Goal: Task Accomplishment & Management: Use online tool/utility

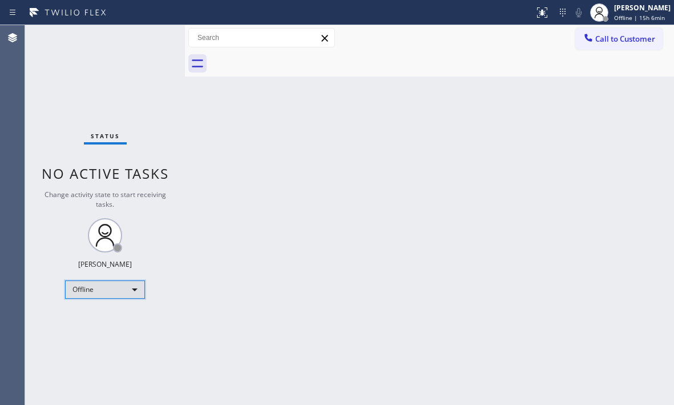
click at [123, 290] on div "Offline" at bounding box center [105, 289] width 80 height 18
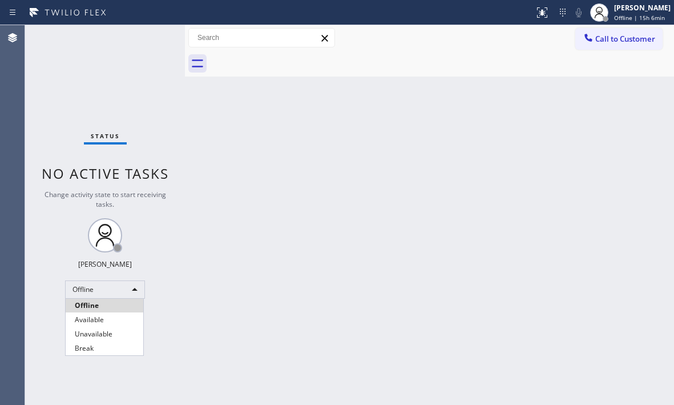
click at [116, 321] on li "Available" at bounding box center [105, 320] width 78 height 14
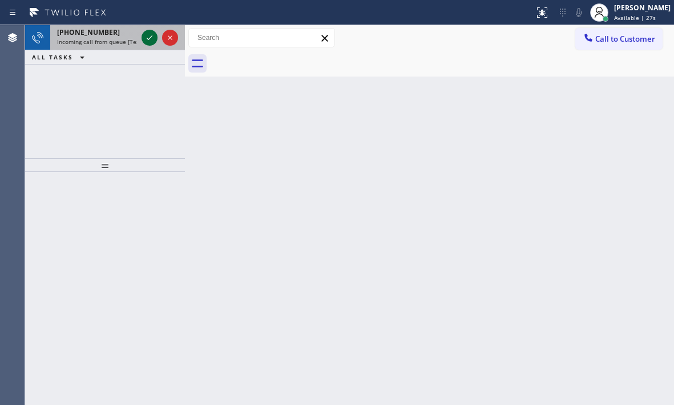
click at [145, 38] on icon at bounding box center [150, 38] width 14 height 14
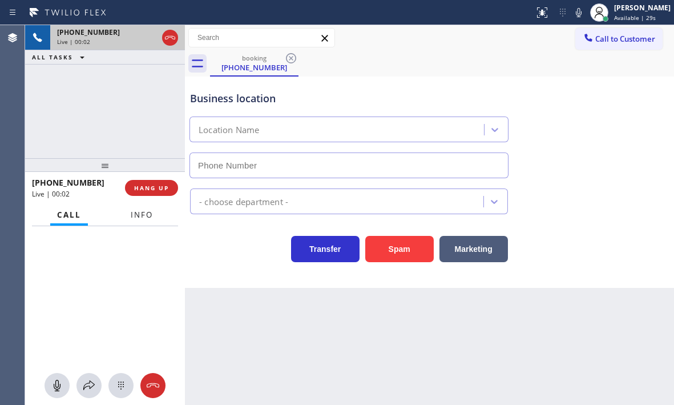
type input "(714) 699-9003"
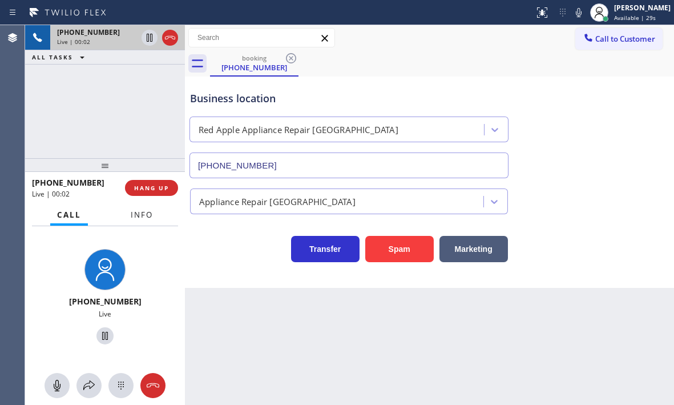
click at [145, 212] on span "Info" at bounding box center [142, 215] width 22 height 10
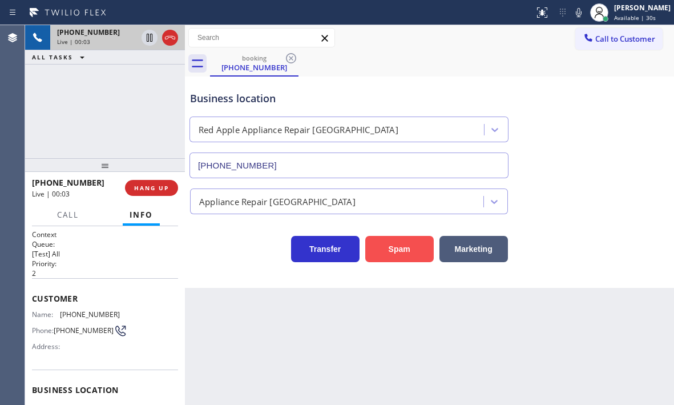
click at [399, 246] on button "Spam" at bounding box center [399, 249] width 69 height 26
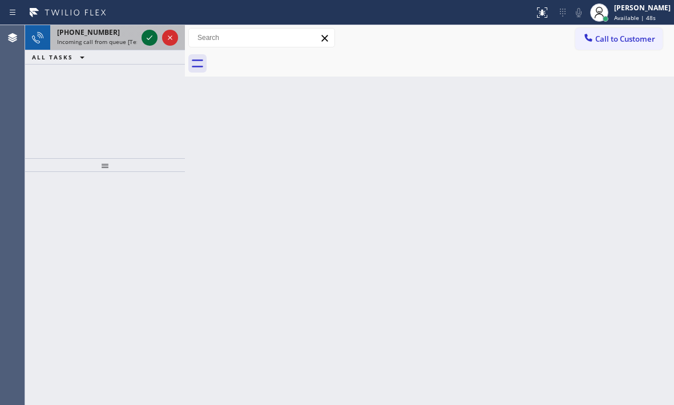
click at [151, 38] on icon at bounding box center [150, 38] width 14 height 14
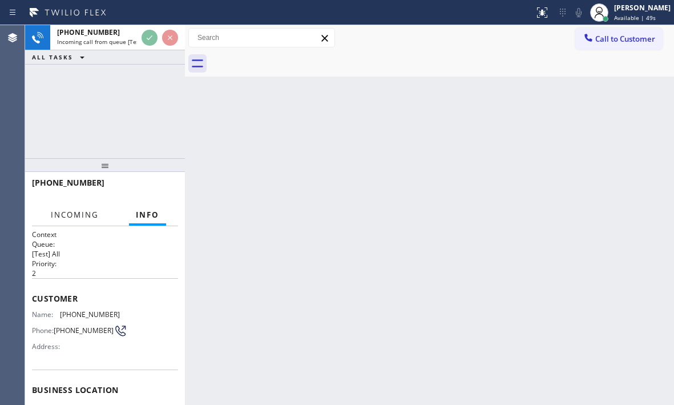
click at [86, 218] on span "Incoming" at bounding box center [75, 215] width 48 height 10
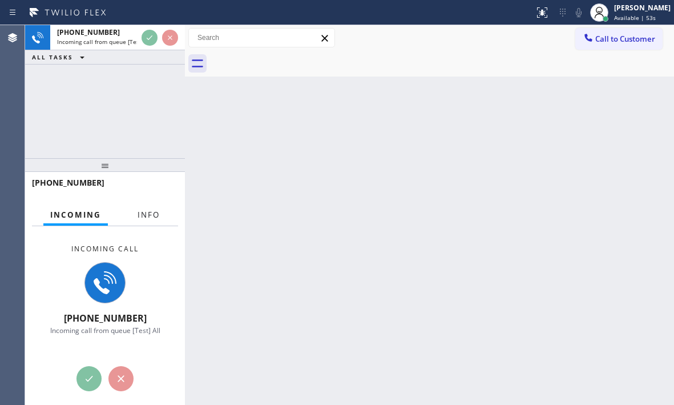
click at [157, 214] on span "Info" at bounding box center [149, 215] width 22 height 10
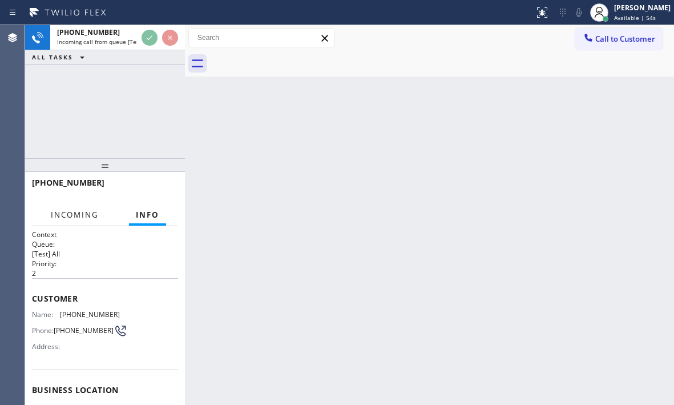
click at [91, 211] on span "Incoming" at bounding box center [75, 215] width 48 height 10
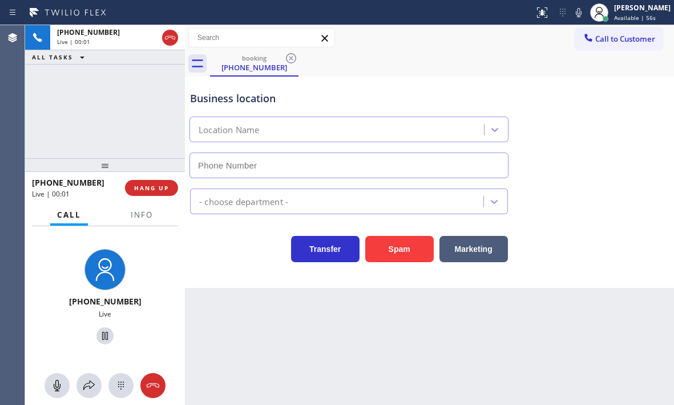
type input "(510) 880-3442"
click at [140, 215] on span "Info" at bounding box center [142, 215] width 22 height 10
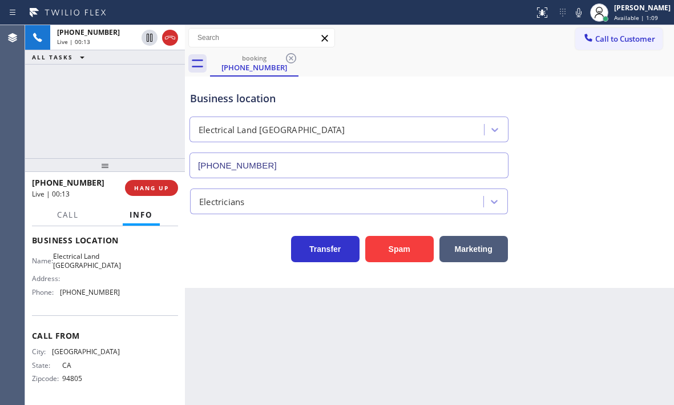
scroll to position [154, 0]
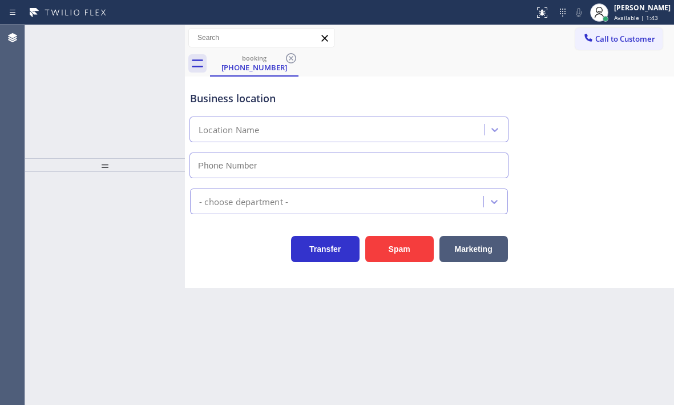
type input "(510) 880-3442"
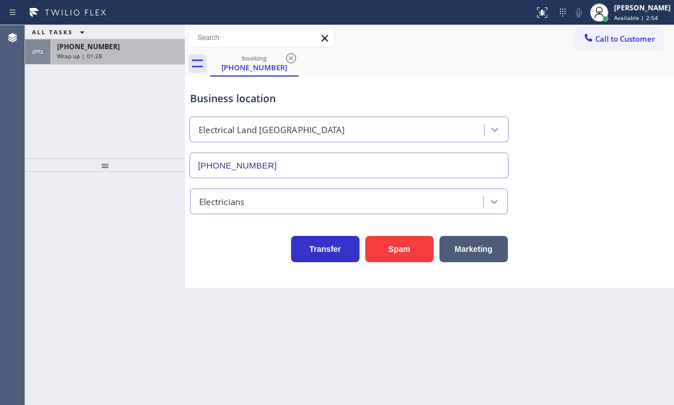
click at [131, 54] on div "Wrap up | 01:28" at bounding box center [117, 56] width 121 height 8
click at [102, 53] on div "Wrap up | 01:28" at bounding box center [117, 56] width 121 height 8
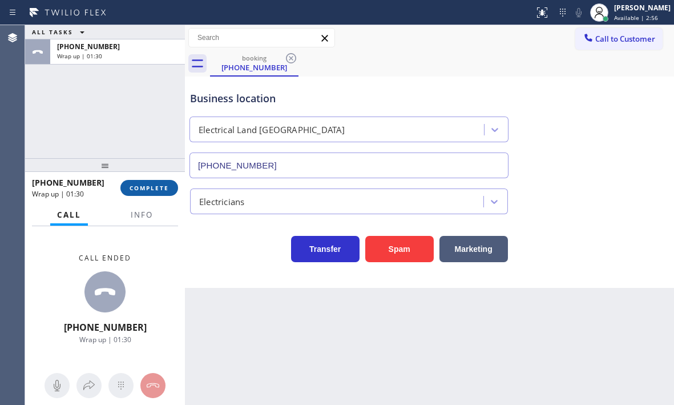
click at [152, 190] on span "COMPLETE" at bounding box center [149, 188] width 39 height 8
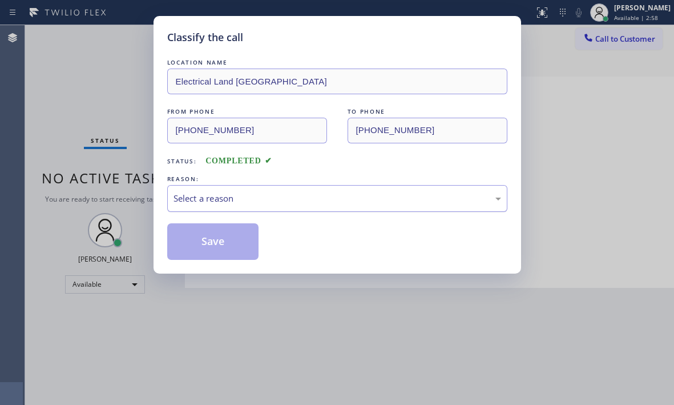
click at [260, 203] on div "Select a reason" at bounding box center [338, 198] width 328 height 13
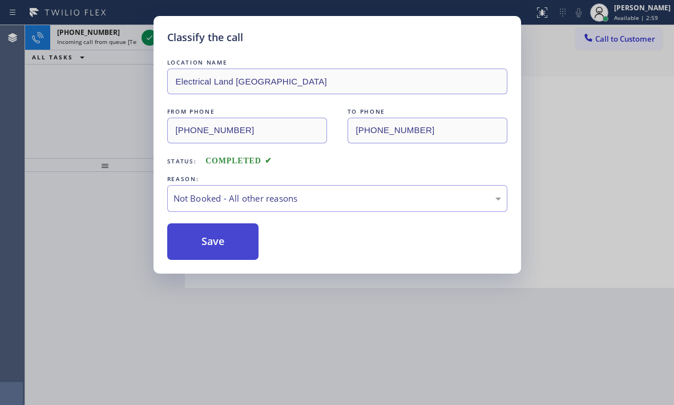
click at [220, 240] on button "Save" at bounding box center [213, 241] width 92 height 37
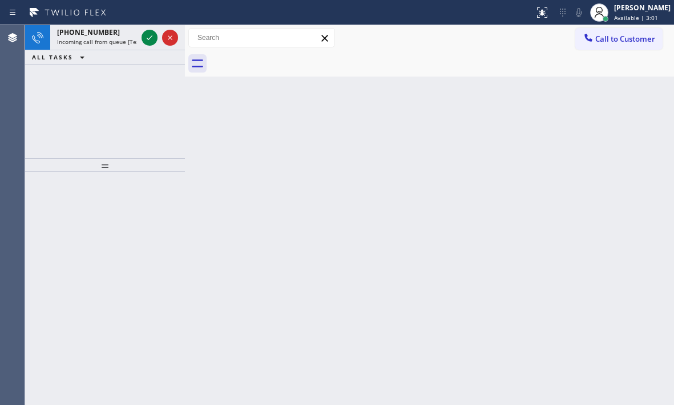
click at [144, 38] on icon at bounding box center [150, 38] width 14 height 14
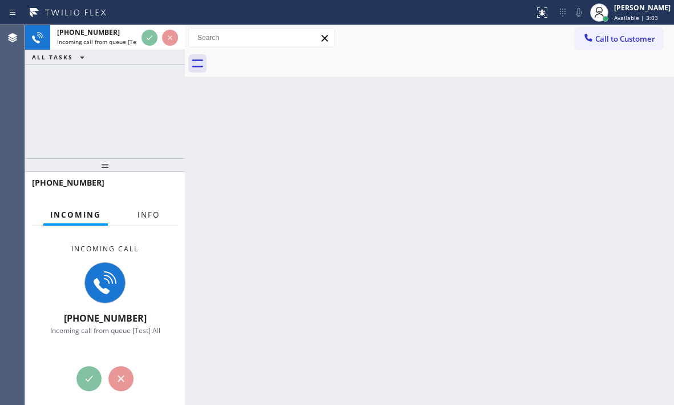
click at [145, 216] on span "Info" at bounding box center [149, 215] width 22 height 10
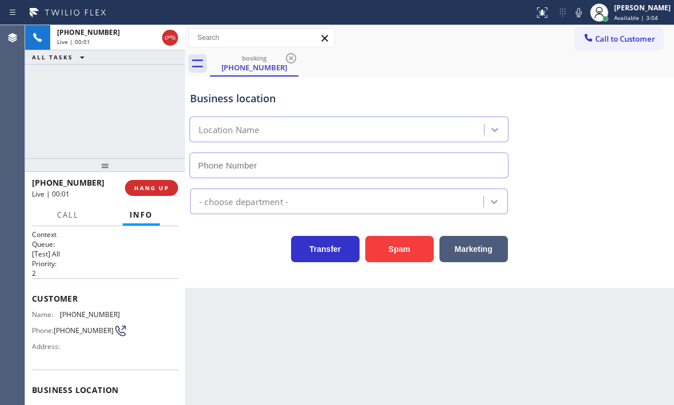
type input "(949) 894-4499"
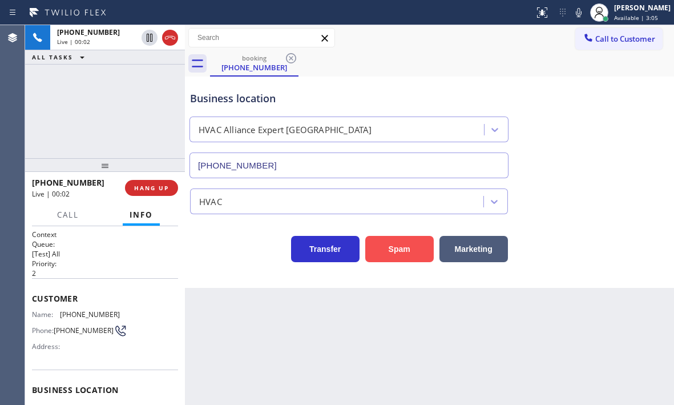
click at [392, 251] on button "Spam" at bounding box center [399, 249] width 69 height 26
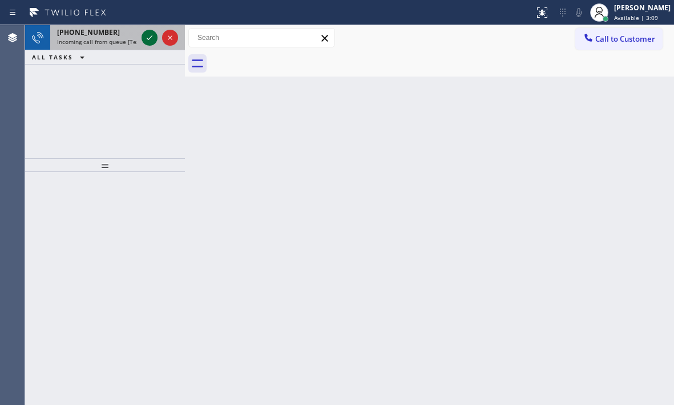
click at [145, 38] on icon at bounding box center [150, 38] width 14 height 14
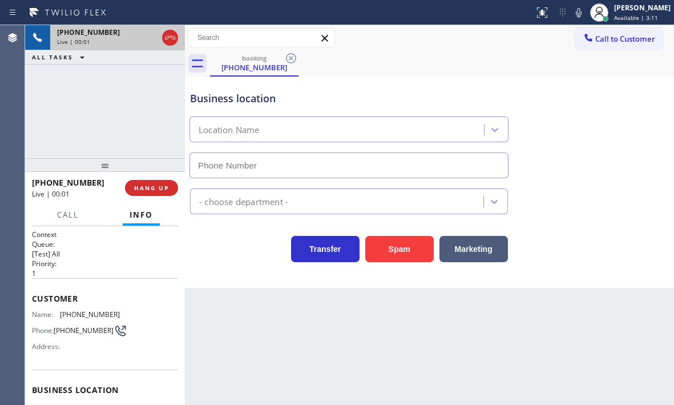
type input "(817) 482-5346"
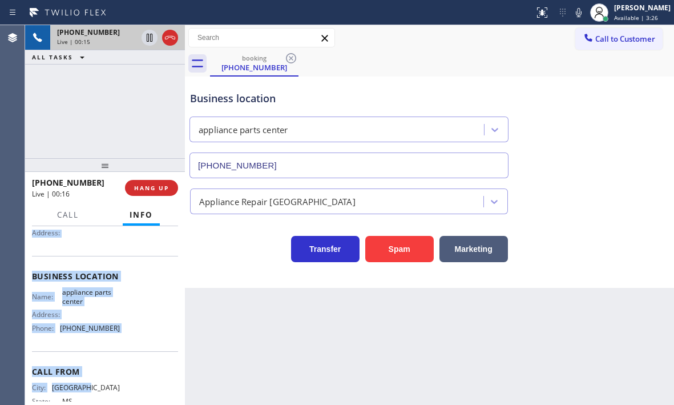
scroll to position [154, 0]
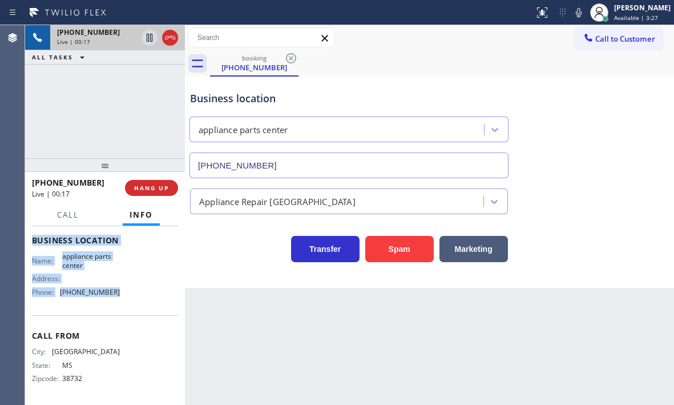
drag, startPoint x: 30, startPoint y: 295, endPoint x: 138, endPoint y: 296, distance: 108.5
click at [138, 296] on div "Context Queue: [Test] All Priority: 1 Customer Name: (662) 719-9685 Phone: (662…" at bounding box center [105, 315] width 160 height 179
click at [118, 297] on div "Name: appliance parts center Address: Phone: (817) 482-5346" at bounding box center [105, 276] width 146 height 49
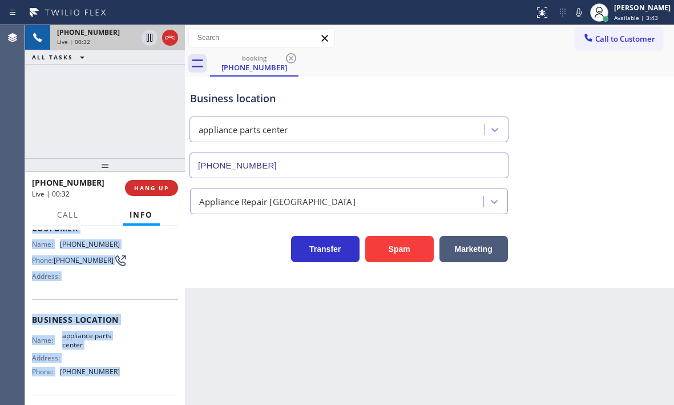
scroll to position [0, 0]
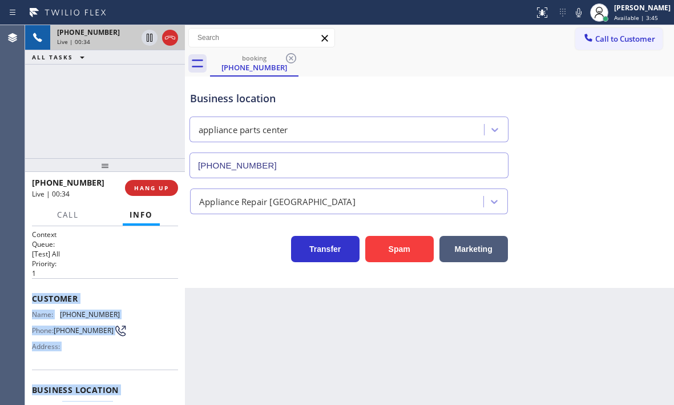
copy div "Customer Name: (662) 719-9685 Phone: (662) 719-9685 Address: Business location …"
click at [146, 38] on icon at bounding box center [150, 38] width 14 height 14
click at [147, 35] on icon at bounding box center [150, 38] width 8 height 8
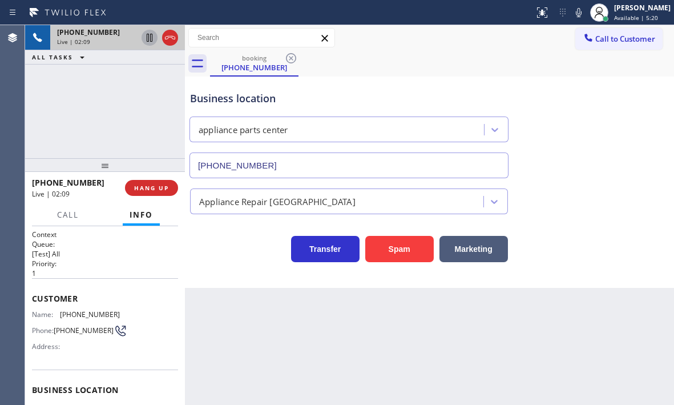
click at [116, 103] on div "+16627199685 Live | 02:09 ALL TASKS ALL TASKS ACTIVE TASKS TASKS IN WRAP UP" at bounding box center [105, 91] width 160 height 133
click at [98, 90] on div "+16627199685 Live | 03:59 ALL TASKS ALL TASKS ACTIVE TASKS TASKS IN WRAP UP" at bounding box center [105, 91] width 160 height 133
click at [160, 185] on button "HANG UP" at bounding box center [151, 188] width 53 height 16
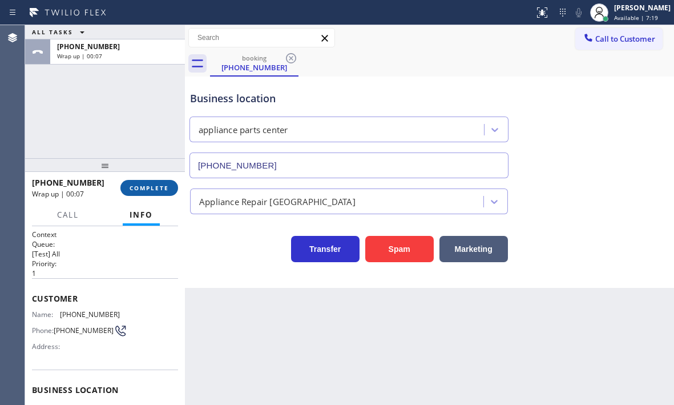
click at [148, 186] on span "COMPLETE" at bounding box center [149, 188] width 39 height 8
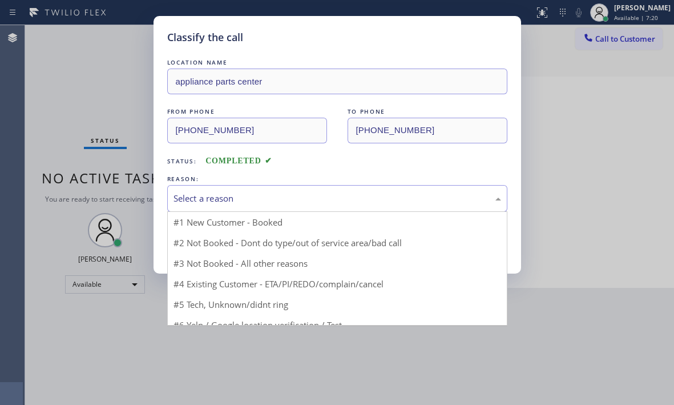
click at [259, 201] on div "Select a reason" at bounding box center [338, 198] width 328 height 13
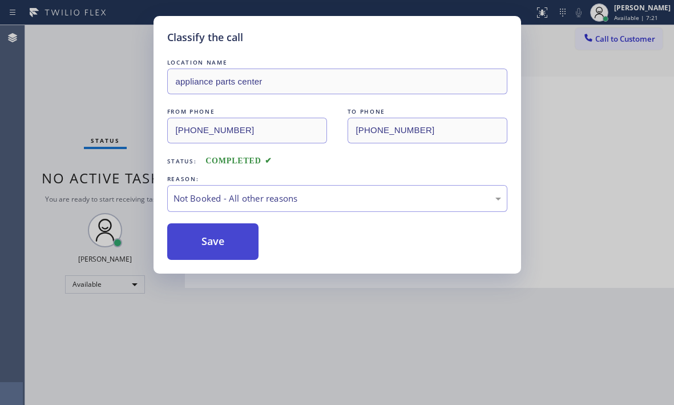
click at [199, 242] on button "Save" at bounding box center [213, 241] width 92 height 37
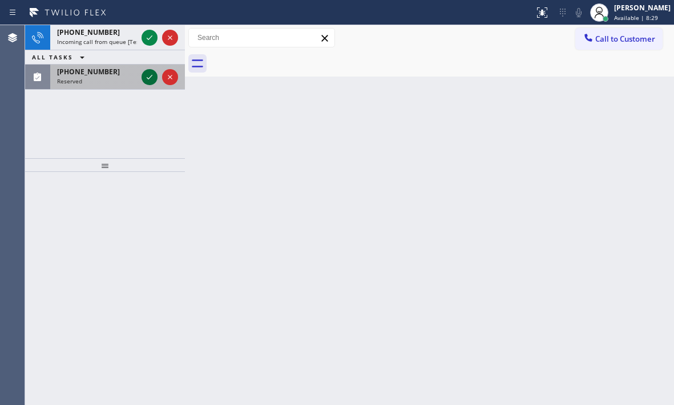
click at [148, 77] on icon at bounding box center [150, 77] width 14 height 14
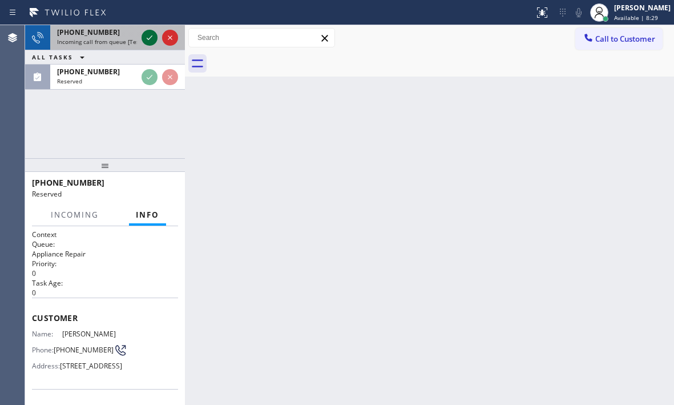
click at [147, 37] on icon at bounding box center [150, 38] width 14 height 14
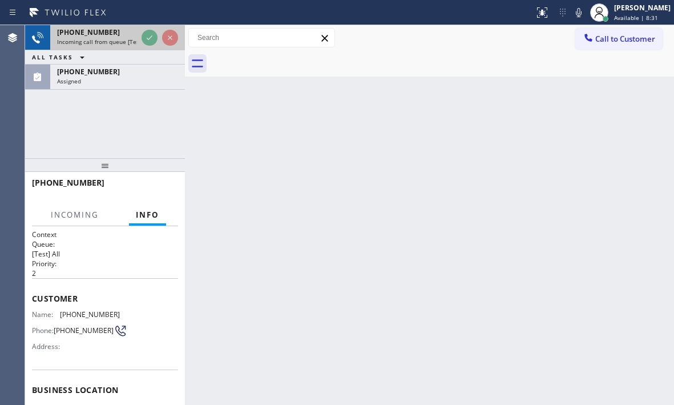
click at [112, 40] on span "Incoming call from queue [Test] All" at bounding box center [104, 42] width 95 height 8
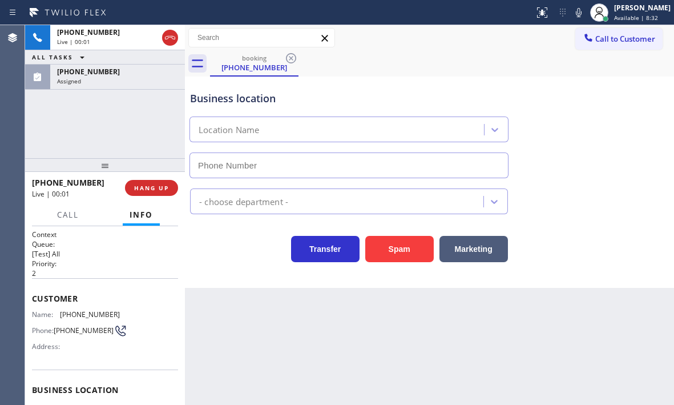
type input "(650) 360-9448"
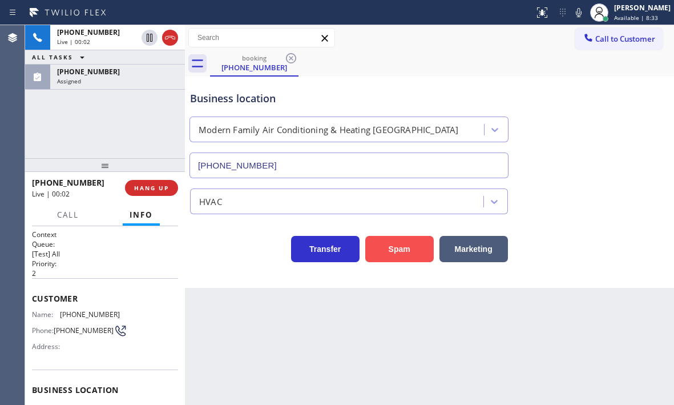
click at [384, 245] on button "Spam" at bounding box center [399, 249] width 69 height 26
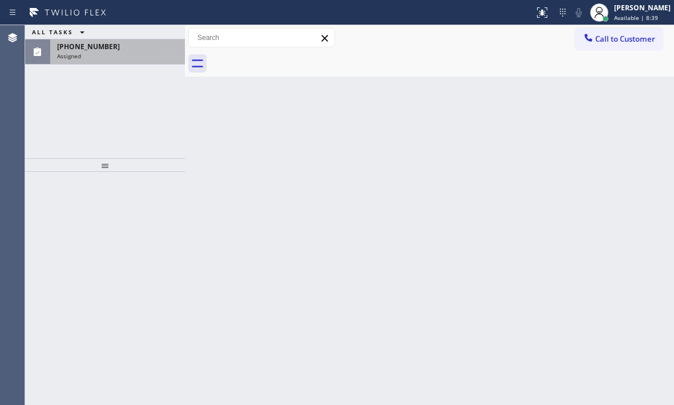
drag, startPoint x: 134, startPoint y: 55, endPoint x: 134, endPoint y: 64, distance: 8.6
click at [134, 55] on div "Assigned" at bounding box center [117, 56] width 121 height 8
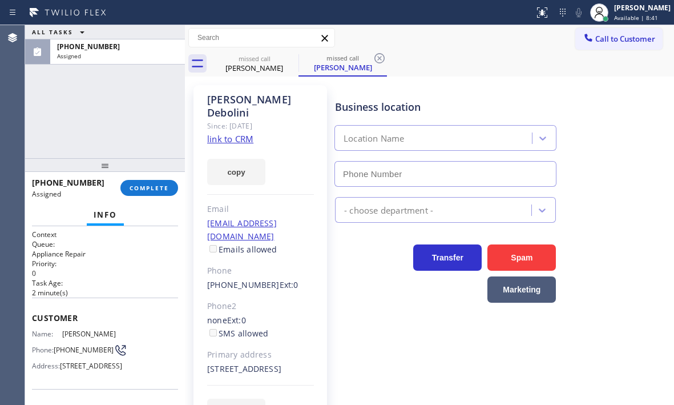
type input "(646) 362-5191"
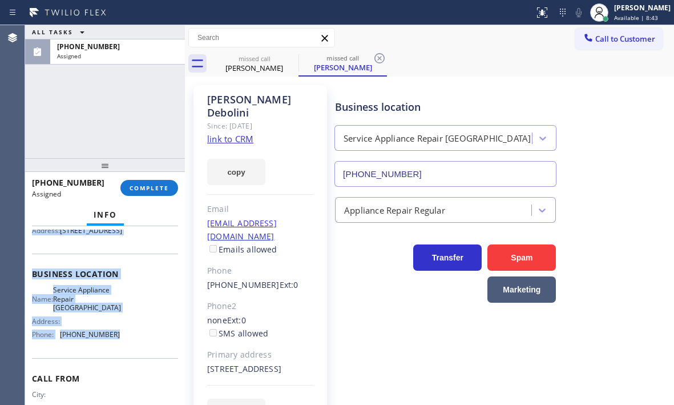
scroll to position [171, 0]
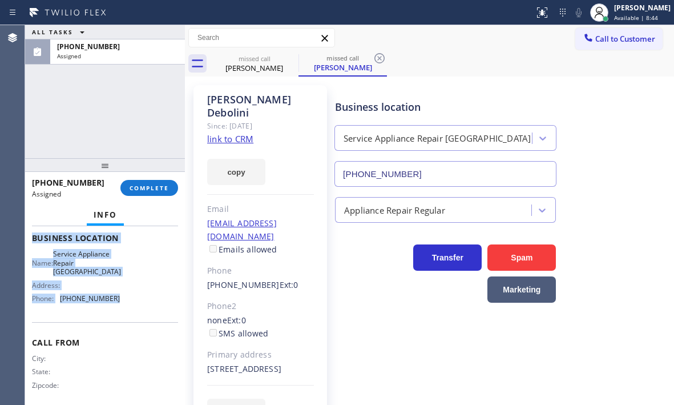
drag, startPoint x: 39, startPoint y: 317, endPoint x: 120, endPoint y: 333, distance: 83.2
click at [120, 333] on div "Context Queue: Appliance Repair Priority: 0 Task Age: 2 minute(s) Customer Name…" at bounding box center [105, 315] width 160 height 179
click at [145, 182] on button "COMPLETE" at bounding box center [149, 188] width 58 height 16
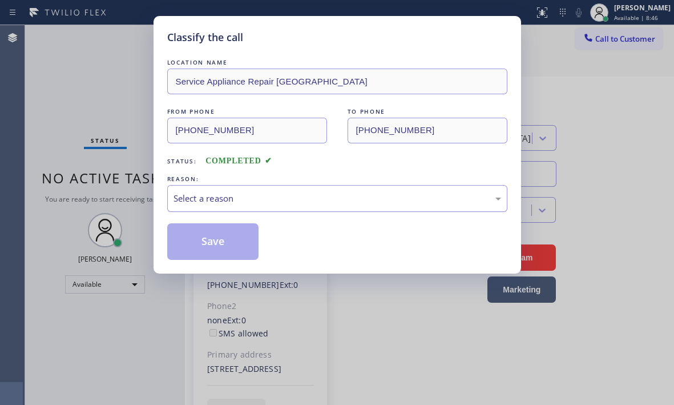
click at [248, 204] on div "Select a reason" at bounding box center [337, 198] width 340 height 27
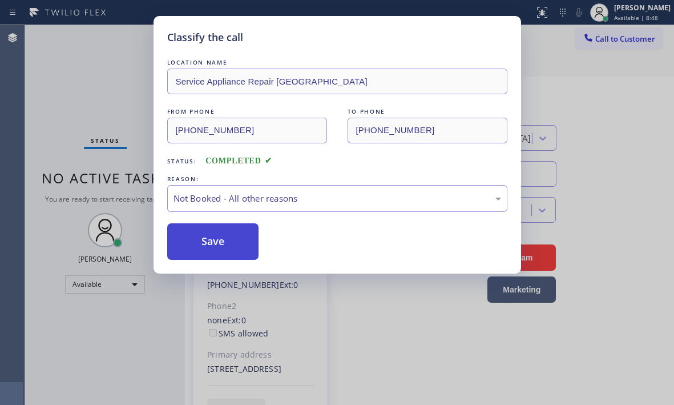
click at [210, 243] on button "Save" at bounding box center [213, 241] width 92 height 37
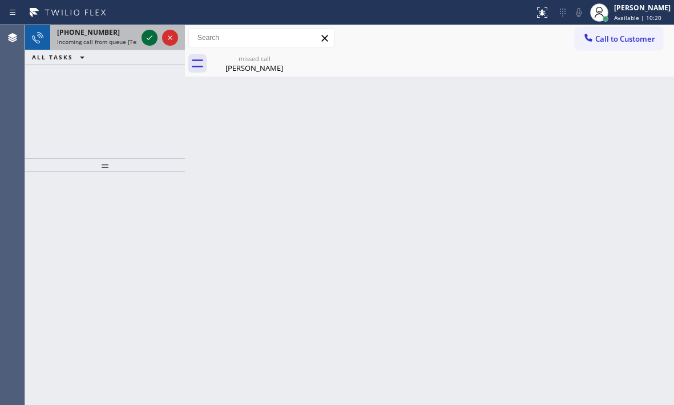
click at [146, 35] on icon at bounding box center [150, 38] width 14 height 14
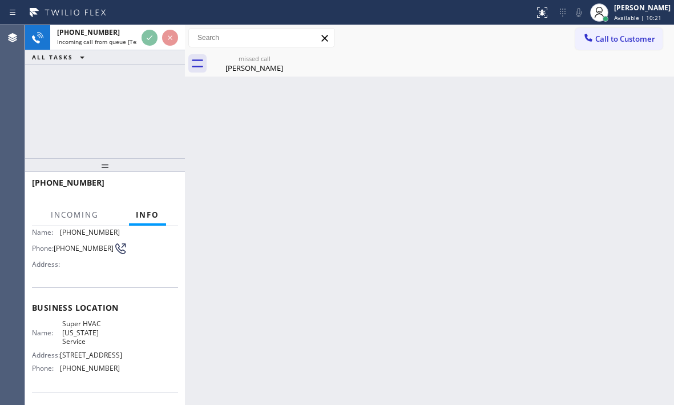
scroll to position [163, 0]
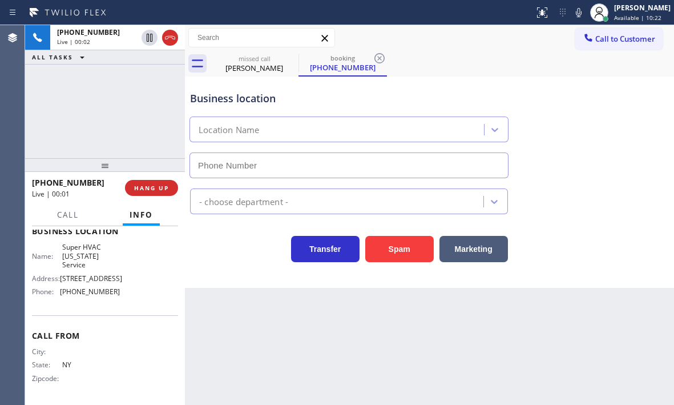
type input "(516) 210-4388"
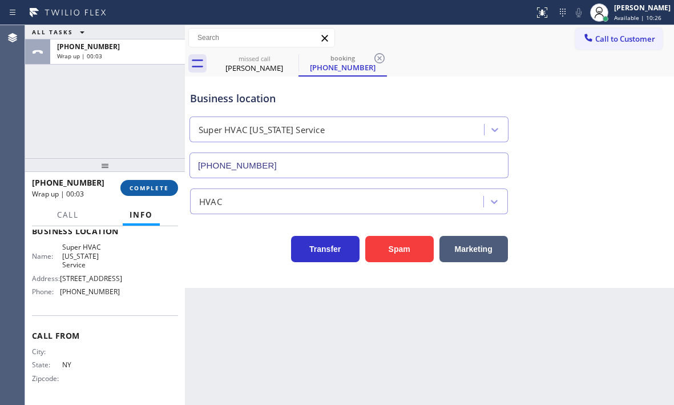
click at [139, 182] on button "COMPLETE" at bounding box center [149, 188] width 58 height 16
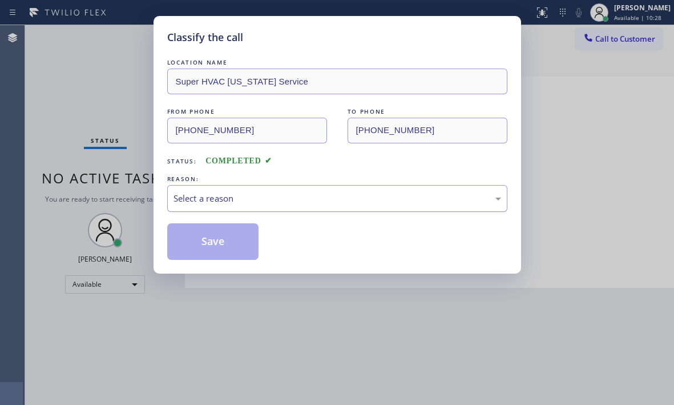
click at [308, 196] on div "Select a reason" at bounding box center [338, 198] width 328 height 13
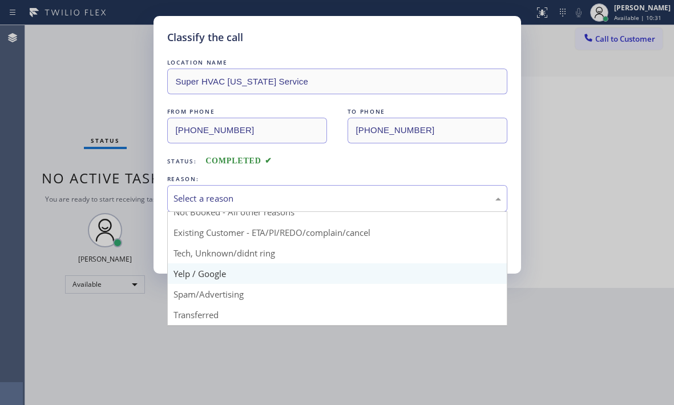
scroll to position [10, 0]
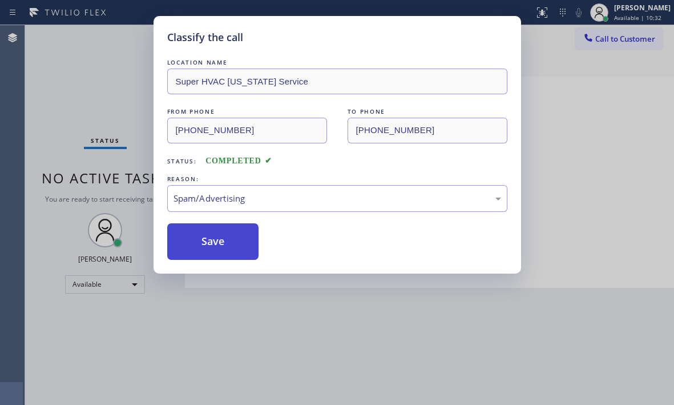
click at [212, 239] on button "Save" at bounding box center [213, 241] width 92 height 37
type input "(646) 362-5191"
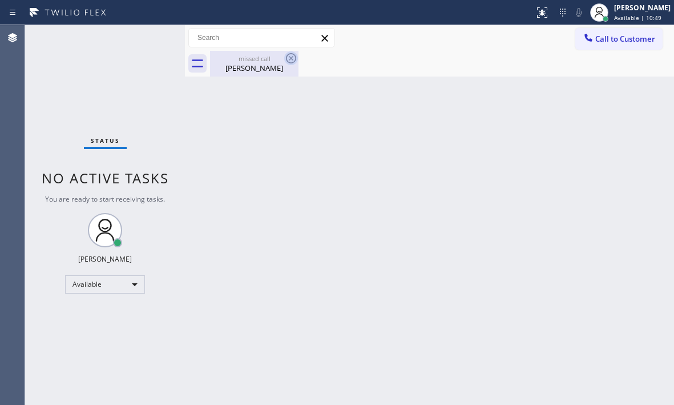
click at [292, 59] on icon at bounding box center [291, 58] width 10 height 10
click at [263, 65] on div "Vincenzo Debolini" at bounding box center [254, 68] width 86 height 10
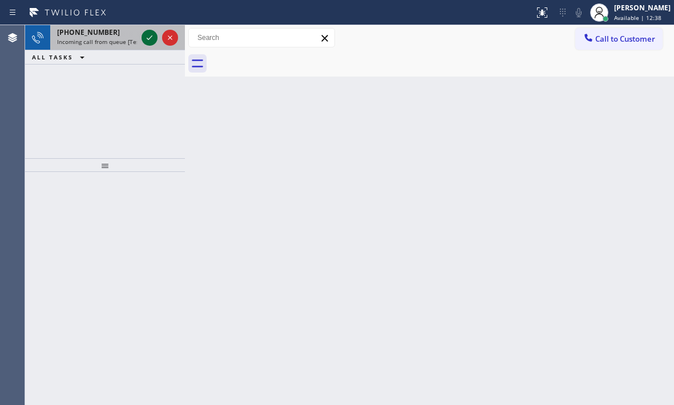
click at [150, 32] on icon at bounding box center [150, 38] width 14 height 14
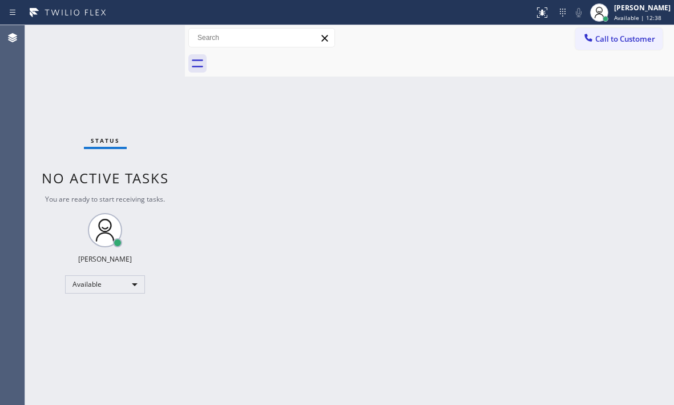
click at [149, 35] on div "Status No active tasks You are ready to start receiving tasks. Judy Mae Saturin…" at bounding box center [105, 215] width 160 height 380
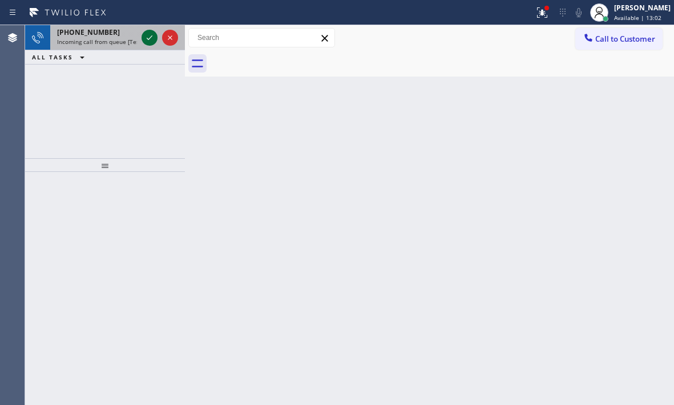
click at [151, 36] on icon at bounding box center [150, 38] width 14 height 14
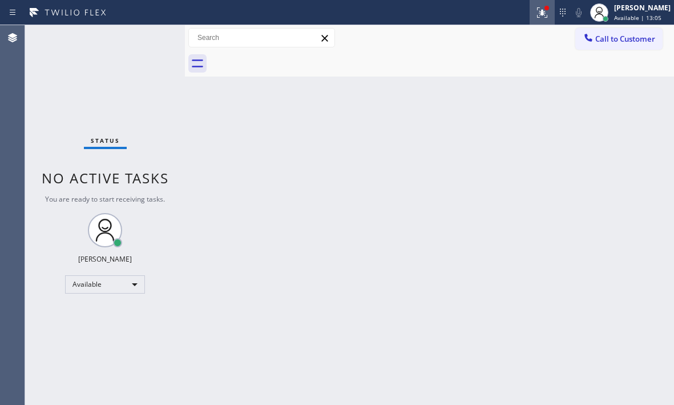
click at [539, 10] on icon at bounding box center [542, 11] width 7 height 4
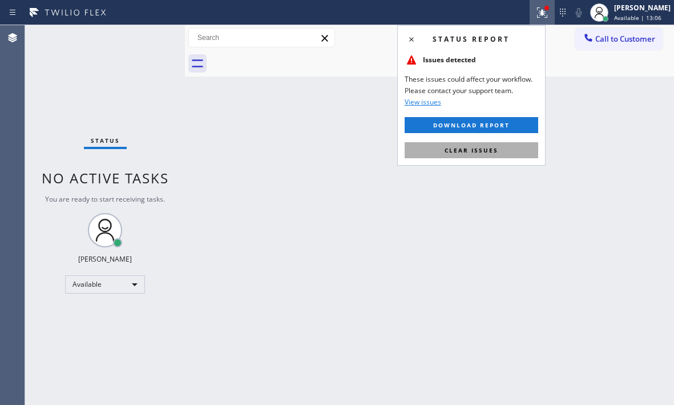
click at [489, 151] on span "Clear issues" at bounding box center [472, 150] width 54 height 8
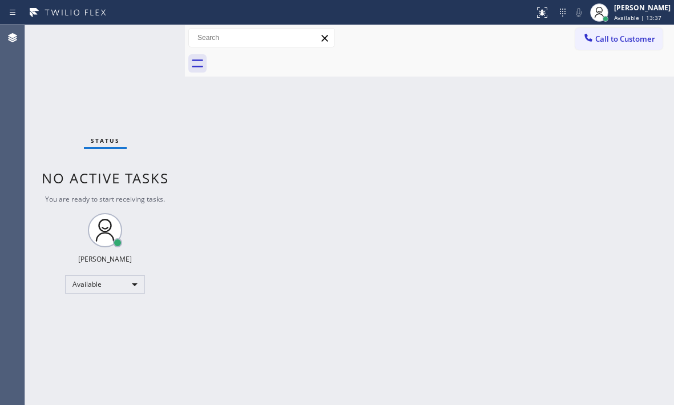
click at [143, 37] on div "Status No active tasks You are ready to start receiving tasks. Judy Mae Saturin…" at bounding box center [105, 215] width 160 height 380
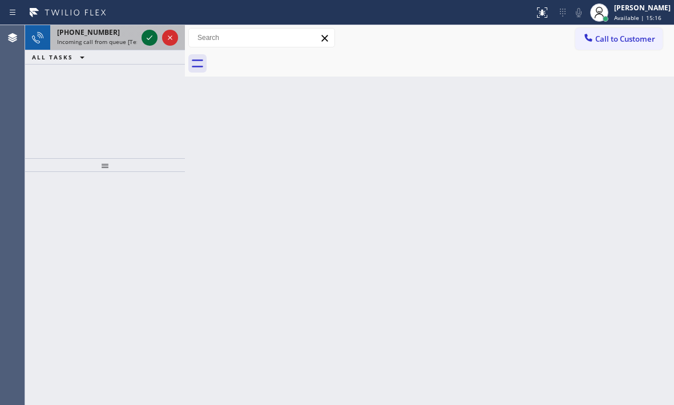
click at [148, 39] on icon at bounding box center [150, 37] width 6 height 5
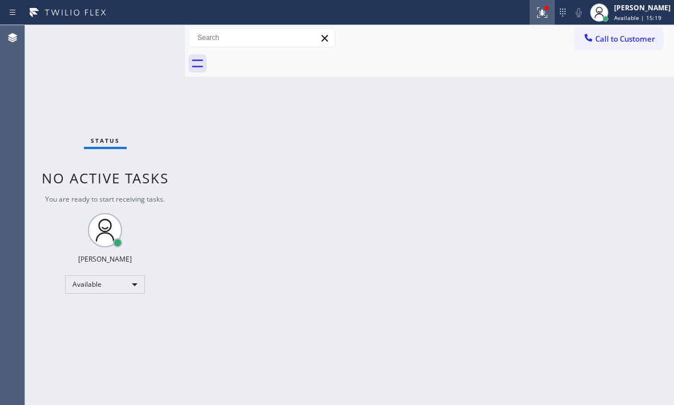
click at [537, 14] on icon at bounding box center [543, 13] width 14 height 14
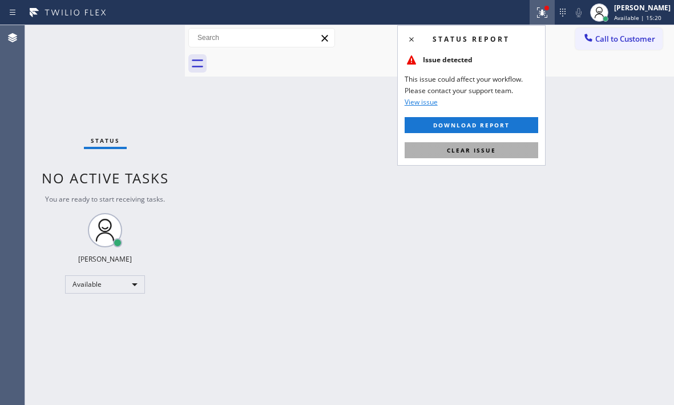
click at [485, 148] on span "Clear issue" at bounding box center [471, 150] width 49 height 8
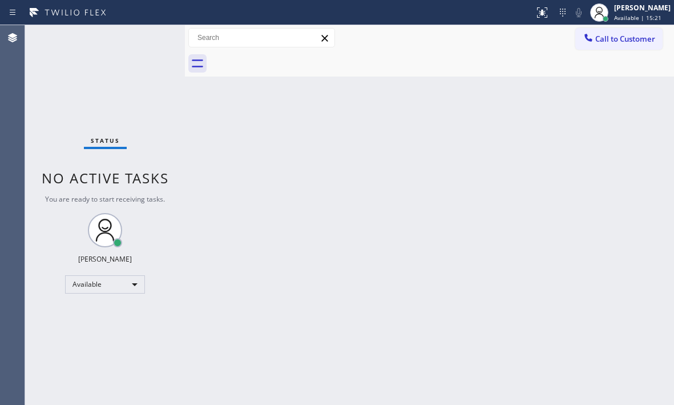
click at [142, 35] on div "Status No active tasks You are ready to start receiving tasks. Judy Mae Saturin…" at bounding box center [105, 215] width 160 height 380
click at [144, 36] on div "Status No active tasks You are ready to start receiving tasks. Judy Mae Saturin…" at bounding box center [105, 215] width 160 height 380
click at [147, 37] on div "Status No active tasks You are ready to start receiving tasks. Judy Mae Saturin…" at bounding box center [105, 215] width 160 height 380
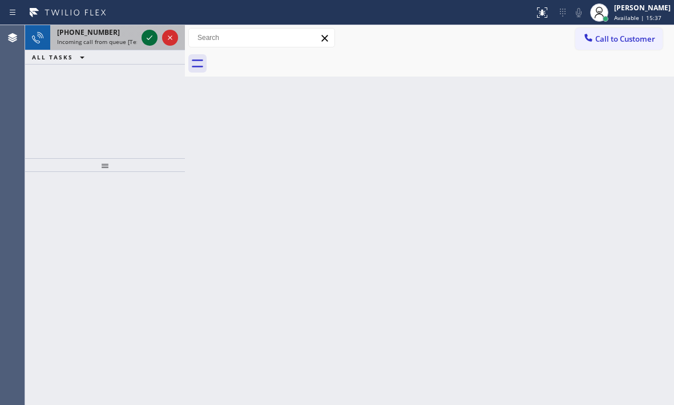
click at [148, 37] on icon at bounding box center [150, 38] width 14 height 14
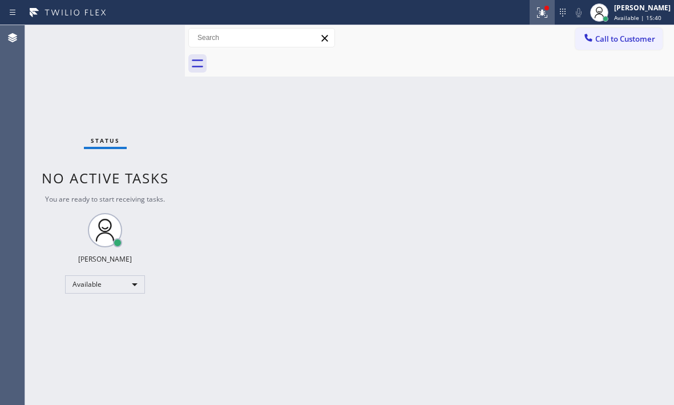
click at [536, 18] on icon at bounding box center [543, 13] width 14 height 14
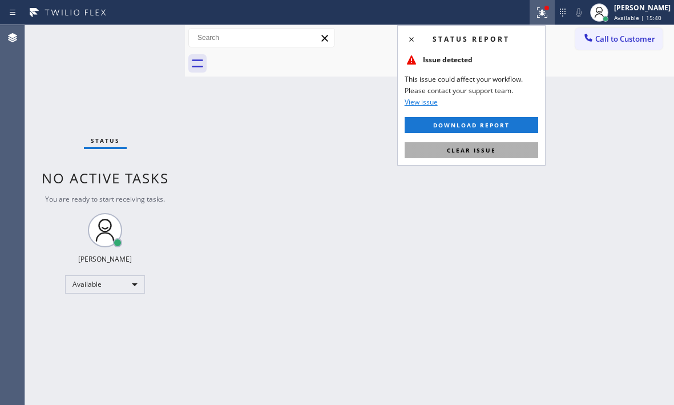
click at [478, 152] on span "Clear issue" at bounding box center [471, 150] width 49 height 8
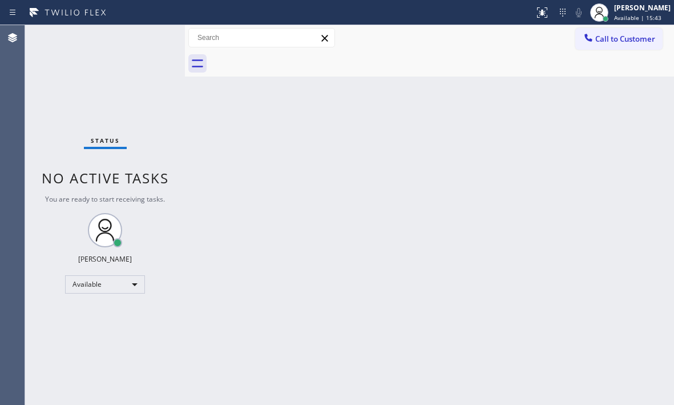
click at [496, 13] on div at bounding box center [267, 12] width 525 height 18
click at [147, 45] on div "Status No active tasks You are ready to start receiving tasks. Judy Mae Saturin…" at bounding box center [105, 215] width 160 height 380
click at [148, 39] on div "Status No active tasks You are ready to start receiving tasks. Judy Mae Saturin…" at bounding box center [105, 215] width 160 height 380
click at [490, 12] on div at bounding box center [267, 12] width 525 height 18
click at [475, 17] on div at bounding box center [267, 12] width 525 height 18
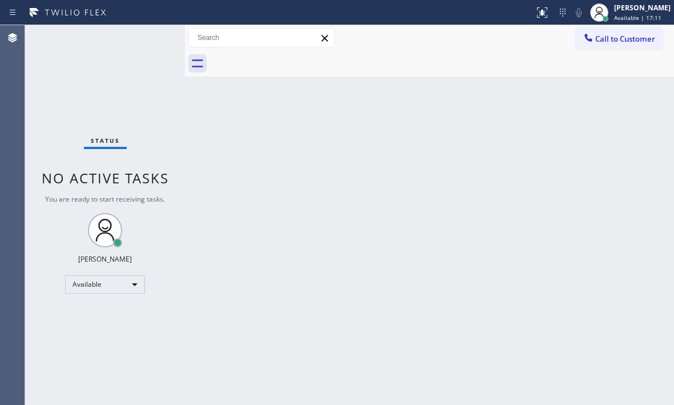
click at [475, 15] on div at bounding box center [267, 12] width 525 height 18
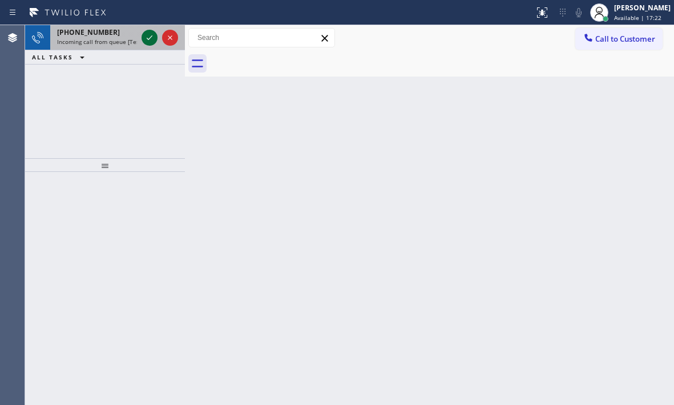
click at [151, 37] on icon at bounding box center [150, 37] width 6 height 5
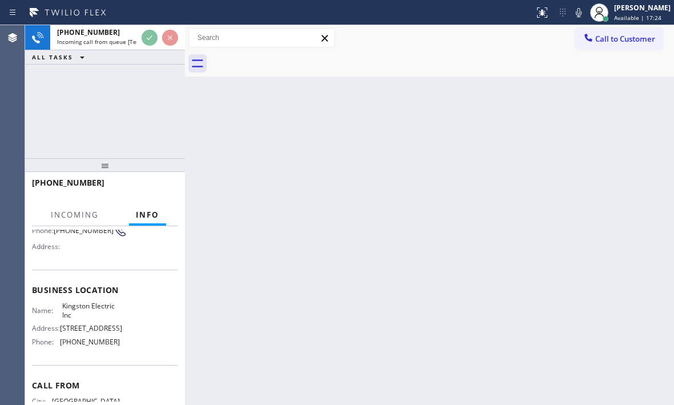
scroll to position [171, 0]
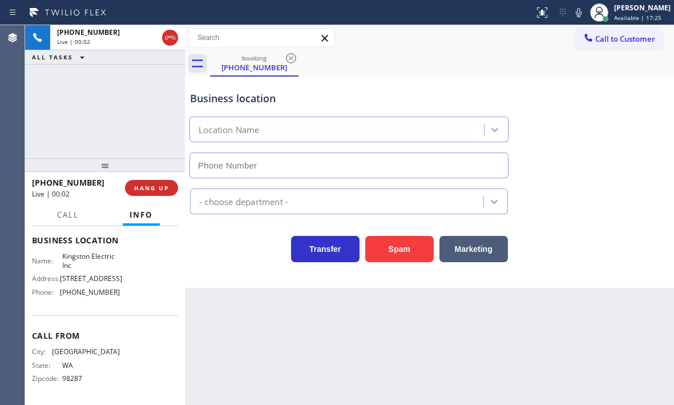
type input "(425) 517-1088"
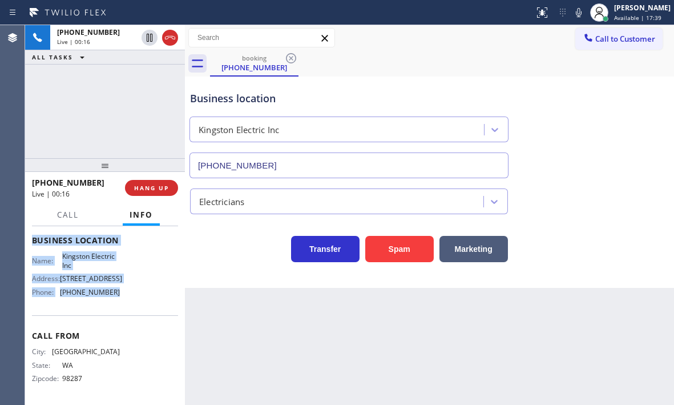
drag, startPoint x: 42, startPoint y: 252, endPoint x: 135, endPoint y: 312, distance: 111.5
click at [135, 312] on div "Context Queue: [Test] All Priority: 1 Customer Name: (206) 786-7825 Phone: (206…" at bounding box center [105, 240] width 146 height 321
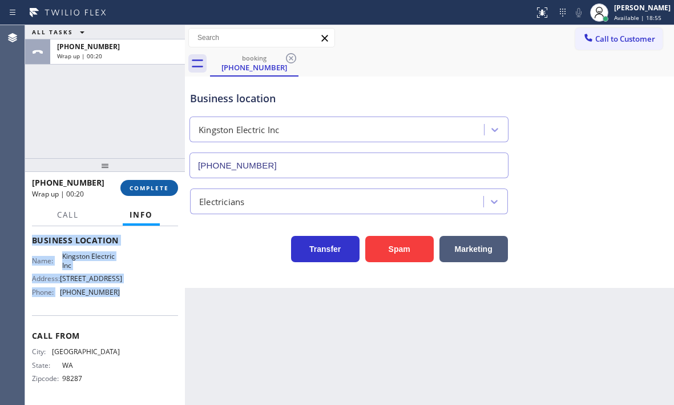
click at [136, 184] on span "COMPLETE" at bounding box center [149, 188] width 39 height 8
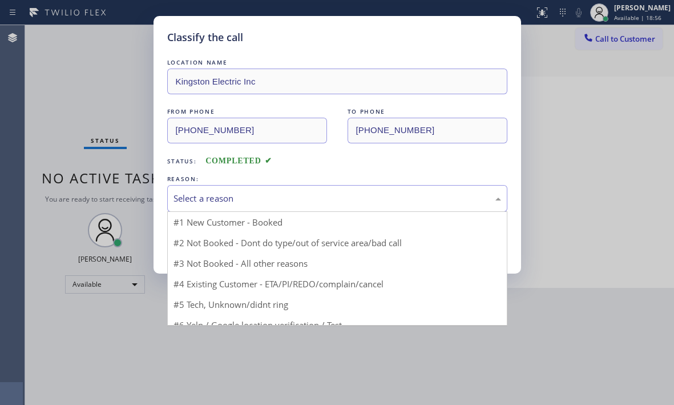
click at [296, 200] on div "Select a reason" at bounding box center [338, 198] width 328 height 13
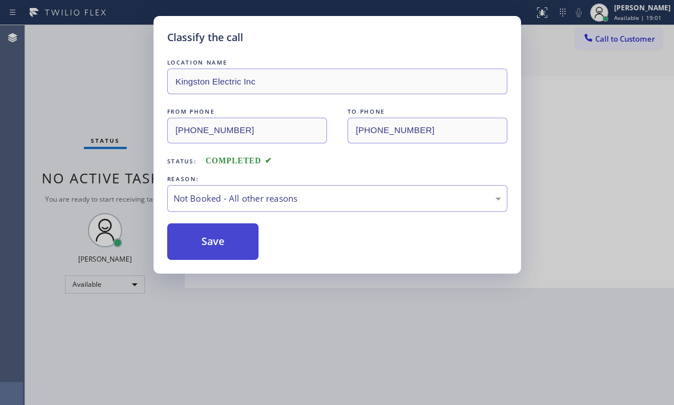
click at [220, 246] on button "Save" at bounding box center [213, 241] width 92 height 37
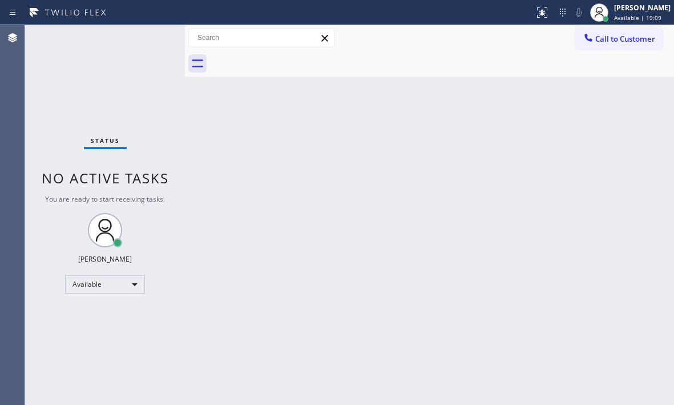
click at [469, 234] on div "Back to Dashboard Change Sender ID Customers Technicians Select a contact Outbo…" at bounding box center [429, 215] width 489 height 380
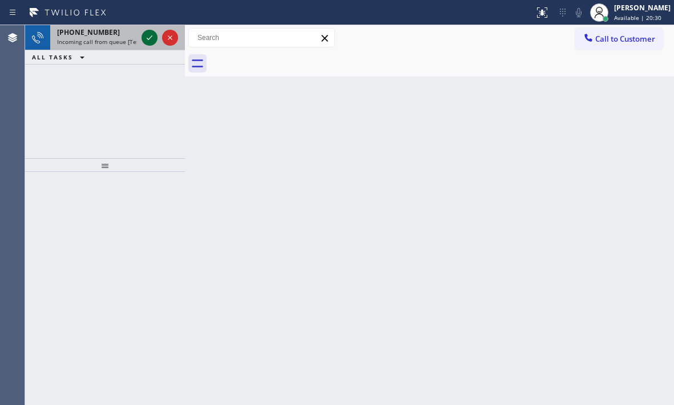
click at [148, 41] on icon at bounding box center [150, 38] width 14 height 14
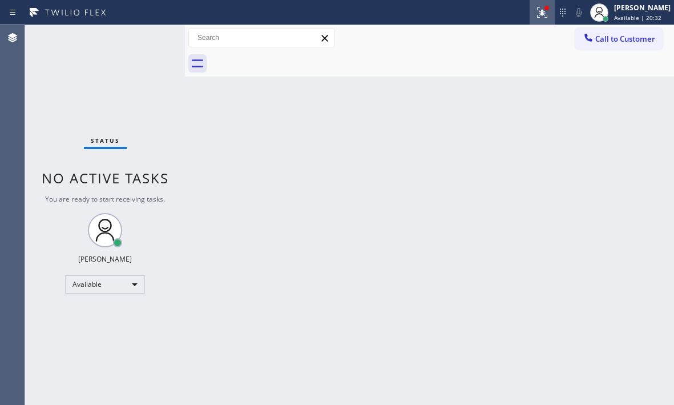
click at [536, 9] on icon at bounding box center [543, 13] width 14 height 14
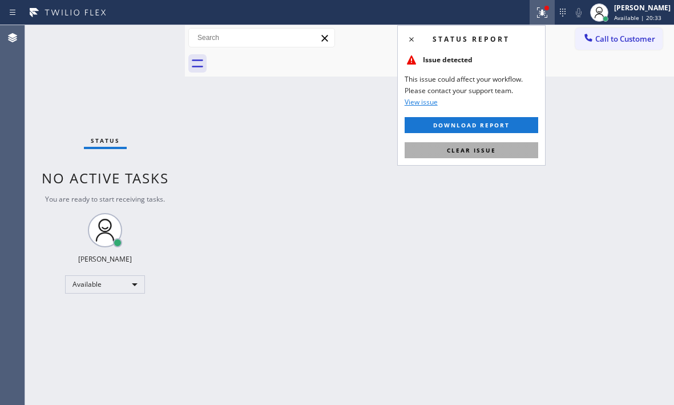
click at [495, 148] on span "Clear issue" at bounding box center [471, 150] width 49 height 8
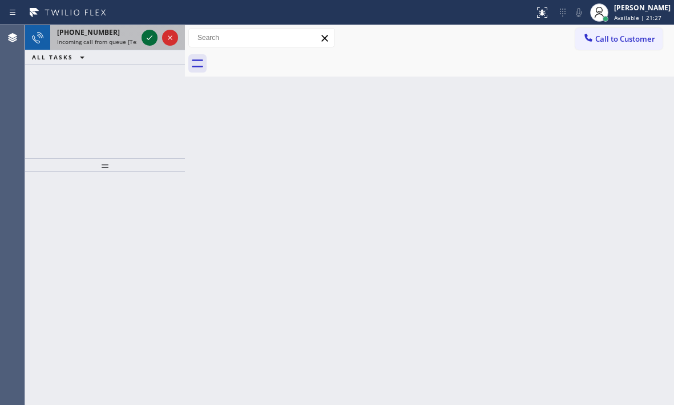
click at [146, 35] on icon at bounding box center [150, 38] width 14 height 14
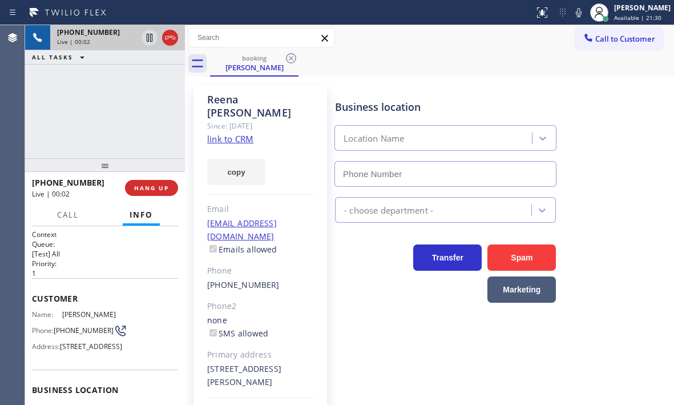
type input "(949) 734-7320"
click at [148, 38] on icon at bounding box center [150, 38] width 6 height 8
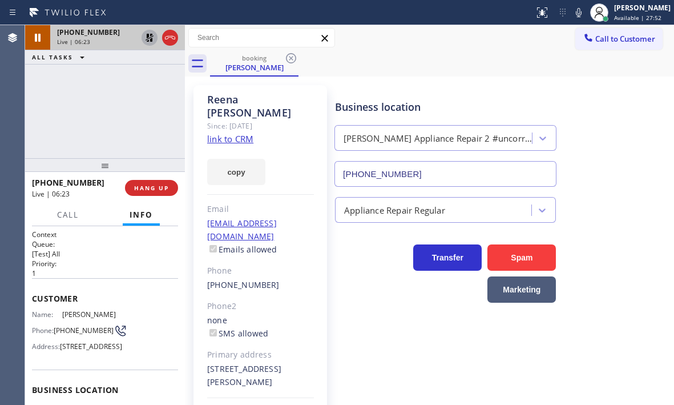
click at [143, 34] on icon at bounding box center [150, 38] width 14 height 14
click at [147, 39] on icon at bounding box center [150, 38] width 6 height 8
click at [625, 180] on div "Business location Yorba Linda Appliance Repair 2 #uncorrect (949) 734-7320" at bounding box center [502, 134] width 339 height 103
click at [148, 37] on icon at bounding box center [150, 38] width 8 height 8
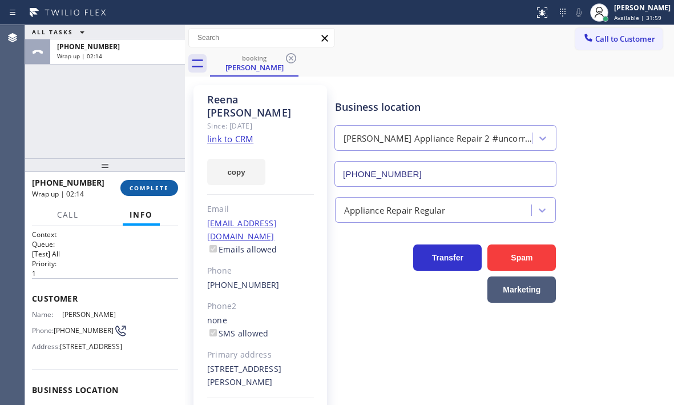
click at [154, 191] on span "COMPLETE" at bounding box center [149, 188] width 39 height 8
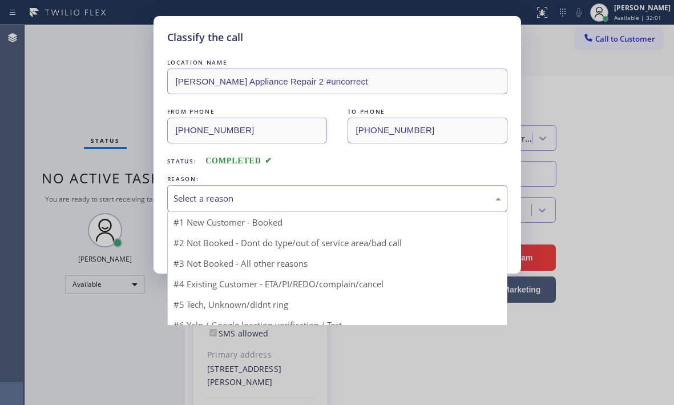
click at [358, 195] on div "Select a reason" at bounding box center [338, 198] width 328 height 13
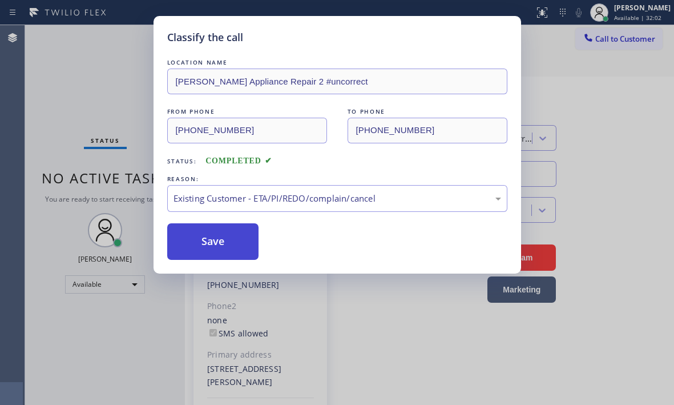
click at [219, 233] on button "Save" at bounding box center [213, 241] width 92 height 37
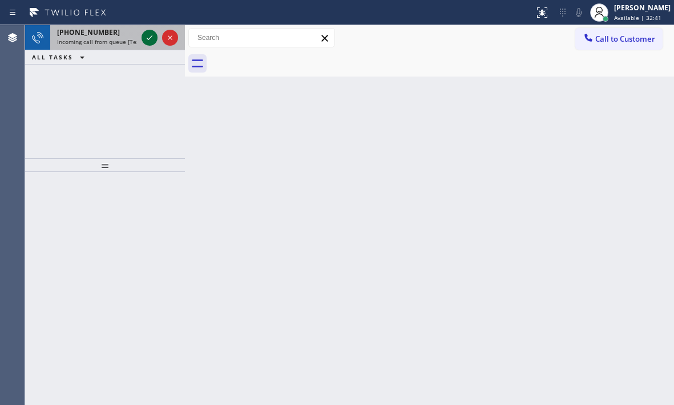
click at [147, 38] on icon at bounding box center [150, 38] width 14 height 14
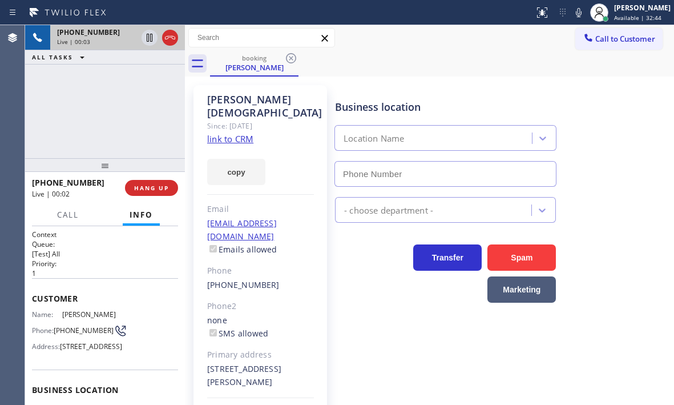
type input "(855) 731-4952"
click at [147, 40] on icon at bounding box center [150, 38] width 6 height 8
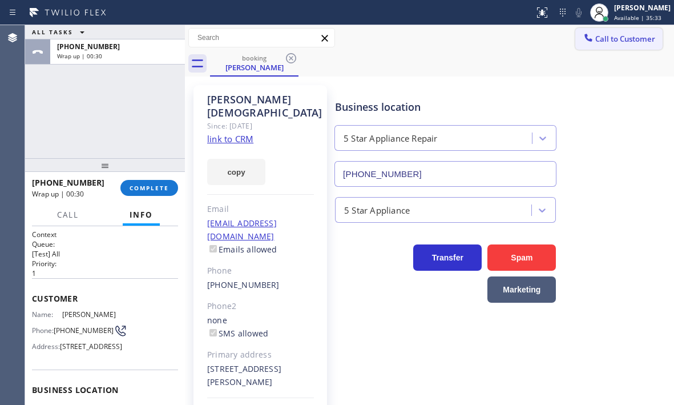
click at [601, 38] on span "Call to Customer" at bounding box center [625, 39] width 60 height 10
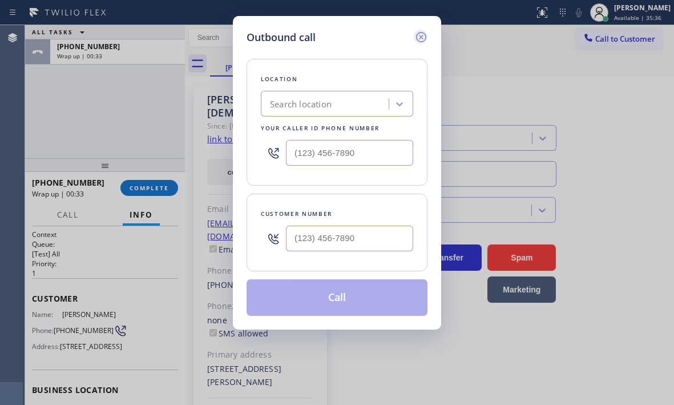
click at [422, 35] on icon at bounding box center [421, 37] width 14 height 14
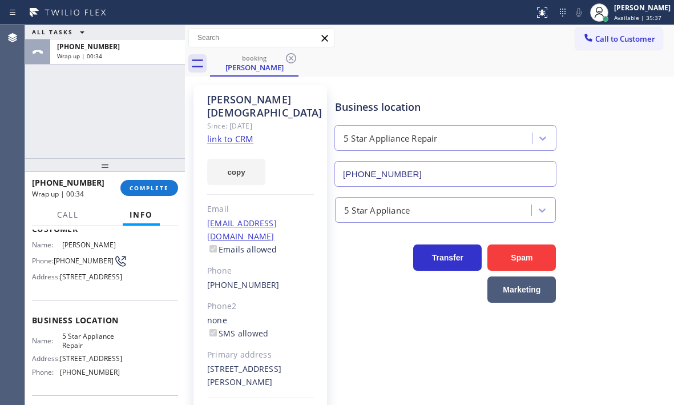
scroll to position [171, 0]
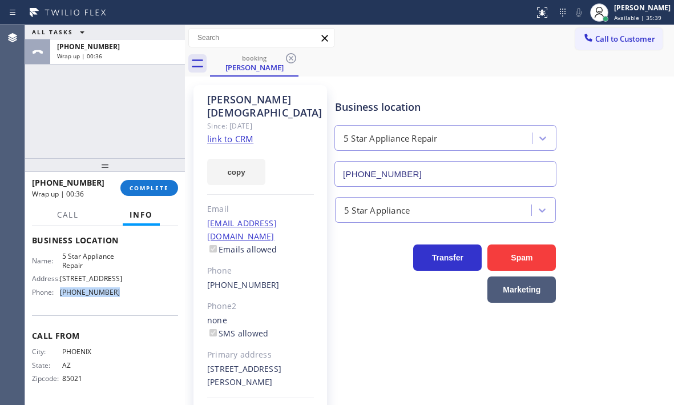
drag, startPoint x: 116, startPoint y: 294, endPoint x: 60, endPoint y: 294, distance: 56.0
click at [60, 294] on div "Name: 5 Star Appliance Repair Address: 510 Foothill Rd Phone: (855) 731-4952" at bounding box center [105, 276] width 146 height 49
copy div "(855) 731-4952"
click at [604, 43] on span "Call to Customer" at bounding box center [625, 39] width 60 height 10
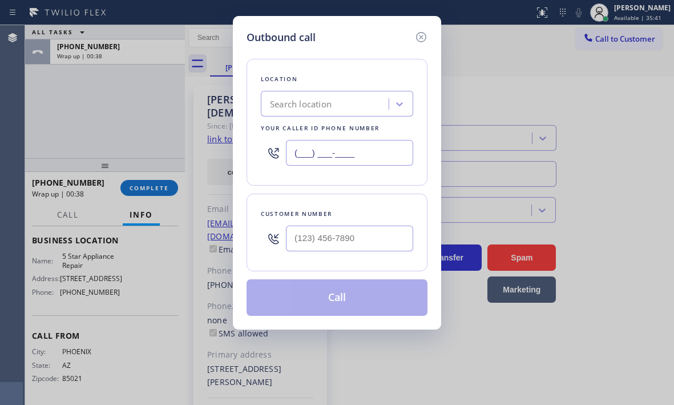
click at [361, 149] on input "(___) ___-____" at bounding box center [349, 153] width 127 height 26
paste input "855) 731-4952"
type input "(855) 731-4952"
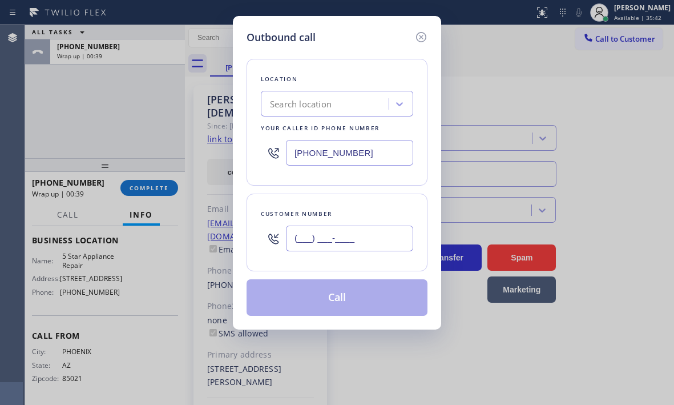
click at [343, 234] on input "(___) ___-____" at bounding box center [349, 239] width 127 height 26
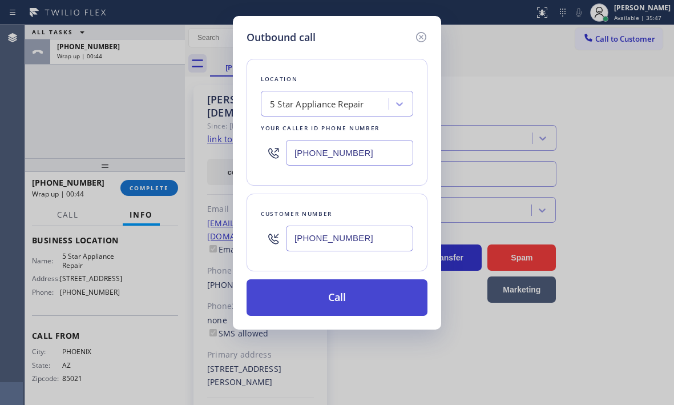
type input "(623) 810-5202"
click at [332, 293] on button "Call" at bounding box center [337, 297] width 181 height 37
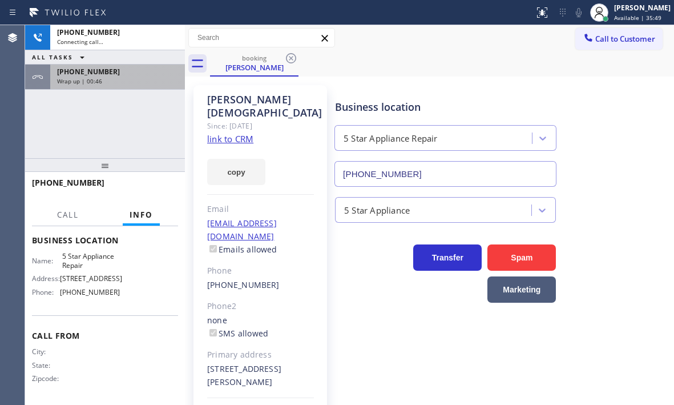
click at [127, 69] on div "+16238105202" at bounding box center [117, 72] width 121 height 10
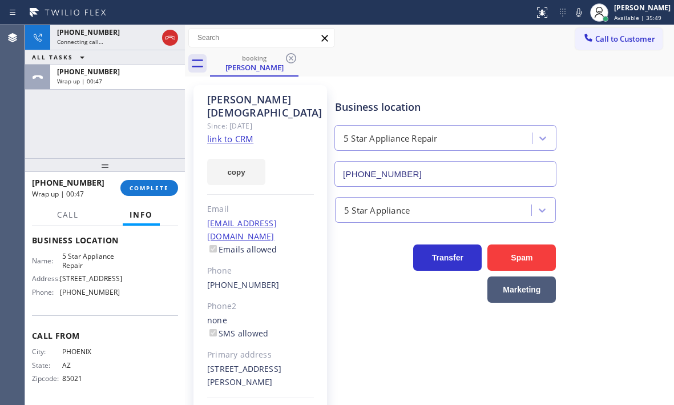
scroll to position [171, 0]
click at [152, 187] on span "COMPLETE" at bounding box center [149, 188] width 39 height 8
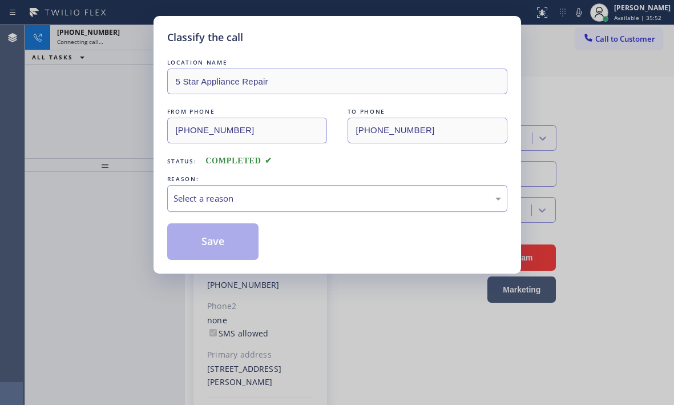
click at [311, 204] on div "Select a reason" at bounding box center [338, 198] width 328 height 13
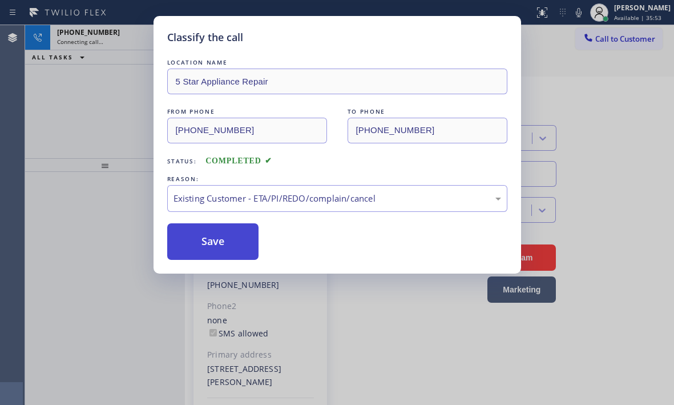
click at [212, 241] on button "Save" at bounding box center [213, 241] width 92 height 37
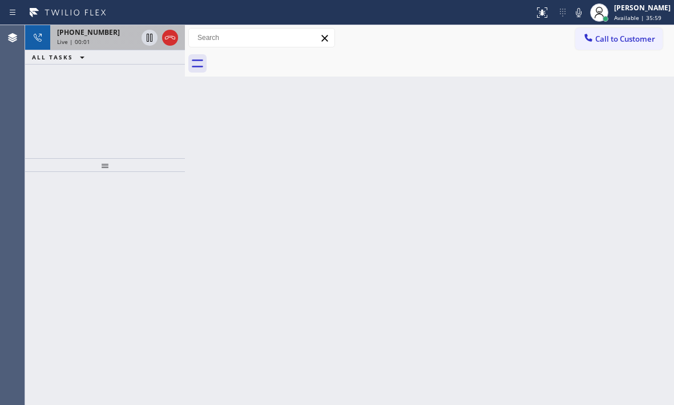
click at [118, 39] on div "Live | 00:01" at bounding box center [97, 42] width 80 height 8
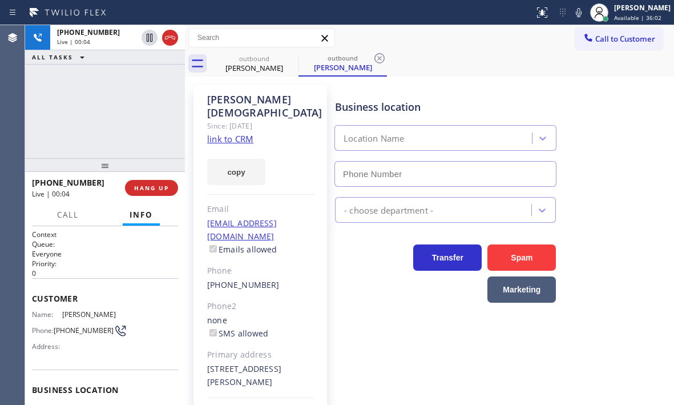
type input "(855) 731-4952"
click at [158, 190] on span "HANG UP" at bounding box center [151, 188] width 35 height 8
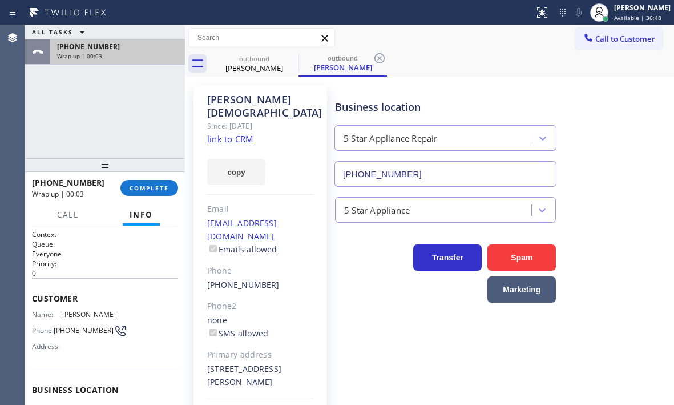
click at [134, 54] on div "Wrap up | 00:03" at bounding box center [117, 56] width 121 height 8
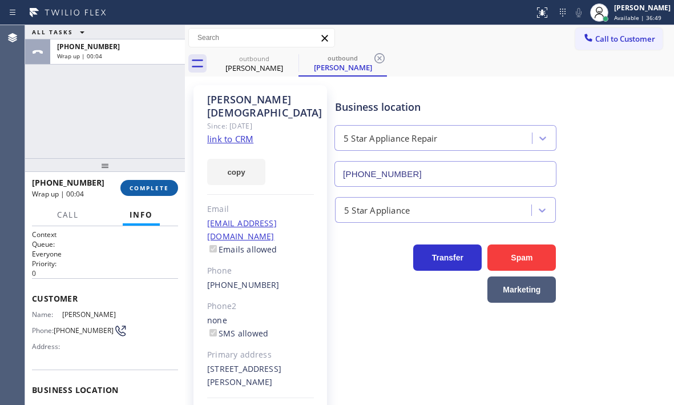
click at [139, 182] on button "COMPLETE" at bounding box center [149, 188] width 58 height 16
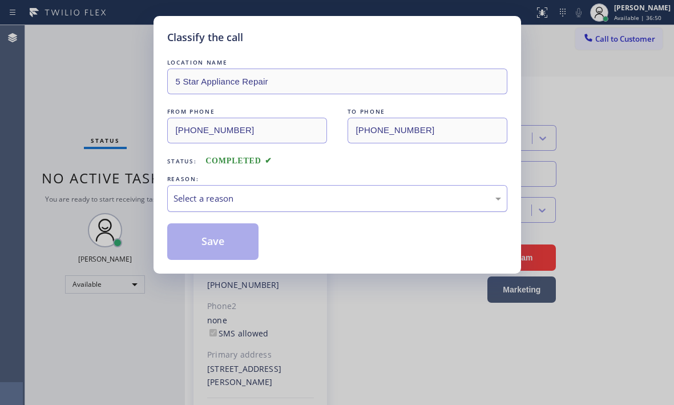
click at [275, 201] on div "Select a reason" at bounding box center [338, 198] width 328 height 13
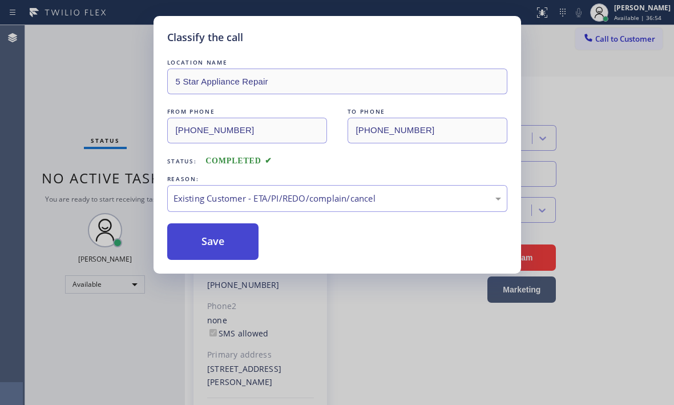
click at [211, 240] on button "Save" at bounding box center [213, 241] width 92 height 37
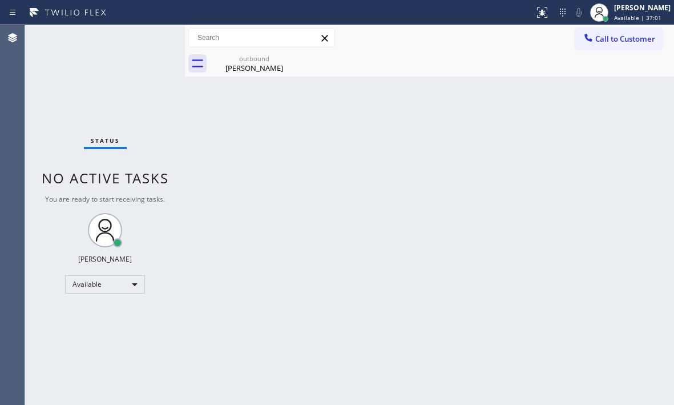
click at [142, 37] on div "Status No active tasks You are ready to start receiving tasks. Judy Mae Saturin…" at bounding box center [105, 215] width 160 height 380
click at [267, 58] on div "outbound" at bounding box center [254, 58] width 86 height 9
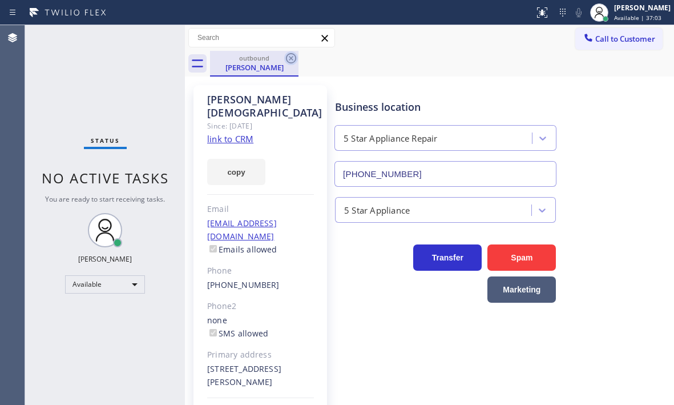
click at [292, 58] on icon at bounding box center [291, 58] width 10 height 10
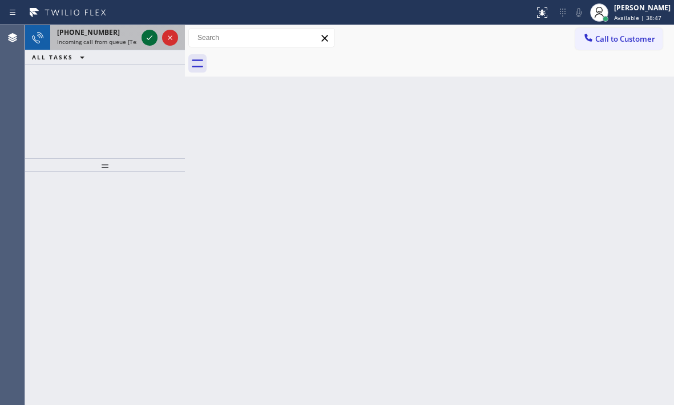
click at [144, 43] on icon at bounding box center [150, 38] width 14 height 14
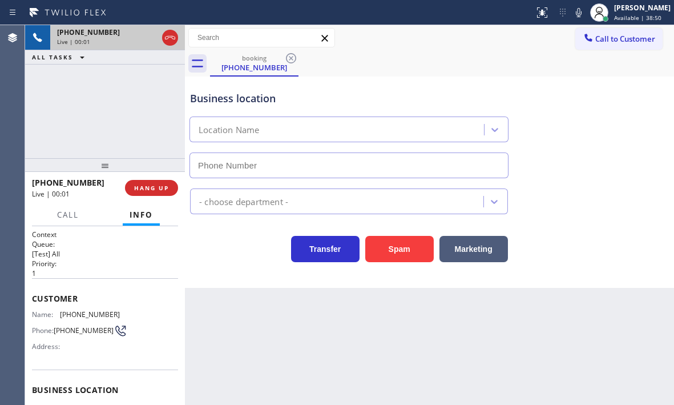
type input "(714) 886-3345"
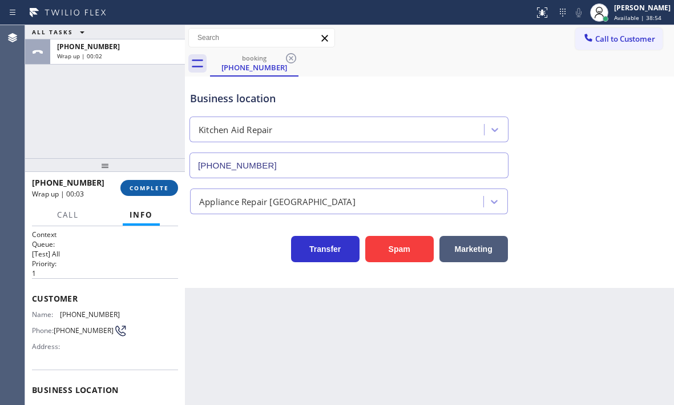
click at [151, 190] on span "COMPLETE" at bounding box center [149, 188] width 39 height 8
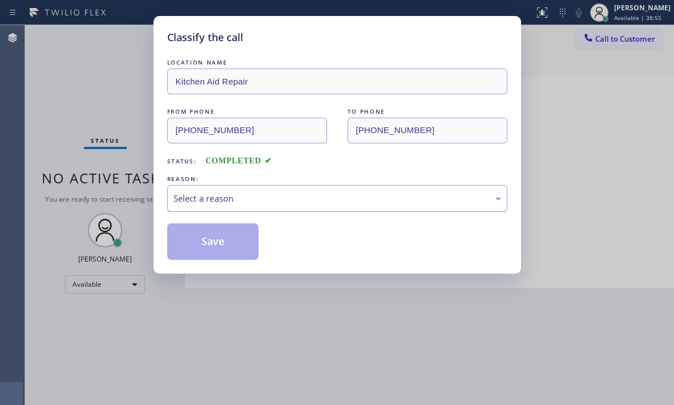
click at [363, 194] on div "Select a reason" at bounding box center [338, 198] width 328 height 13
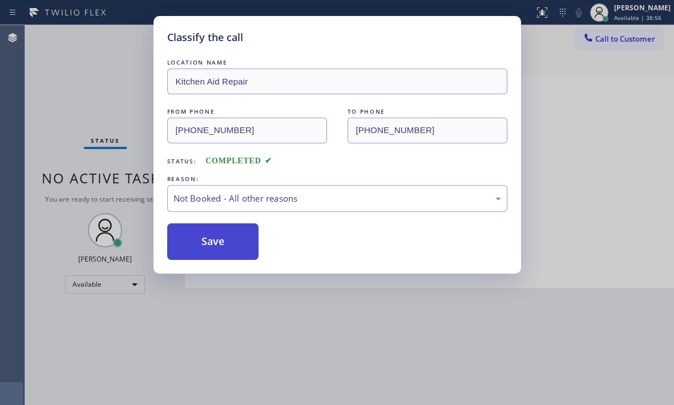
click at [206, 243] on button "Save" at bounding box center [213, 241] width 92 height 37
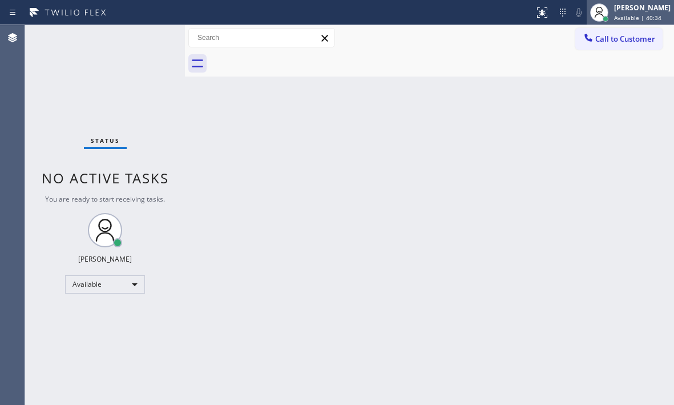
click at [619, 18] on span "Available | 40:34" at bounding box center [637, 18] width 47 height 8
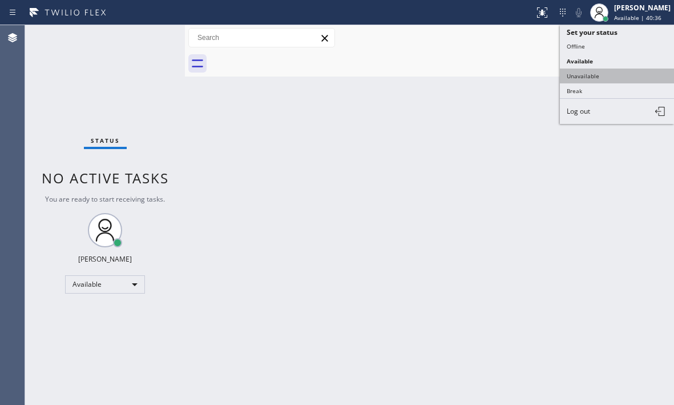
click at [582, 77] on button "Unavailable" at bounding box center [617, 76] width 114 height 15
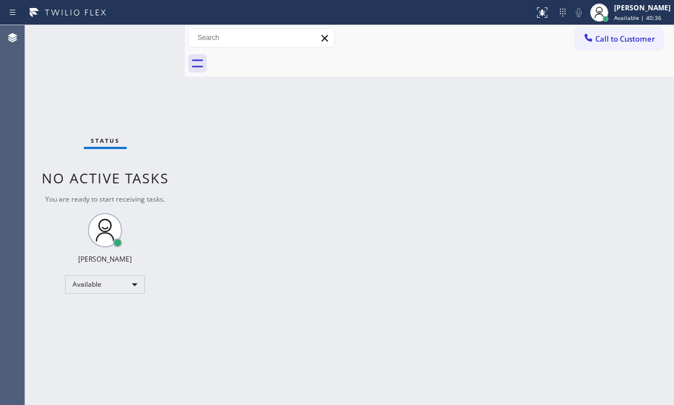
click at [615, 94] on div "Back to Dashboard Change Sender ID Customers Technicians Select a contact Outbo…" at bounding box center [429, 215] width 489 height 380
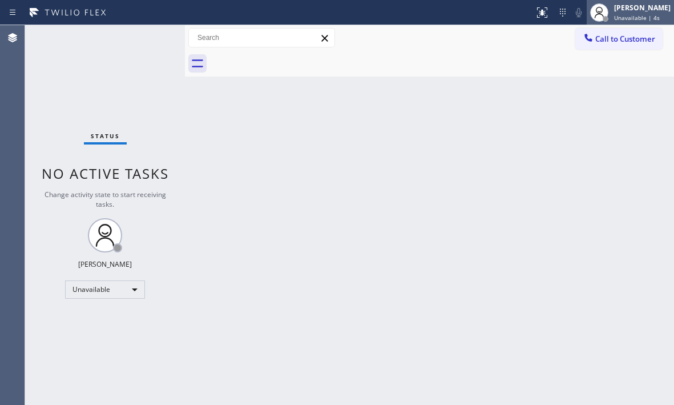
click at [612, 7] on div "Judy Mae Saturinas Unavailable | 4s" at bounding box center [643, 12] width 62 height 20
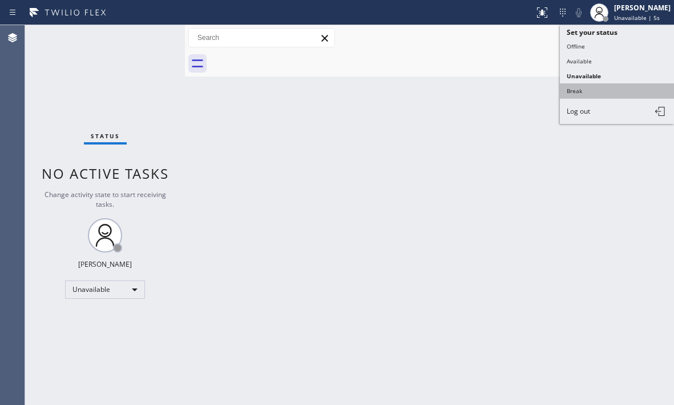
click at [578, 88] on button "Break" at bounding box center [617, 90] width 114 height 15
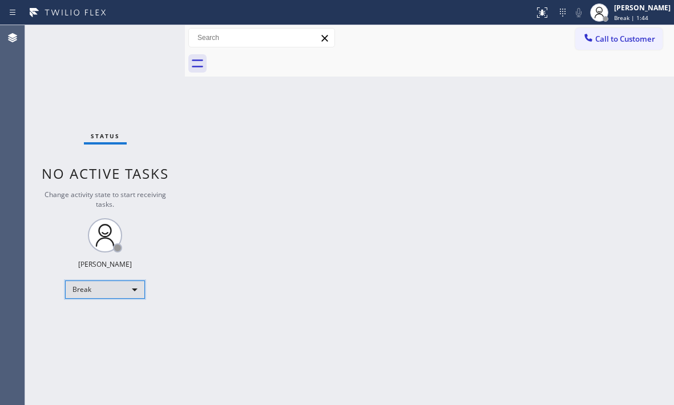
click at [132, 292] on div "Break" at bounding box center [105, 289] width 80 height 18
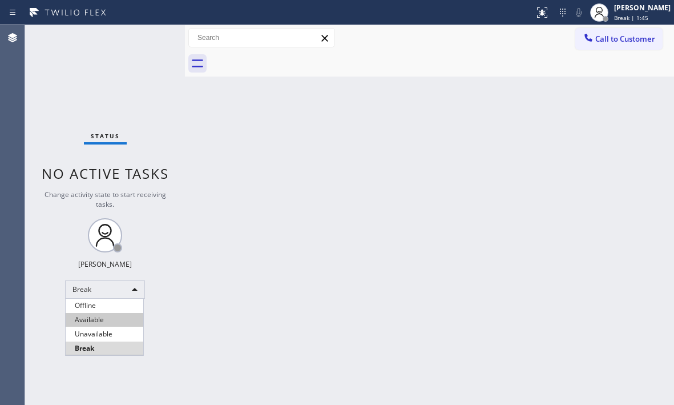
click at [98, 317] on li "Available" at bounding box center [105, 320] width 78 height 14
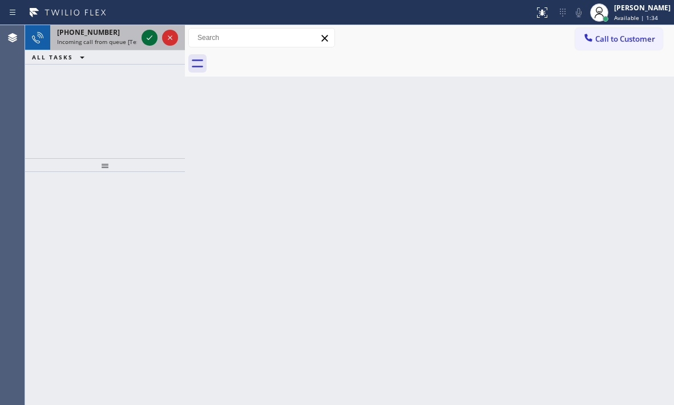
click at [149, 36] on icon at bounding box center [150, 38] width 14 height 14
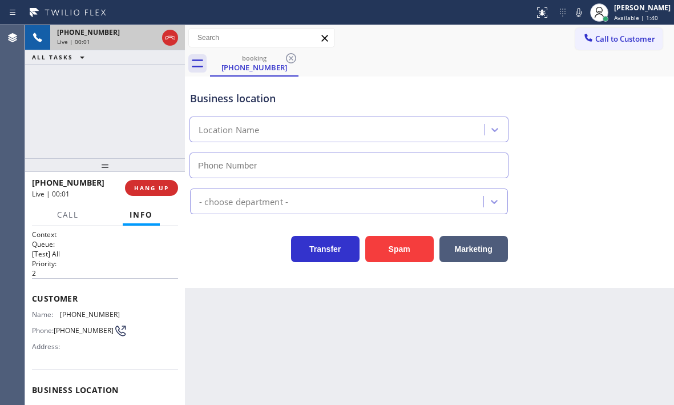
type input "(714) 410-5111"
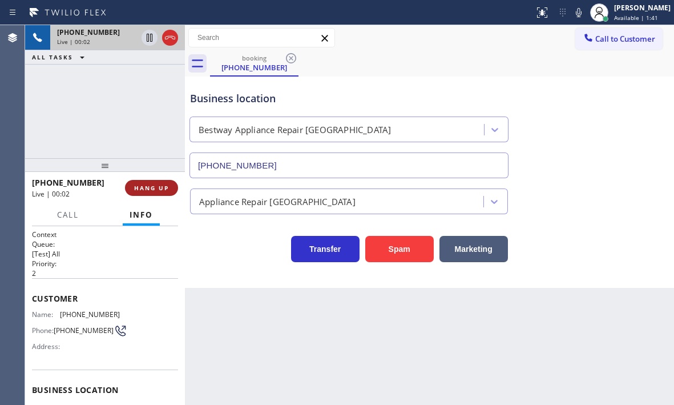
click at [169, 188] on button "HANG UP" at bounding box center [151, 188] width 53 height 16
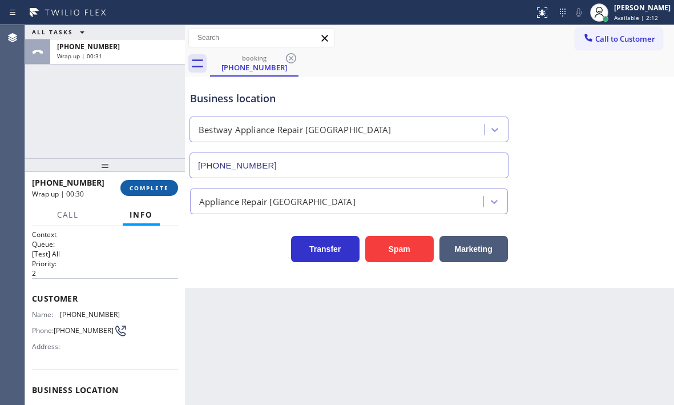
click at [157, 181] on button "COMPLETE" at bounding box center [149, 188] width 58 height 16
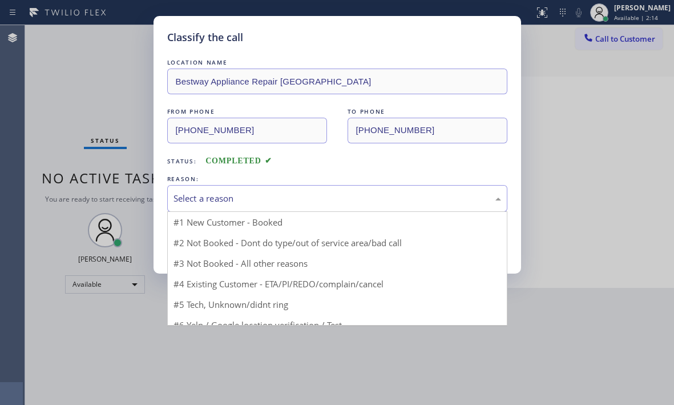
click at [320, 192] on div "Select a reason" at bounding box center [338, 198] width 328 height 13
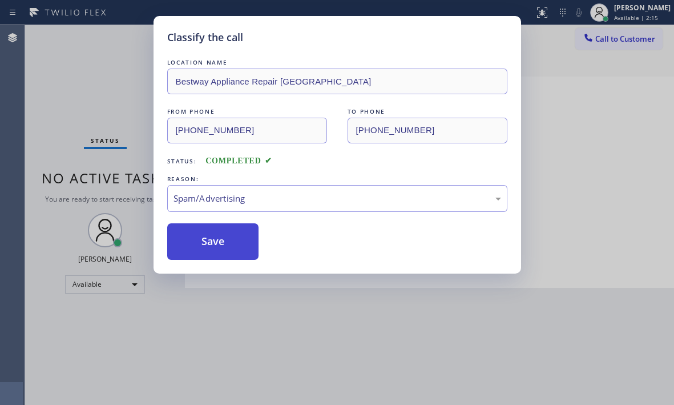
click at [221, 239] on button "Save" at bounding box center [213, 241] width 92 height 37
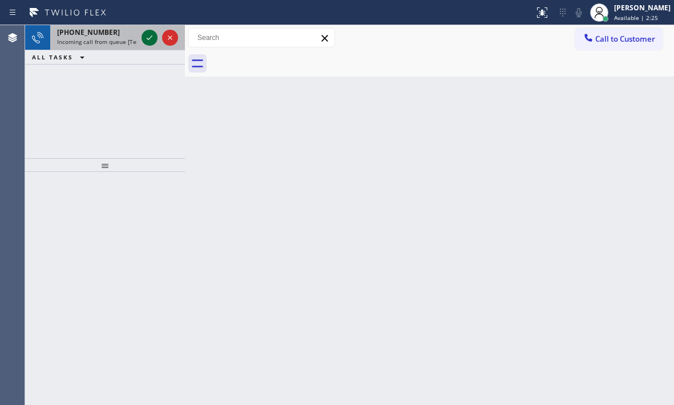
click at [149, 35] on icon at bounding box center [150, 38] width 14 height 14
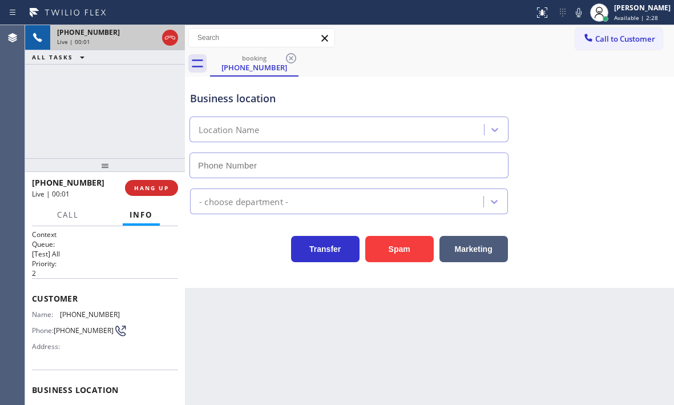
type input "(520) 873-9465"
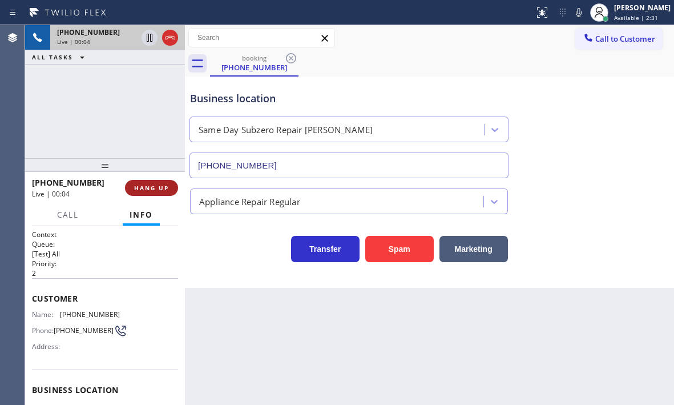
click at [154, 190] on span "HANG UP" at bounding box center [151, 188] width 35 height 8
click at [152, 192] on button "HANG UP" at bounding box center [151, 188] width 53 height 16
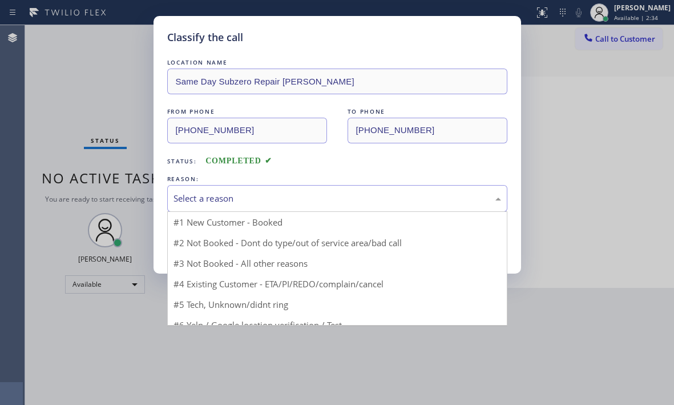
click at [327, 198] on div "Select a reason" at bounding box center [338, 198] width 328 height 13
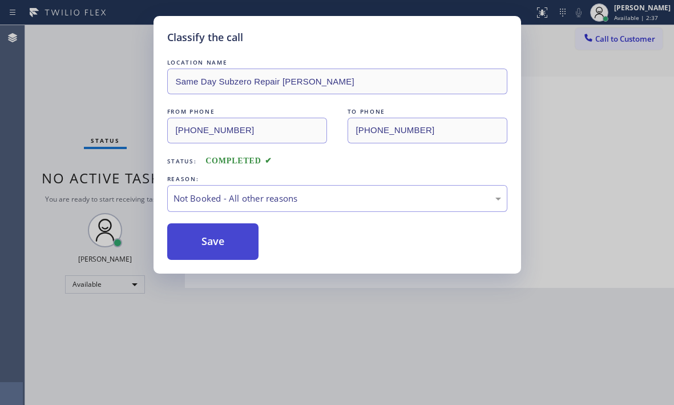
click at [225, 233] on button "Save" at bounding box center [213, 241] width 92 height 37
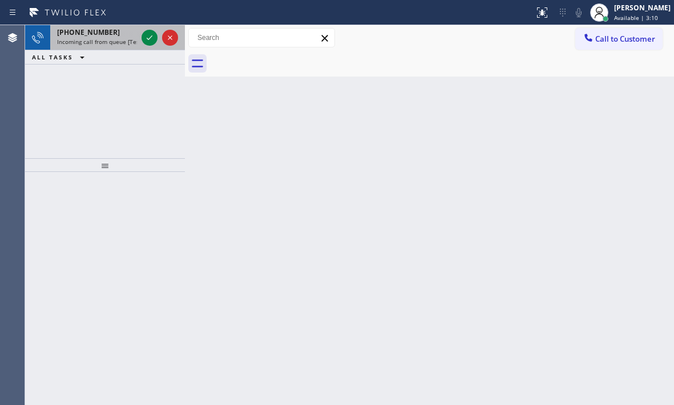
click at [160, 34] on div at bounding box center [159, 37] width 41 height 25
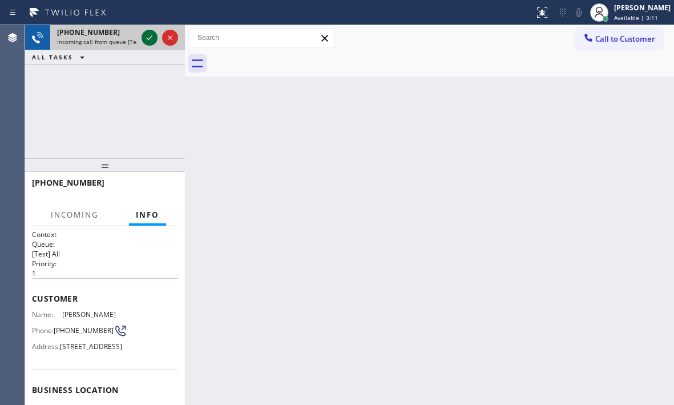
click at [148, 36] on icon at bounding box center [150, 38] width 14 height 14
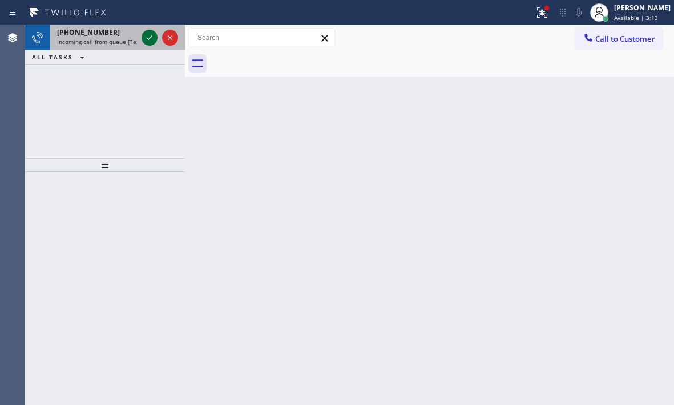
click at [152, 35] on icon at bounding box center [150, 38] width 14 height 14
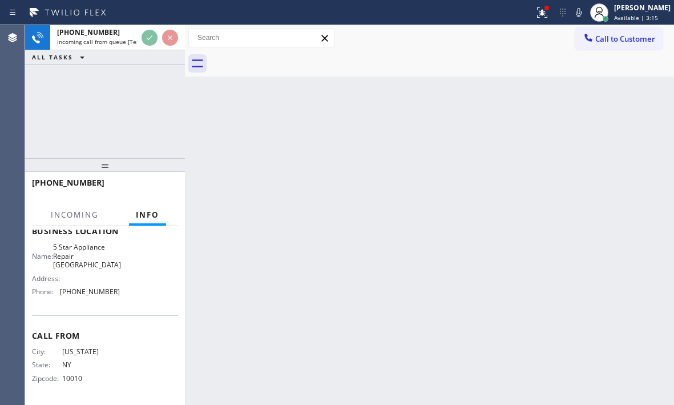
scroll to position [189, 0]
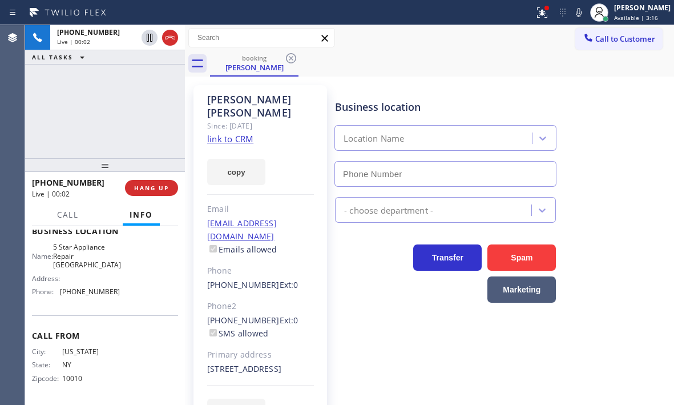
type input "(760) 493-6331"
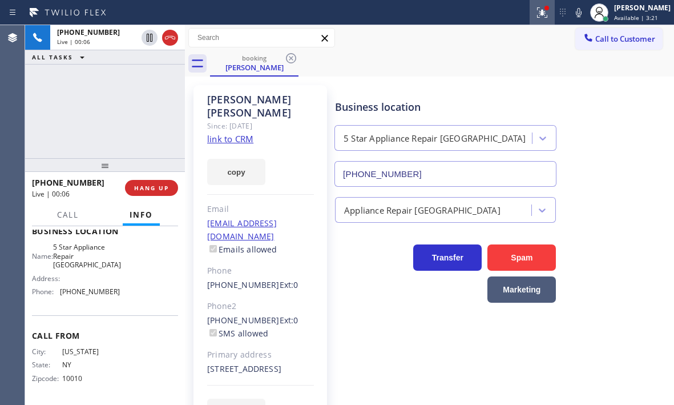
click at [536, 18] on icon at bounding box center [543, 13] width 14 height 14
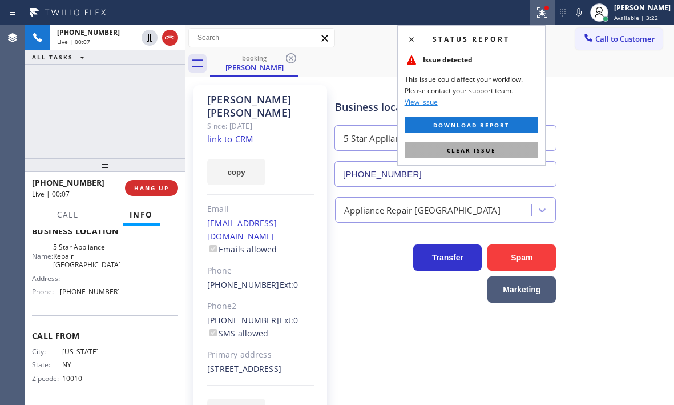
click at [476, 146] on span "Clear issue" at bounding box center [471, 150] width 49 height 8
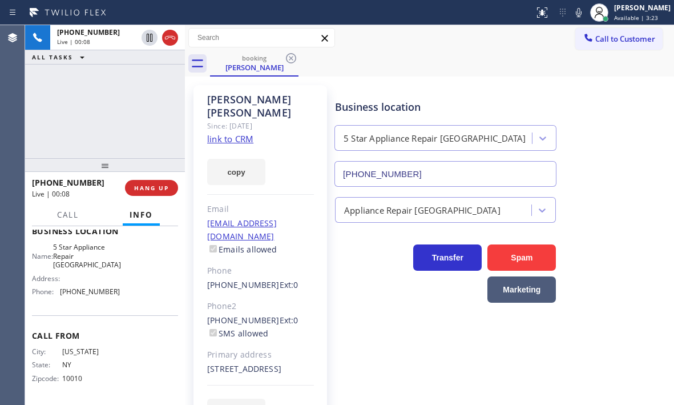
click at [243, 133] on link "link to CRM" at bounding box center [230, 138] width 46 height 11
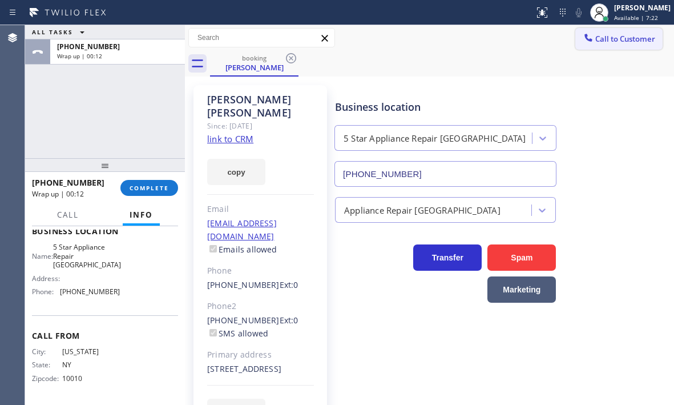
click at [602, 42] on span "Call to Customer" at bounding box center [625, 39] width 60 height 10
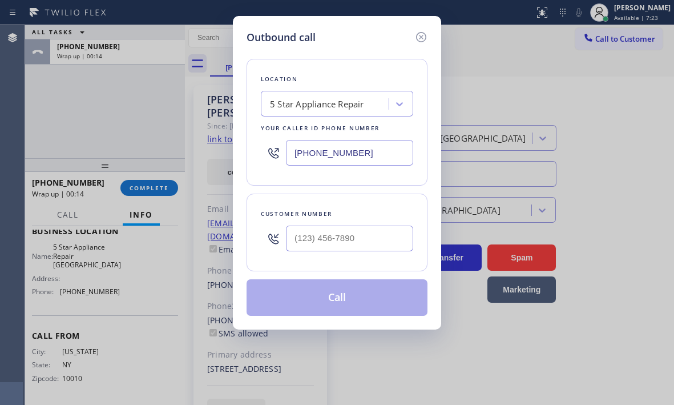
click at [120, 304] on div "Outbound call Location 5 Star Appliance Repair Your caller id phone number (855…" at bounding box center [337, 202] width 674 height 405
click at [422, 38] on icon at bounding box center [421, 37] width 10 height 10
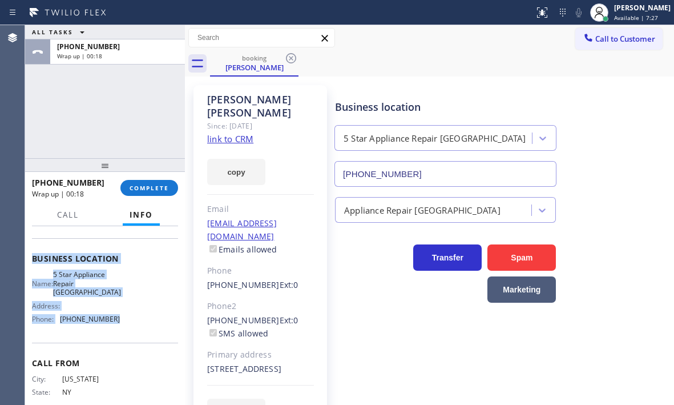
scroll to position [132, 0]
drag, startPoint x: 35, startPoint y: 284, endPoint x: 124, endPoint y: 358, distance: 115.1
click at [124, 358] on div "Context Queue: [Test] All Priority: 1 Customer Name: Brent Evans Phone: (917) 4…" at bounding box center [105, 315] width 160 height 179
copy div "Customer Name: Brent Evans Phone: (917) 499-8180 Address: 1736 Grand Bahama Dr …"
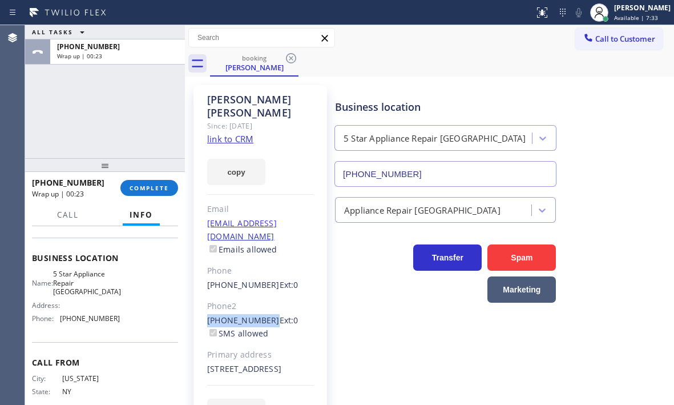
drag, startPoint x: 265, startPoint y: 292, endPoint x: 203, endPoint y: 295, distance: 61.7
click at [203, 295] on div "Brent Evans Since: 20 may 2020 link to CRM copy Email brentevansnyc@gmail.com E…" at bounding box center [261, 261] width 134 height 353
copy link "(609) 412-6365"
click at [599, 39] on span "Call to Customer" at bounding box center [625, 39] width 60 height 10
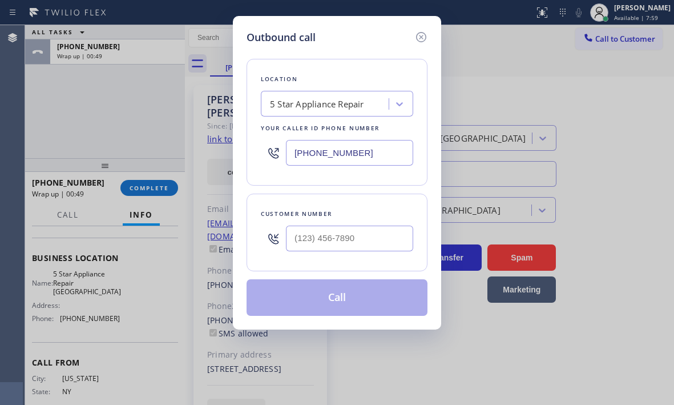
click at [383, 154] on input "(855) 731-4952" at bounding box center [349, 153] width 127 height 26
paste input "760) 493-6331"
type input "(760) 493-6331"
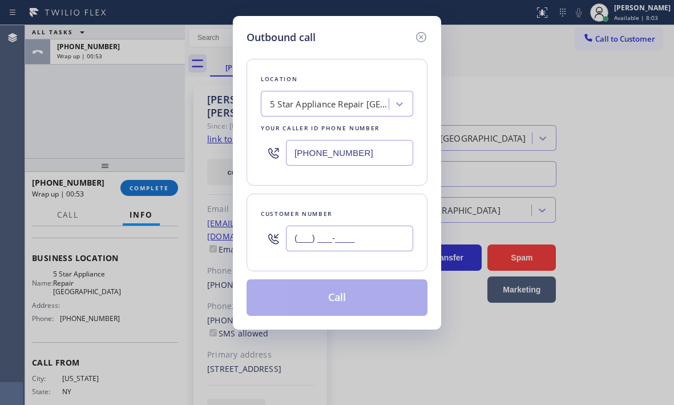
click at [333, 238] on input "(___) ___-____" at bounding box center [349, 239] width 127 height 26
paste input "609) 412-6365"
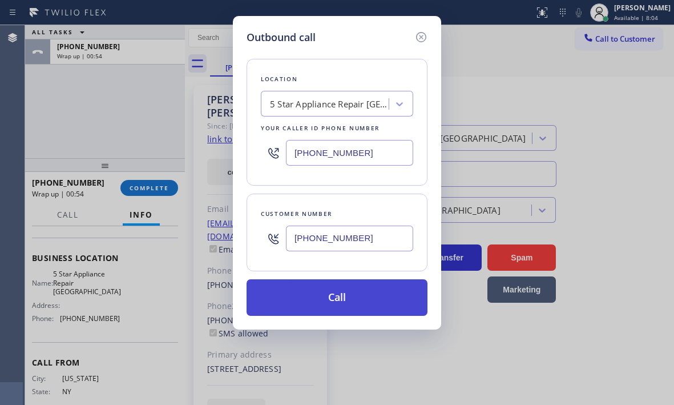
type input "(609) 412-6365"
click at [350, 296] on button "Call" at bounding box center [337, 297] width 181 height 37
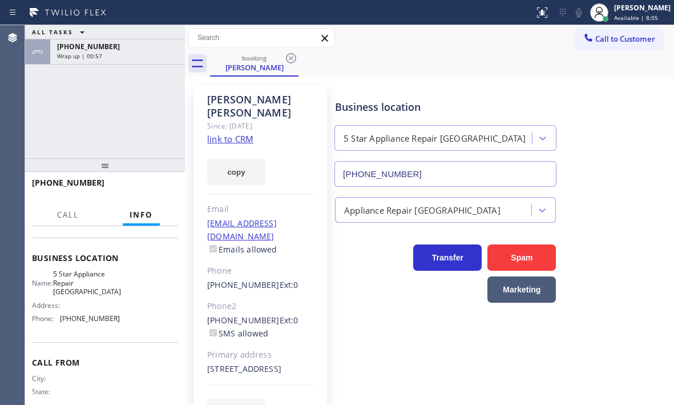
scroll to position [118, 0]
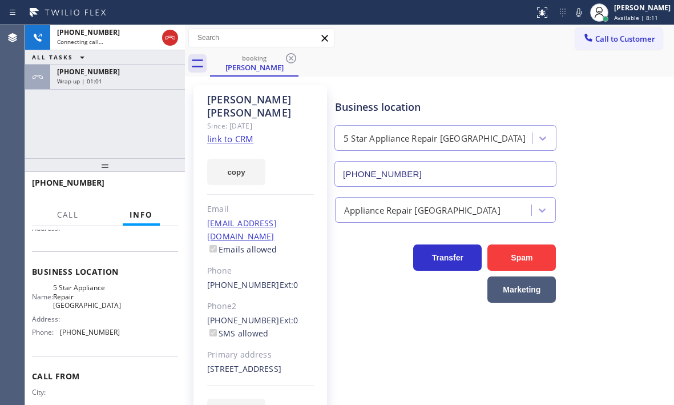
click at [160, 63] on div "ALL TASKS ALL TASKS ACTIVE TASKS TASKS IN WRAP UP" at bounding box center [105, 57] width 160 height 14
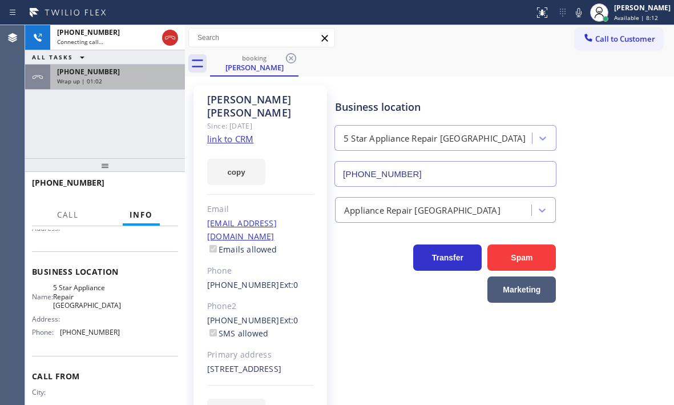
click at [155, 78] on div "Wrap up | 01:02" at bounding box center [117, 81] width 121 height 8
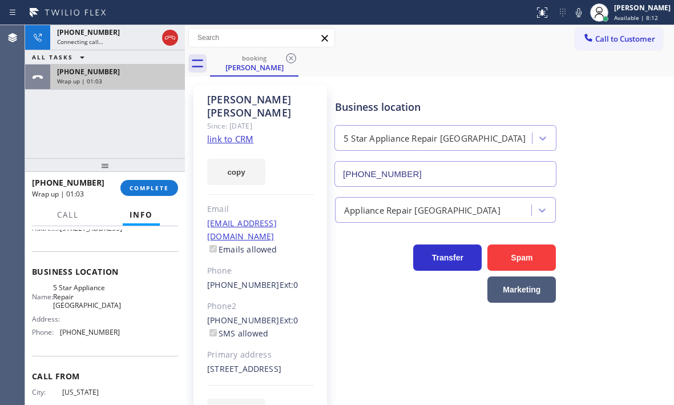
scroll to position [132, 0]
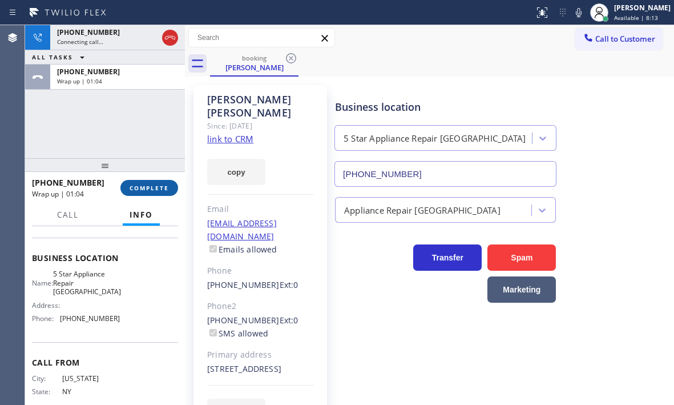
click at [151, 189] on span "COMPLETE" at bounding box center [149, 188] width 39 height 8
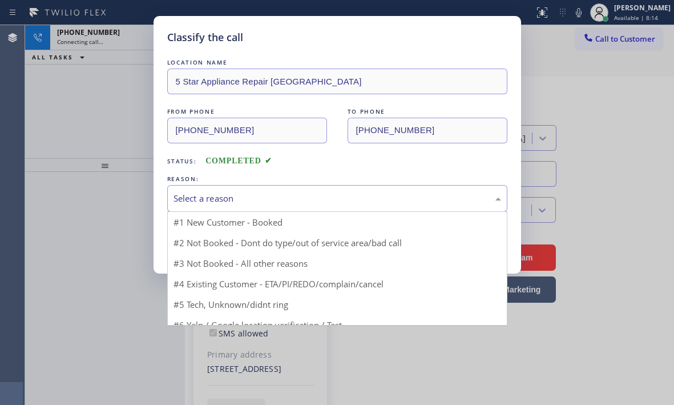
click at [262, 200] on div "Select a reason" at bounding box center [338, 198] width 328 height 13
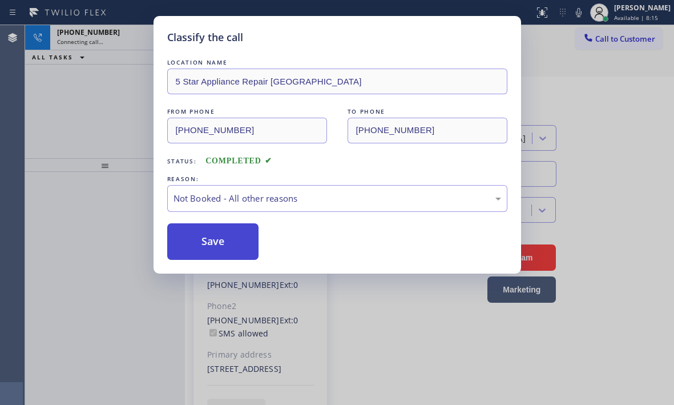
click at [202, 244] on button "Save" at bounding box center [213, 241] width 92 height 37
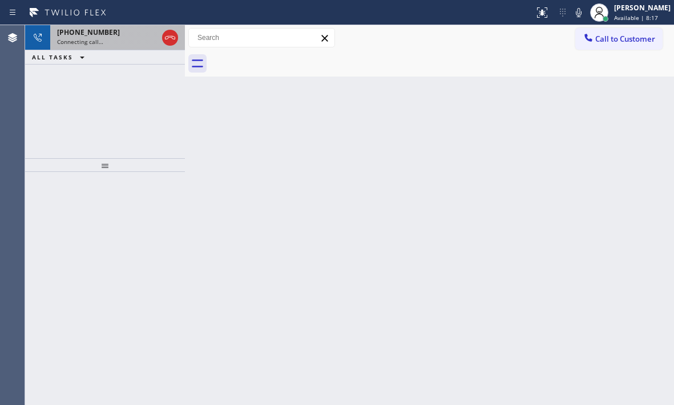
drag, startPoint x: 114, startPoint y: 38, endPoint x: 123, endPoint y: 42, distance: 10.2
click at [113, 38] on div "Connecting call…" at bounding box center [107, 42] width 100 height 8
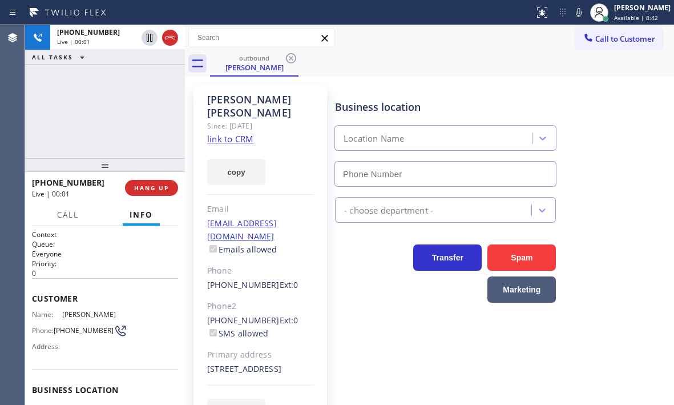
type input "(760) 493-6331"
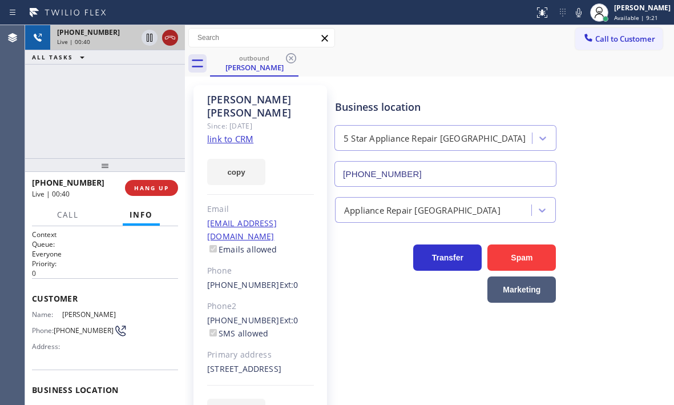
click at [172, 41] on icon at bounding box center [170, 38] width 14 height 14
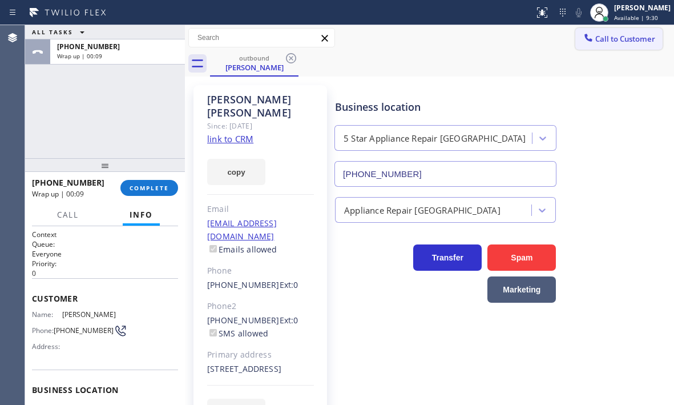
click at [617, 43] on span "Call to Customer" at bounding box center [625, 39] width 60 height 10
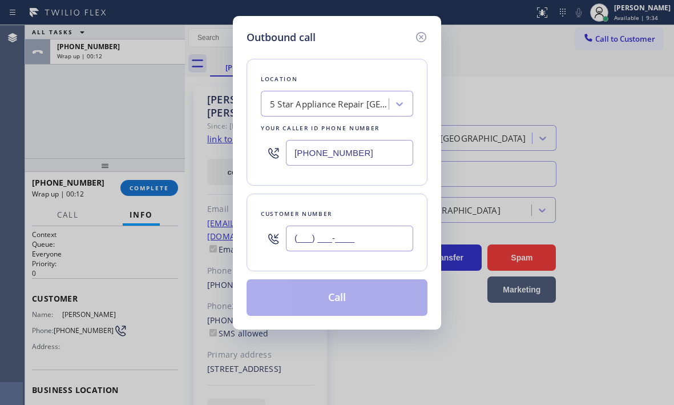
click at [367, 245] on input "(___) ___-____" at bounding box center [349, 239] width 127 height 26
paste input "609) 412-6365"
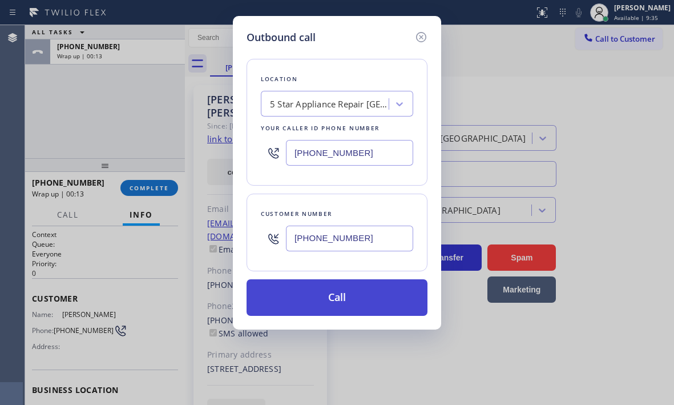
type input "(609) 412-6365"
click at [367, 293] on button "Call" at bounding box center [337, 297] width 181 height 37
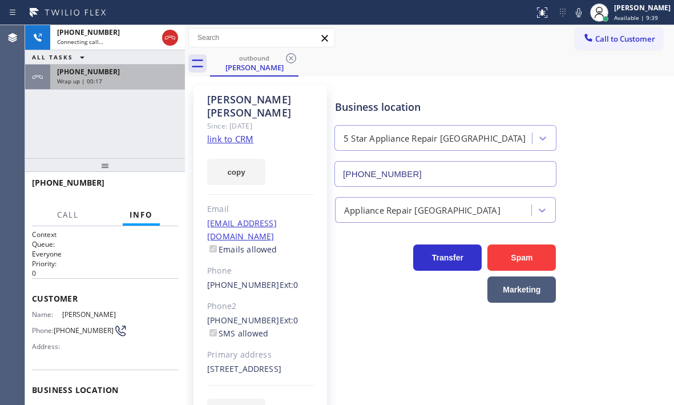
click at [112, 82] on div "Wrap up | 00:17" at bounding box center [117, 81] width 121 height 8
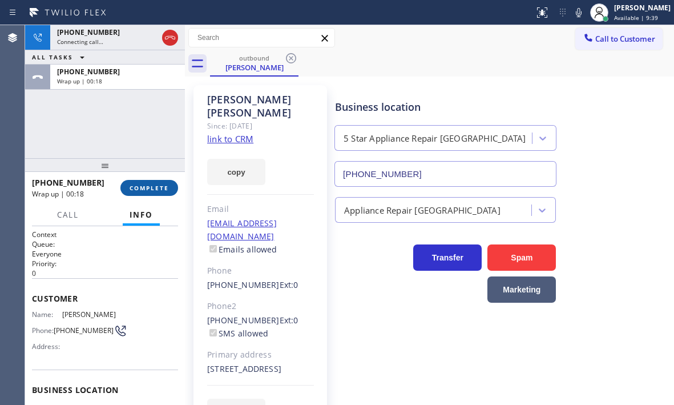
click at [139, 187] on span "COMPLETE" at bounding box center [149, 188] width 39 height 8
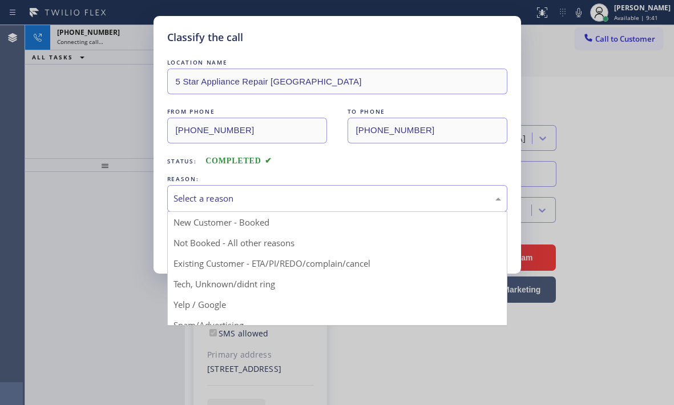
click at [249, 205] on div "Select a reason" at bounding box center [337, 198] width 340 height 27
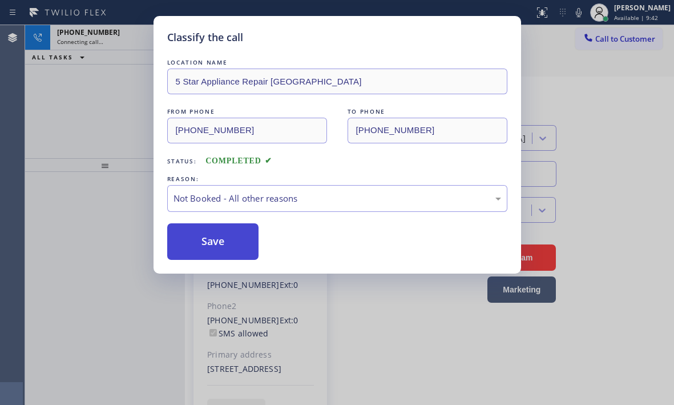
click at [194, 245] on button "Save" at bounding box center [213, 241] width 92 height 37
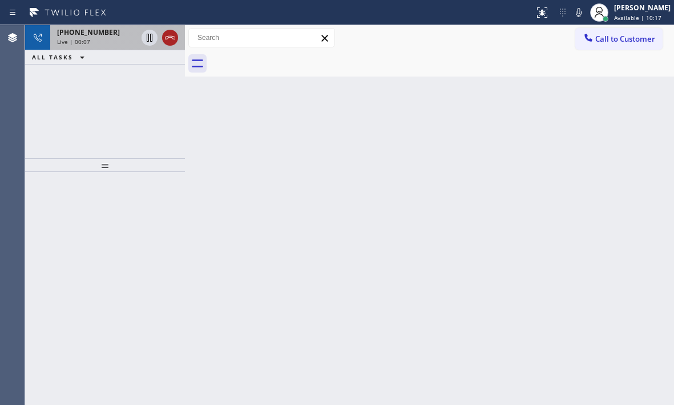
click at [174, 35] on icon at bounding box center [170, 38] width 14 height 14
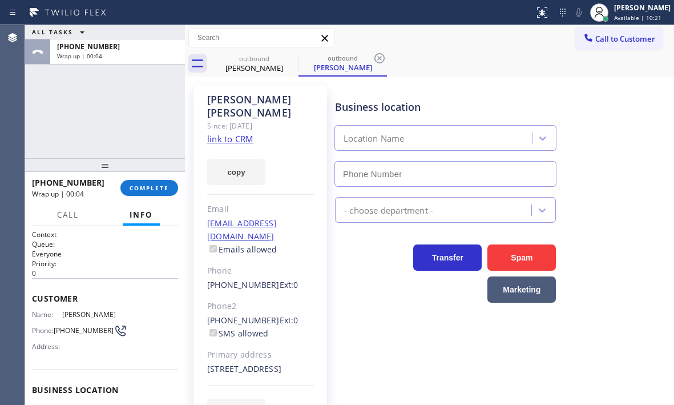
type input "(760) 493-6331"
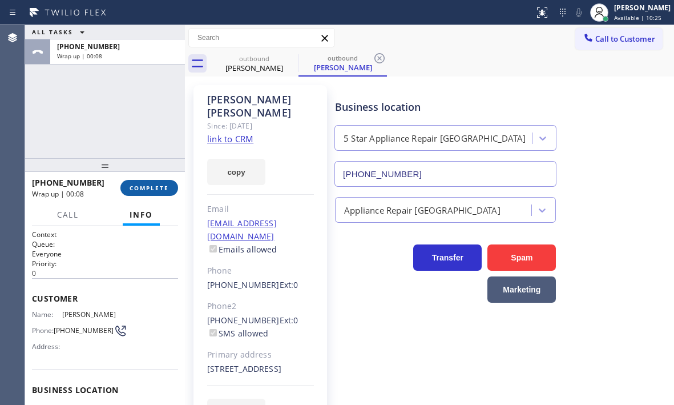
click at [147, 187] on span "COMPLETE" at bounding box center [149, 188] width 39 height 8
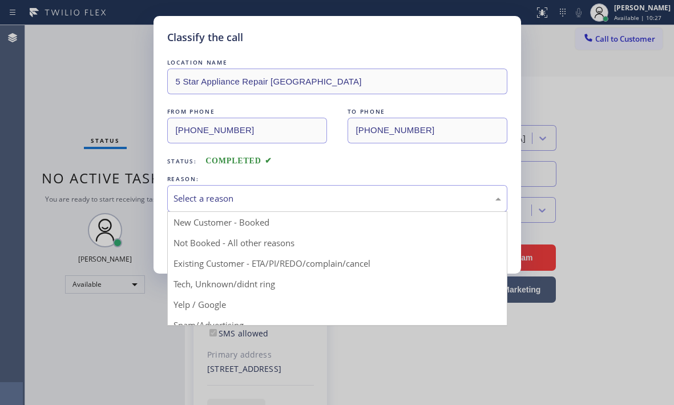
click at [232, 199] on div "Select a reason" at bounding box center [338, 198] width 328 height 13
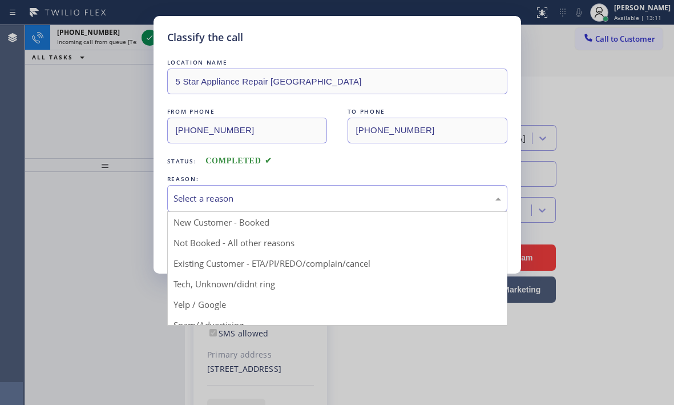
click at [146, 40] on div "Classify the call LOCATION NAME 5 Star Appliance Repair Palm Springs FROM PHONE…" at bounding box center [337, 202] width 674 height 405
click at [249, 192] on div "Select a reason" at bounding box center [338, 198] width 328 height 13
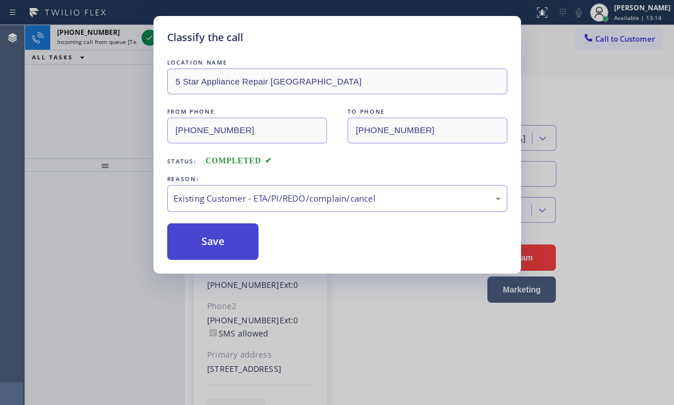
click at [211, 240] on button "Save" at bounding box center [213, 241] width 92 height 37
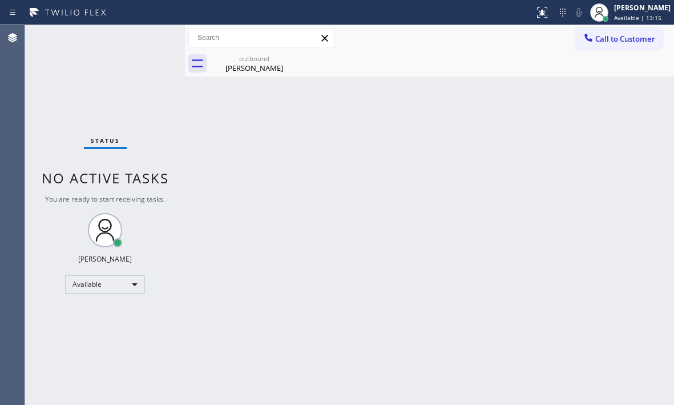
click at [147, 38] on div "Status No active tasks You are ready to start receiving tasks. Judy Mae Saturin…" at bounding box center [105, 215] width 160 height 380
click at [245, 67] on div "Brent Evans" at bounding box center [254, 68] width 86 height 10
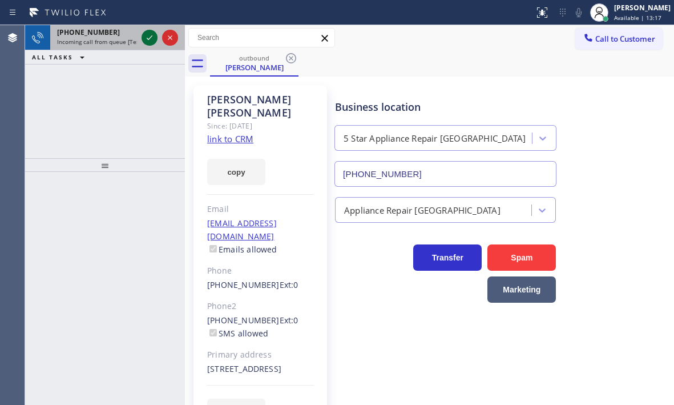
click at [146, 37] on icon at bounding box center [150, 38] width 14 height 14
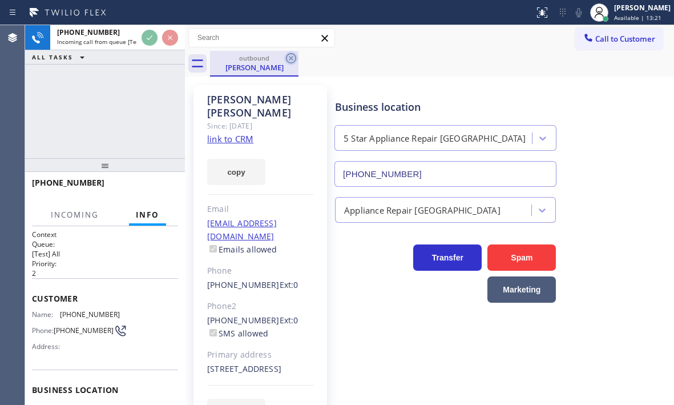
click at [293, 59] on icon at bounding box center [291, 58] width 14 height 14
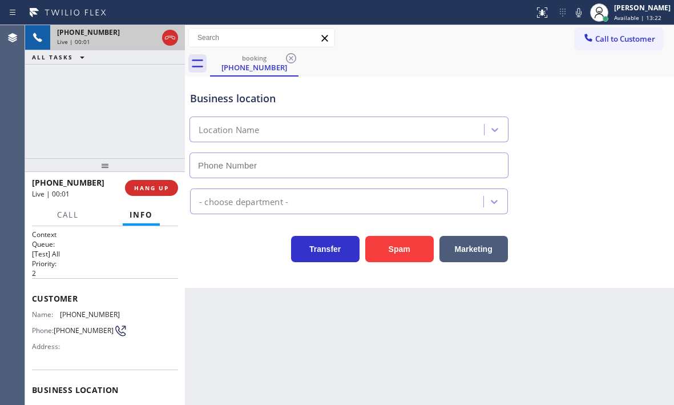
type input "(855) 485-1951"
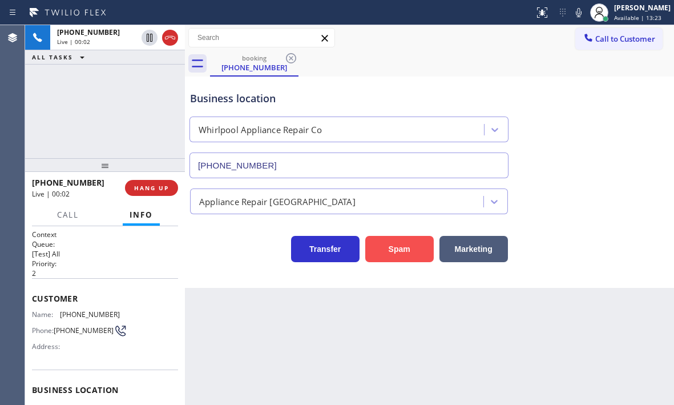
click at [394, 246] on button "Spam" at bounding box center [399, 249] width 69 height 26
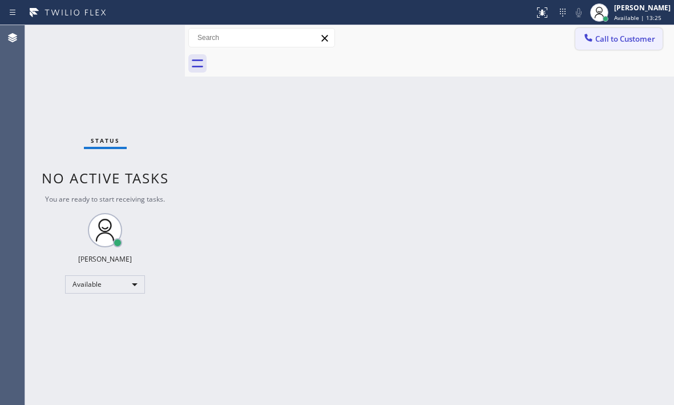
click at [599, 42] on span "Call to Customer" at bounding box center [625, 39] width 60 height 10
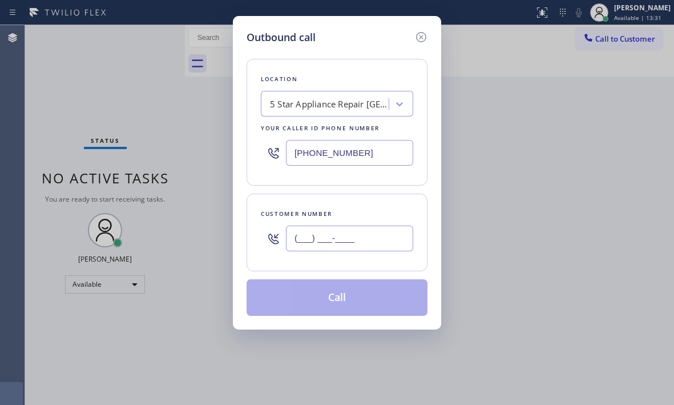
click at [337, 239] on input "(___) ___-____" at bounding box center [349, 239] width 127 height 26
paste input "917) 499-8180"
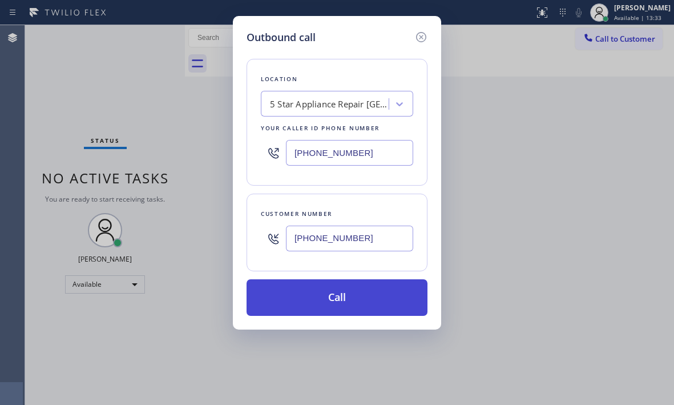
type input "(917) 499-8180"
click at [324, 288] on button "Call" at bounding box center [337, 297] width 181 height 37
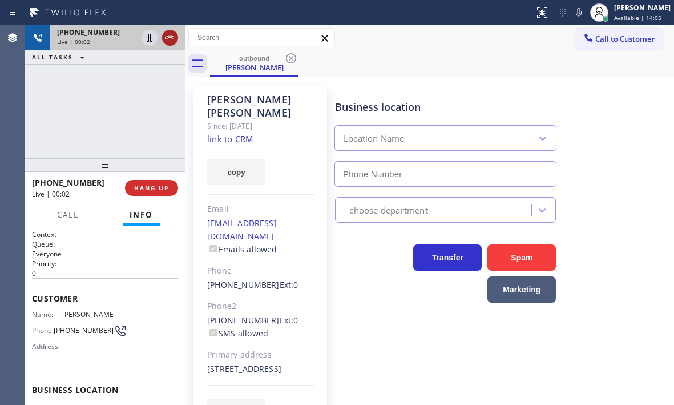
type input "(760) 493-6331"
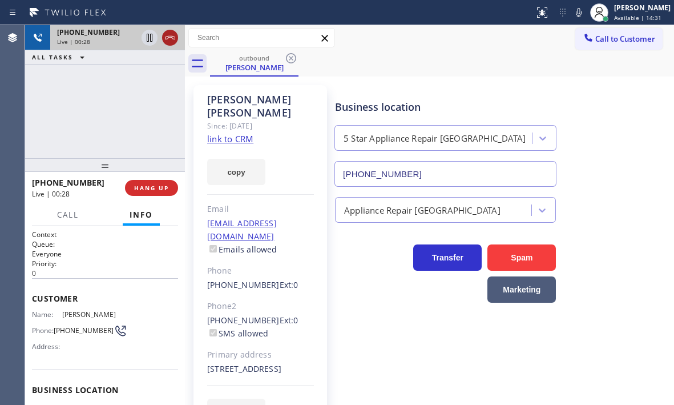
click at [173, 36] on icon at bounding box center [170, 38] width 14 height 14
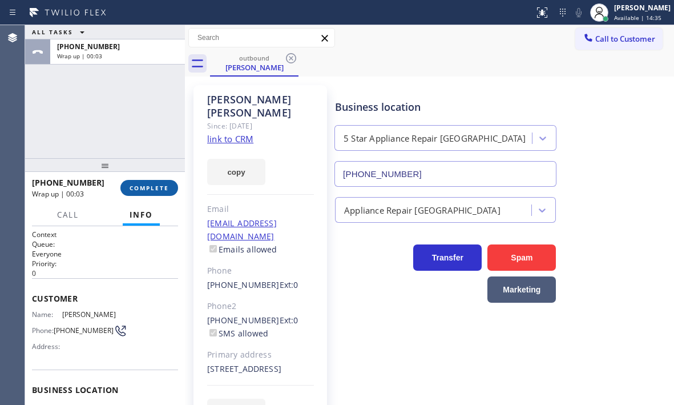
click at [154, 192] on button "COMPLETE" at bounding box center [149, 188] width 58 height 16
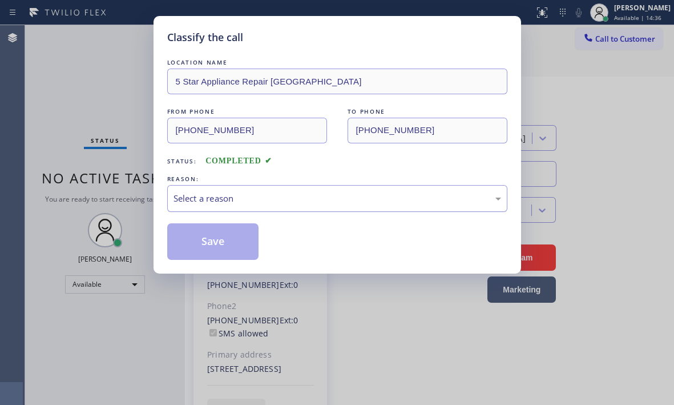
click at [278, 194] on div "Select a reason" at bounding box center [338, 198] width 328 height 13
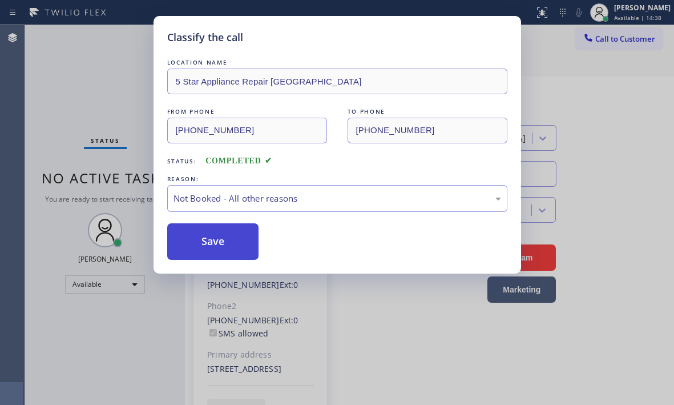
click at [205, 246] on button "Save" at bounding box center [213, 241] width 92 height 37
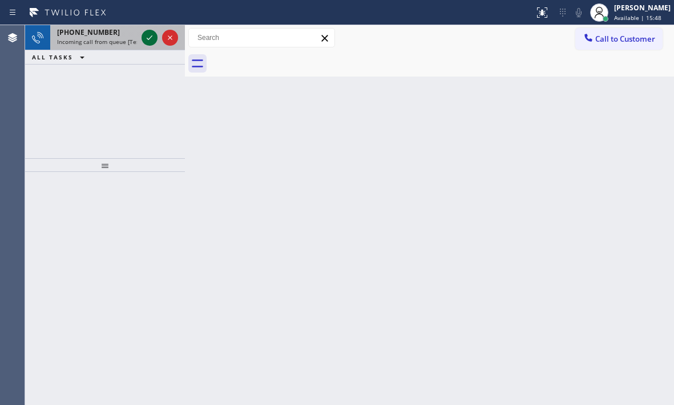
click at [147, 35] on icon at bounding box center [150, 38] width 14 height 14
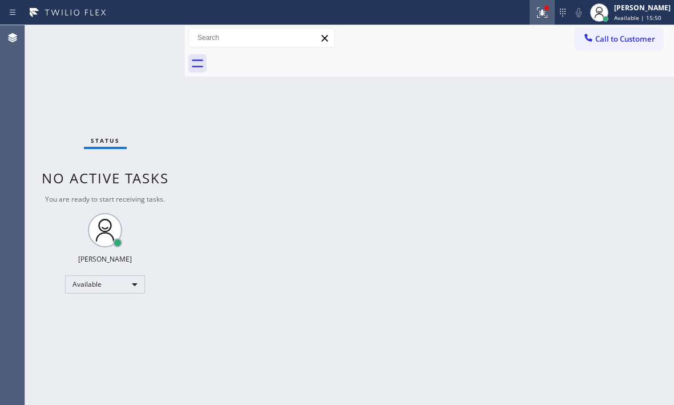
click at [536, 13] on icon at bounding box center [543, 13] width 14 height 14
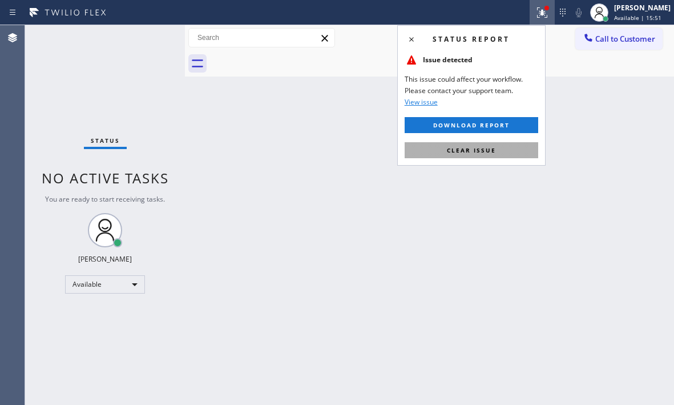
click at [474, 148] on span "Clear issue" at bounding box center [471, 150] width 49 height 8
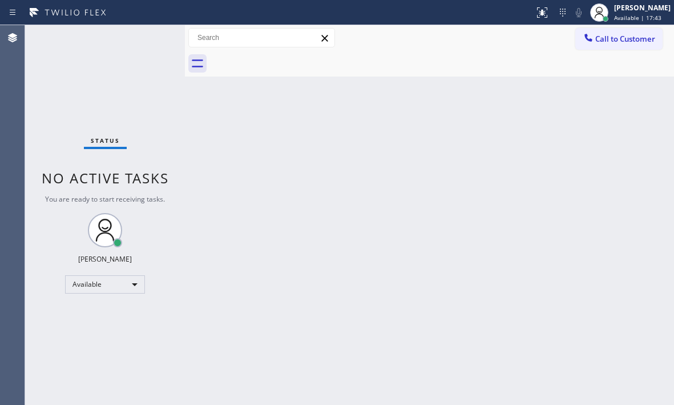
click at [339, 244] on div "Back to Dashboard Change Sender ID Customers Technicians Select a contact Outbo…" at bounding box center [429, 215] width 489 height 380
click at [150, 40] on div "Status No active tasks You are ready to start receiving tasks. Judy Mae Saturin…" at bounding box center [105, 215] width 160 height 380
click at [152, 39] on div "Status No active tasks You are ready to start receiving tasks. Judy Mae Saturin…" at bounding box center [105, 215] width 160 height 380
click at [153, 37] on div "Status No active tasks You are ready to start receiving tasks. Judy Mae Saturin…" at bounding box center [105, 215] width 160 height 380
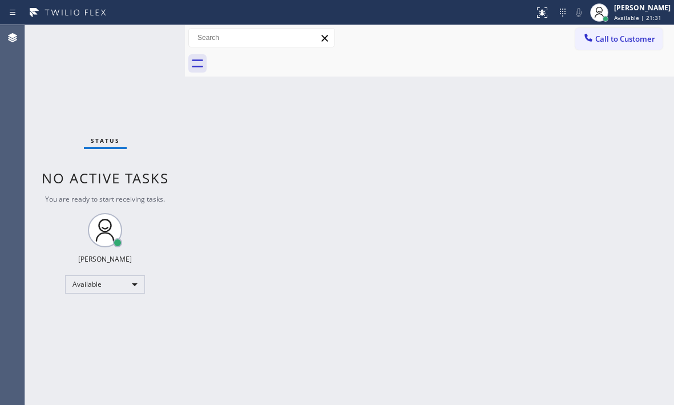
click at [153, 37] on div "Status No active tasks You are ready to start receiving tasks. Judy Mae Saturin…" at bounding box center [105, 215] width 160 height 380
click at [148, 35] on div "Status No active tasks You are ready to start receiving tasks. Judy Mae Saturin…" at bounding box center [105, 215] width 160 height 380
click at [149, 40] on div "Status No active tasks You are ready to start receiving tasks. Judy Mae Saturin…" at bounding box center [105, 215] width 160 height 380
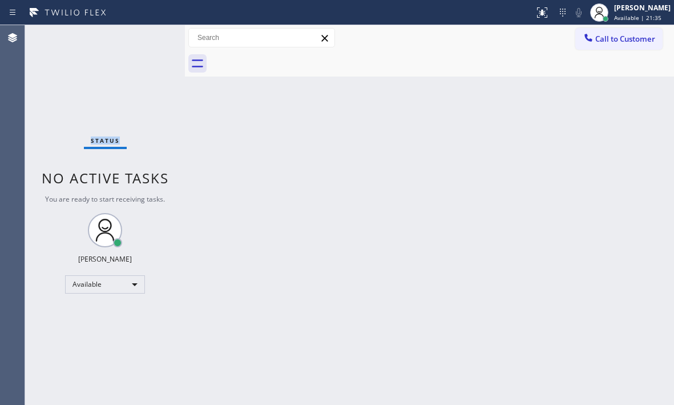
click at [149, 40] on div "Status No active tasks You are ready to start receiving tasks. Judy Mae Saturin…" at bounding box center [105, 215] width 160 height 380
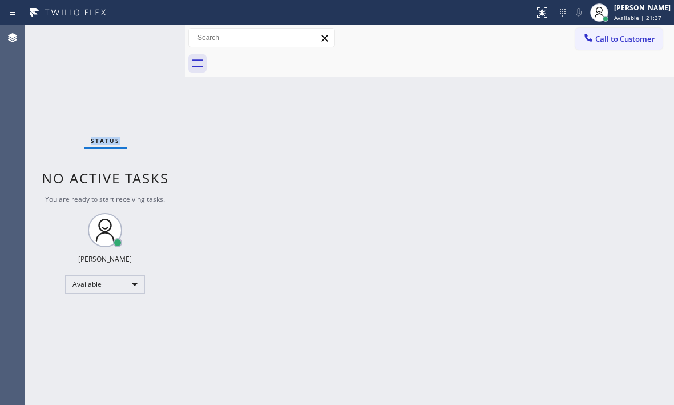
click at [149, 40] on div "Status No active tasks You are ready to start receiving tasks. Judy Mae Saturin…" at bounding box center [105, 215] width 160 height 380
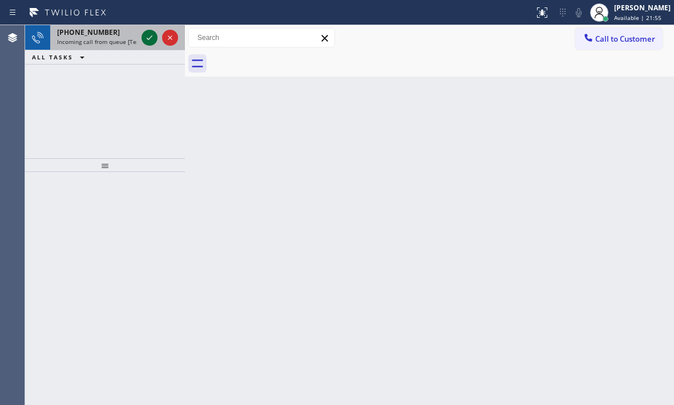
click at [152, 36] on icon at bounding box center [150, 38] width 14 height 14
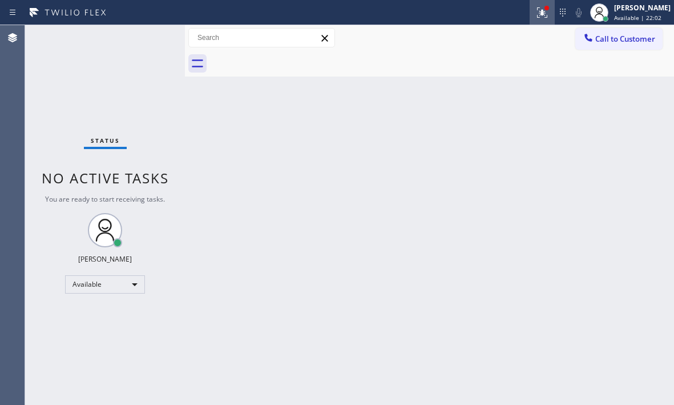
click at [536, 15] on icon at bounding box center [543, 13] width 14 height 14
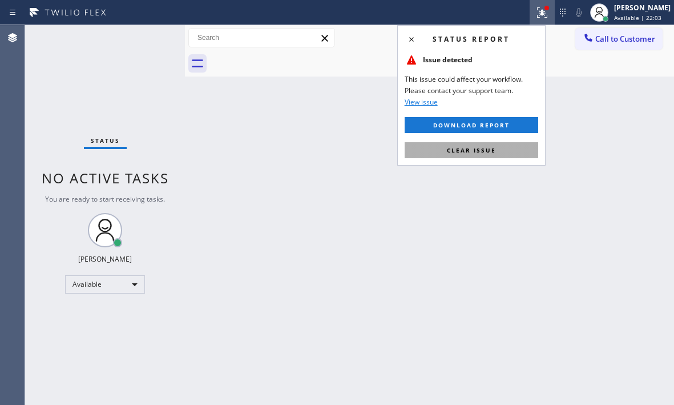
click at [493, 155] on button "Clear issue" at bounding box center [472, 150] width 134 height 16
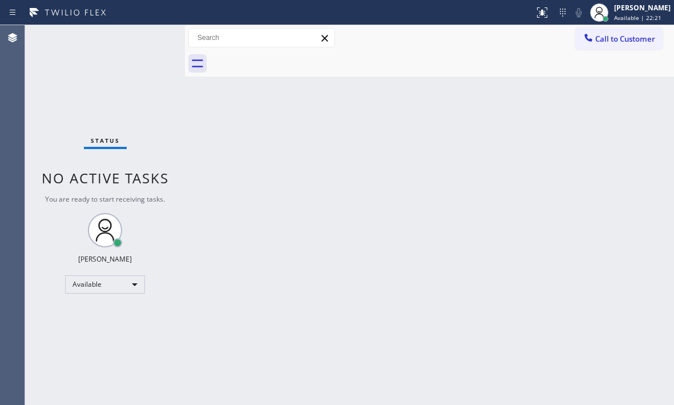
click at [497, 199] on div "Back to Dashboard Change Sender ID Customers Technicians Select a contact Outbo…" at bounding box center [429, 215] width 489 height 380
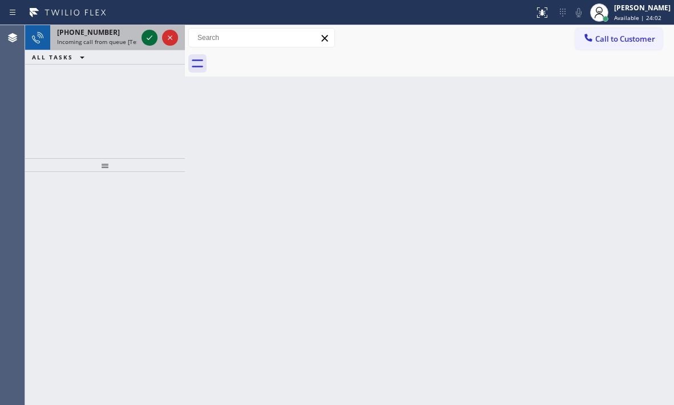
click at [148, 38] on icon at bounding box center [150, 38] width 14 height 14
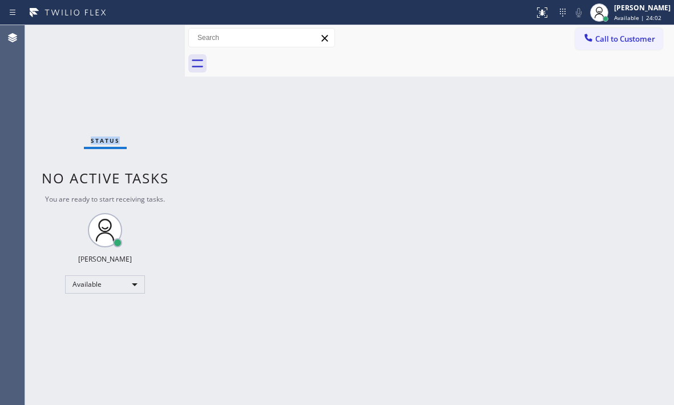
click at [148, 38] on div "Status No active tasks You are ready to start receiving tasks. Judy Mae Saturin…" at bounding box center [105, 215] width 160 height 380
click at [536, 18] on icon at bounding box center [543, 13] width 14 height 14
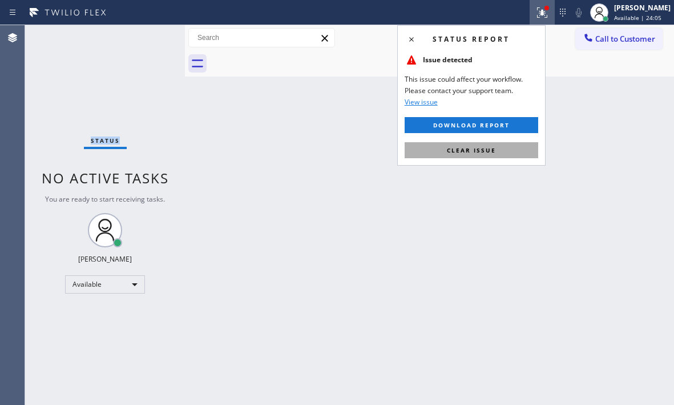
click at [484, 154] on button "Clear issue" at bounding box center [472, 150] width 134 height 16
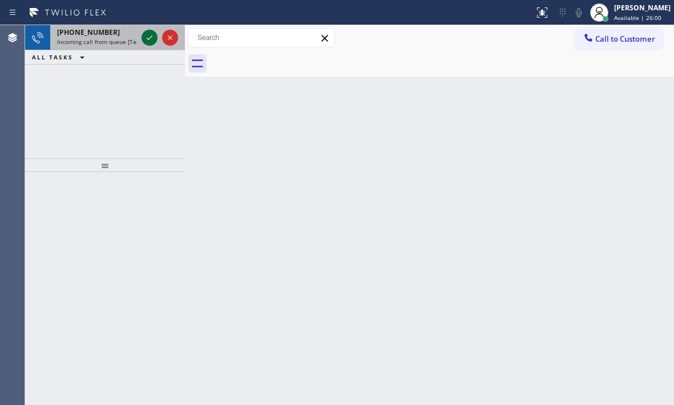
click at [150, 32] on icon at bounding box center [150, 38] width 14 height 14
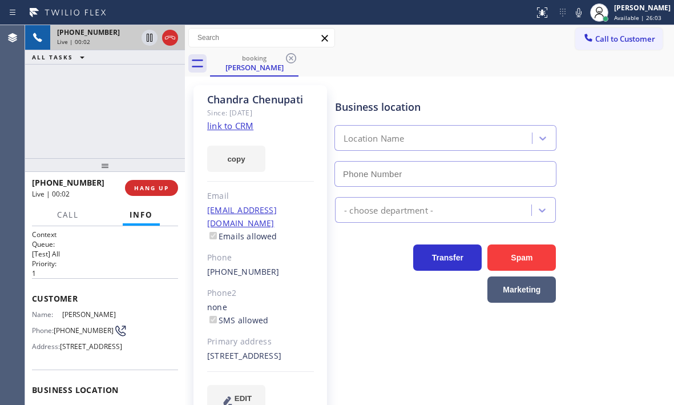
type input "(855) 213-9318"
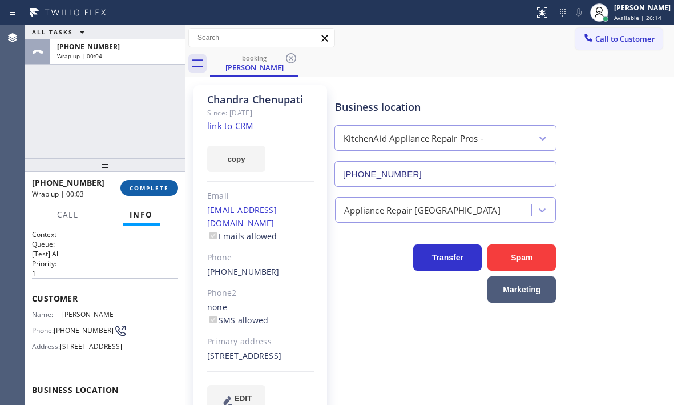
click at [154, 192] on button "COMPLETE" at bounding box center [149, 188] width 58 height 16
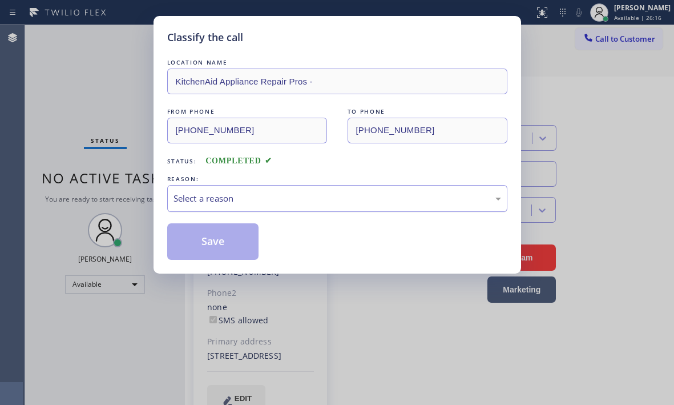
click at [224, 198] on div "Select a reason" at bounding box center [338, 198] width 328 height 13
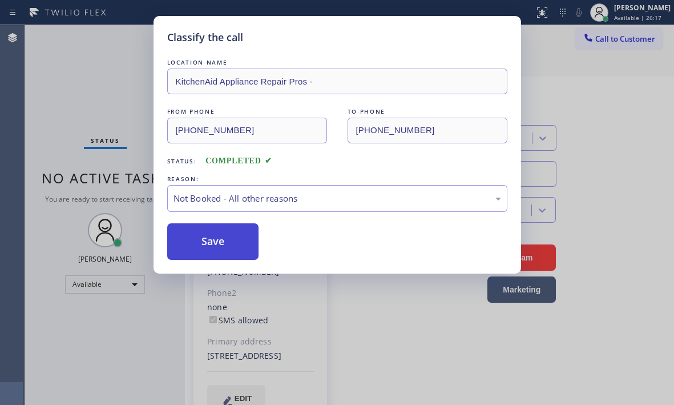
click at [194, 240] on button "Save" at bounding box center [213, 241] width 92 height 37
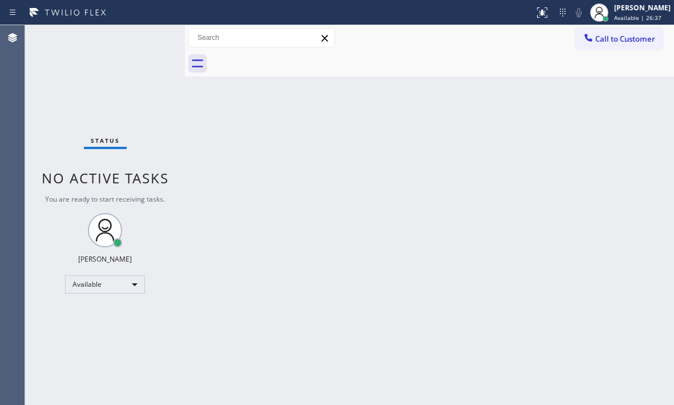
click at [151, 42] on div "Status No active tasks You are ready to start receiving tasks. Judy Mae Saturin…" at bounding box center [105, 215] width 160 height 380
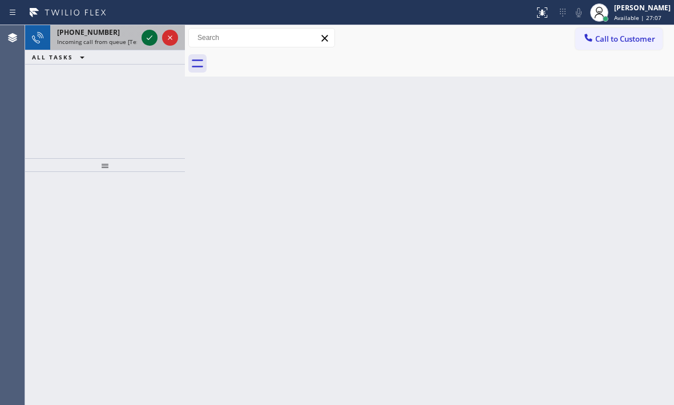
click at [149, 41] on icon at bounding box center [150, 38] width 14 height 14
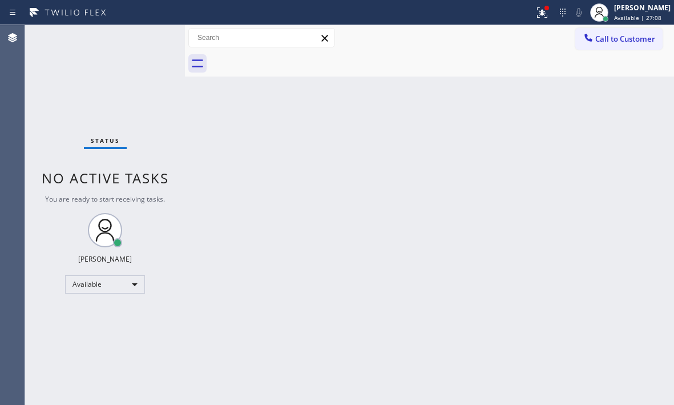
click at [409, 175] on div "Back to Dashboard Change Sender ID Customers Technicians Select a contact Outbo…" at bounding box center [429, 215] width 489 height 380
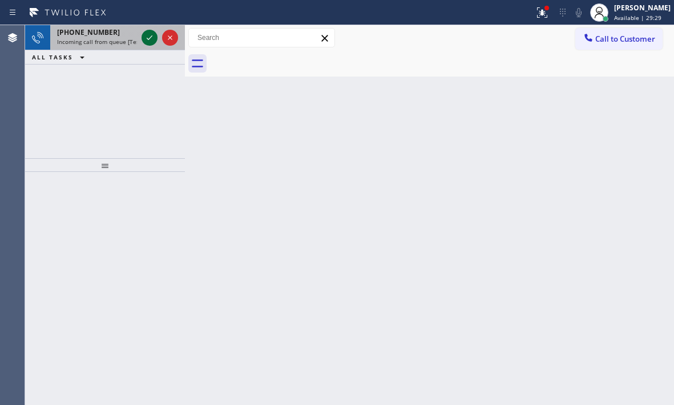
click at [148, 41] on icon at bounding box center [150, 38] width 14 height 14
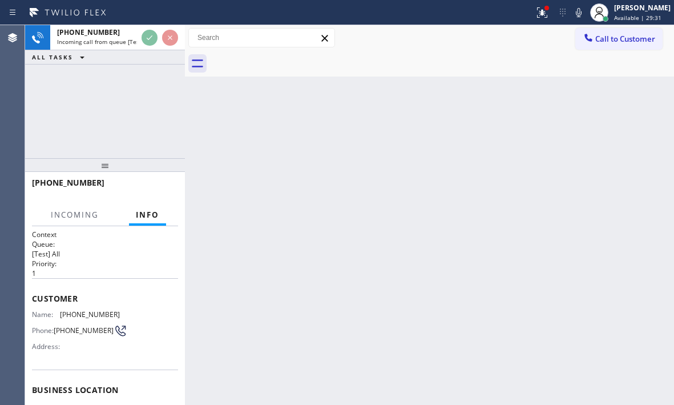
scroll to position [163, 0]
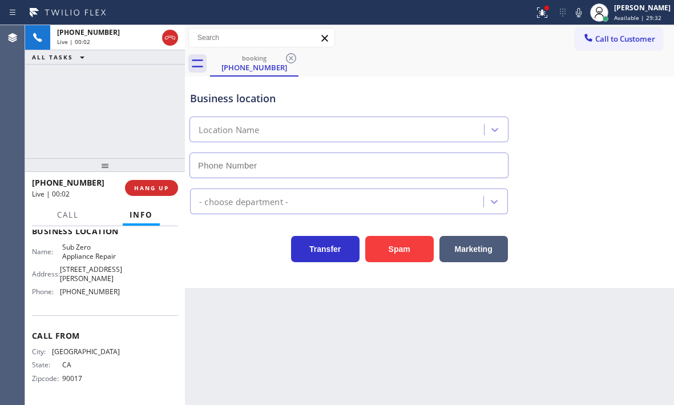
type input "(714) 627-5469"
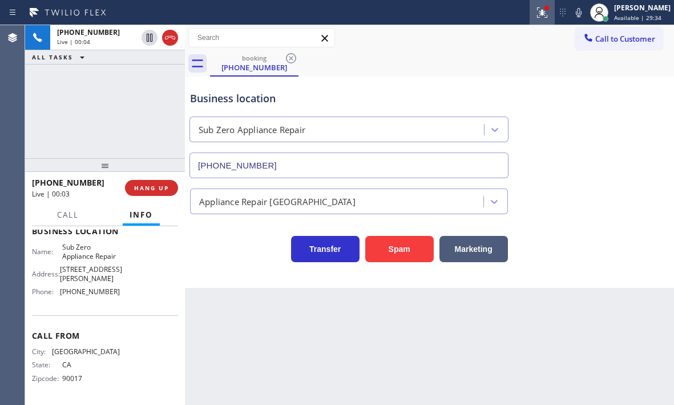
click at [536, 11] on icon at bounding box center [543, 13] width 14 height 14
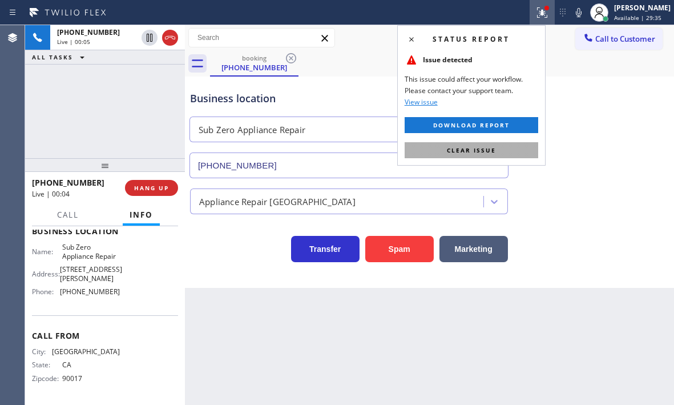
click at [504, 151] on button "Clear issue" at bounding box center [472, 150] width 134 height 16
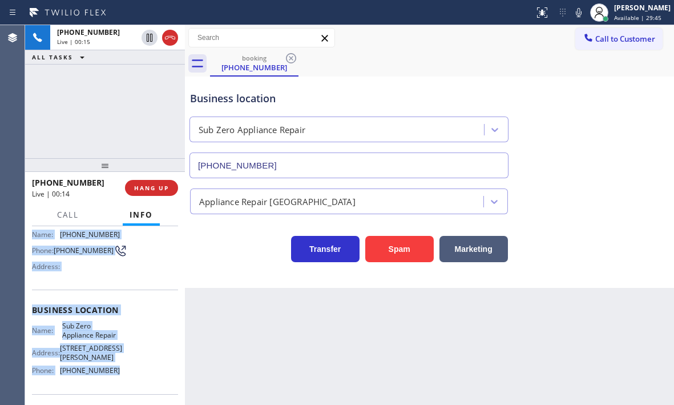
scroll to position [106, 0]
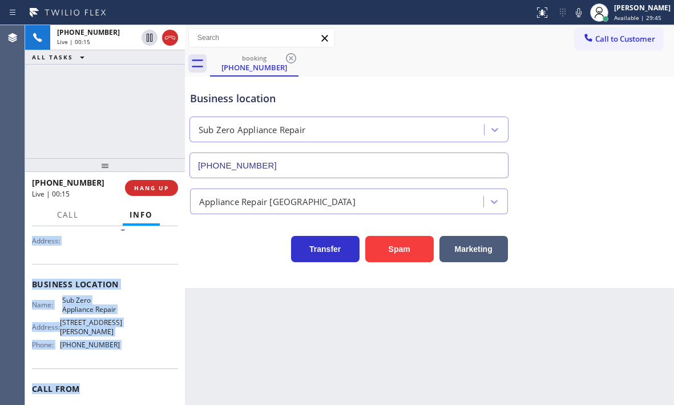
drag, startPoint x: 33, startPoint y: 249, endPoint x: 119, endPoint y: 382, distance: 158.8
click at [119, 384] on div "Context Queue: [Test] All Priority: 1 Customer Name: (626) 534-2212 Phone: (626…" at bounding box center [105, 289] width 146 height 331
click at [166, 190] on span "HANG UP" at bounding box center [151, 188] width 35 height 8
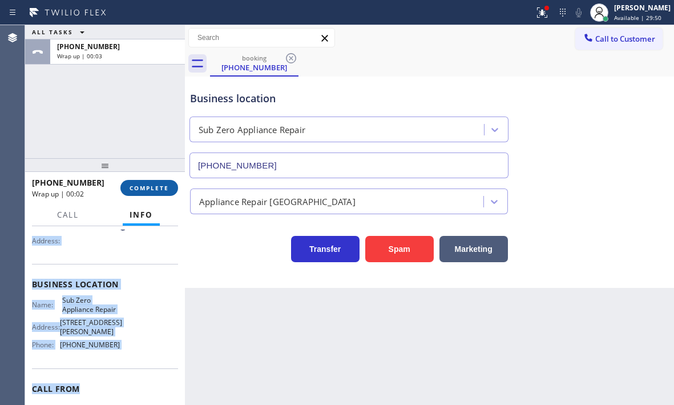
click at [160, 190] on span "COMPLETE" at bounding box center [149, 188] width 39 height 8
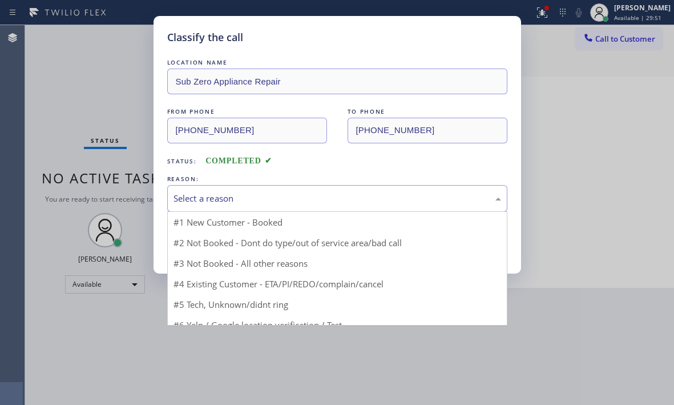
click at [345, 199] on div "Select a reason" at bounding box center [338, 198] width 328 height 13
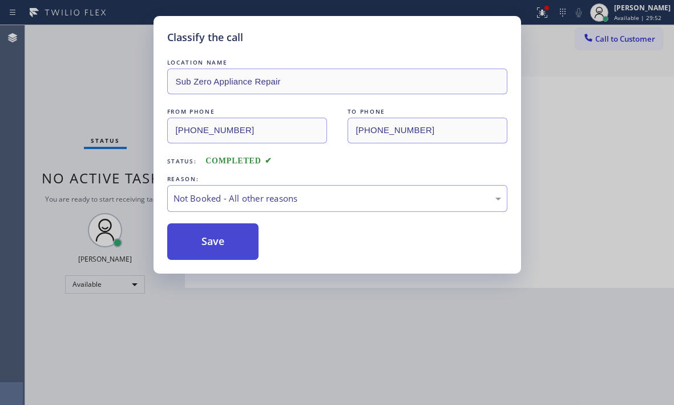
click at [227, 244] on button "Save" at bounding box center [213, 241] width 92 height 37
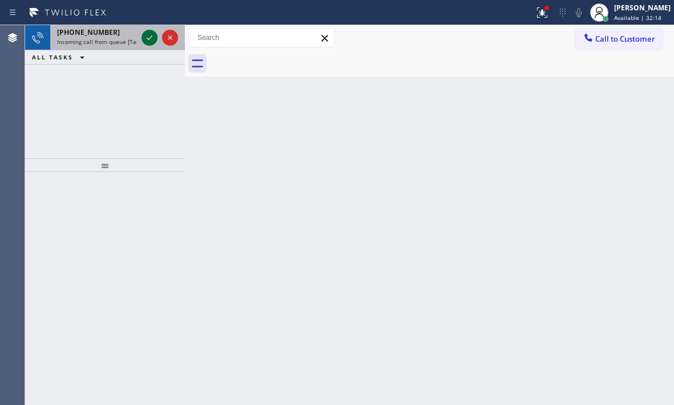
click at [147, 35] on icon at bounding box center [150, 38] width 14 height 14
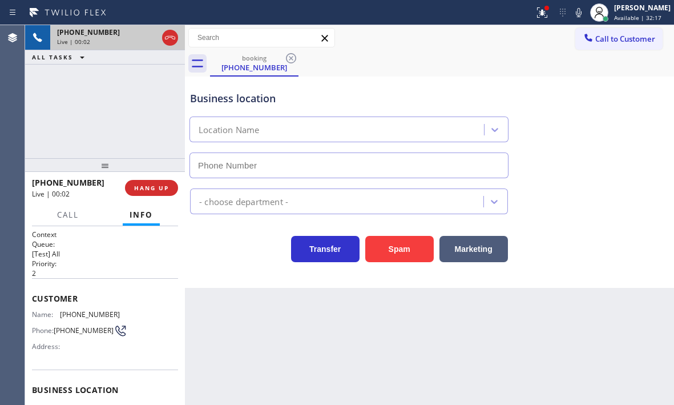
type input "(602) 755-4305"
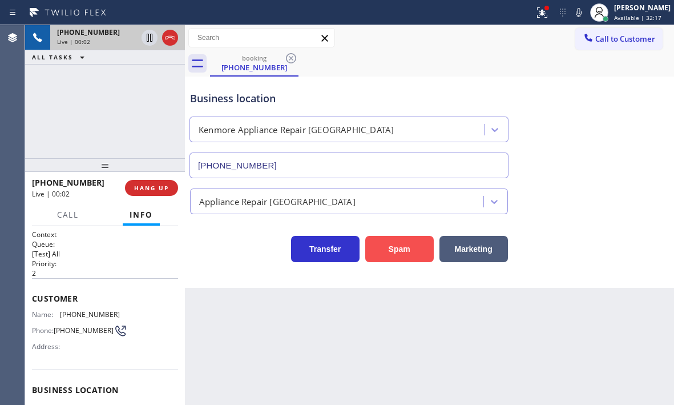
click at [380, 243] on button "Spam" at bounding box center [399, 249] width 69 height 26
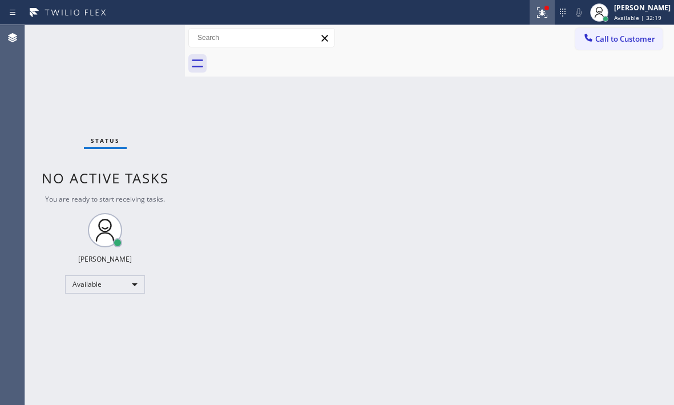
click at [536, 14] on icon at bounding box center [543, 13] width 14 height 14
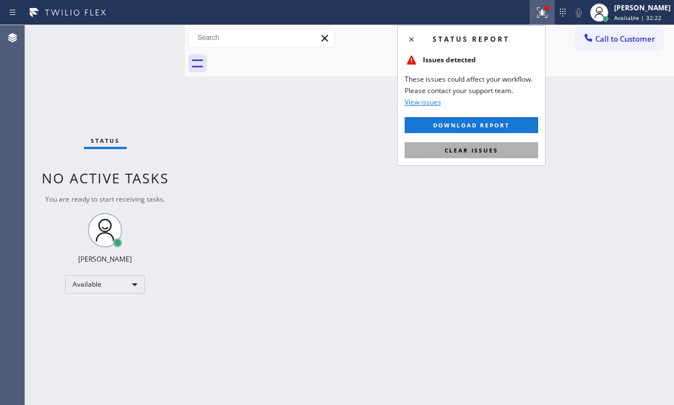
click at [508, 157] on button "Clear issues" at bounding box center [472, 150] width 134 height 16
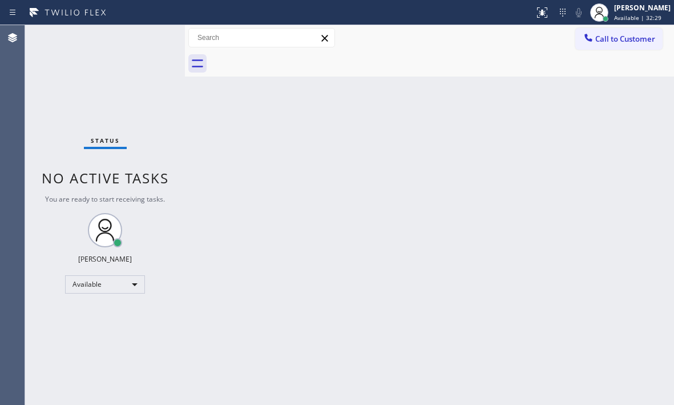
click at [426, 18] on div at bounding box center [267, 12] width 525 height 18
click at [425, 18] on div at bounding box center [267, 12] width 525 height 18
click at [25, 144] on div "Agent Desktop" at bounding box center [12, 215] width 25 height 380
click at [453, 232] on div "Back to Dashboard Change Sender ID Customers Technicians Select a contact Outbo…" at bounding box center [429, 215] width 489 height 380
click at [273, 234] on div "Back to Dashboard Change Sender ID Customers Technicians Select a contact Outbo…" at bounding box center [429, 215] width 489 height 380
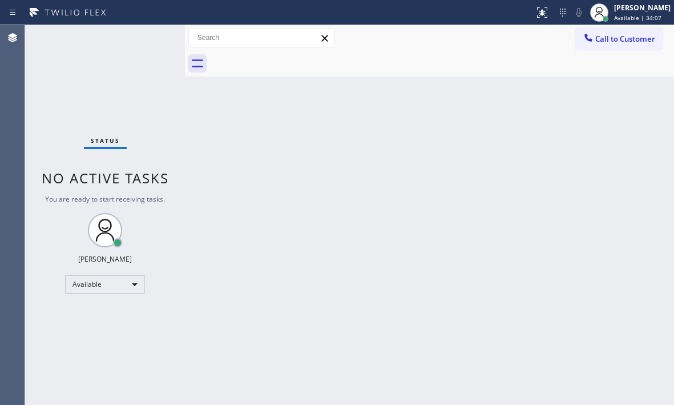
click at [513, 272] on div "Back to Dashboard Change Sender ID Customers Technicians Select a contact Outbo…" at bounding box center [429, 215] width 489 height 380
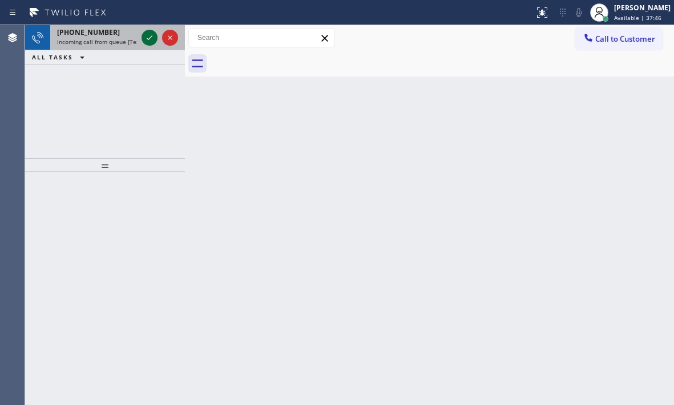
click at [145, 41] on icon at bounding box center [150, 38] width 14 height 14
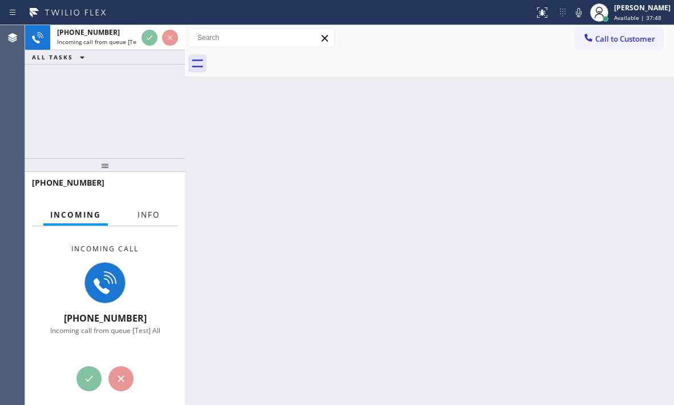
click at [143, 218] on span "Info" at bounding box center [149, 215] width 22 height 10
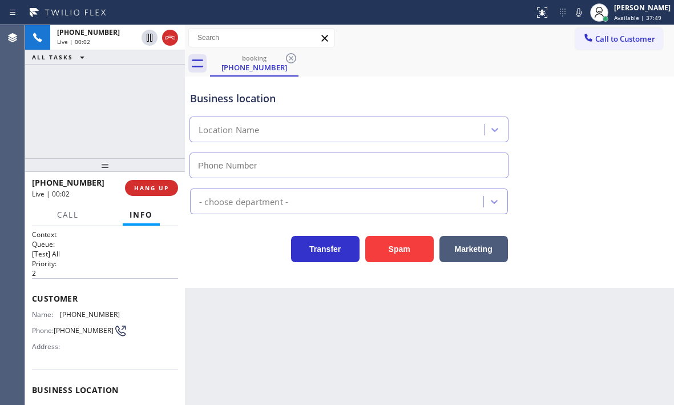
type input "[PHONE_NUMBER]"
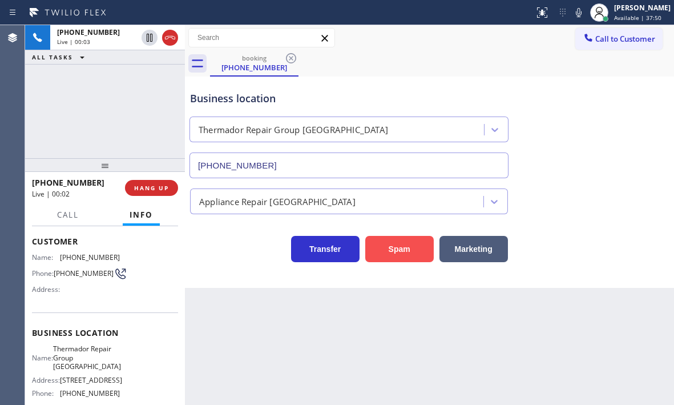
click at [410, 247] on button "Spam" at bounding box center [399, 249] width 69 height 26
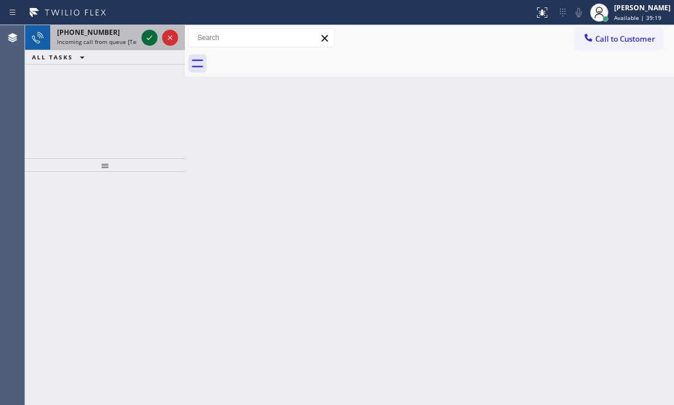
click at [154, 39] on icon at bounding box center [150, 38] width 14 height 14
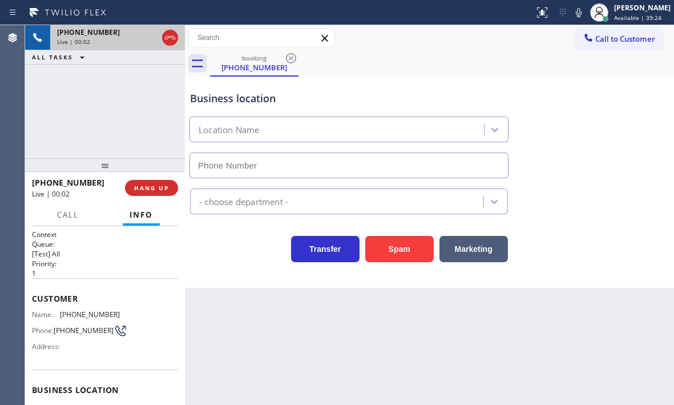
type input "[PHONE_NUMBER]"
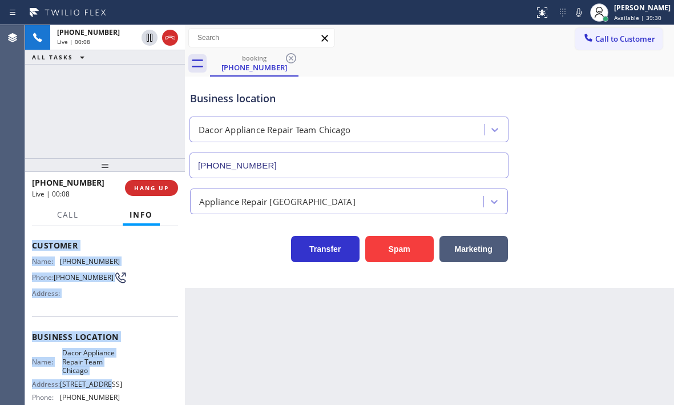
scroll to position [114, 0]
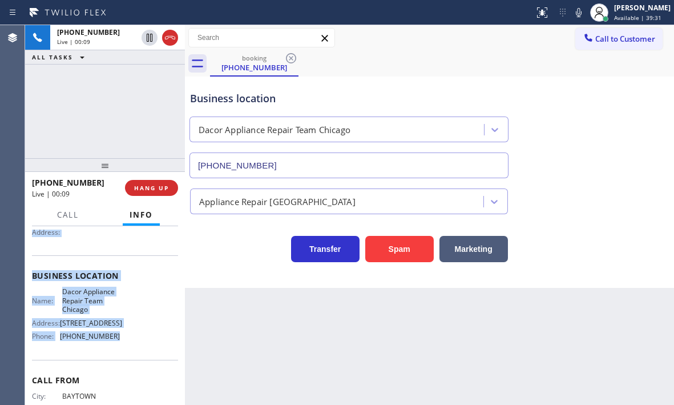
drag, startPoint x: 33, startPoint y: 297, endPoint x: 124, endPoint y: 345, distance: 103.7
click at [124, 345] on div "Context Queue: [Test] All Priority: 1 Customer Name: (281) 739-0832 Phone: (281…" at bounding box center [105, 280] width 146 height 331
copy div "Customer Name: (281) 739-0832 Phone: (281) 739-0832 Address: Business location …"
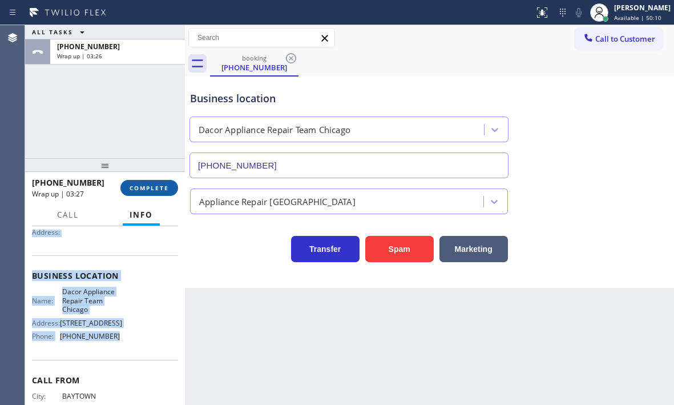
click at [146, 184] on span "COMPLETE" at bounding box center [149, 188] width 39 height 8
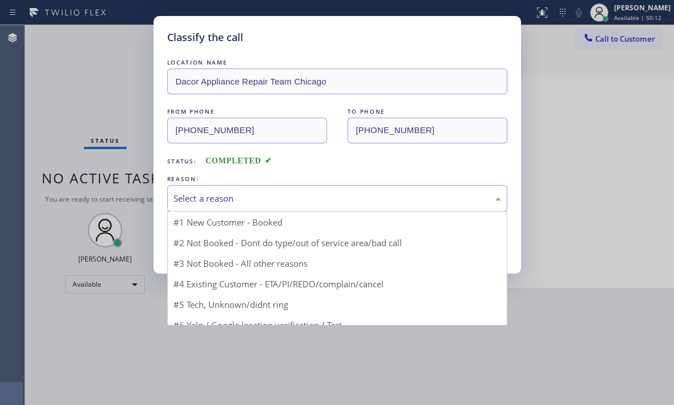
click at [293, 195] on div "Select a reason" at bounding box center [338, 198] width 328 height 13
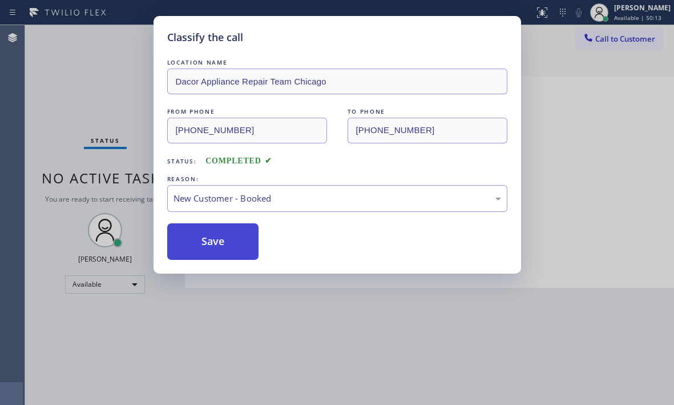
click at [220, 235] on button "Save" at bounding box center [213, 241] width 92 height 37
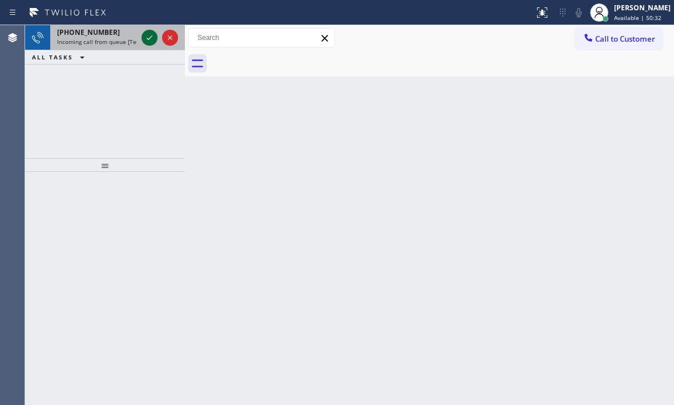
click at [147, 39] on icon at bounding box center [150, 37] width 6 height 5
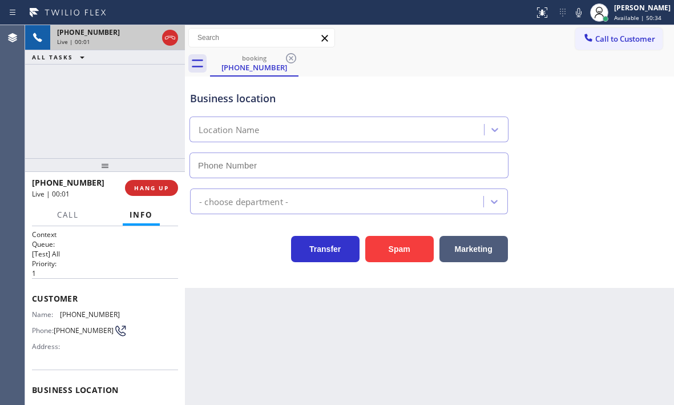
type input "(408) 676-5458"
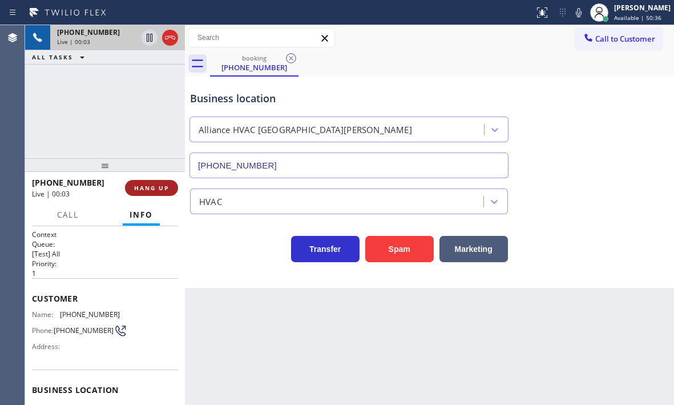
click at [141, 182] on button "HANG UP" at bounding box center [151, 188] width 53 height 16
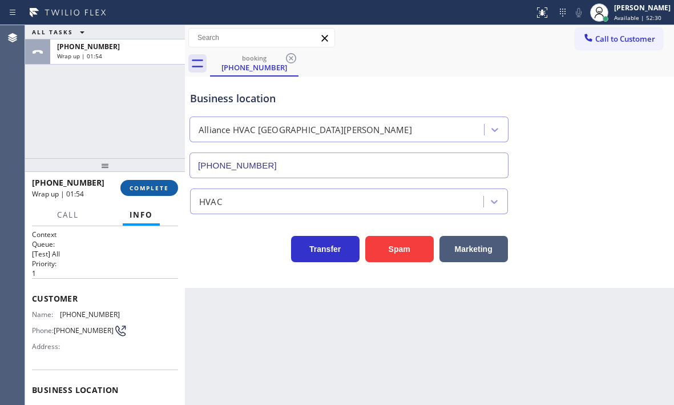
click at [161, 191] on span "COMPLETE" at bounding box center [149, 188] width 39 height 8
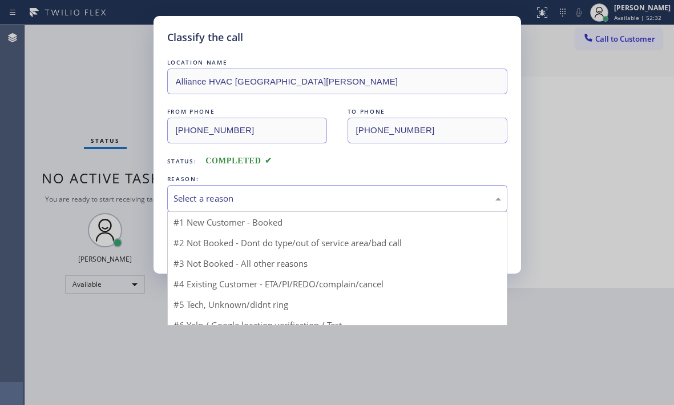
click at [275, 196] on div "Select a reason" at bounding box center [338, 198] width 328 height 13
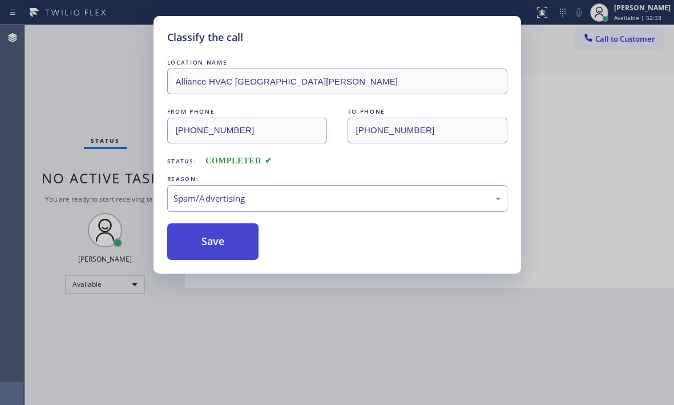
click at [216, 236] on button "Save" at bounding box center [213, 241] width 92 height 37
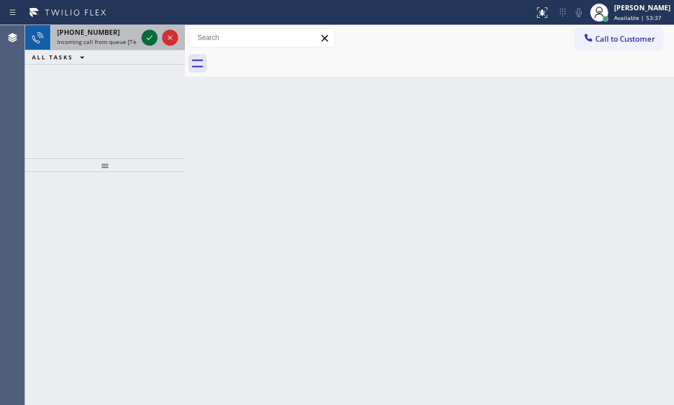
click at [146, 38] on icon at bounding box center [150, 38] width 14 height 14
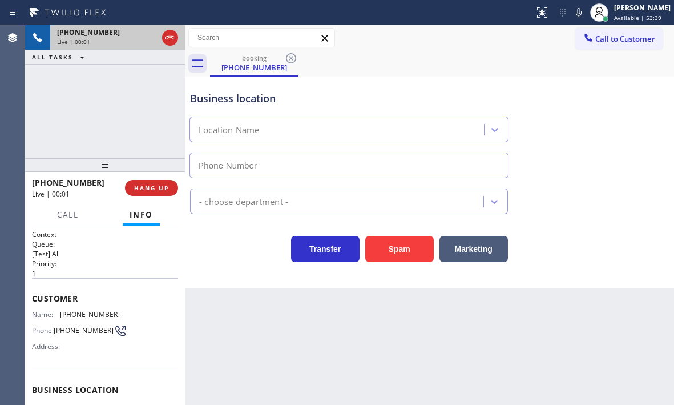
type input "(310) 388-3876"
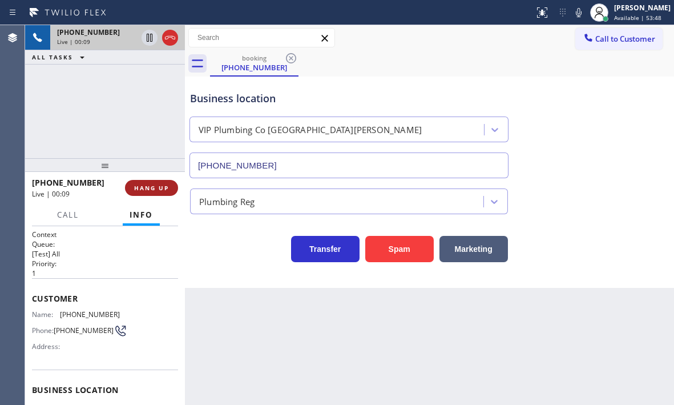
click at [147, 186] on span "HANG UP" at bounding box center [151, 188] width 35 height 8
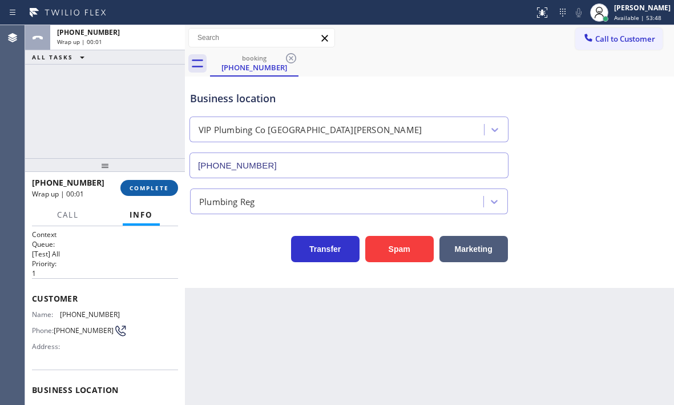
click at [147, 186] on span "COMPLETE" at bounding box center [149, 188] width 39 height 8
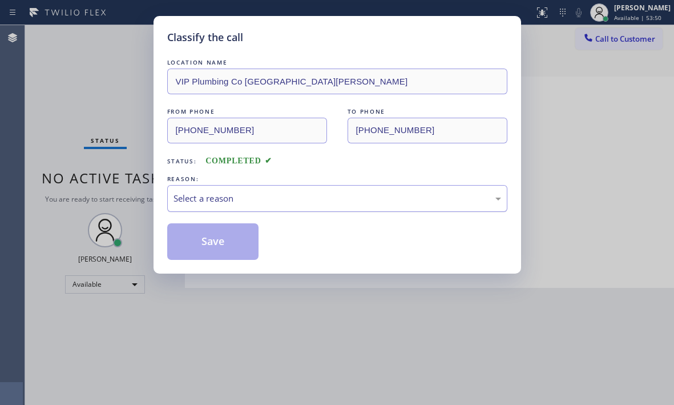
click at [272, 207] on div "Select a reason" at bounding box center [337, 198] width 340 height 27
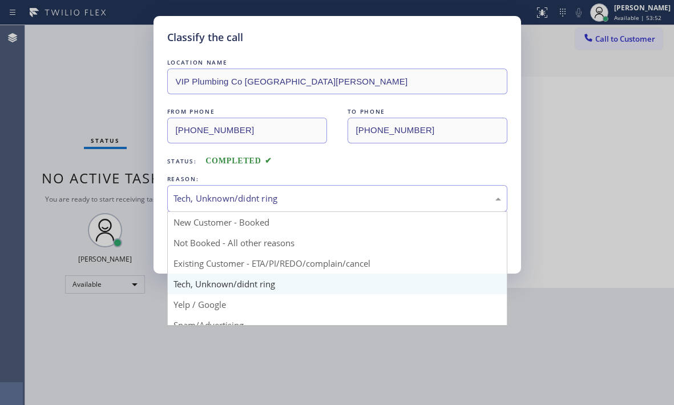
click at [280, 206] on div "Tech, Unknown/didnt ring" at bounding box center [337, 198] width 340 height 27
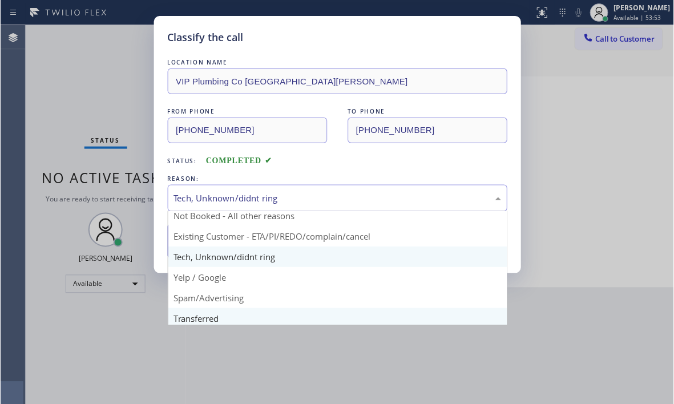
scroll to position [72, 0]
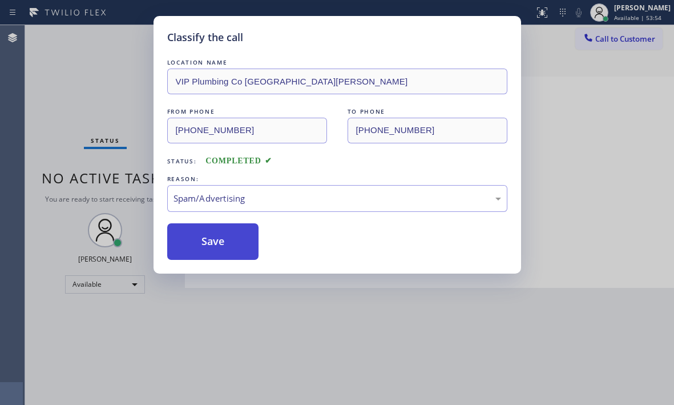
click at [219, 244] on button "Save" at bounding box center [213, 241] width 92 height 37
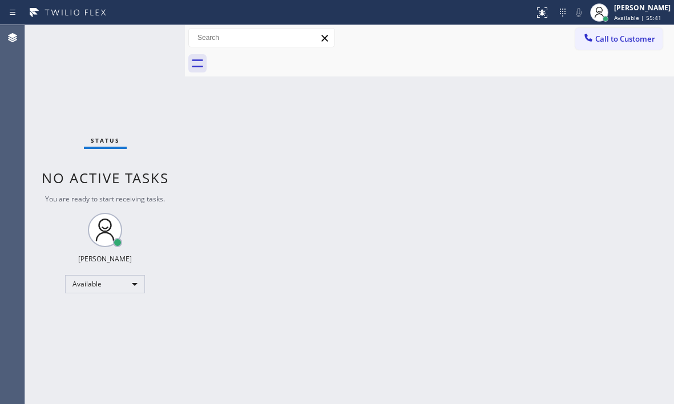
click at [151, 39] on div "Status No active tasks You are ready to start receiving tasks. Judy Mae Saturin…" at bounding box center [105, 214] width 160 height 379
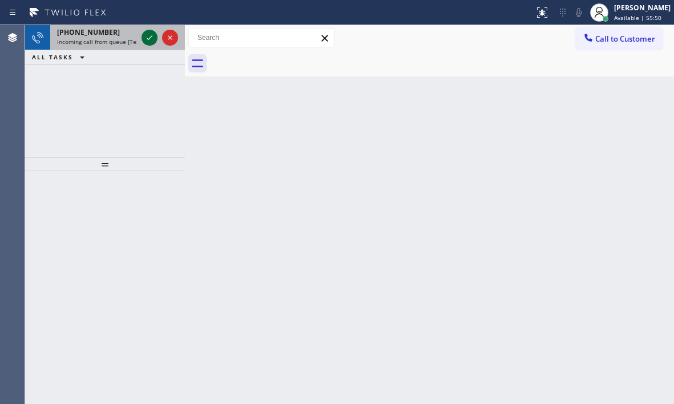
click at [152, 39] on icon at bounding box center [150, 38] width 14 height 14
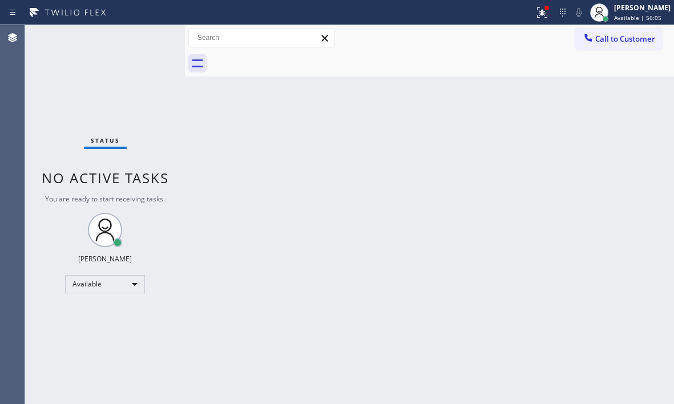
click at [162, 37] on div "Status No active tasks You are ready to start receiving tasks. Judy Mae Saturin…" at bounding box center [105, 214] width 160 height 379
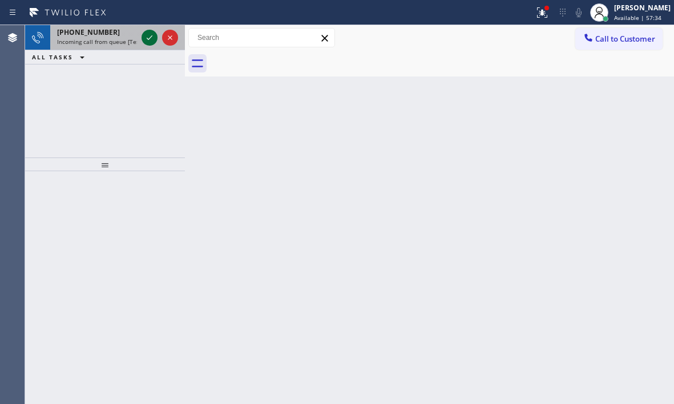
click at [142, 41] on div at bounding box center [150, 38] width 16 height 14
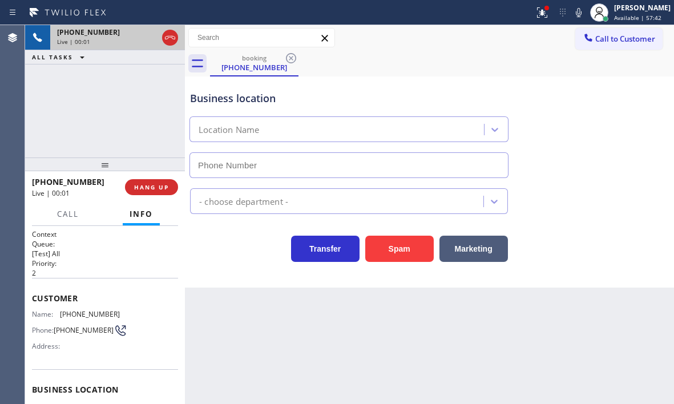
type input "(833) 542-0141"
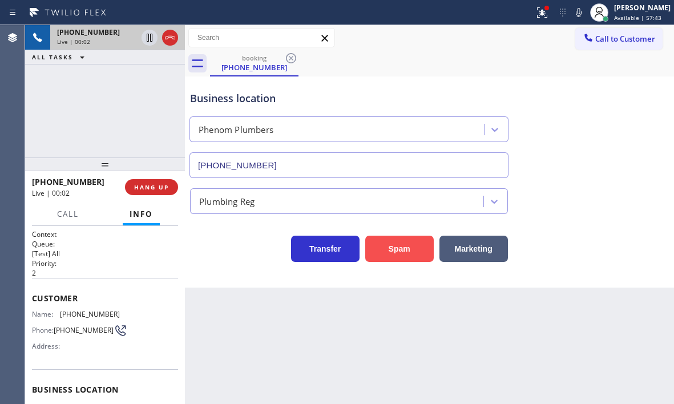
click at [387, 253] on button "Spam" at bounding box center [399, 249] width 69 height 26
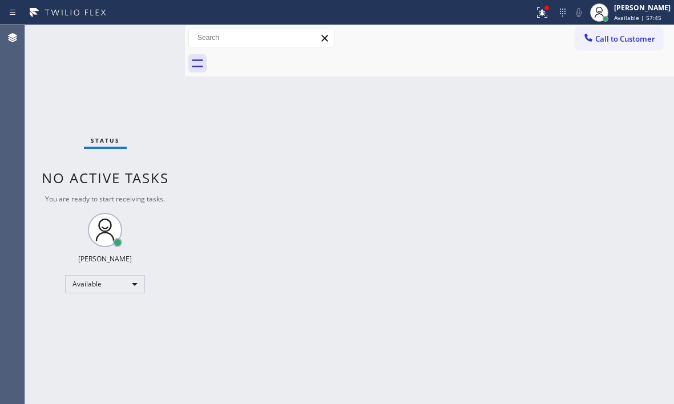
click at [145, 36] on div "Status No active tasks You are ready to start receiving tasks. Judy Mae Saturin…" at bounding box center [105, 214] width 160 height 379
click at [144, 37] on div "Status No active tasks You are ready to start receiving tasks. Judy Mae Saturin…" at bounding box center [105, 214] width 160 height 379
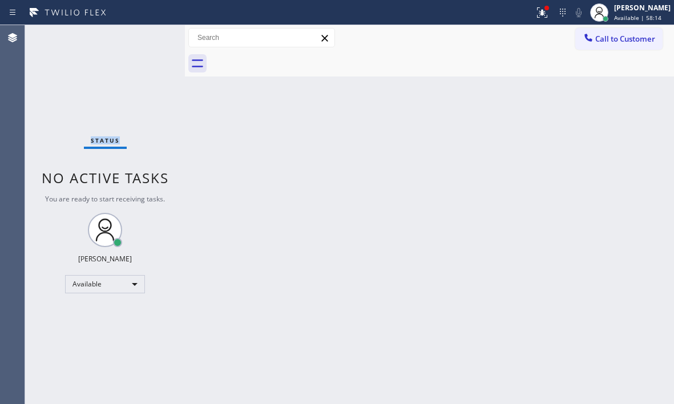
click at [144, 37] on div "Status No active tasks You are ready to start receiving tasks. Judy Mae Saturin…" at bounding box center [105, 214] width 160 height 379
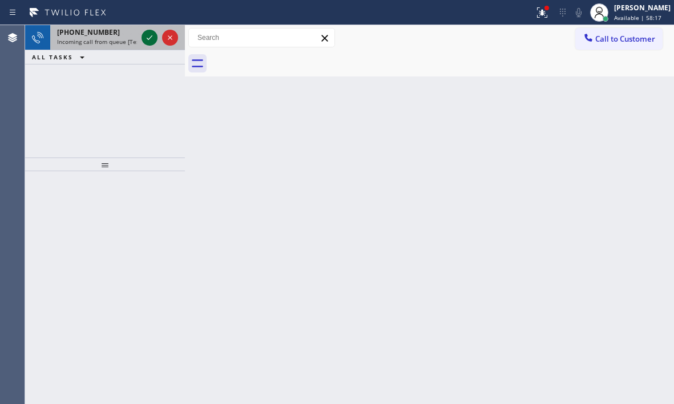
click at [144, 37] on icon at bounding box center [150, 38] width 14 height 14
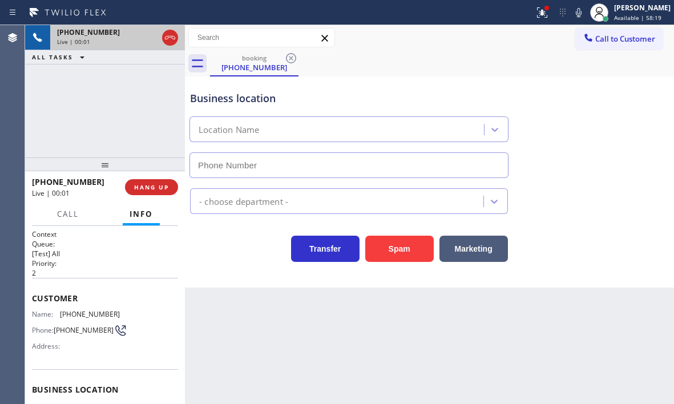
type input "(805) 608-3787"
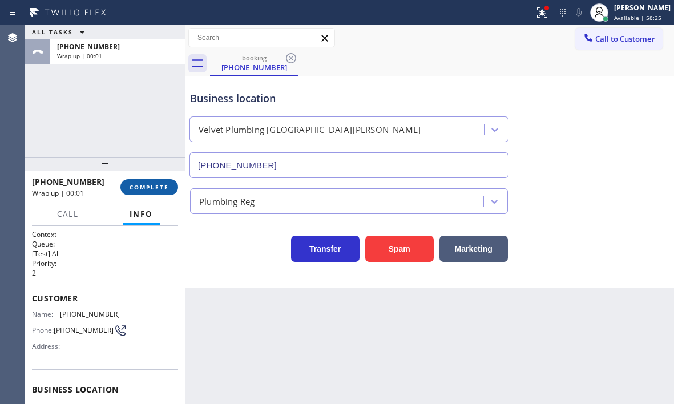
click at [155, 188] on span "COMPLETE" at bounding box center [149, 187] width 39 height 8
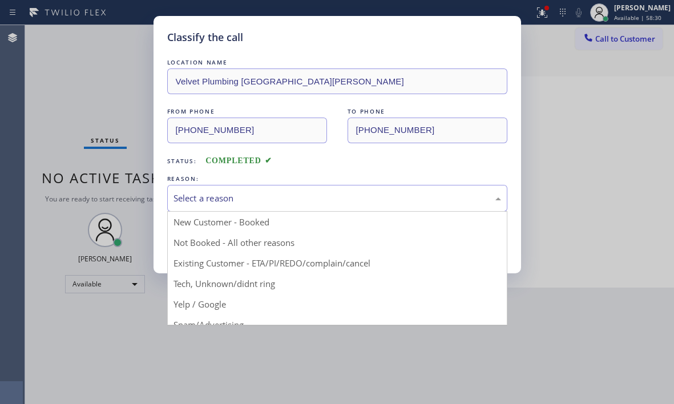
click at [220, 191] on div "Select a reason" at bounding box center [337, 198] width 340 height 27
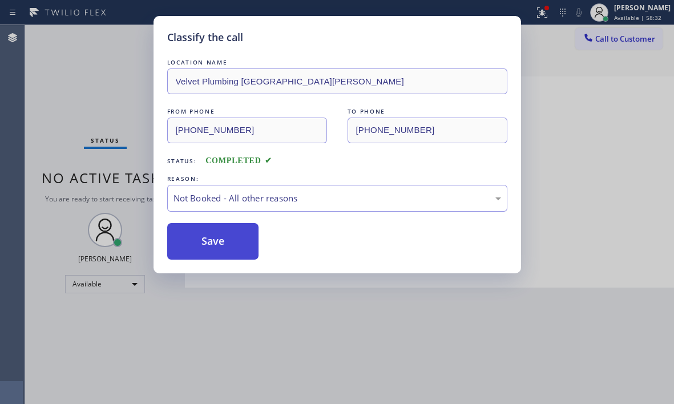
click at [218, 240] on button "Save" at bounding box center [213, 241] width 92 height 37
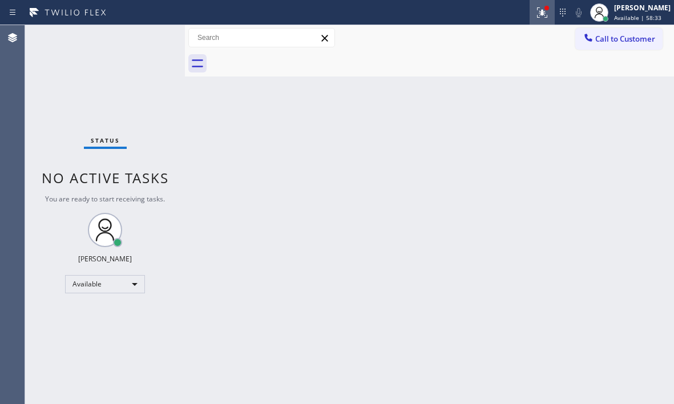
click at [536, 18] on icon at bounding box center [543, 13] width 14 height 14
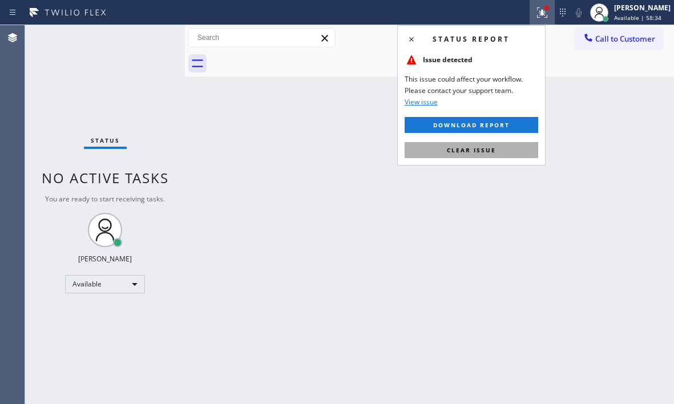
click at [488, 150] on span "Clear issue" at bounding box center [471, 150] width 49 height 8
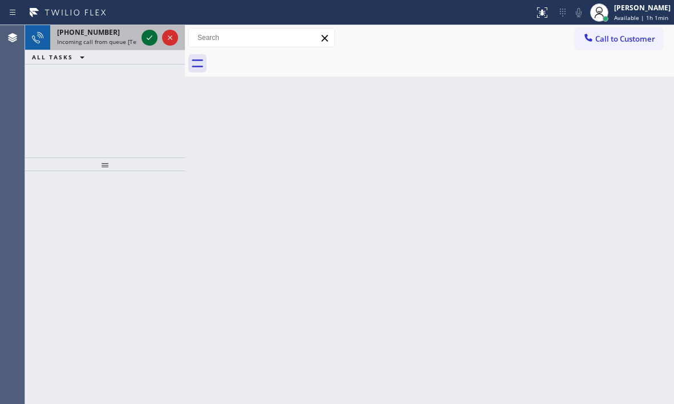
click at [146, 35] on icon at bounding box center [150, 38] width 14 height 14
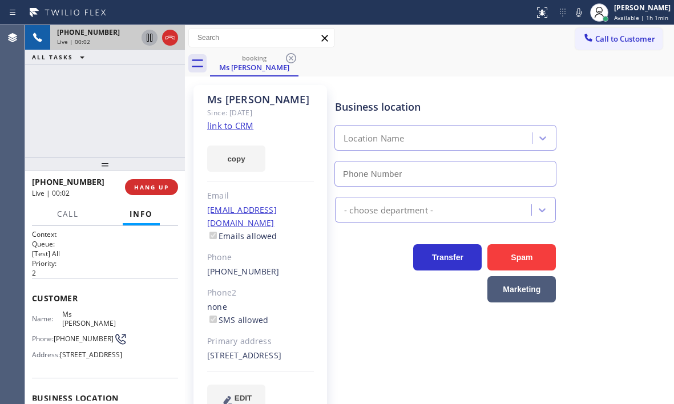
type input "(626) 469-5669"
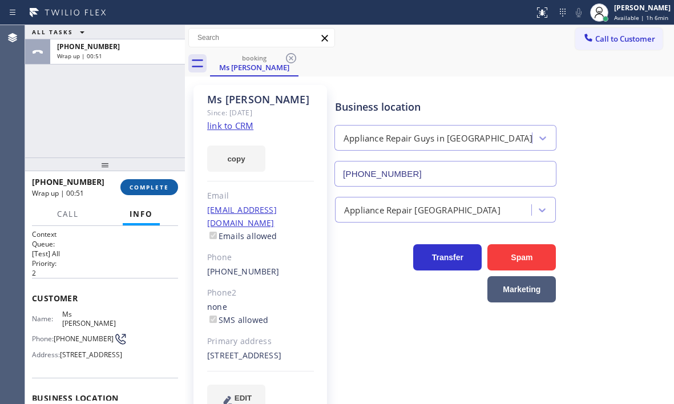
click at [153, 188] on span "COMPLETE" at bounding box center [149, 187] width 39 height 8
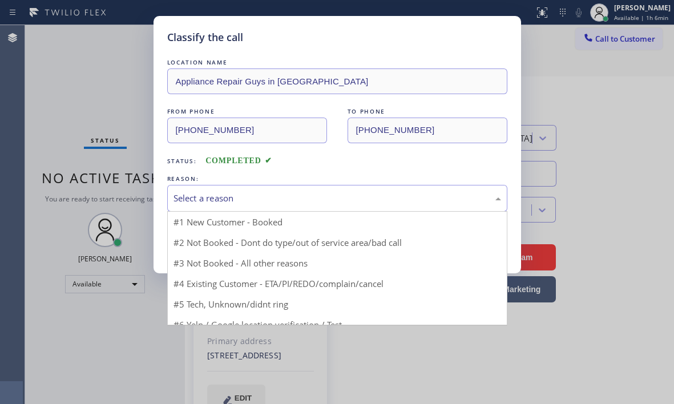
click at [300, 203] on div "Select a reason" at bounding box center [338, 198] width 328 height 13
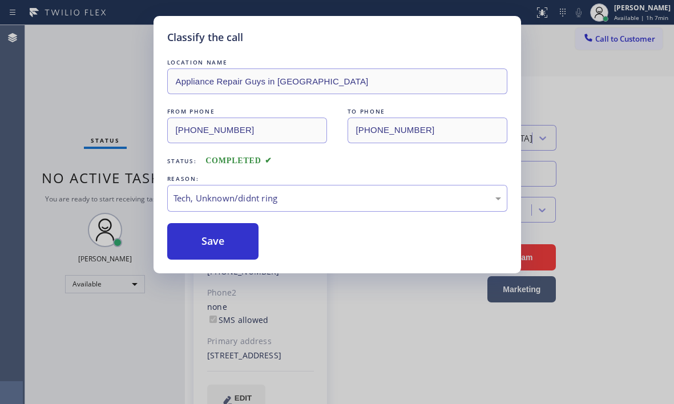
drag, startPoint x: 256, startPoint y: 281, endPoint x: 261, endPoint y: 222, distance: 59.6
click at [271, 198] on div "Tech, Unknown/didnt ring" at bounding box center [338, 198] width 328 height 13
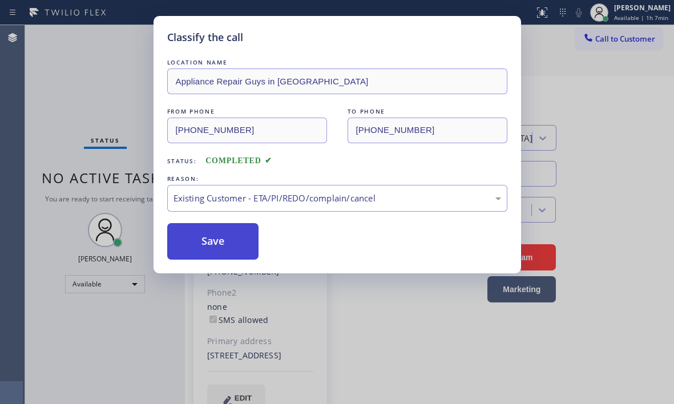
click at [240, 232] on button "Save" at bounding box center [213, 241] width 92 height 37
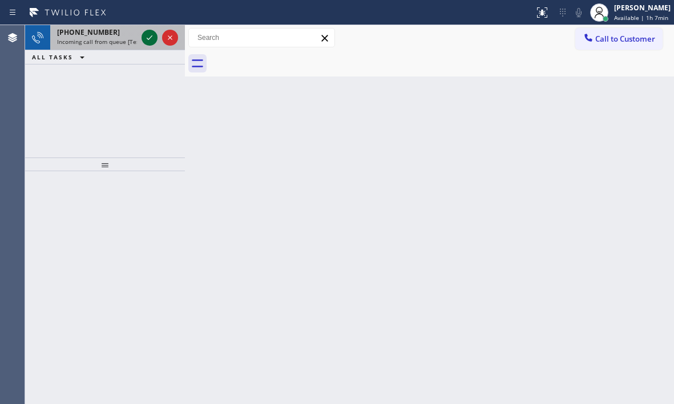
click at [148, 37] on icon at bounding box center [150, 38] width 14 height 14
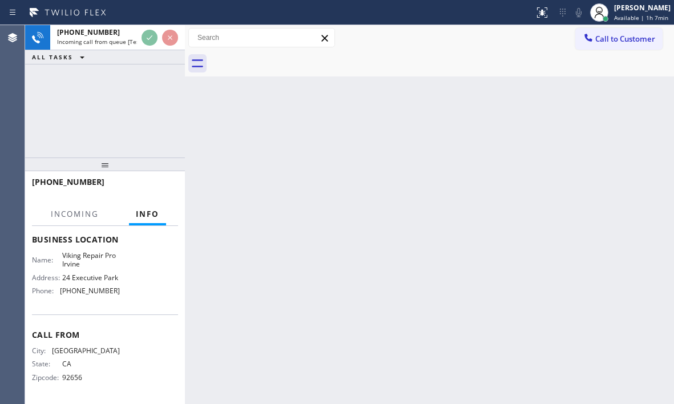
scroll to position [181, 0]
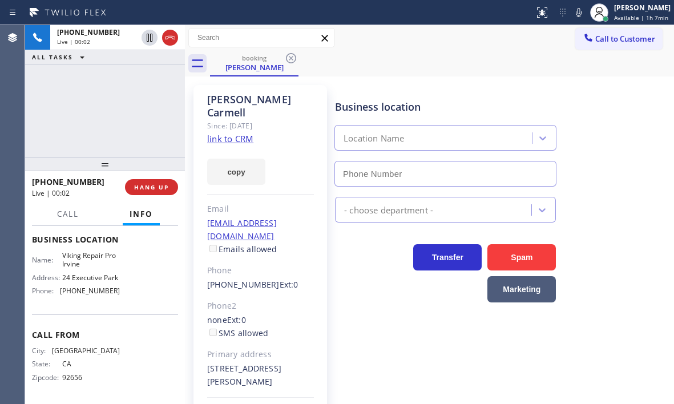
type input "(949) 649-4919"
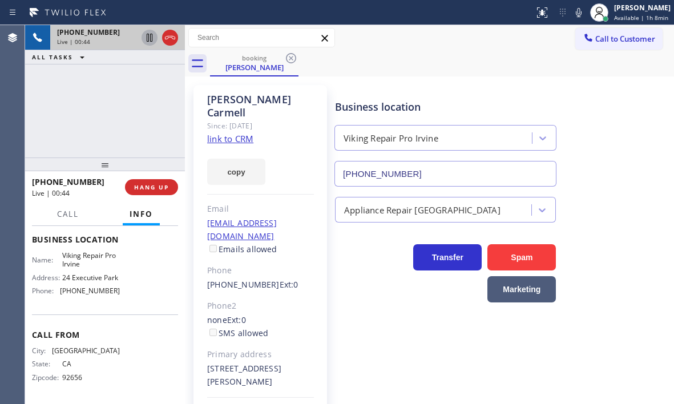
click at [149, 38] on icon at bounding box center [150, 38] width 6 height 8
click at [147, 37] on icon at bounding box center [150, 38] width 8 height 8
click at [172, 38] on icon at bounding box center [170, 38] width 14 height 14
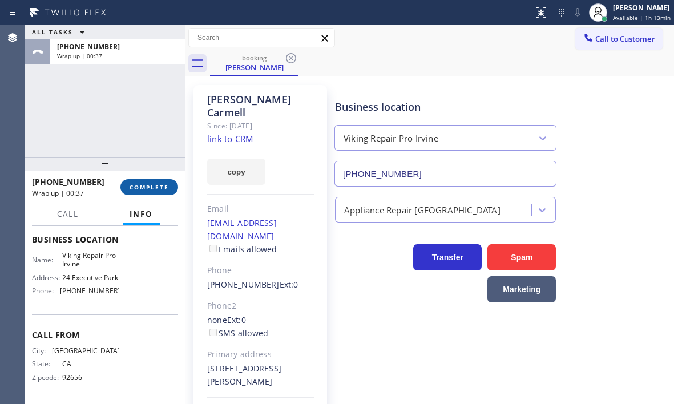
click at [163, 187] on span "COMPLETE" at bounding box center [149, 187] width 39 height 8
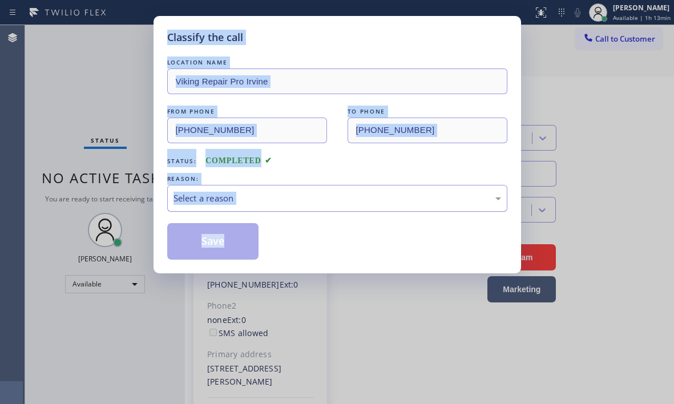
click at [245, 202] on div "Select a reason" at bounding box center [338, 198] width 328 height 13
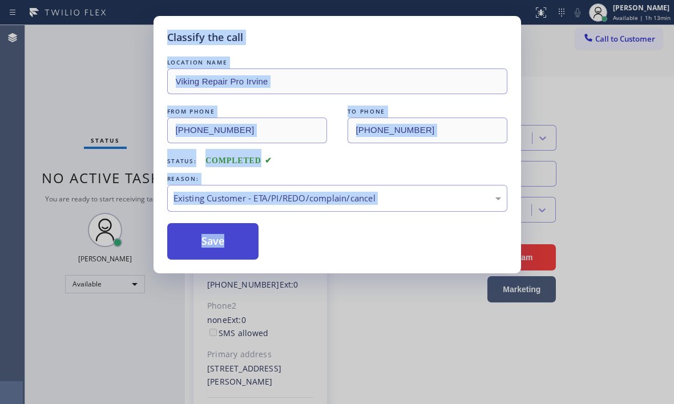
click at [206, 245] on button "Save" at bounding box center [213, 241] width 92 height 37
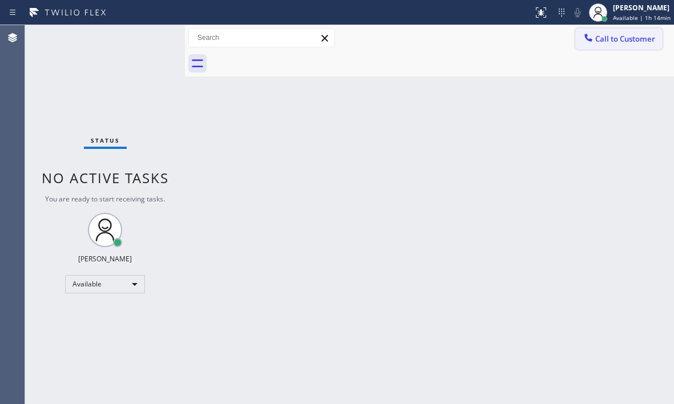
click at [610, 41] on span "Call to Customer" at bounding box center [625, 39] width 60 height 10
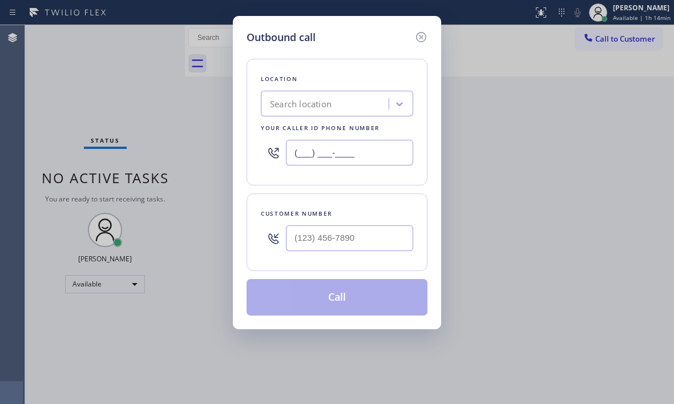
click at [376, 152] on input "(___) ___-____" at bounding box center [349, 153] width 127 height 26
paste input "264) 695-669"
type input "(264) 695-669_"
click at [337, 239] on input "(___) ___-____" at bounding box center [349, 239] width 127 height 26
paste input "626) 255-9481"
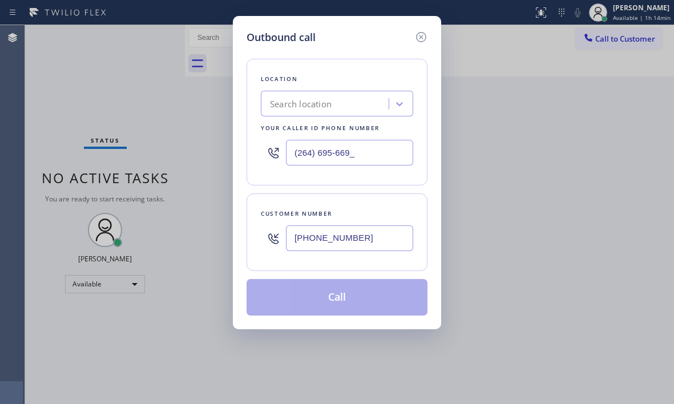
type input "(626) 255-9481"
drag, startPoint x: 378, startPoint y: 147, endPoint x: 268, endPoint y: 151, distance: 109.7
click at [268, 151] on div "(264) 695-669_" at bounding box center [337, 152] width 152 height 37
paste input "626) 469-5669"
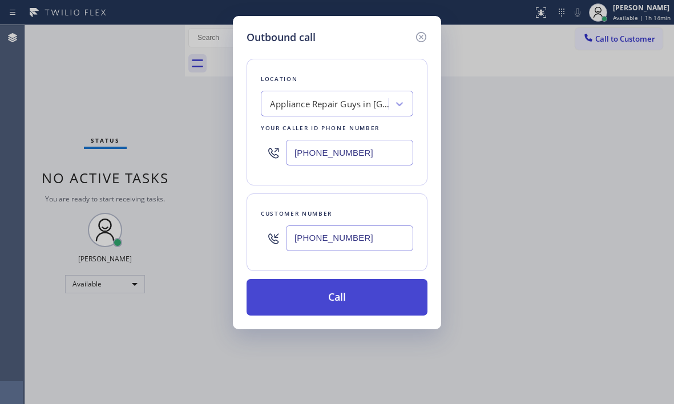
type input "(626) 469-5669"
click at [355, 296] on button "Call" at bounding box center [337, 297] width 181 height 37
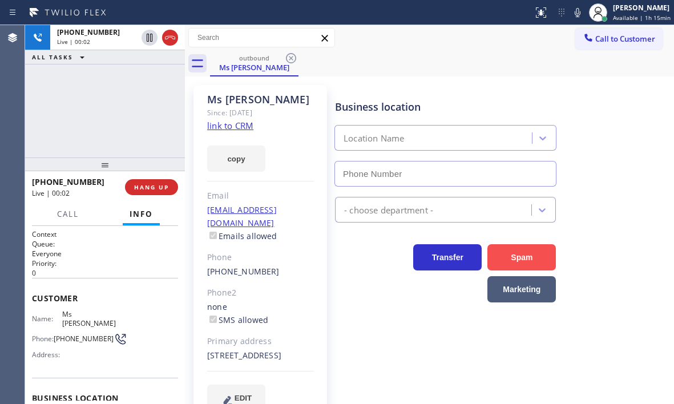
type input "(626) 469-5669"
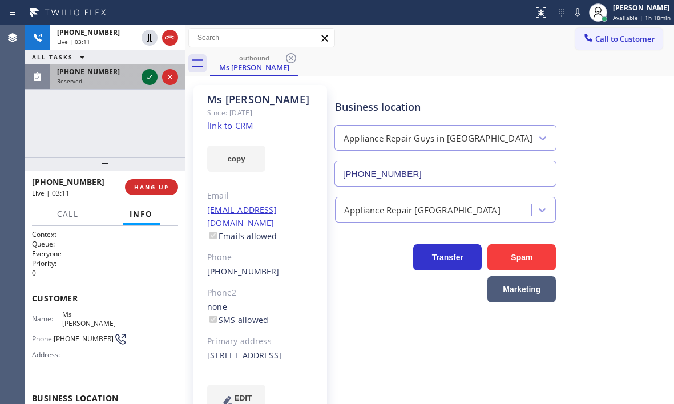
click at [150, 77] on icon at bounding box center [150, 77] width 14 height 14
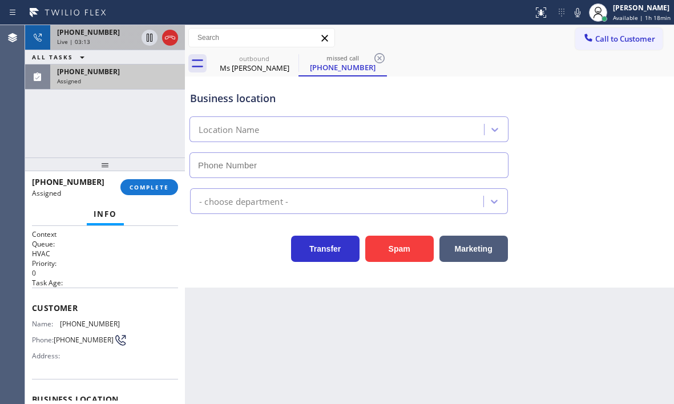
type input "(424) 365-8428"
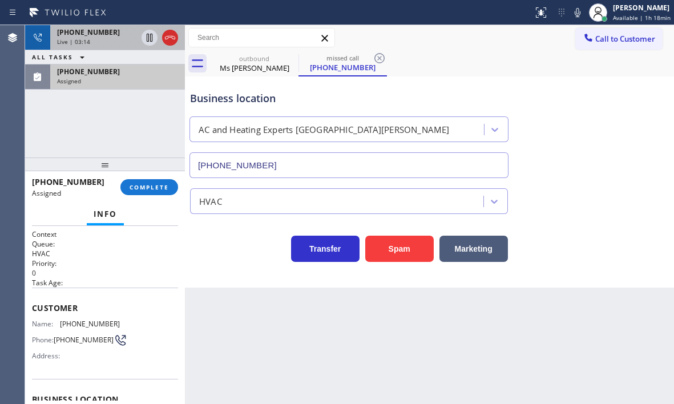
click at [122, 36] on div "+16262559481" at bounding box center [97, 32] width 80 height 10
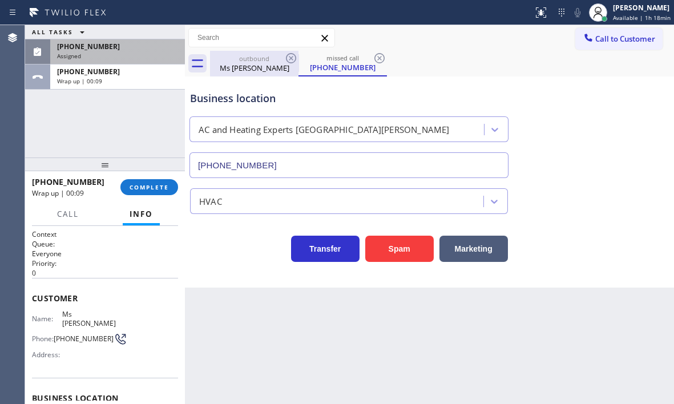
click at [265, 61] on div "outbound" at bounding box center [254, 58] width 86 height 9
type input "(626) 469-5669"
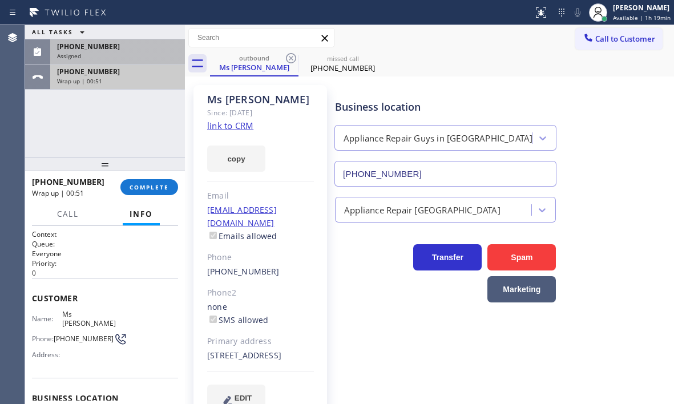
click at [140, 80] on div "Wrap up | 00:51" at bounding box center [117, 81] width 121 height 8
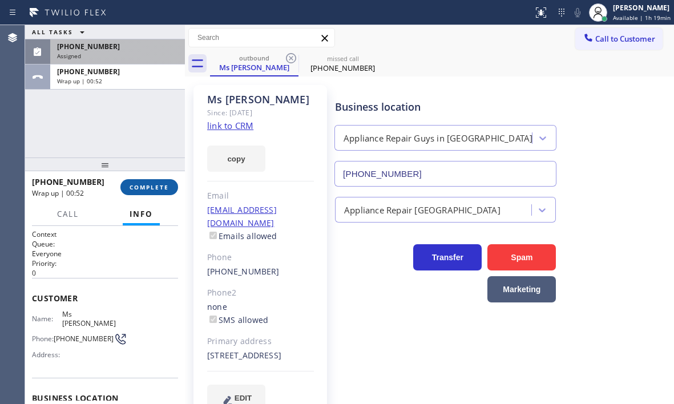
click at [149, 187] on span "COMPLETE" at bounding box center [149, 187] width 39 height 8
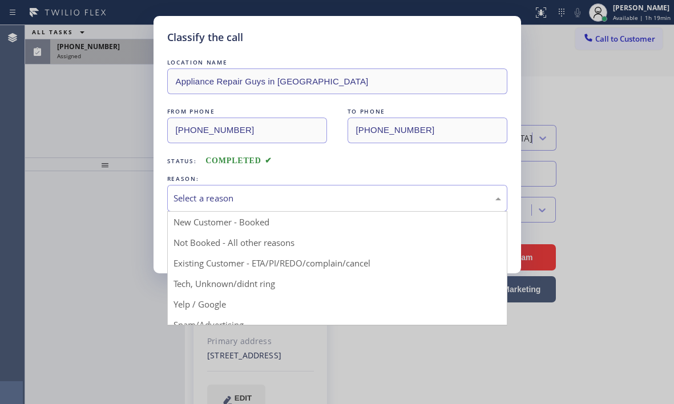
click at [297, 198] on div "Select a reason" at bounding box center [338, 198] width 328 height 13
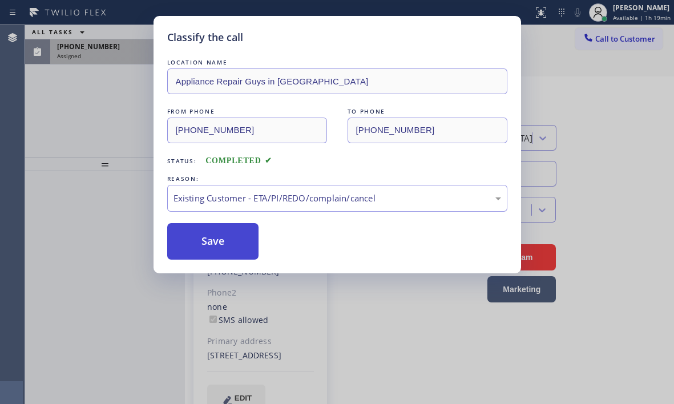
click at [202, 242] on button "Save" at bounding box center [213, 241] width 92 height 37
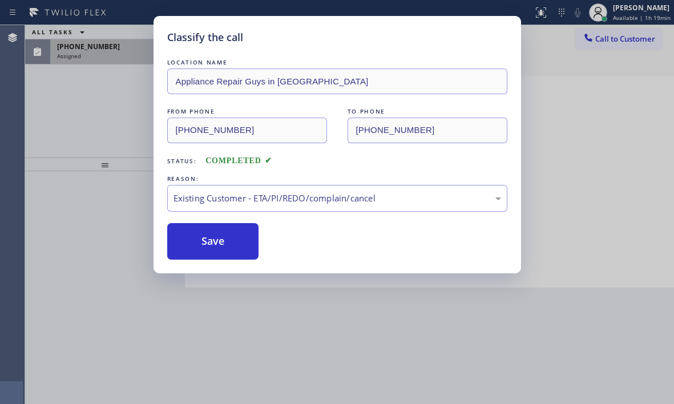
click at [125, 47] on div "Classify the call LOCATION NAME Appliance Repair Guys in Alhambra FROM PHONE (6…" at bounding box center [337, 202] width 674 height 404
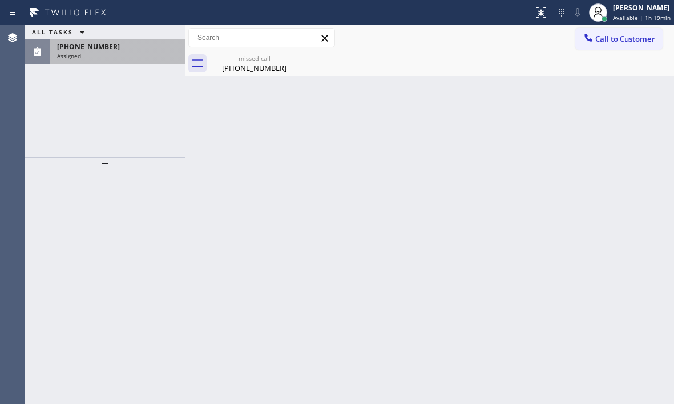
click at [131, 49] on div "(769) 348-0982" at bounding box center [117, 47] width 121 height 10
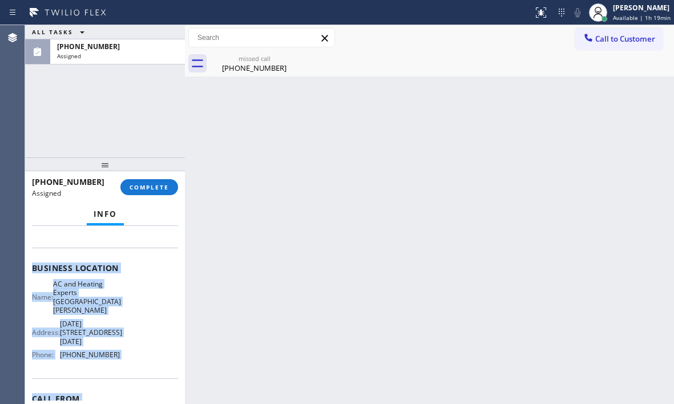
scroll to position [170, 0]
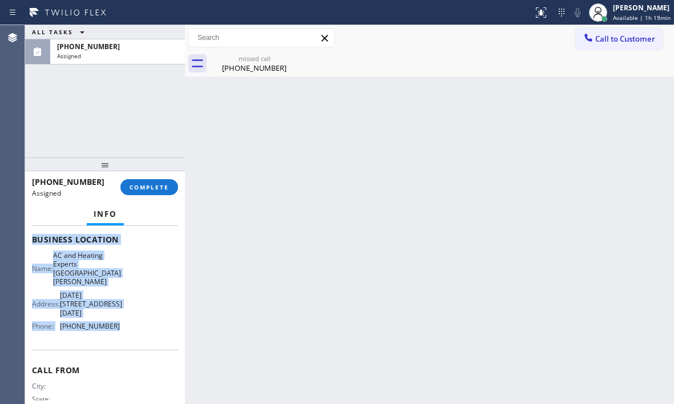
drag, startPoint x: 30, startPoint y: 318, endPoint x: 133, endPoint y: 328, distance: 103.2
click at [133, 328] on div "Context Queue: HVAC Priority: 0 Task Age: 1 minute(s) Customer Name: (769) 348-…" at bounding box center [105, 315] width 160 height 178
copy div "Customer Name: (769) 348-0982 Phone: (769) 348-0982 Address: Business location …"
click at [164, 194] on button "COMPLETE" at bounding box center [149, 187] width 58 height 16
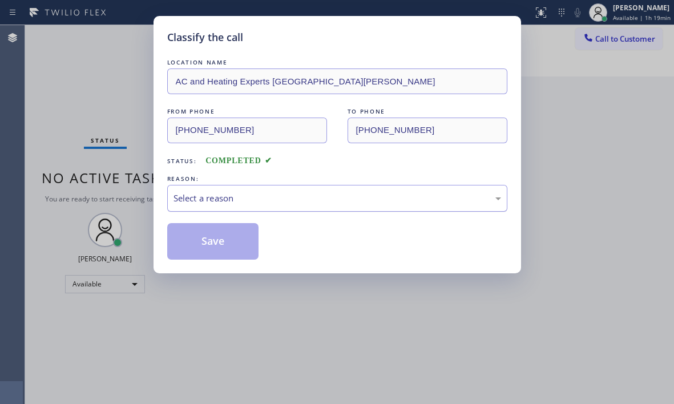
click at [260, 201] on div "Select a reason" at bounding box center [338, 198] width 328 height 13
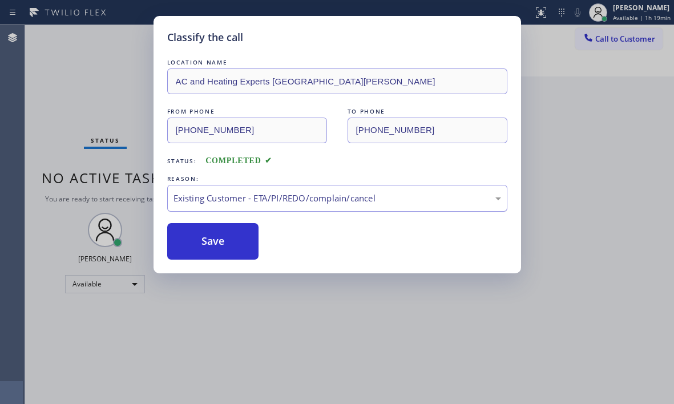
click at [218, 202] on div "Existing Customer - ETA/PI/REDO/complain/cancel" at bounding box center [338, 198] width 328 height 13
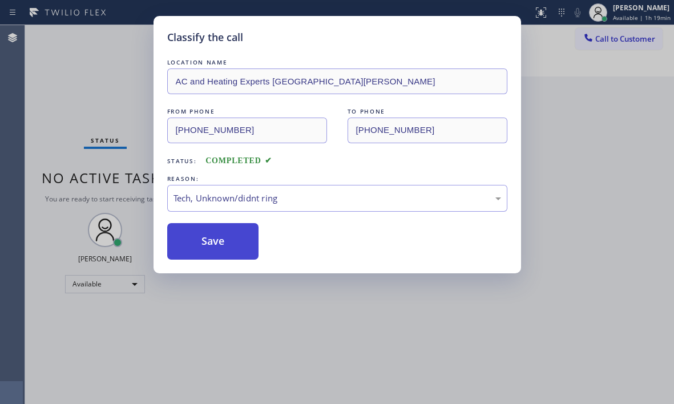
click at [204, 247] on button "Save" at bounding box center [213, 241] width 92 height 37
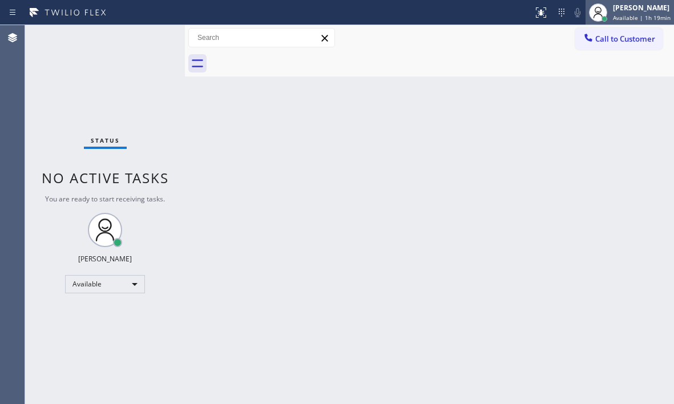
click at [628, 5] on div "[PERSON_NAME]" at bounding box center [642, 8] width 58 height 10
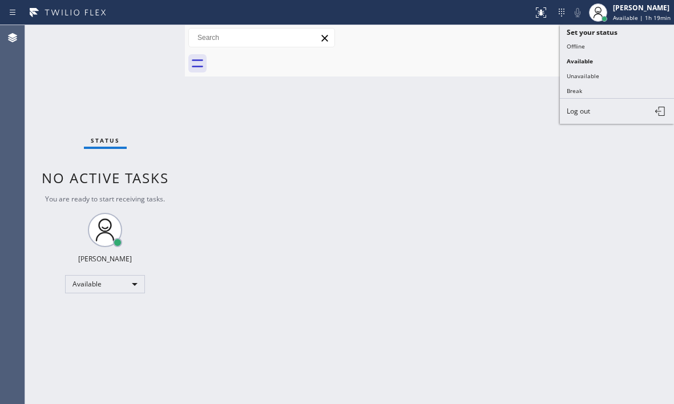
drag, startPoint x: 437, startPoint y: 98, endPoint x: 452, endPoint y: 103, distance: 16.2
click at [437, 99] on div "Back to Dashboard Change Sender ID Customers Technicians Select a contact Outbo…" at bounding box center [429, 214] width 489 height 379
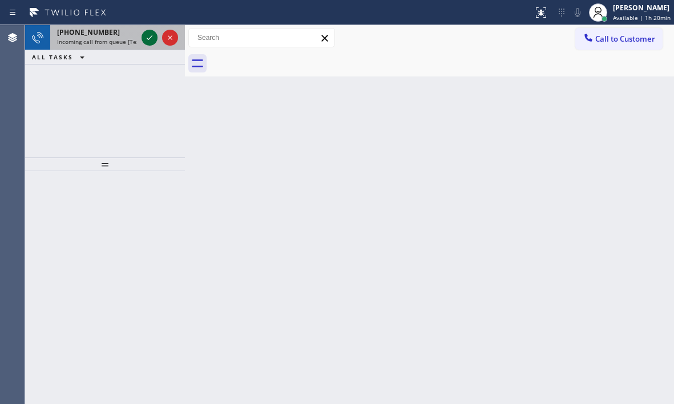
click at [143, 43] on icon at bounding box center [150, 38] width 14 height 14
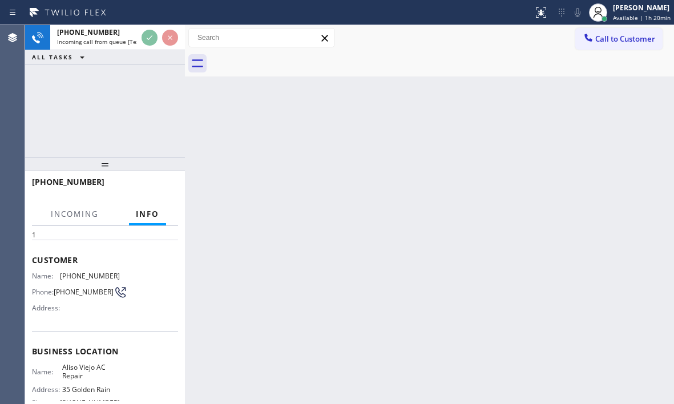
scroll to position [114, 0]
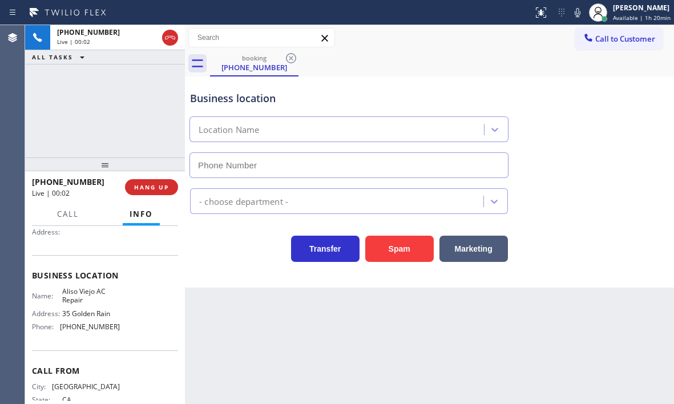
type input "(714) 676-8699"
click at [158, 191] on span "HANG UP" at bounding box center [151, 187] width 35 height 8
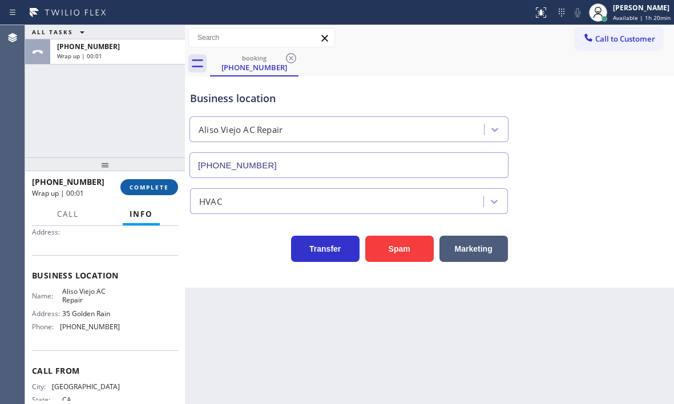
click at [160, 191] on button "COMPLETE" at bounding box center [149, 187] width 58 height 16
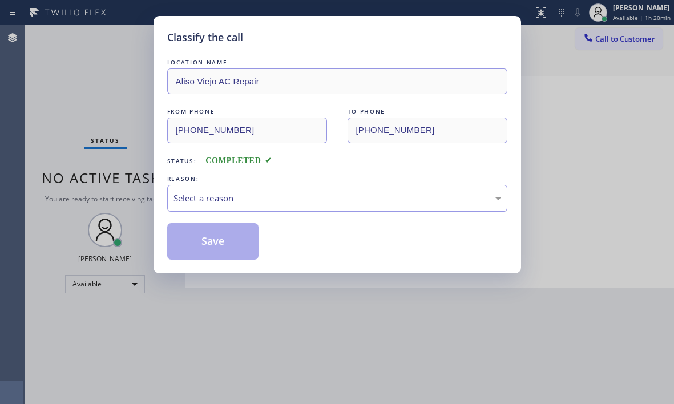
click at [301, 204] on div "Select a reason" at bounding box center [338, 198] width 328 height 13
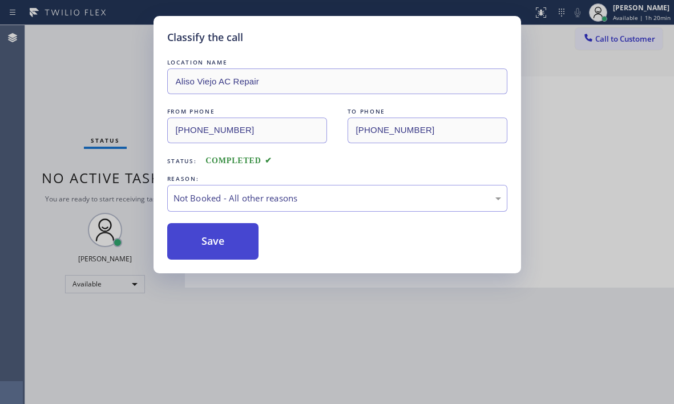
click at [232, 242] on button "Save" at bounding box center [213, 241] width 92 height 37
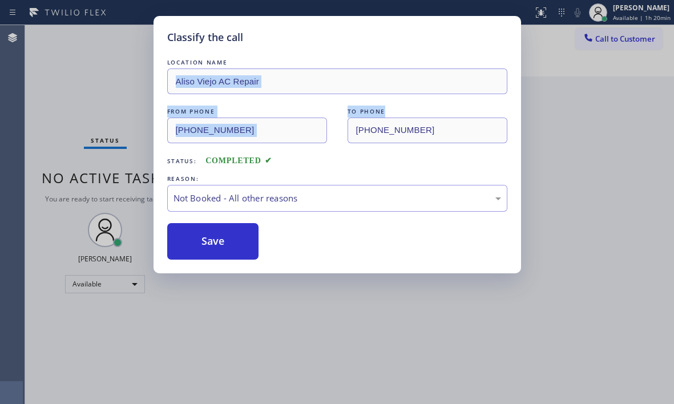
click at [606, 101] on div "Classify the call LOCATION NAME Dacor Appliance Repair Team Chicago FROM PHONE …" at bounding box center [349, 214] width 649 height 379
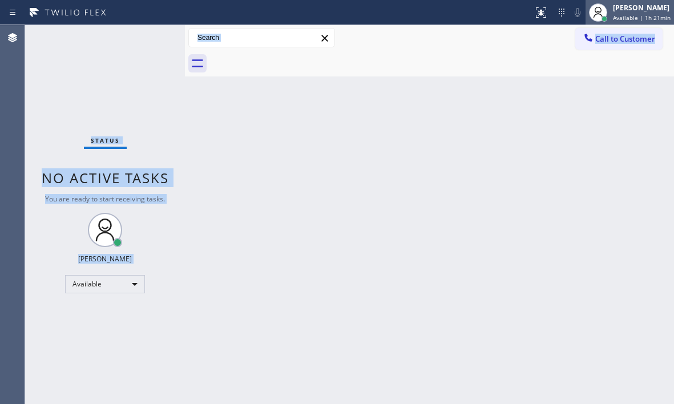
click at [627, 10] on div "[PERSON_NAME]" at bounding box center [642, 8] width 58 height 10
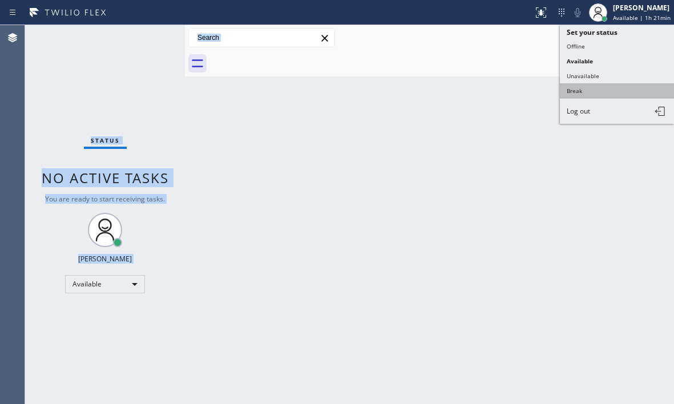
click at [580, 88] on button "Break" at bounding box center [617, 90] width 114 height 15
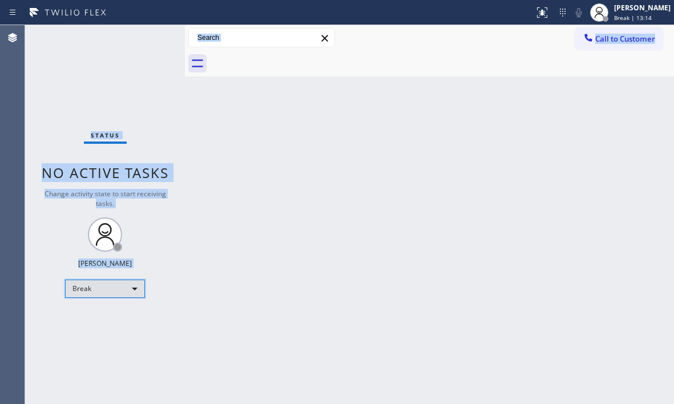
click at [124, 289] on div "Break" at bounding box center [105, 289] width 80 height 18
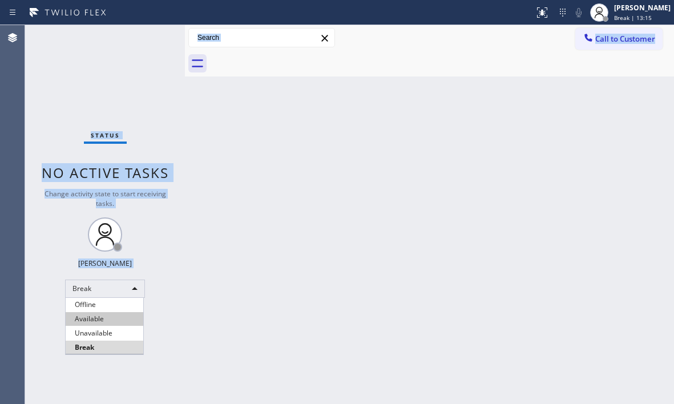
click at [116, 318] on li "Available" at bounding box center [105, 319] width 78 height 14
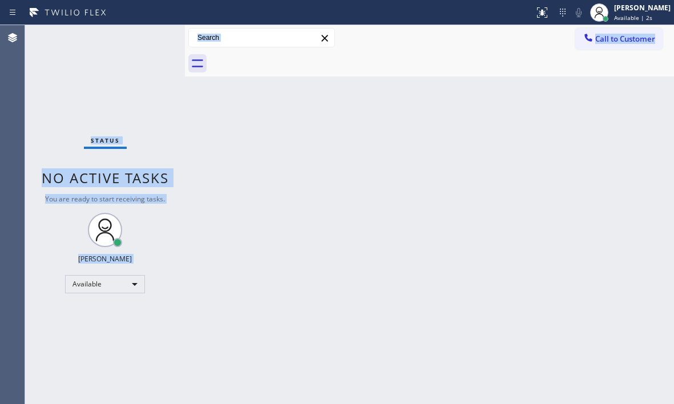
click at [418, 182] on div "Back to Dashboard Change Sender ID Customers Technicians Select a contact Outbo…" at bounding box center [429, 214] width 489 height 379
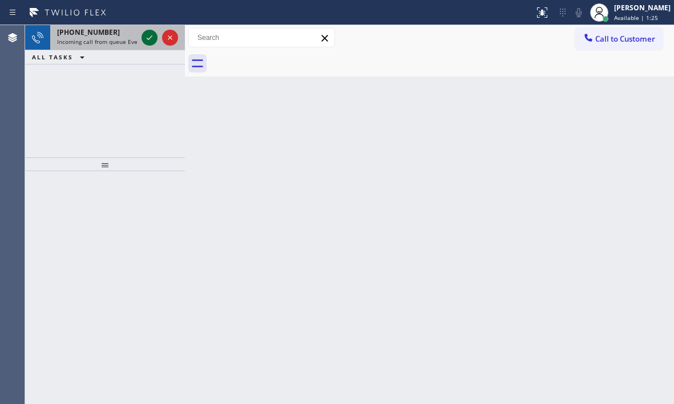
click at [152, 44] on icon at bounding box center [150, 38] width 14 height 14
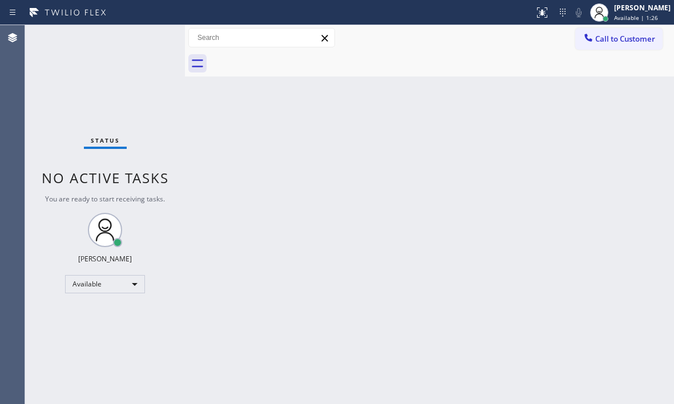
click at [149, 39] on div "Status No active tasks You are ready to start receiving tasks. Judy Mae Saturin…" at bounding box center [105, 214] width 160 height 379
click at [544, 6] on div at bounding box center [547, 8] width 7 height 7
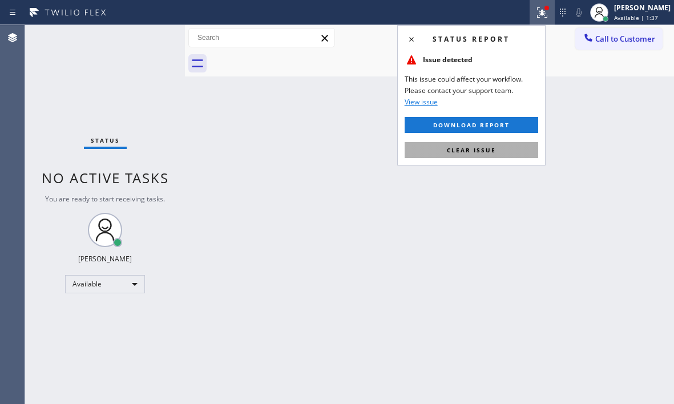
click at [483, 154] on button "Clear issue" at bounding box center [472, 150] width 134 height 16
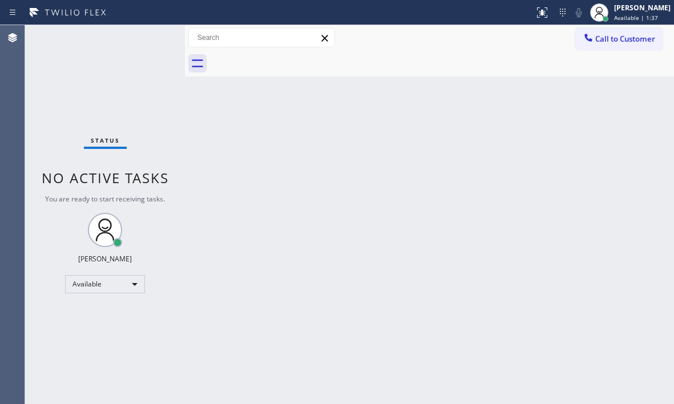
click at [313, 193] on div "Back to Dashboard Change Sender ID Customers Technicians Select a contact Outbo…" at bounding box center [429, 214] width 489 height 379
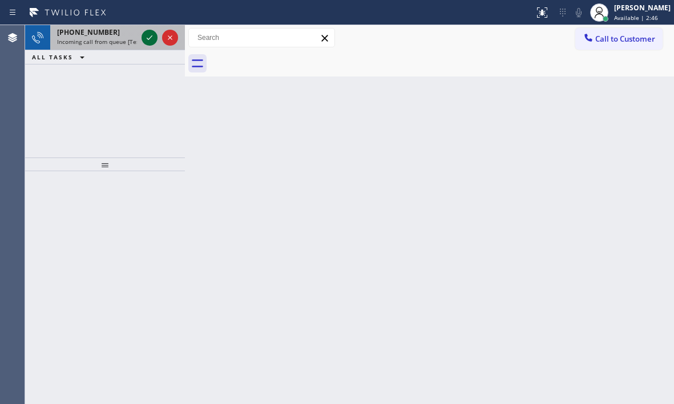
click at [144, 38] on icon at bounding box center [150, 38] width 14 height 14
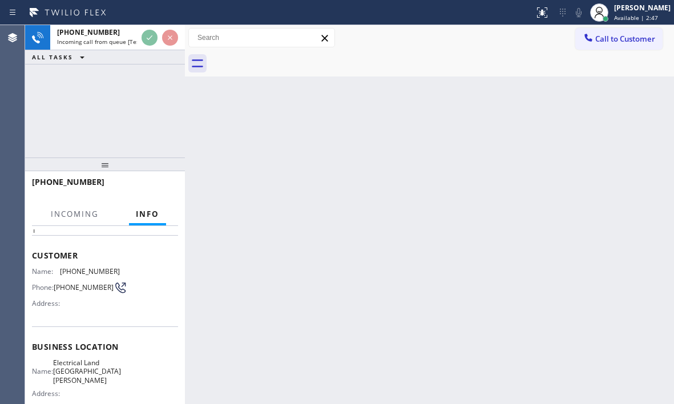
scroll to position [114, 0]
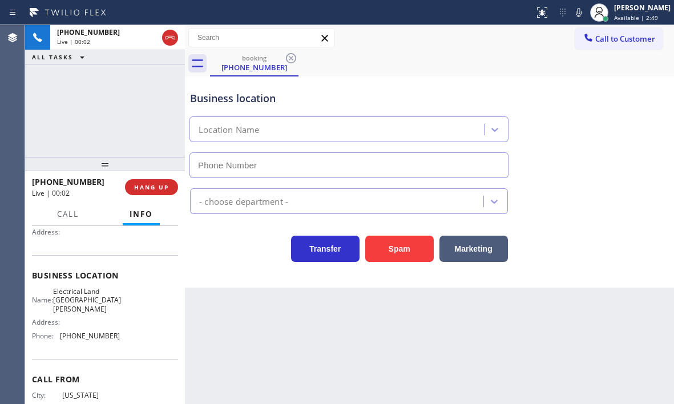
type input "(714) 681-1582"
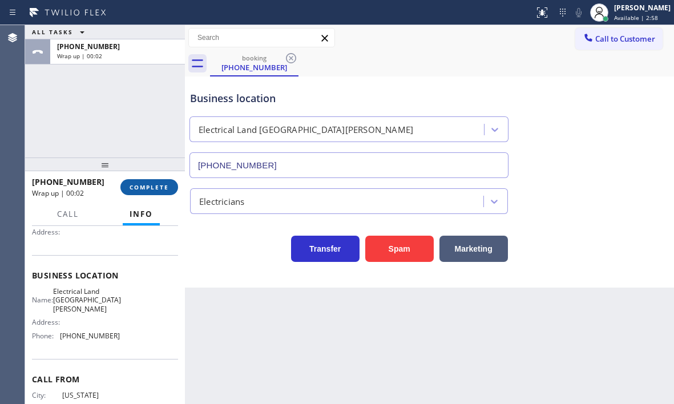
click at [147, 187] on span "COMPLETE" at bounding box center [149, 187] width 39 height 8
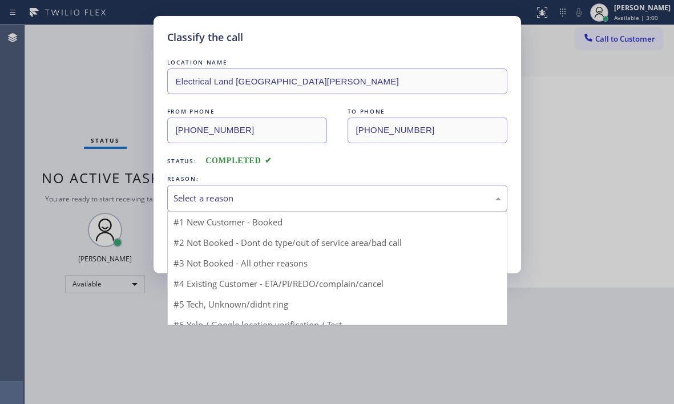
click at [226, 200] on div "Select a reason" at bounding box center [338, 198] width 328 height 13
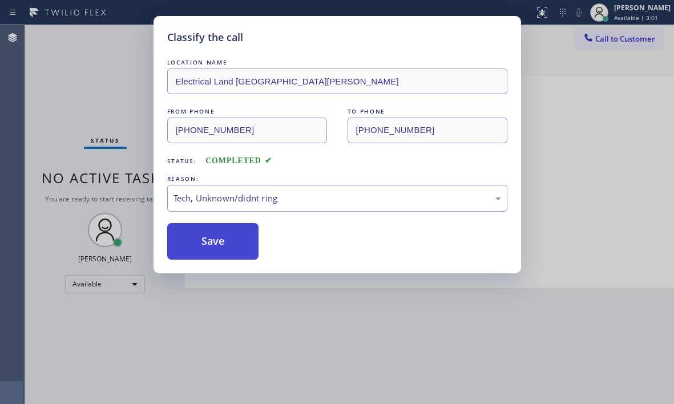
click at [211, 246] on button "Save" at bounding box center [213, 241] width 92 height 37
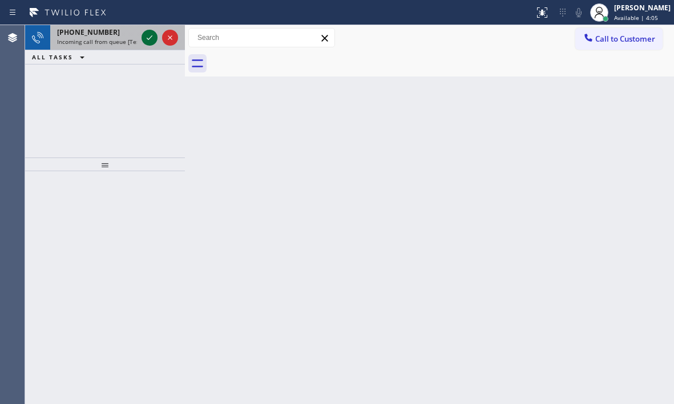
click at [148, 37] on icon at bounding box center [150, 38] width 14 height 14
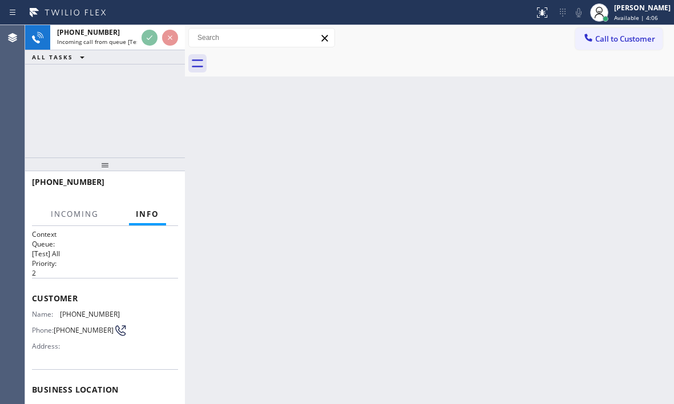
scroll to position [114, 0]
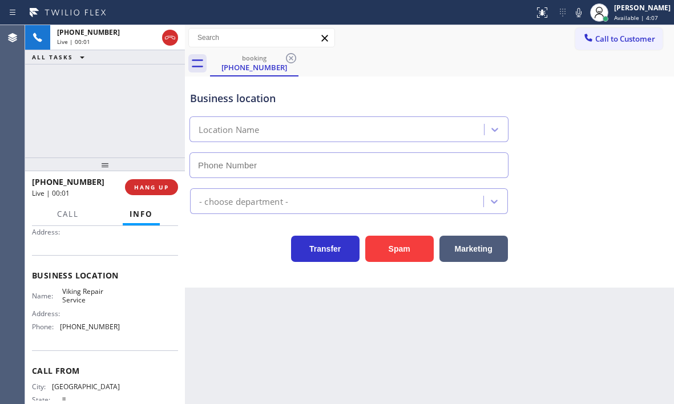
type input "(630) 791-5511"
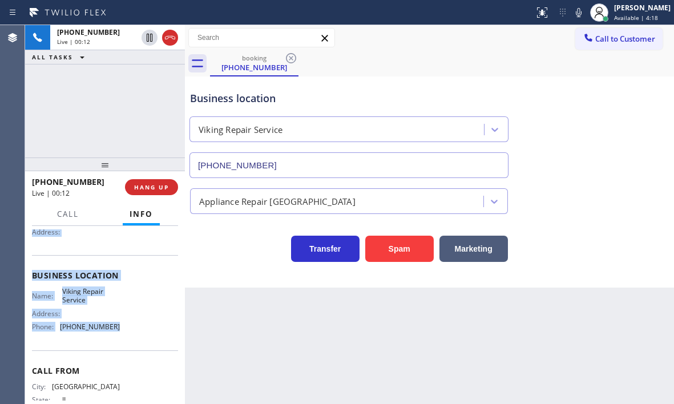
drag, startPoint x: 33, startPoint y: 240, endPoint x: 134, endPoint y: 330, distance: 135.0
click at [134, 330] on div "Context Queue: [Test] All Priority: 2 Customer Name: (630) 845-9514 Phone: (630…" at bounding box center [105, 275] width 146 height 321
copy div "Customer Name: (630) 845-9514 Phone: (630) 845-9514 Address: Business location …"
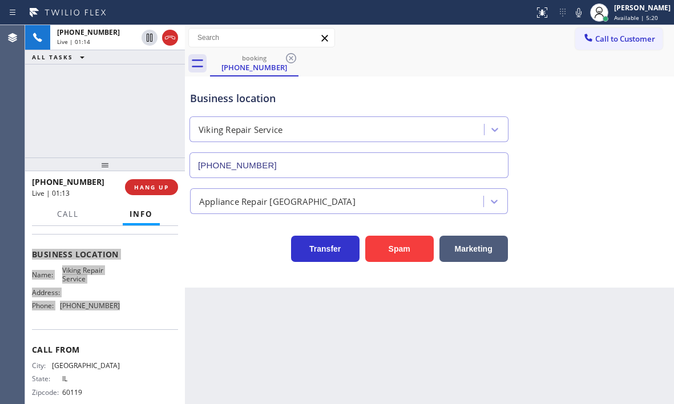
scroll to position [154, 0]
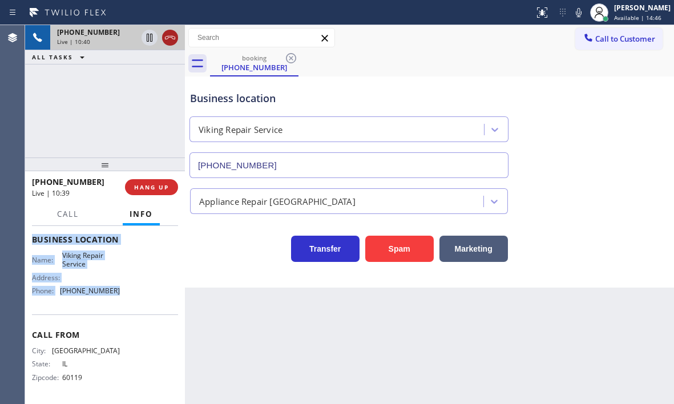
click at [165, 39] on icon at bounding box center [170, 38] width 14 height 14
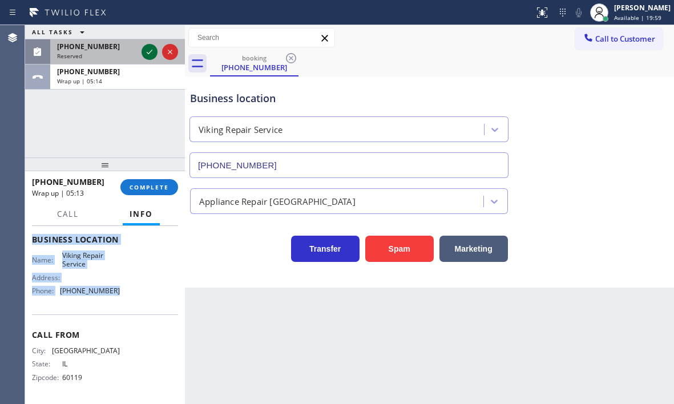
click at [147, 51] on icon at bounding box center [150, 52] width 14 height 14
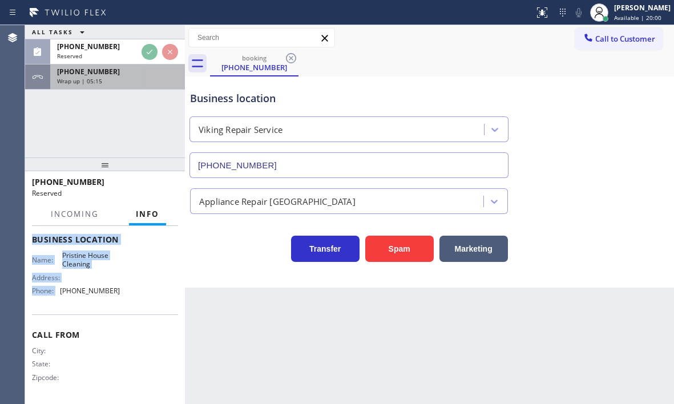
click at [147, 77] on div "+16308459514 Wrap up | 05:15" at bounding box center [115, 77] width 130 height 25
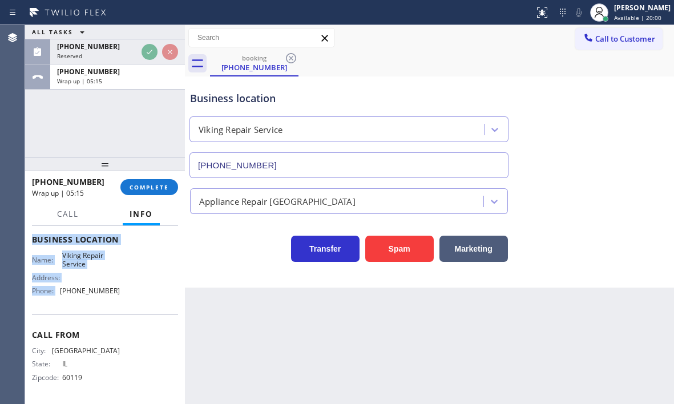
scroll to position [154, 0]
click at [163, 185] on span "COMPLETE" at bounding box center [149, 187] width 39 height 8
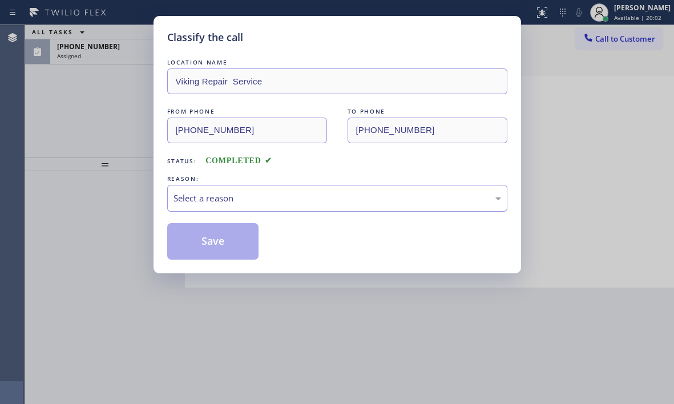
click at [265, 199] on div "Select a reason" at bounding box center [338, 198] width 328 height 13
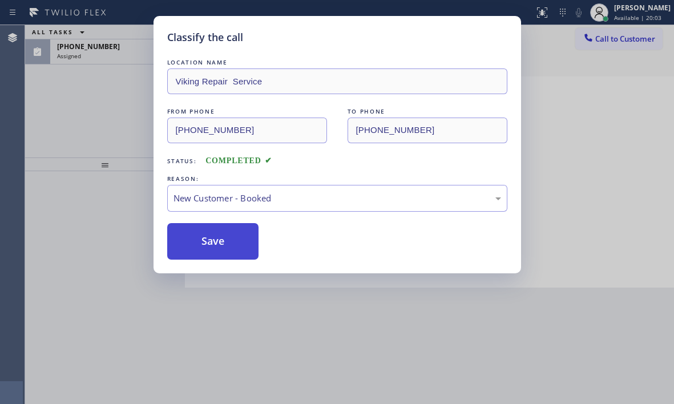
click at [204, 241] on button "Save" at bounding box center [213, 241] width 92 height 37
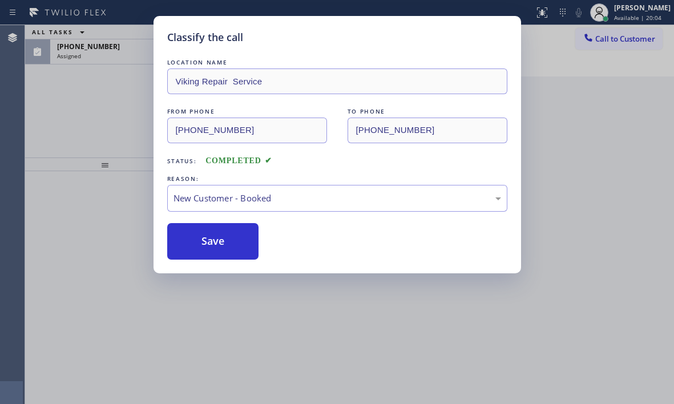
click at [135, 52] on div "Classify the call LOCATION NAME Viking Repair Service FROM PHONE (630) 845-9514…" at bounding box center [337, 202] width 674 height 404
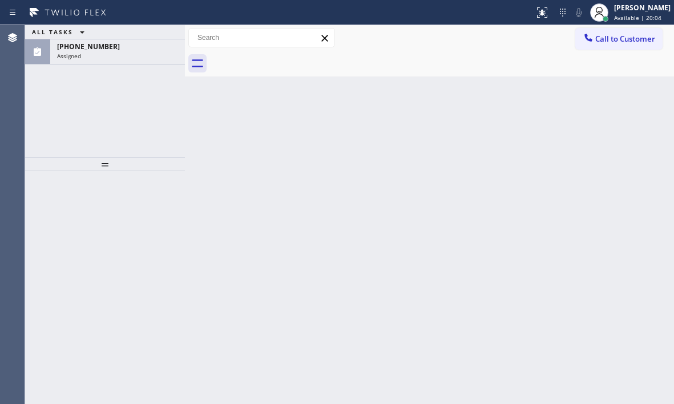
click at [135, 52] on div "Assigned" at bounding box center [117, 56] width 121 height 8
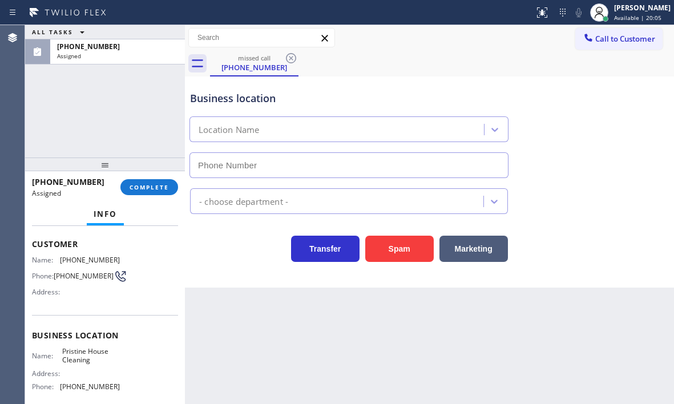
type input "(626) 548-3326"
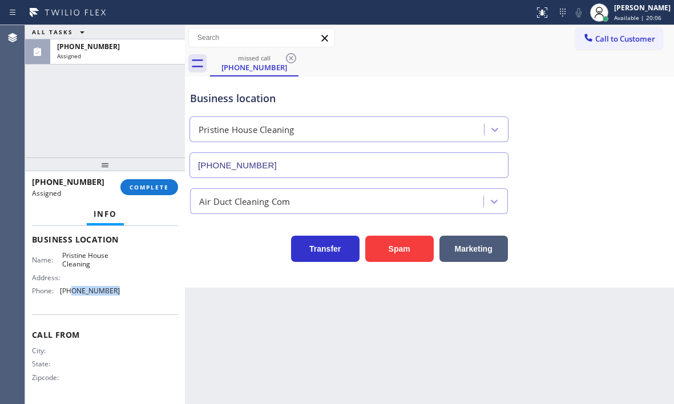
drag, startPoint x: 108, startPoint y: 295, endPoint x: 71, endPoint y: 295, distance: 37.1
click at [71, 295] on span "(626) 548-3326" at bounding box center [90, 291] width 60 height 9
click at [114, 292] on span "(626) 548-3326" at bounding box center [90, 291] width 60 height 9
drag, startPoint x: 115, startPoint y: 292, endPoint x: 59, endPoint y: 293, distance: 55.4
click at [59, 293] on div "Name: Pristine House Cleaning Address: Phone: (626) 548-3326" at bounding box center [105, 275] width 146 height 49
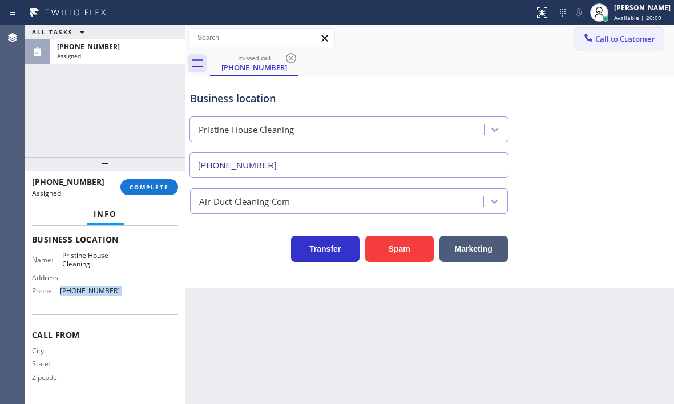
click at [619, 42] on span "Call to Customer" at bounding box center [625, 39] width 60 height 10
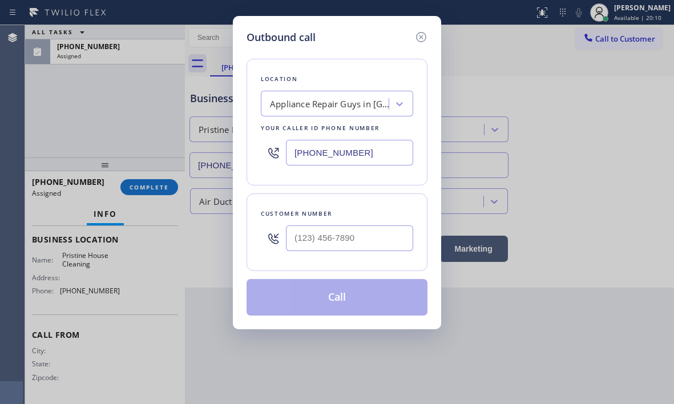
click at [372, 146] on input "(626) 469-5669" at bounding box center [349, 153] width 127 height 26
paste input "548-3326"
type input "(626) 548-3326"
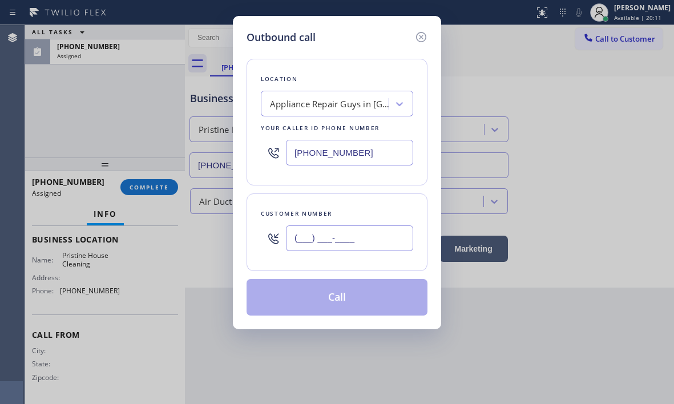
click at [355, 232] on input "(___) ___-____" at bounding box center [349, 239] width 127 height 26
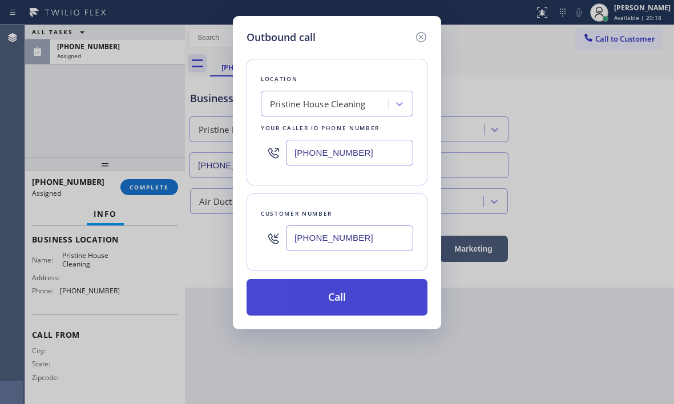
type input "(323) 606-1661"
click at [295, 313] on button "Call" at bounding box center [337, 297] width 181 height 37
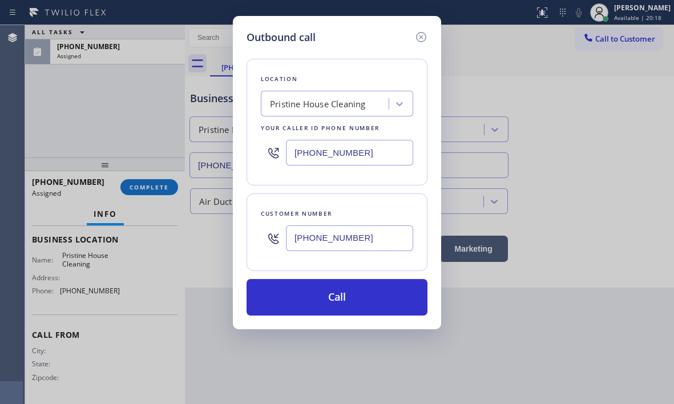
drag, startPoint x: 311, startPoint y: 293, endPoint x: 432, endPoint y: 44, distance: 276.8
click at [311, 293] on button "Call" at bounding box center [337, 297] width 181 height 37
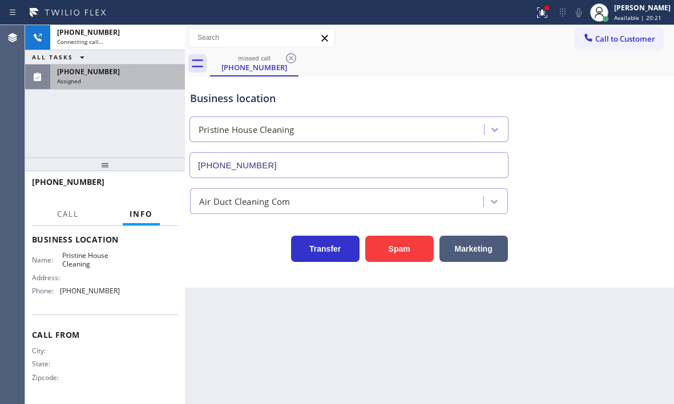
click at [135, 79] on div "Assigned" at bounding box center [117, 81] width 121 height 8
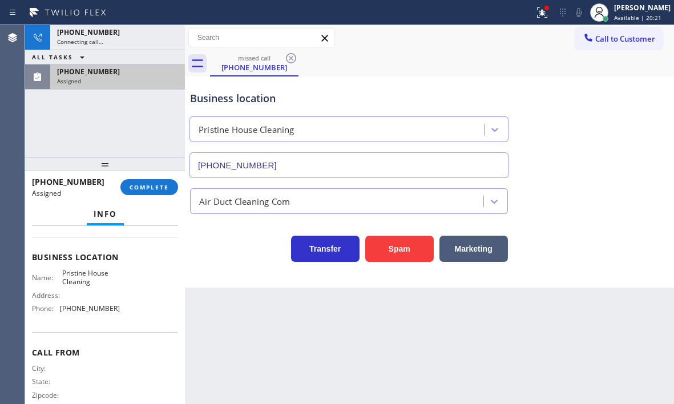
scroll to position [171, 0]
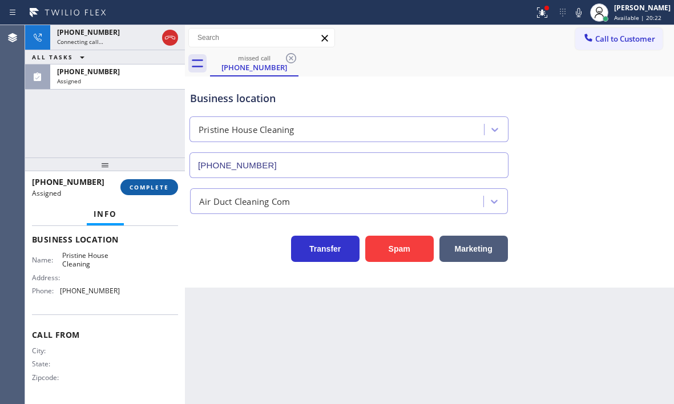
click at [136, 179] on div "(323) 606-1661 Assigned COMPLETE" at bounding box center [105, 187] width 146 height 30
click at [138, 184] on span "COMPLETE" at bounding box center [149, 187] width 39 height 8
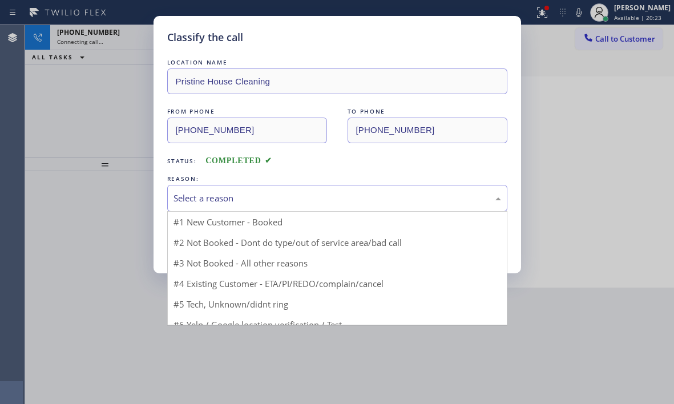
click at [265, 200] on div "Select a reason" at bounding box center [338, 198] width 328 height 13
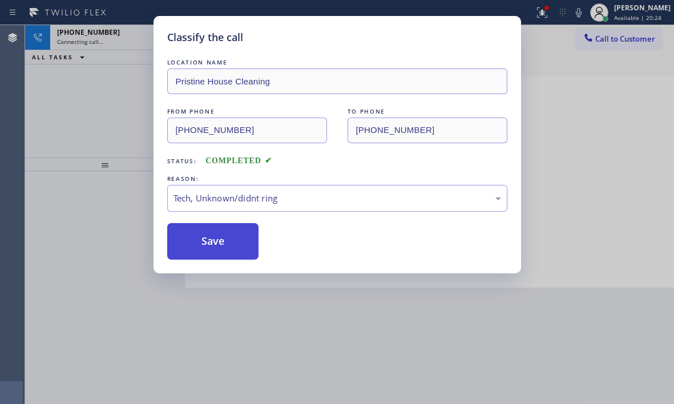
click at [216, 249] on button "Save" at bounding box center [213, 241] width 92 height 37
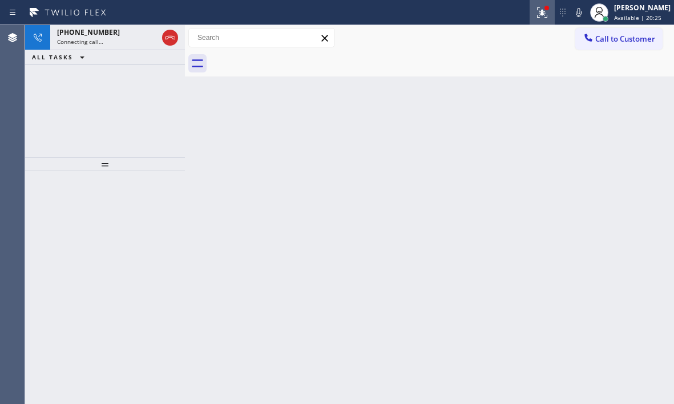
click at [537, 16] on icon at bounding box center [542, 12] width 10 height 10
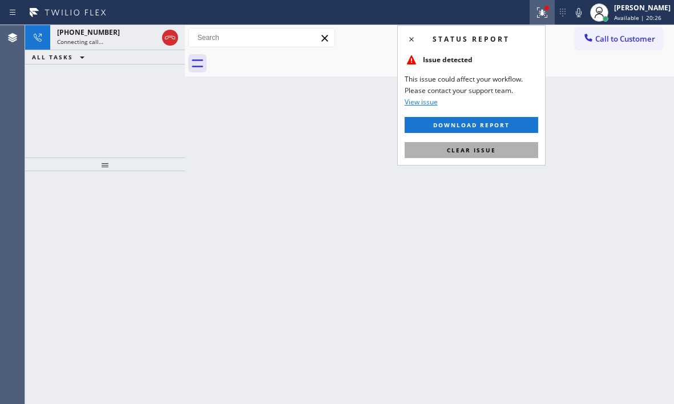
click at [484, 150] on span "Clear issue" at bounding box center [471, 150] width 49 height 8
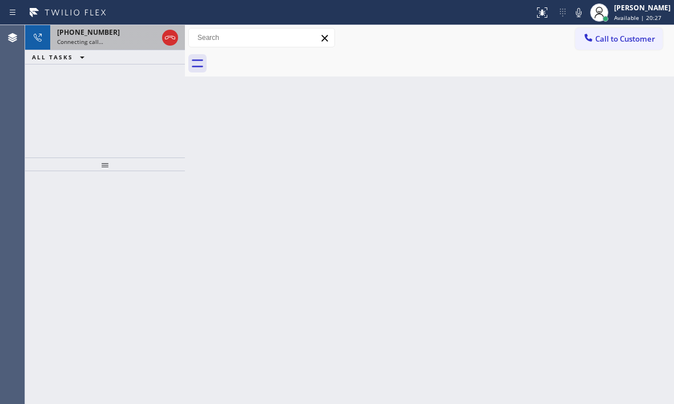
click at [147, 38] on div "Connecting call…" at bounding box center [107, 42] width 100 height 8
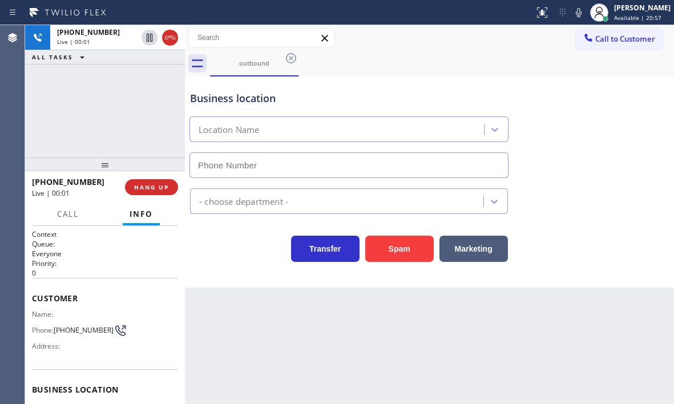
type input "(626) 548-3326"
click at [165, 188] on span "HANG UP" at bounding box center [151, 187] width 35 height 8
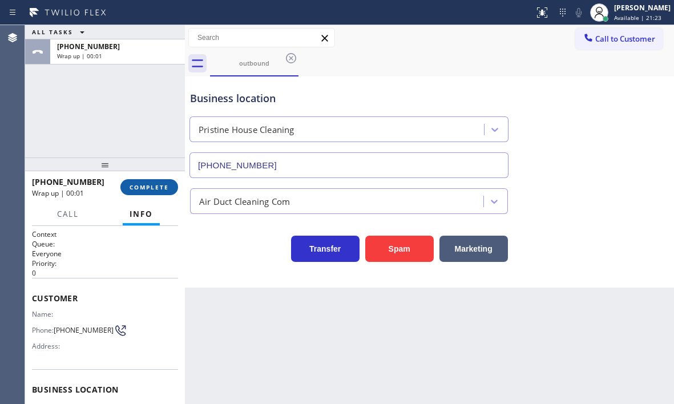
click at [166, 190] on span "COMPLETE" at bounding box center [149, 187] width 39 height 8
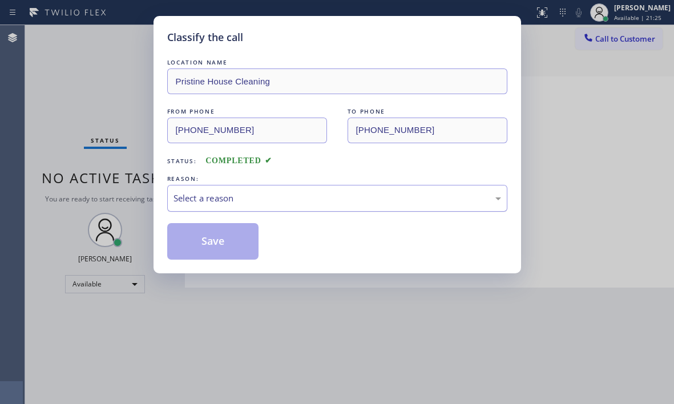
click at [300, 201] on div "Select a reason" at bounding box center [338, 198] width 328 height 13
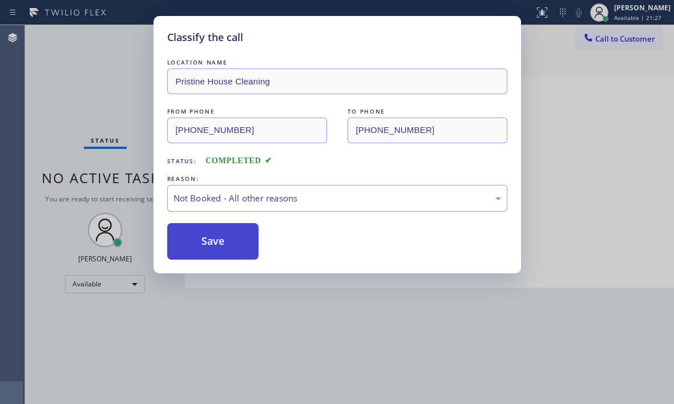
click at [234, 244] on button "Save" at bounding box center [213, 241] width 92 height 37
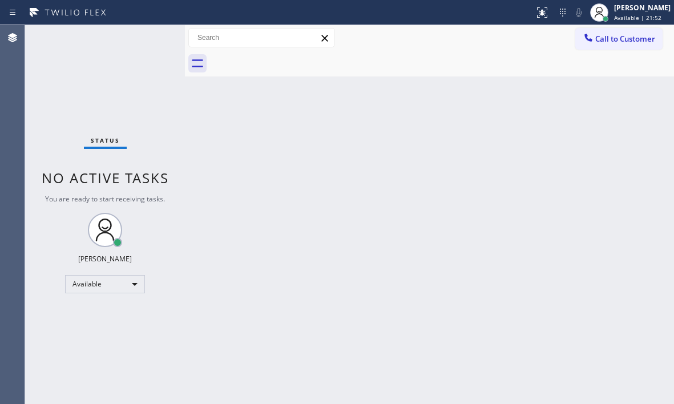
click at [398, 319] on div "Back to Dashboard Change Sender ID Customers Technicians Select a contact Outbo…" at bounding box center [429, 214] width 489 height 379
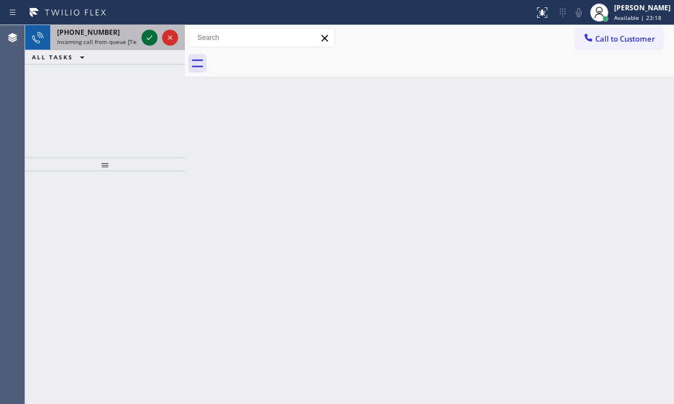
click at [146, 31] on icon at bounding box center [150, 38] width 14 height 14
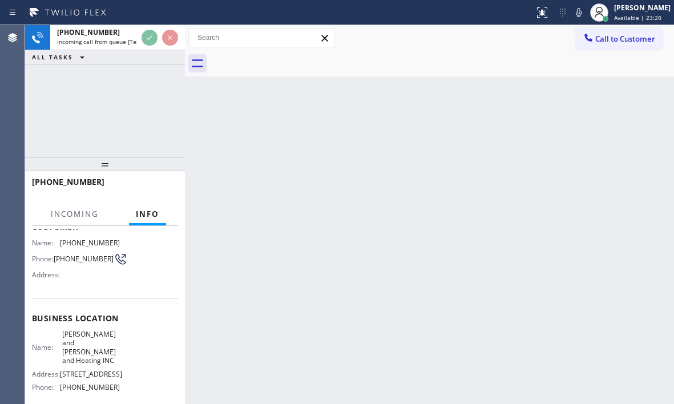
scroll to position [114, 0]
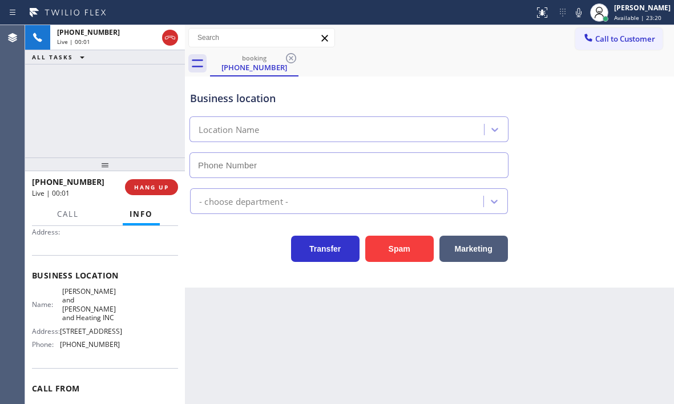
type input "(346) 585-7917"
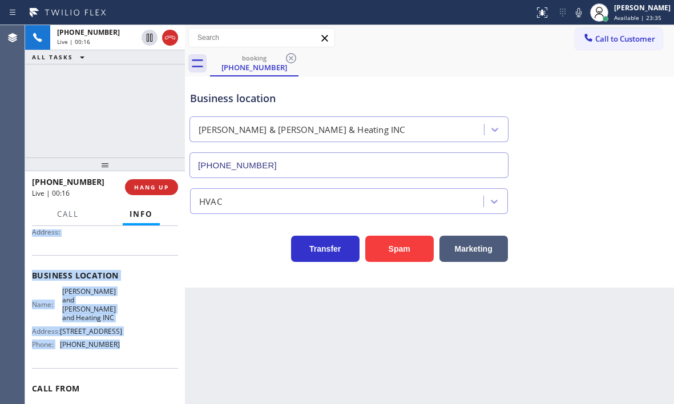
drag, startPoint x: 27, startPoint y: 295, endPoint x: 134, endPoint y: 380, distance: 136.9
click at [134, 380] on div "Context Queue: [Test] All Priority: 1 Customer Name: (815) 441-3368 Phone: (815…" at bounding box center [105, 315] width 160 height 178
copy div "Customer Name: (815) 441-3368 Phone: (815) 441-3368 Address: Business location …"
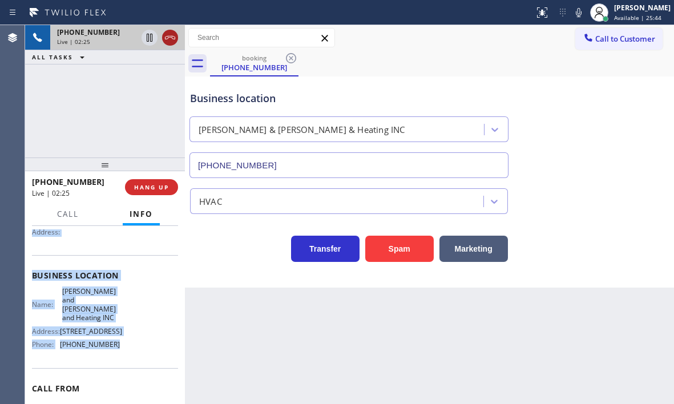
click at [171, 38] on icon at bounding box center [170, 38] width 14 height 14
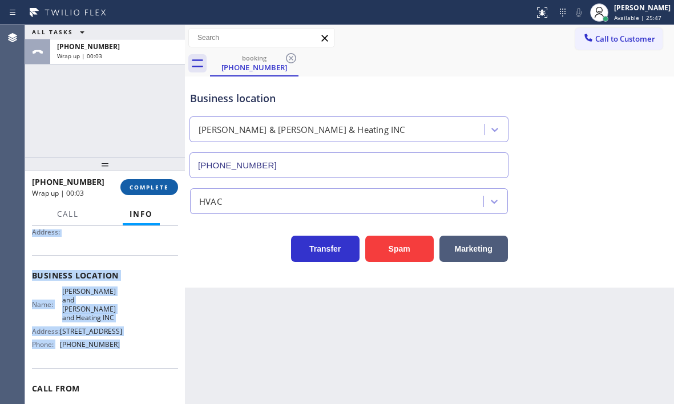
click at [144, 191] on span "COMPLETE" at bounding box center [149, 187] width 39 height 8
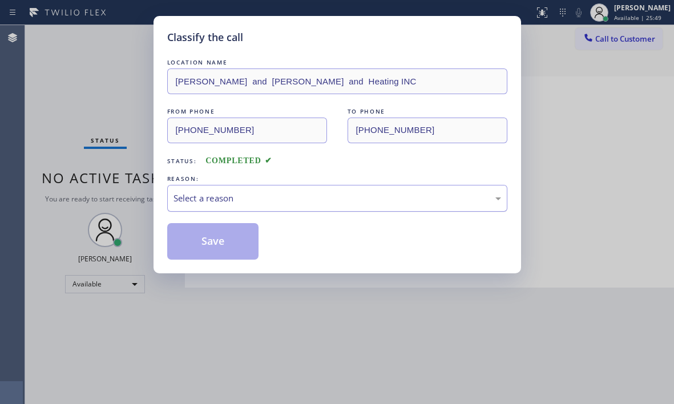
click at [245, 195] on div "Select a reason" at bounding box center [338, 198] width 328 height 13
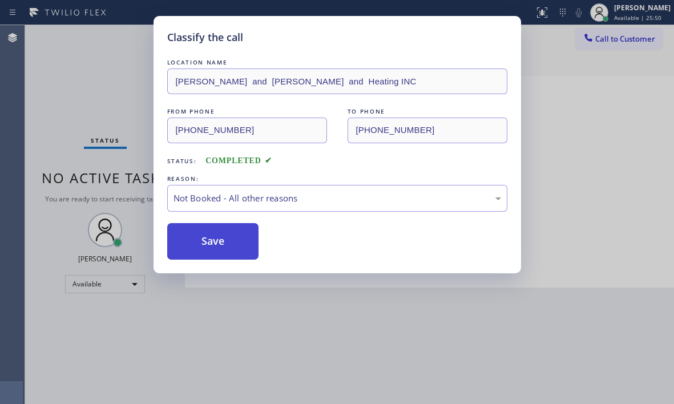
click at [199, 241] on button "Save" at bounding box center [213, 241] width 92 height 37
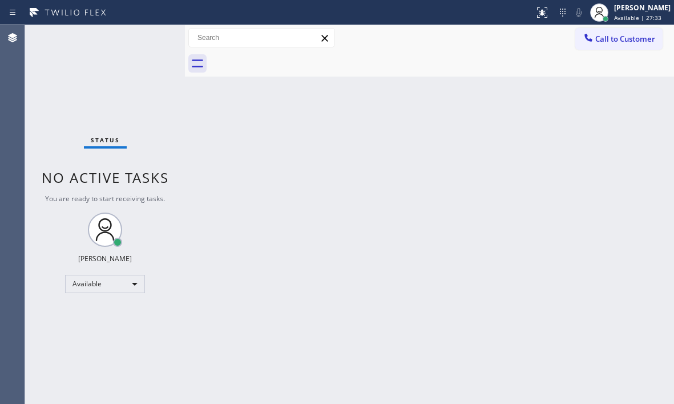
click at [150, 35] on div "Status No active tasks You are ready to start receiving tasks. Judy Mae Saturin…" at bounding box center [105, 214] width 160 height 379
drag, startPoint x: 335, startPoint y: 200, endPoint x: 349, endPoint y: 186, distance: 19.8
click at [339, 199] on div "Back to Dashboard Change Sender ID Customers Technicians Select a contact Outbo…" at bounding box center [429, 214] width 489 height 379
click at [154, 35] on div "Status No active tasks You are ready to start receiving tasks. Judy Mae Saturin…" at bounding box center [105, 214] width 160 height 379
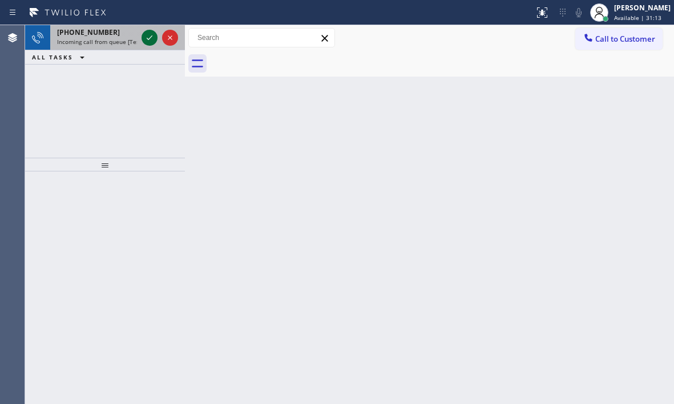
click at [150, 39] on icon at bounding box center [150, 38] width 14 height 14
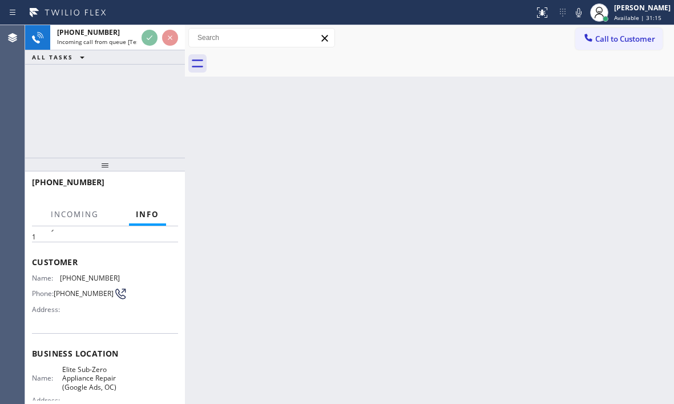
scroll to position [57, 0]
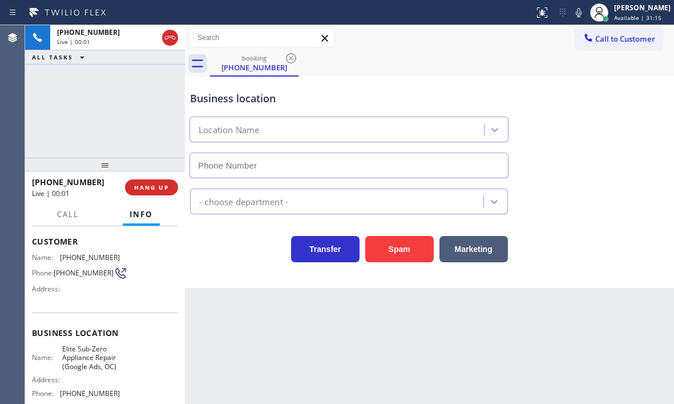
type input "(562) 667-5246"
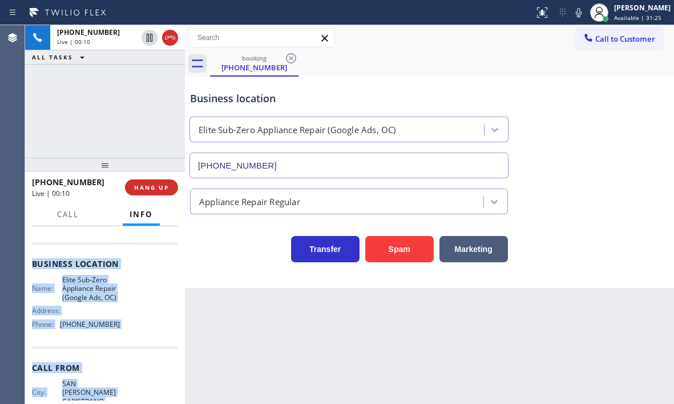
scroll to position [171, 0]
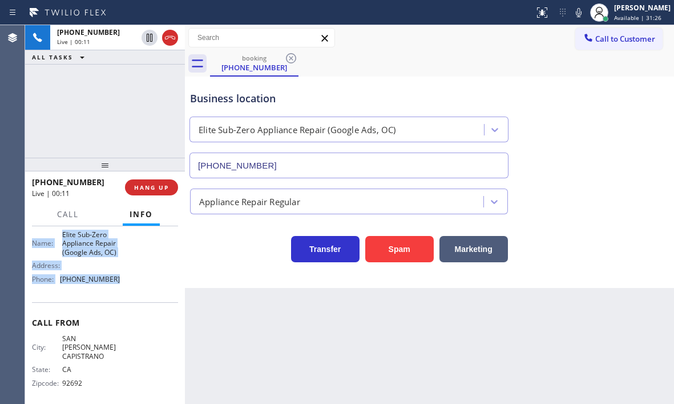
drag, startPoint x: 30, startPoint y: 238, endPoint x: 130, endPoint y: 291, distance: 112.6
click at [130, 291] on div "Context Queue: [Test] All Priority: 1 Customer Name: (949) 212-7532 Phone: (949…" at bounding box center [105, 315] width 160 height 178
copy div "Customer Name: (949) 212-7532 Phone: (949) 212-7532 Address: Business location …"
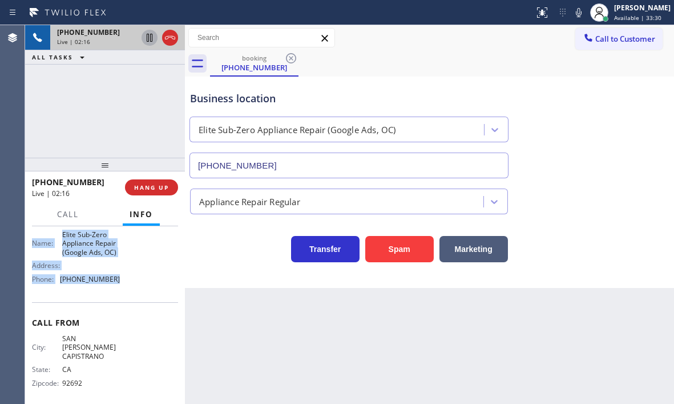
click at [144, 38] on icon at bounding box center [150, 38] width 14 height 14
click at [150, 39] on icon at bounding box center [150, 38] width 14 height 14
click at [147, 38] on icon at bounding box center [150, 38] width 6 height 8
click at [148, 35] on icon at bounding box center [150, 38] width 8 height 8
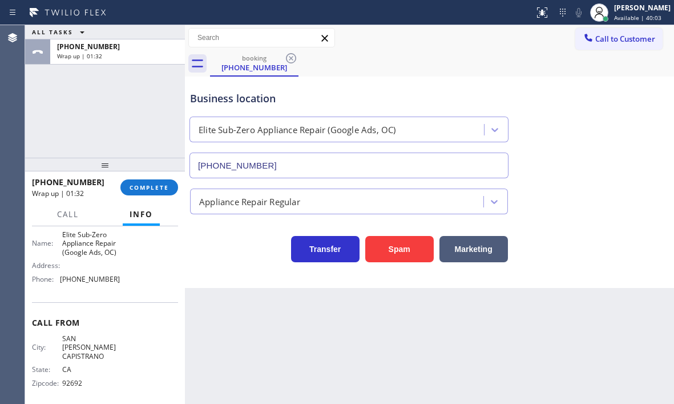
click at [583, 136] on div "Business location Elite Sub-Zero Appliance Repair (Google Ads, OC) (562) 667-52…" at bounding box center [430, 126] width 484 height 103
click at [148, 186] on span "COMPLETE" at bounding box center [149, 187] width 39 height 8
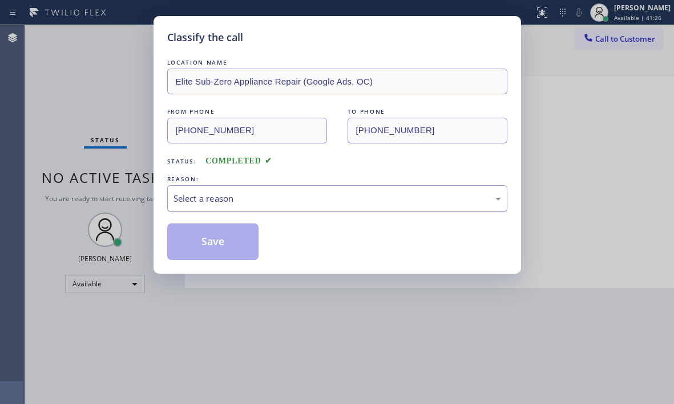
click at [284, 201] on div "Select a reason" at bounding box center [338, 198] width 328 height 13
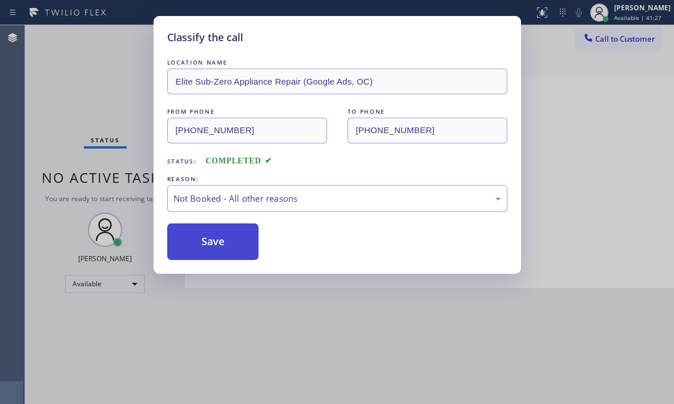
click at [202, 236] on button "Save" at bounding box center [213, 241] width 92 height 37
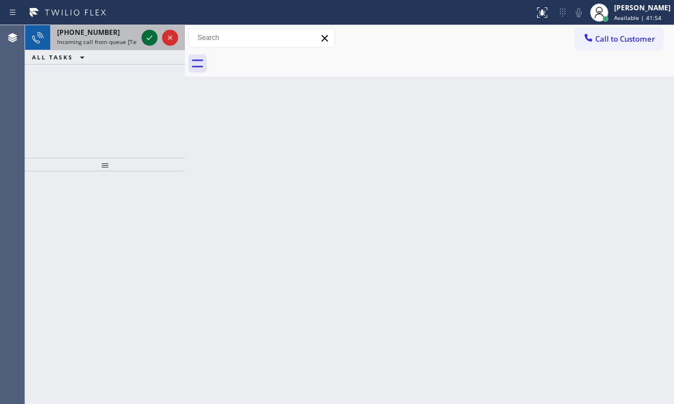
click at [150, 39] on icon at bounding box center [150, 38] width 14 height 14
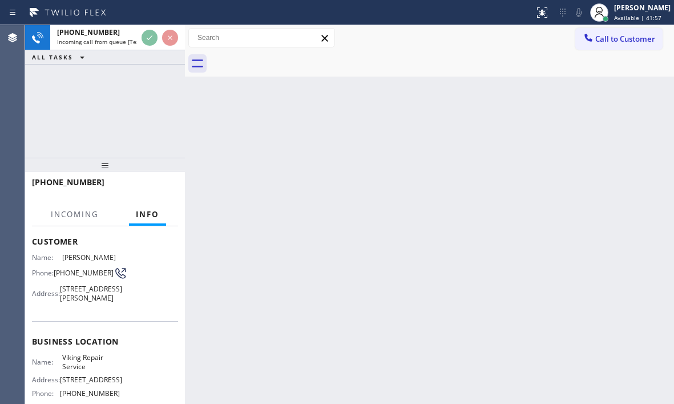
scroll to position [114, 0]
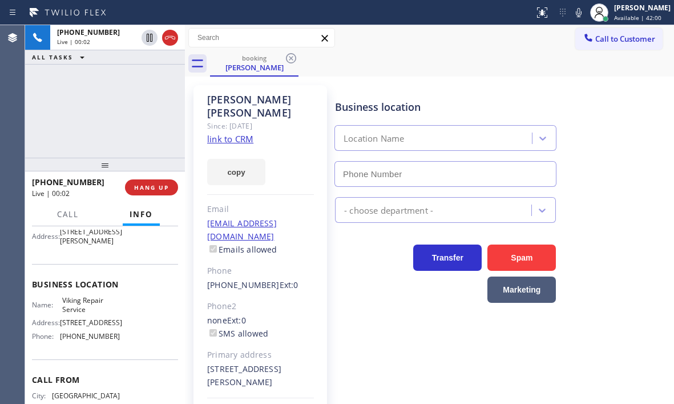
type input "(323) 416-2342"
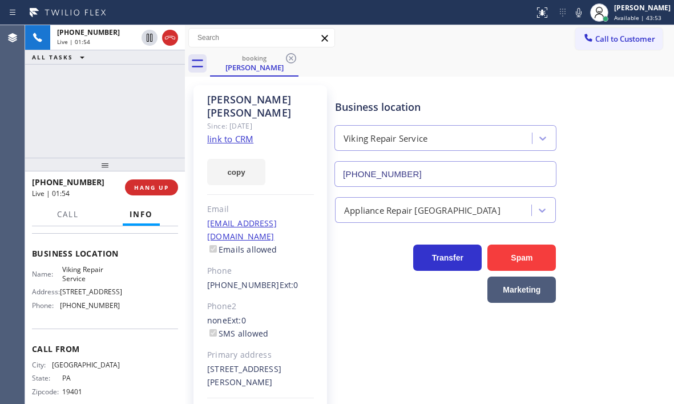
scroll to position [171, 0]
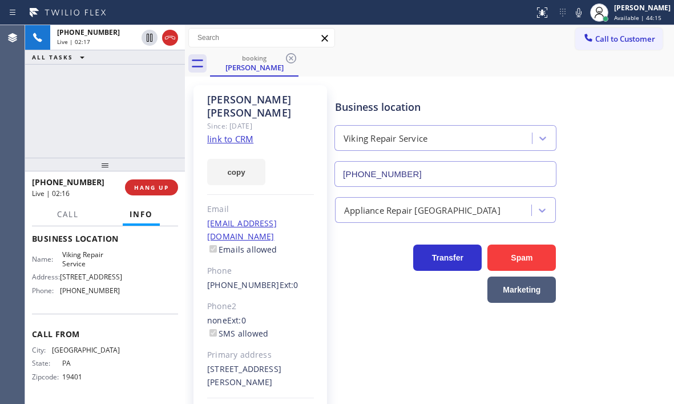
click at [150, 127] on div "+16103166555 Live | 02:17 ALL TASKS ALL TASKS ACTIVE TASKS TASKS IN WRAP UP" at bounding box center [105, 91] width 160 height 132
click at [151, 187] on span "HANG UP" at bounding box center [151, 187] width 35 height 8
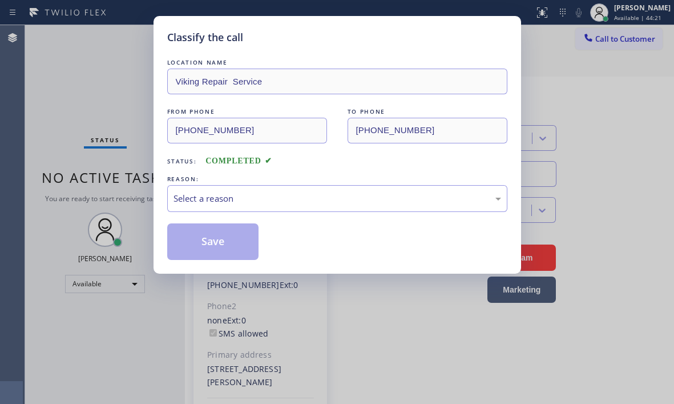
click at [155, 193] on div "Classify the call LOCATION NAME Viking Repair Service FROM PHONE (610) 316-6555…" at bounding box center [338, 144] width 368 height 257
click at [244, 203] on div "Select a reason" at bounding box center [338, 198] width 328 height 13
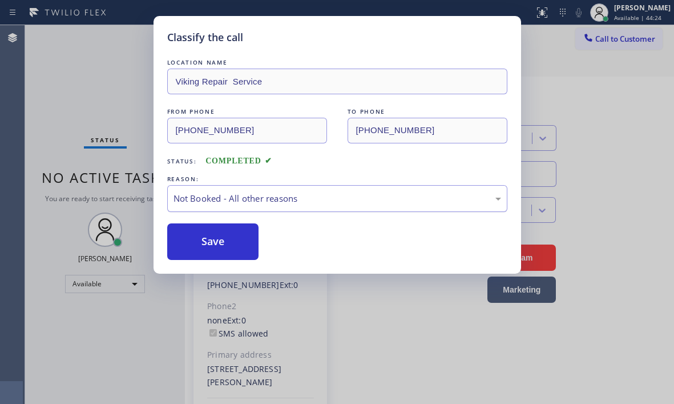
click at [293, 197] on div "Not Booked - All other reasons" at bounding box center [338, 198] width 328 height 13
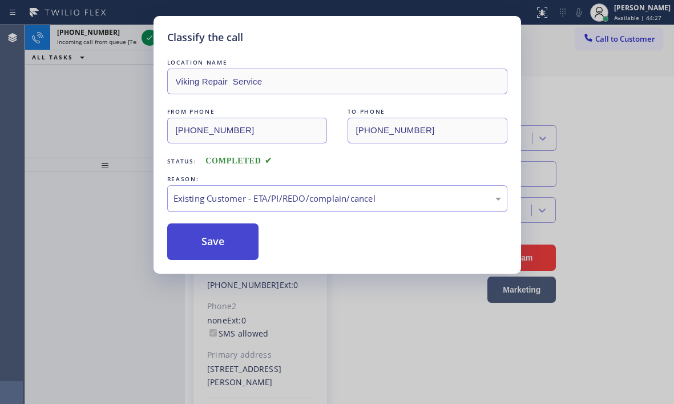
drag, startPoint x: 219, startPoint y: 243, endPoint x: 180, endPoint y: 177, distance: 76.3
click at [219, 242] on button "Save" at bounding box center [213, 241] width 92 height 37
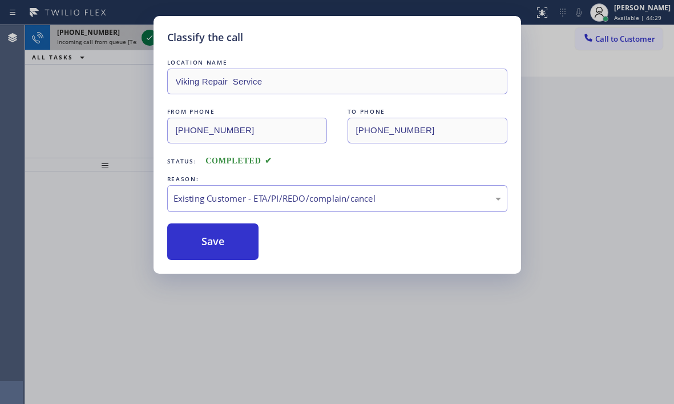
click at [144, 41] on icon at bounding box center [150, 38] width 14 height 14
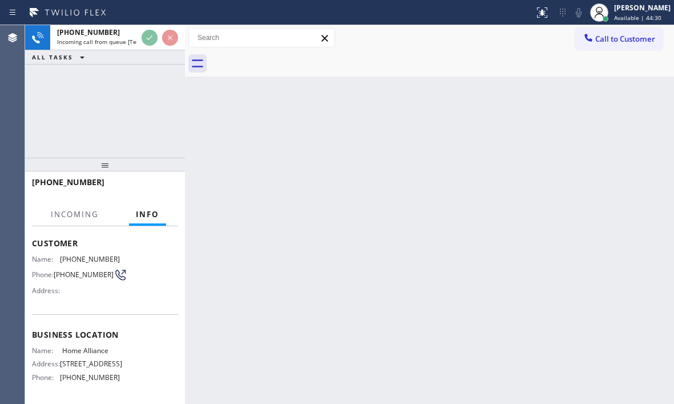
scroll to position [155, 0]
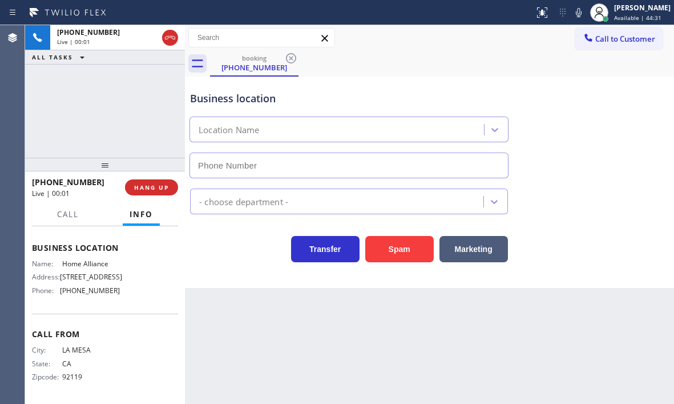
type input "(877) 777-0796"
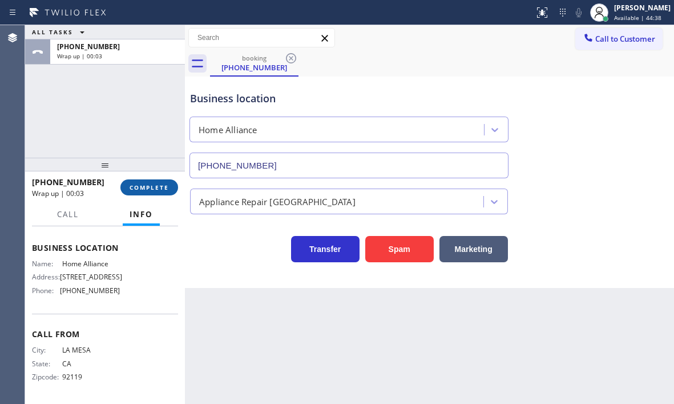
click at [149, 188] on span "COMPLETE" at bounding box center [149, 187] width 39 height 8
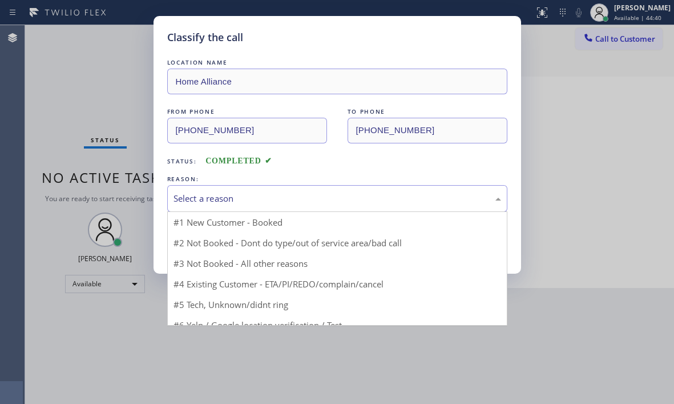
click at [335, 205] on div "Select a reason" at bounding box center [337, 198] width 340 height 27
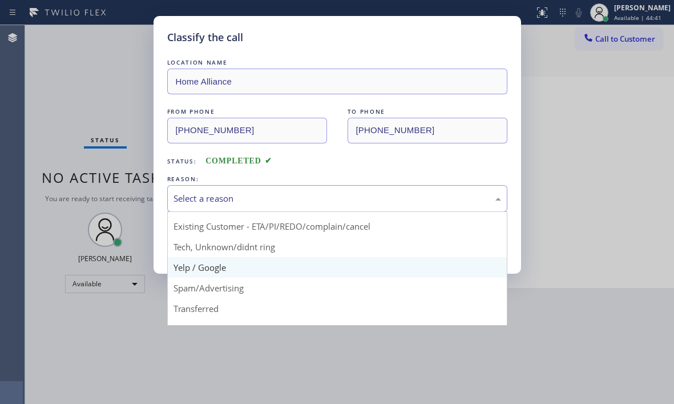
scroll to position [57, 0]
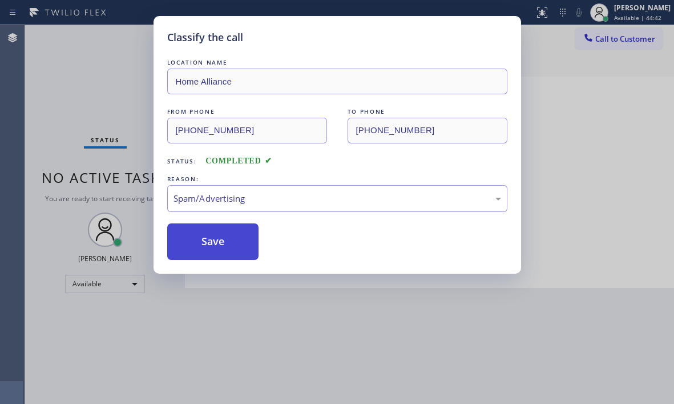
click at [216, 246] on button "Save" at bounding box center [213, 241] width 92 height 37
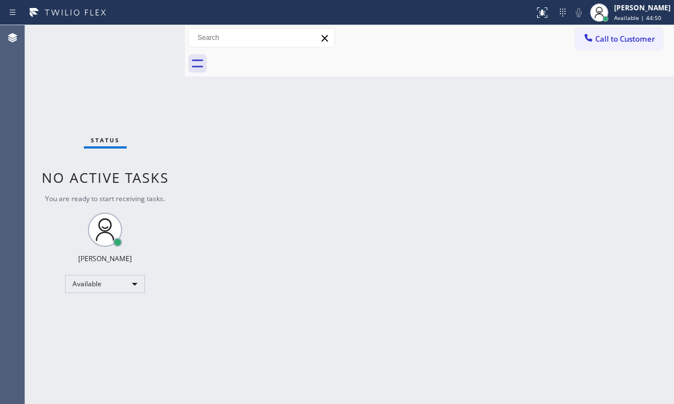
click at [144, 42] on div "Status No active tasks You are ready to start receiving tasks. Judy Mae Saturin…" at bounding box center [105, 214] width 160 height 379
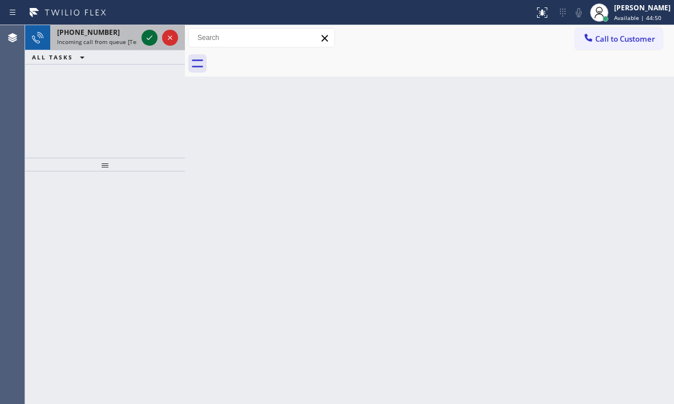
click at [147, 41] on icon at bounding box center [150, 38] width 14 height 14
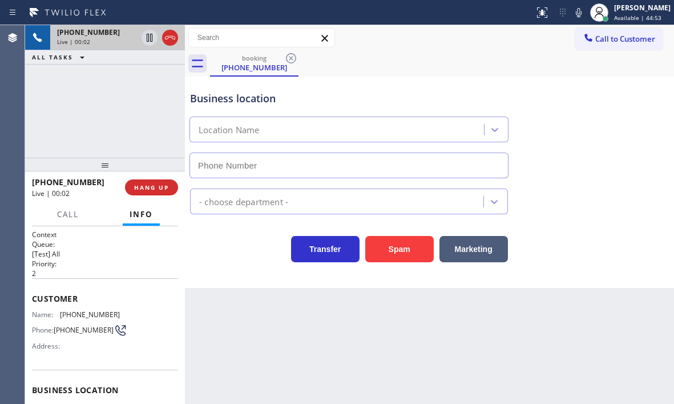
type input "(786) 461-1410"
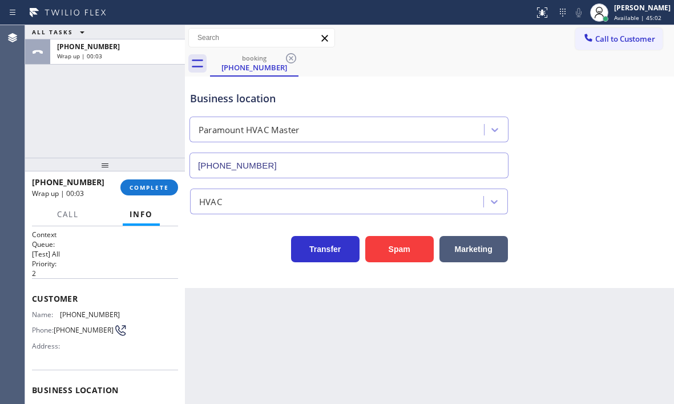
click at [157, 194] on button "COMPLETE" at bounding box center [149, 187] width 58 height 16
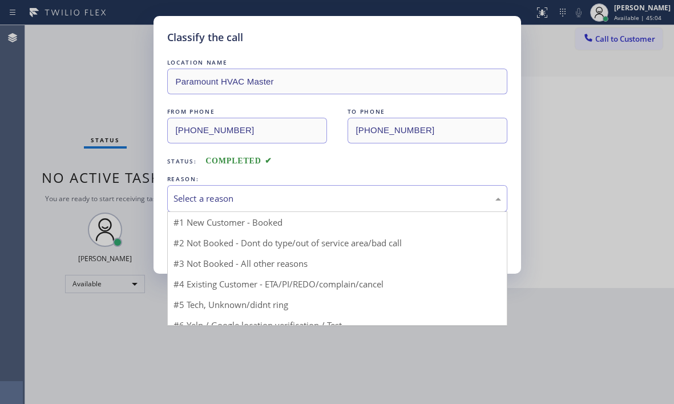
click at [357, 204] on div "Select a reason" at bounding box center [338, 198] width 328 height 13
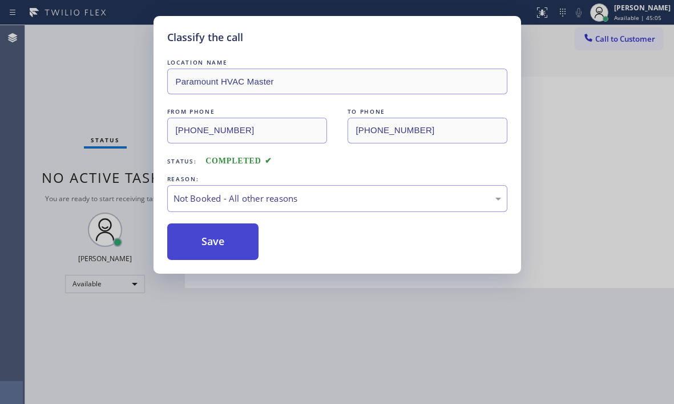
click at [215, 244] on button "Save" at bounding box center [213, 241] width 92 height 37
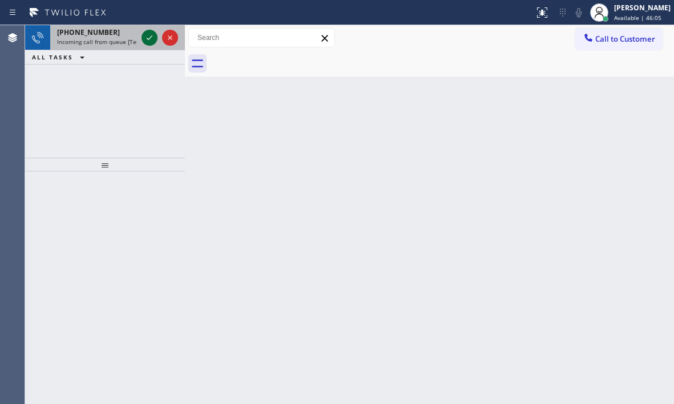
click at [145, 35] on icon at bounding box center [150, 38] width 14 height 14
click at [153, 40] on icon at bounding box center [150, 38] width 14 height 14
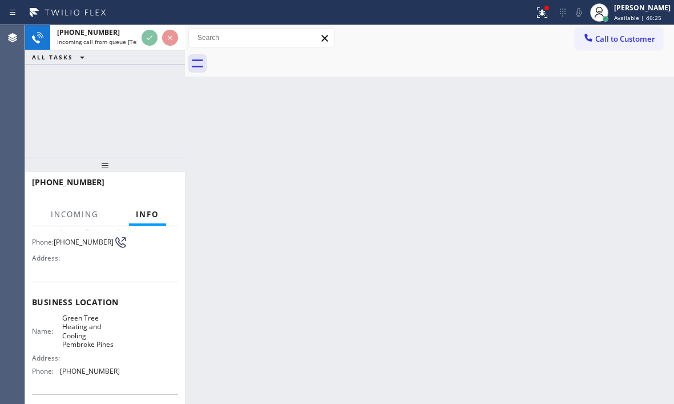
scroll to position [171, 0]
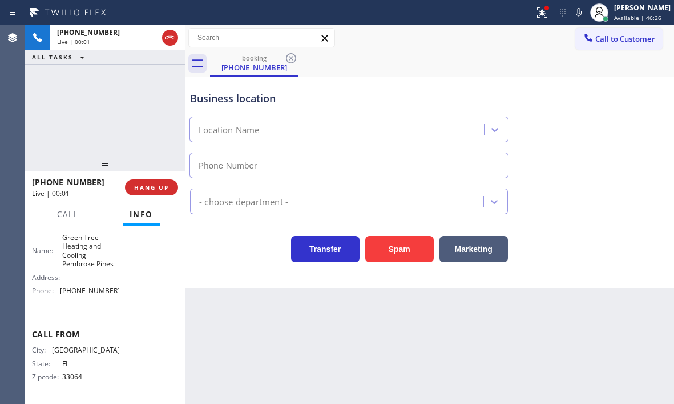
type input "(954) 475-6226"
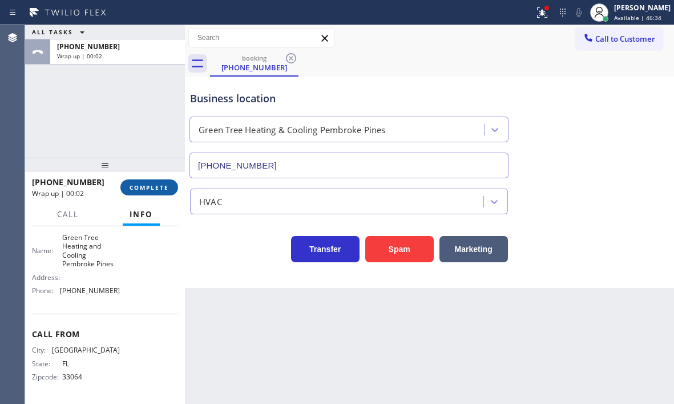
click at [155, 191] on span "COMPLETE" at bounding box center [149, 187] width 39 height 8
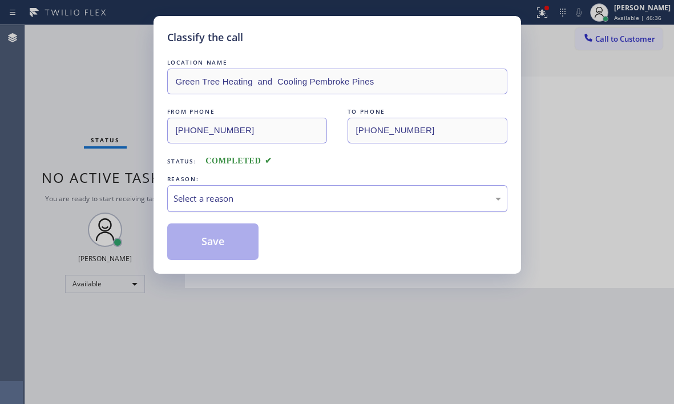
click at [333, 200] on div "Select a reason" at bounding box center [338, 198] width 328 height 13
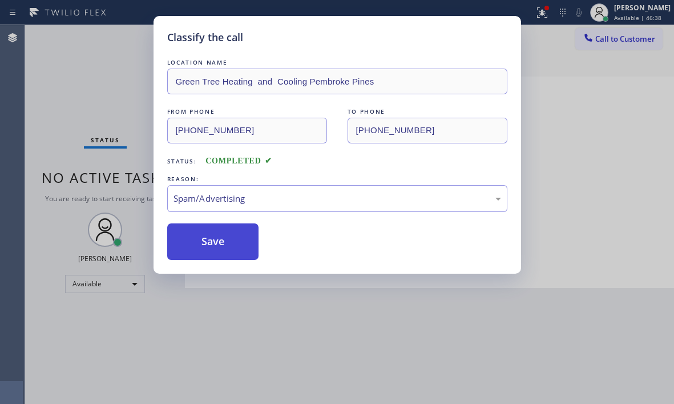
click at [215, 247] on button "Save" at bounding box center [213, 241] width 92 height 37
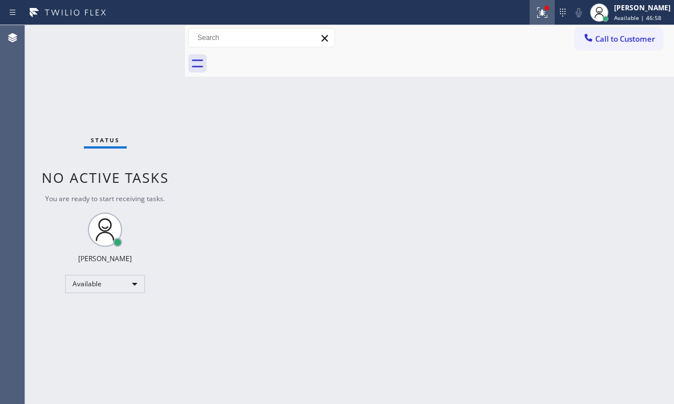
click at [536, 18] on icon at bounding box center [543, 13] width 14 height 14
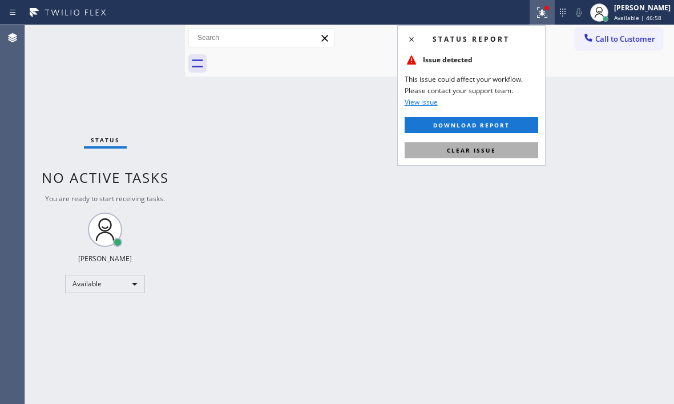
click at [488, 152] on span "Clear issue" at bounding box center [471, 150] width 49 height 8
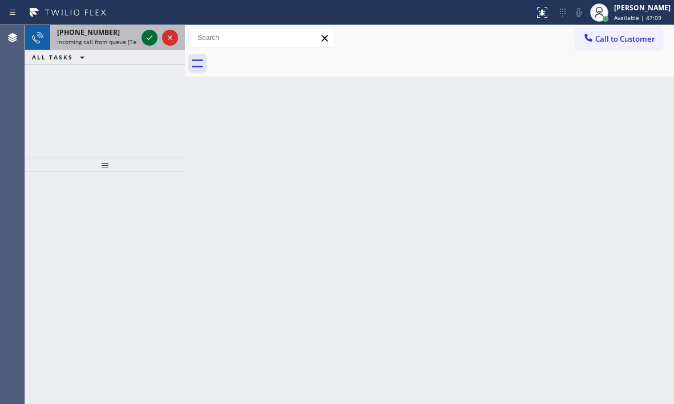
click at [148, 42] on icon at bounding box center [150, 38] width 14 height 14
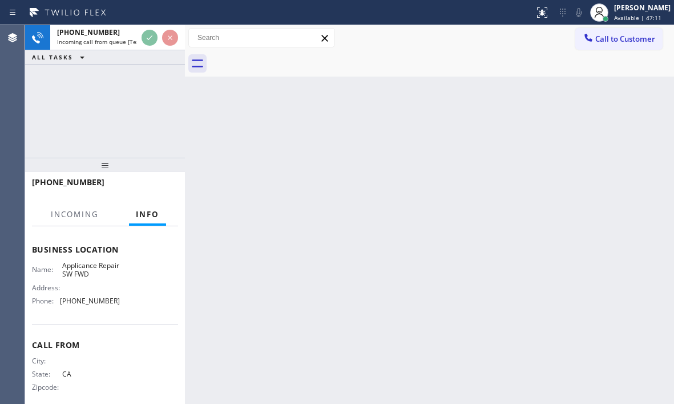
scroll to position [155, 0]
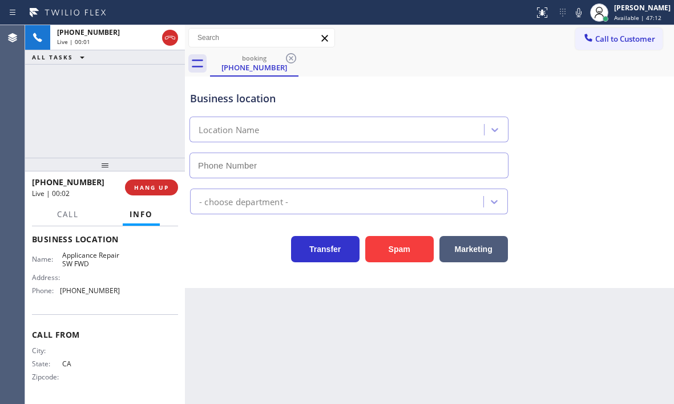
type input "(213) 566-9111"
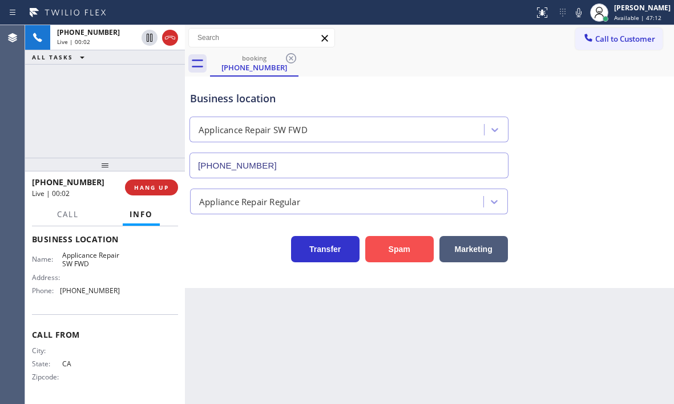
click at [397, 248] on button "Spam" at bounding box center [399, 249] width 69 height 26
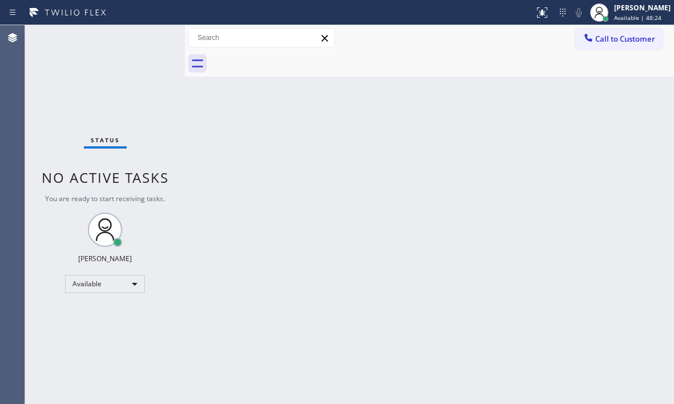
click at [145, 45] on div "Status No active tasks You are ready to start receiving tasks. Judy Mae Saturin…" at bounding box center [105, 214] width 160 height 379
click at [147, 45] on div "Status No active tasks You are ready to start receiving tasks. Judy Mae Saturin…" at bounding box center [105, 214] width 160 height 379
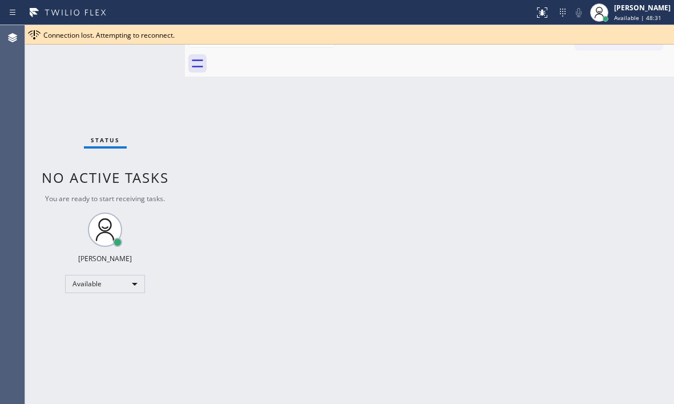
click at [165, 86] on div "Status No active tasks You are ready to start receiving tasks. Judy Mae Saturin…" at bounding box center [105, 214] width 160 height 379
click at [165, 80] on div "Status No active tasks You are ready to start receiving tasks. Judy Mae Saturin…" at bounding box center [105, 214] width 160 height 379
click at [159, 74] on div "Status No active tasks You are ready to start receiving tasks. Judy Mae Saturin…" at bounding box center [105, 214] width 160 height 379
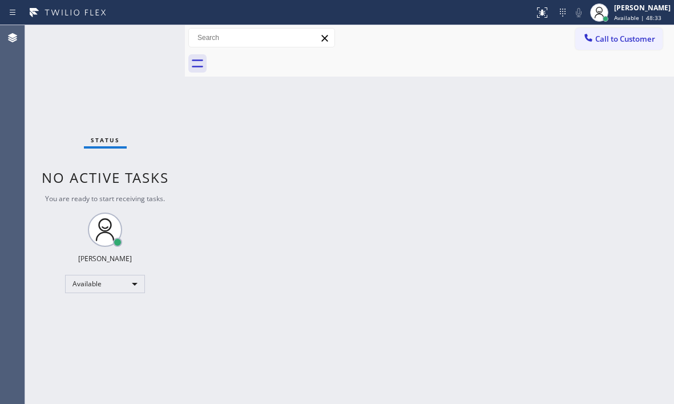
click at [158, 71] on div "Status No active tasks You are ready to start receiving tasks. Judy Mae Saturin…" at bounding box center [105, 214] width 160 height 379
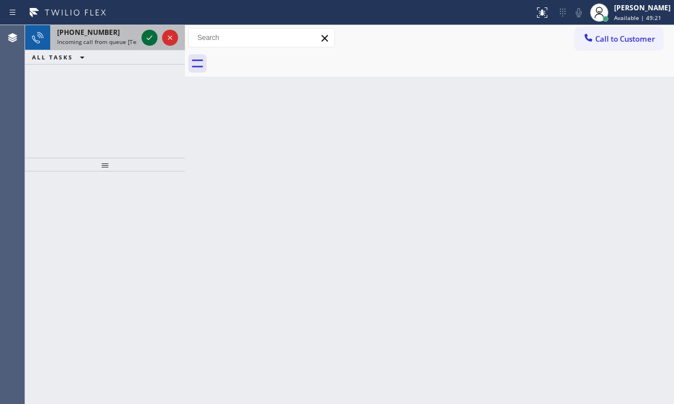
click at [148, 41] on icon at bounding box center [150, 38] width 14 height 14
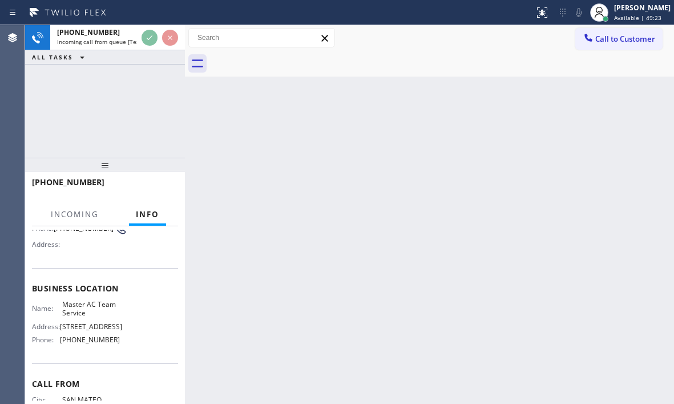
scroll to position [114, 0]
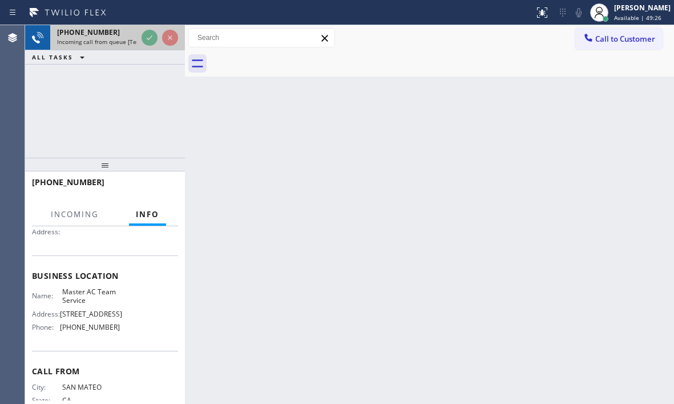
click at [118, 41] on span "Incoming call from queue [Test] All" at bounding box center [104, 42] width 95 height 8
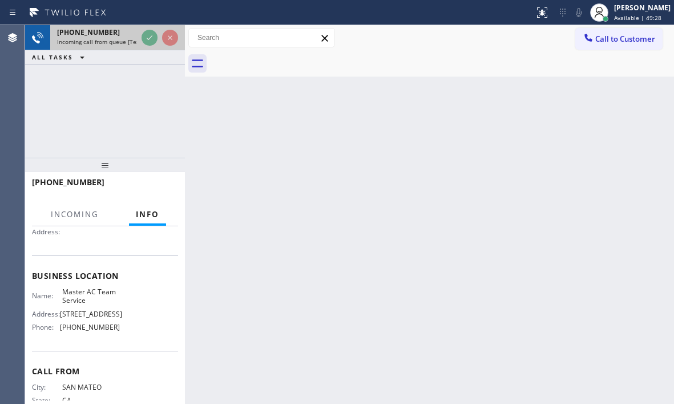
click at [118, 42] on span "Incoming call from queue [Test] All" at bounding box center [104, 42] width 95 height 8
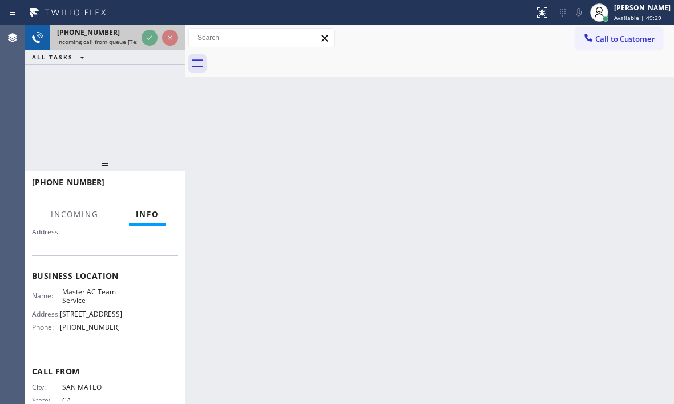
click at [118, 42] on span "Incoming call from queue [Test] All" at bounding box center [104, 42] width 95 height 8
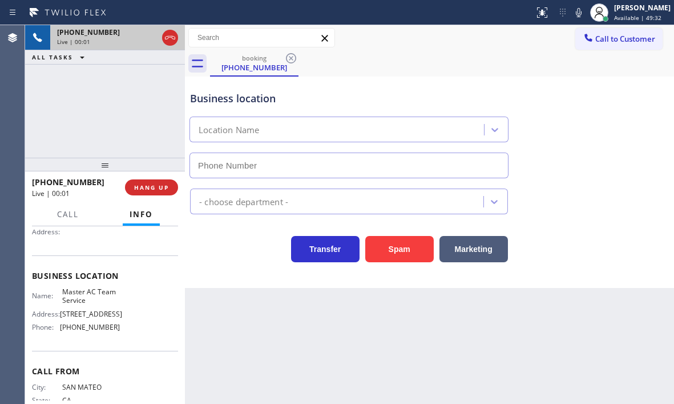
type input "(805) 204-4465"
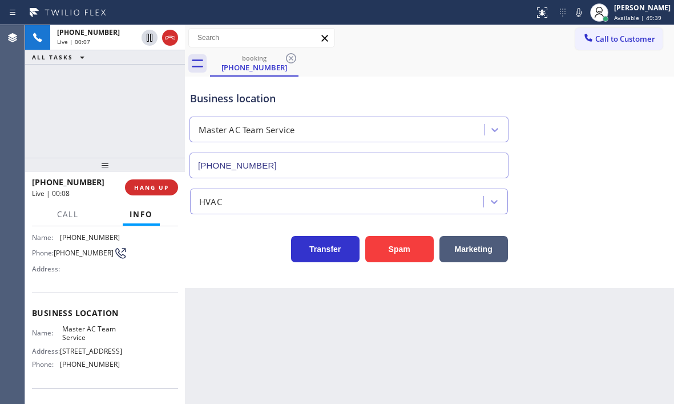
scroll to position [57, 0]
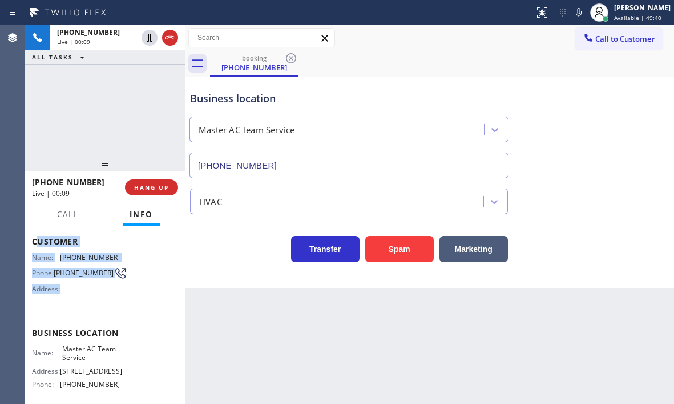
drag, startPoint x: 35, startPoint y: 243, endPoint x: 74, endPoint y: 281, distance: 54.5
click at [84, 302] on div "Customer Name: (650) 278-7772 Phone: (650) 278-7772 Address:" at bounding box center [105, 266] width 146 height 91
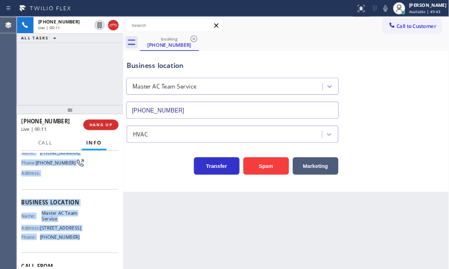
scroll to position [114, 0]
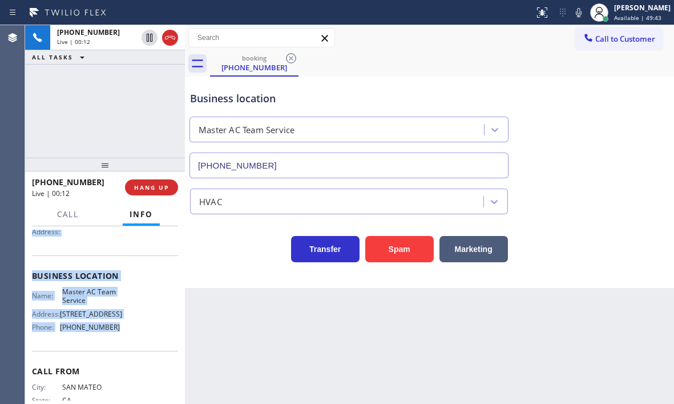
drag, startPoint x: 33, startPoint y: 240, endPoint x: 142, endPoint y: 347, distance: 153.4
click at [139, 347] on div "Context Queue: [Test] All Priority: 1 Customer Name: (650) 278-7772 Phone: (650…" at bounding box center [105, 275] width 146 height 321
copy div "Customer Name: (650) 278-7772 Phone: (650) 278-7772 Address: Business location …"
click at [489, 248] on button "Marketing" at bounding box center [474, 249] width 69 height 26
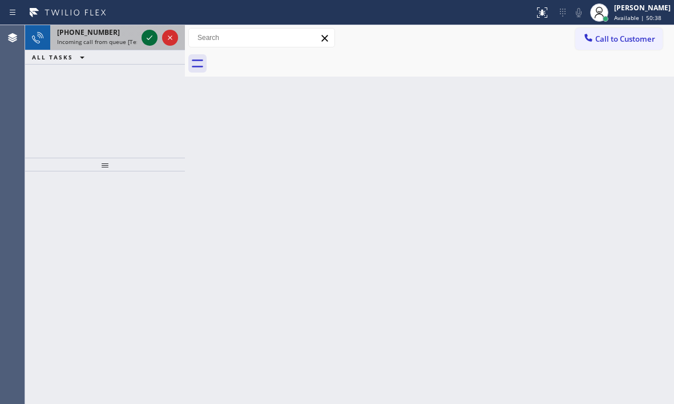
click at [152, 40] on icon at bounding box center [150, 38] width 14 height 14
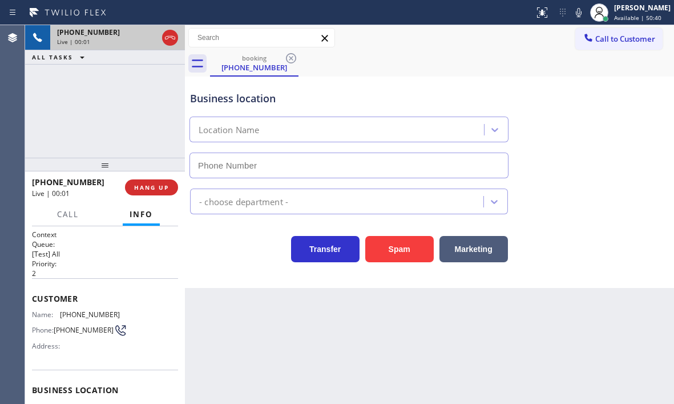
type input "(786) 460-1292"
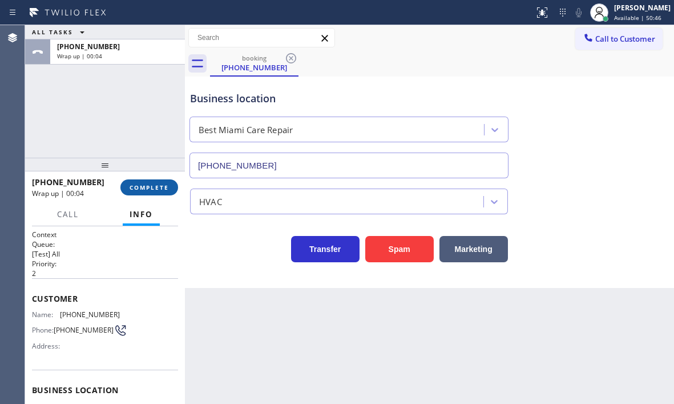
click at [151, 184] on span "COMPLETE" at bounding box center [149, 187] width 39 height 8
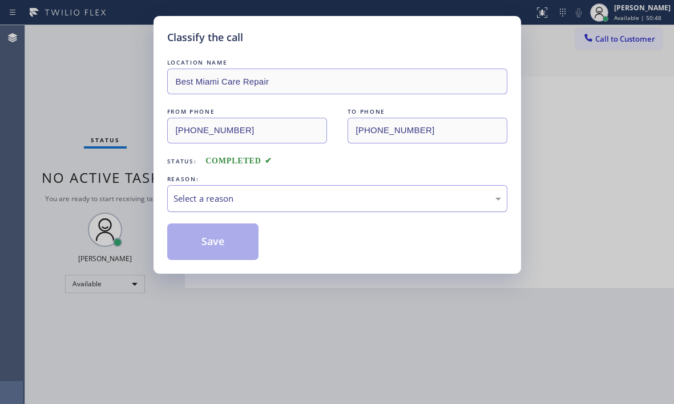
click at [405, 198] on div "Select a reason" at bounding box center [338, 198] width 328 height 13
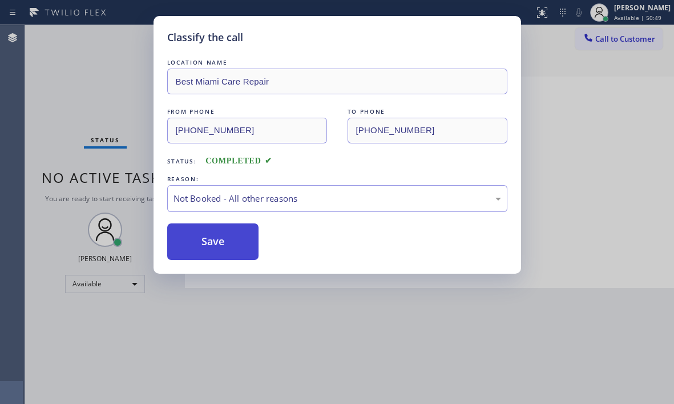
click at [239, 243] on button "Save" at bounding box center [213, 241] width 92 height 37
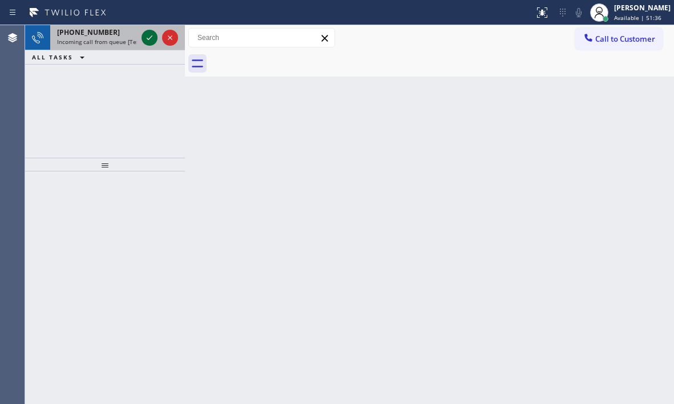
click at [152, 37] on icon at bounding box center [150, 38] width 14 height 14
click at [150, 35] on icon at bounding box center [150, 38] width 14 height 14
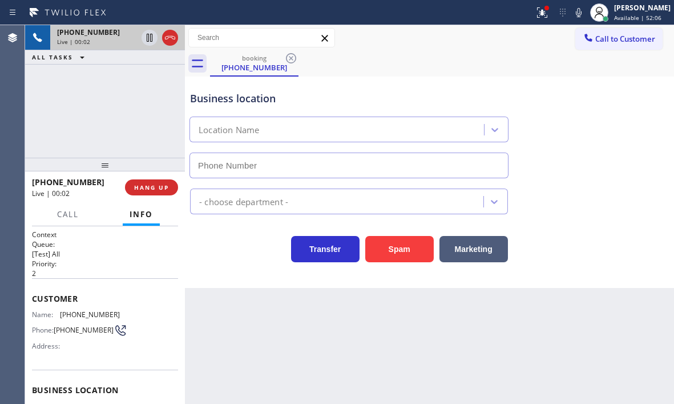
type input "(305) 239-8487"
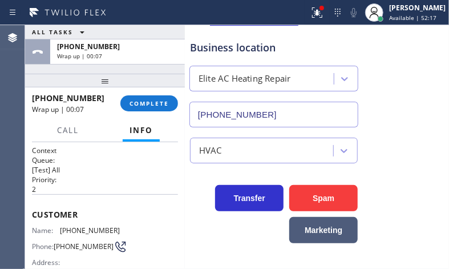
scroll to position [51, 0]
click at [153, 101] on span "COMPLETE" at bounding box center [149, 103] width 39 height 8
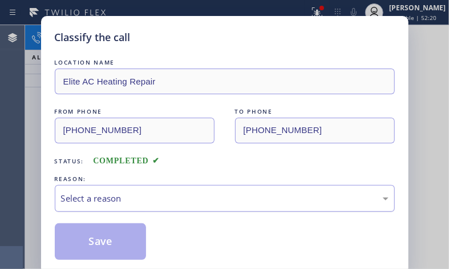
click at [233, 201] on div "Select a reason" at bounding box center [225, 198] width 328 height 13
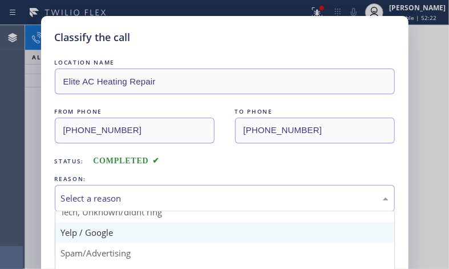
scroll to position [75, 0]
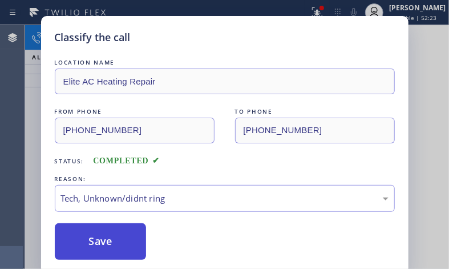
click at [102, 243] on button "Save" at bounding box center [101, 241] width 92 height 37
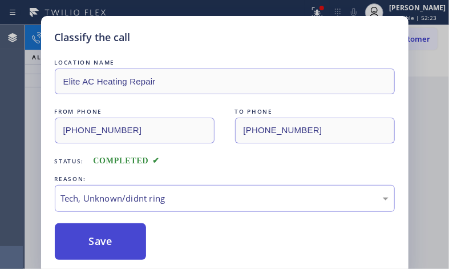
scroll to position [0, 0]
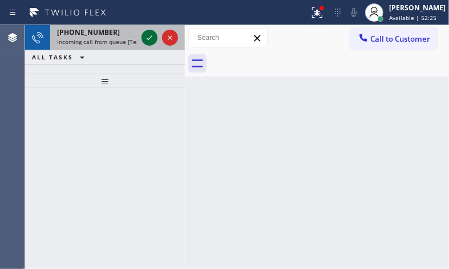
click at [146, 38] on icon at bounding box center [150, 38] width 14 height 14
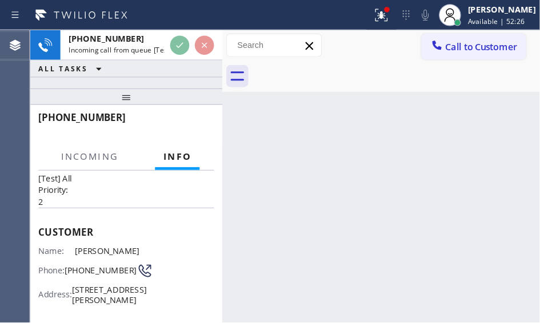
scroll to position [38, 0]
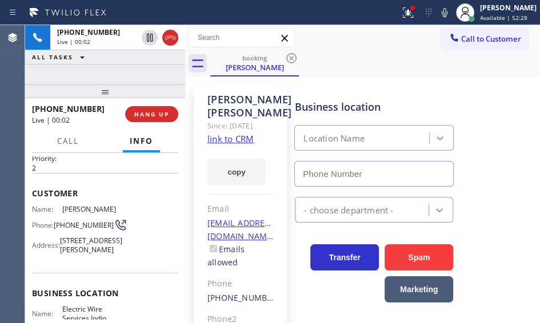
type input "(760) 388-9774"
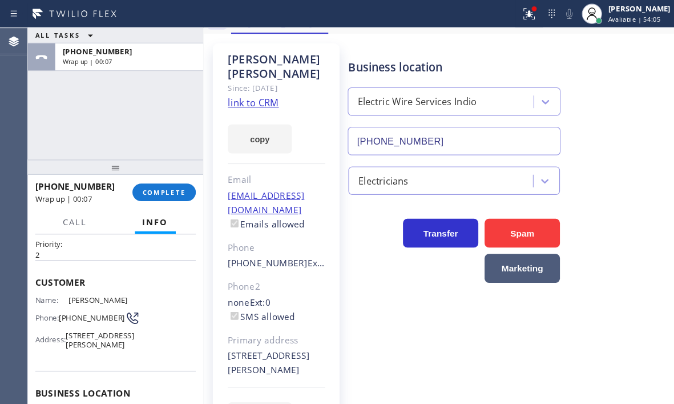
scroll to position [0, 0]
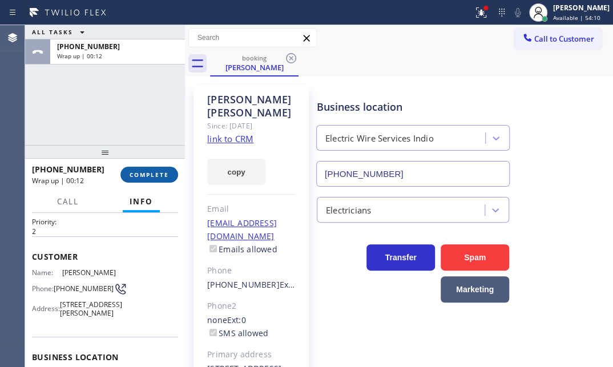
click at [155, 182] on button "COMPLETE" at bounding box center [149, 175] width 58 height 16
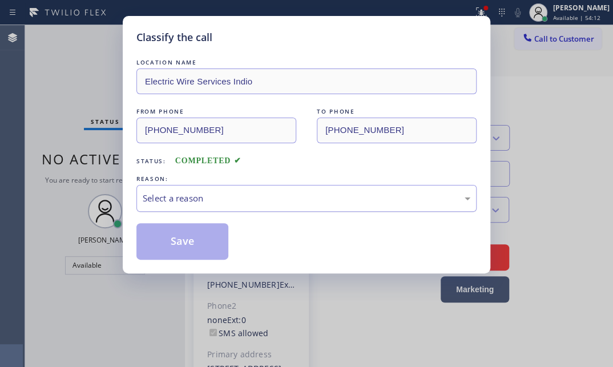
click at [308, 206] on div "Select a reason" at bounding box center [306, 198] width 340 height 27
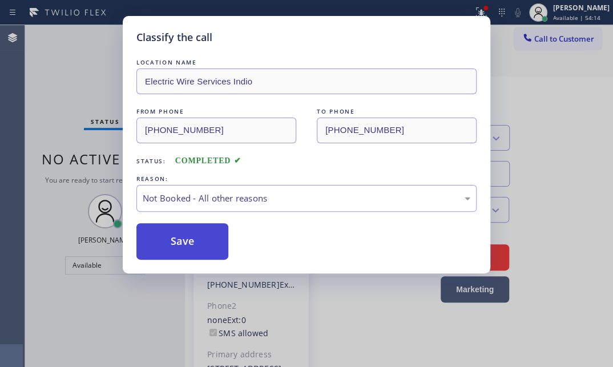
click at [172, 237] on button "Save" at bounding box center [182, 241] width 92 height 37
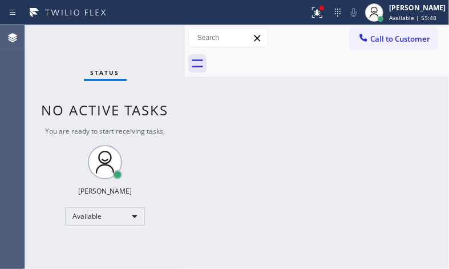
drag, startPoint x: 155, startPoint y: 42, endPoint x: 174, endPoint y: 58, distance: 24.3
click at [174, 58] on div "Status No active tasks You are ready to start receiving tasks. Judy Mae Saturin…" at bounding box center [105, 147] width 160 height 244
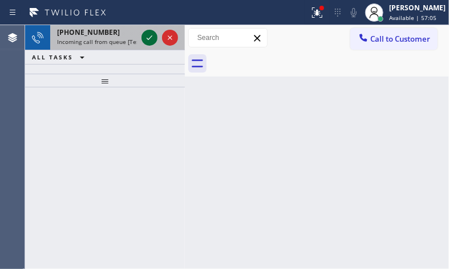
click at [148, 37] on icon at bounding box center [150, 38] width 14 height 14
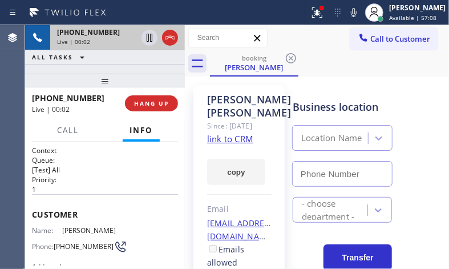
type input "(415) 687-2132"
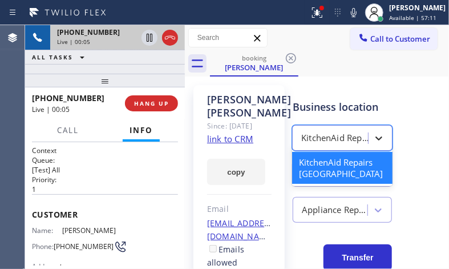
click at [381, 141] on div at bounding box center [379, 138] width 21 height 21
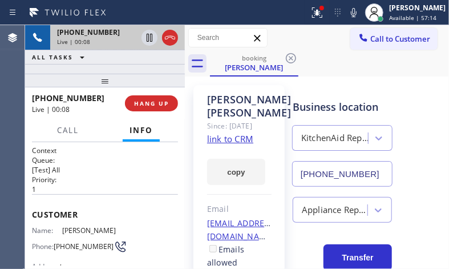
click at [243, 139] on link "link to CRM" at bounding box center [230, 138] width 46 height 11
click at [69, 131] on span "Call" at bounding box center [68, 130] width 22 height 10
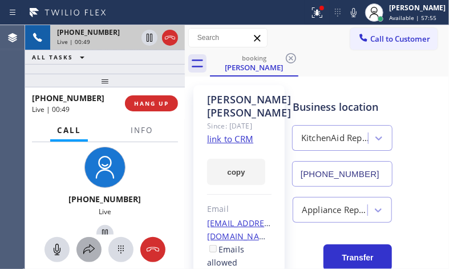
click at [86, 249] on icon at bounding box center [89, 250] width 14 height 14
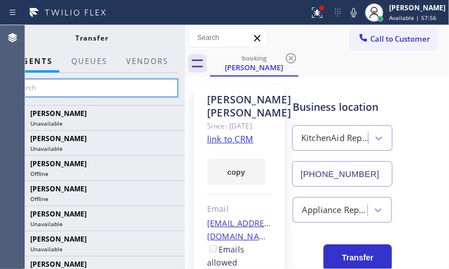
click at [101, 84] on input "text" at bounding box center [92, 88] width 172 height 18
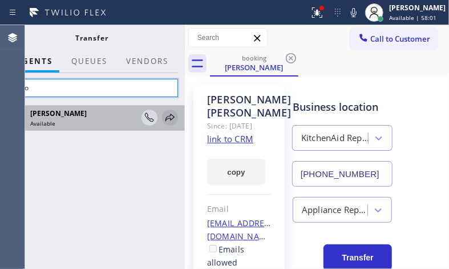
type input "arno"
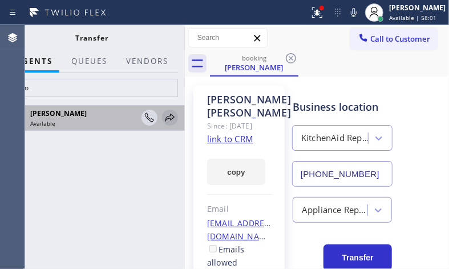
click at [171, 116] on icon at bounding box center [170, 118] width 14 height 14
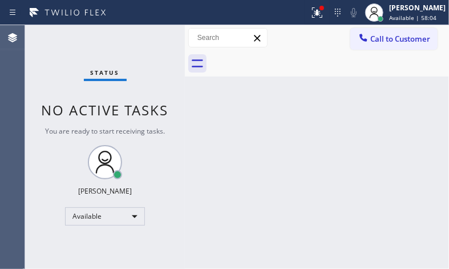
click at [311, 11] on icon at bounding box center [318, 13] width 14 height 14
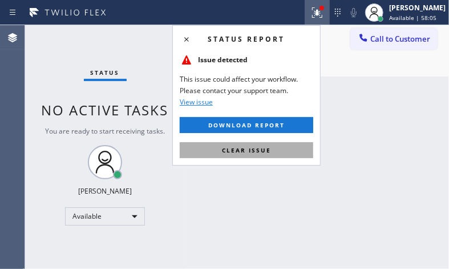
click at [256, 151] on span "Clear issue" at bounding box center [246, 150] width 49 height 8
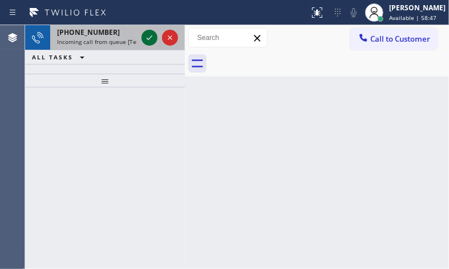
click at [154, 34] on icon at bounding box center [150, 38] width 14 height 14
click at [151, 33] on icon at bounding box center [150, 38] width 14 height 14
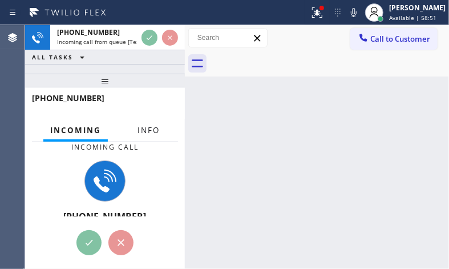
click at [142, 130] on span "Info" at bounding box center [149, 130] width 22 height 10
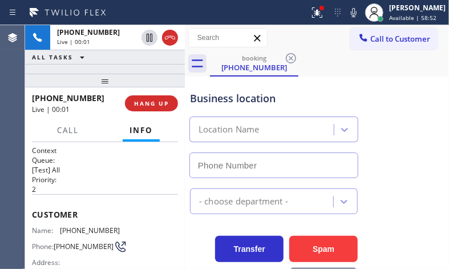
type input "(310) 362-9094"
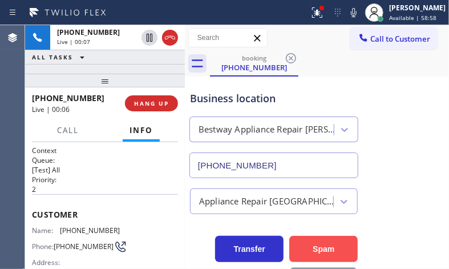
click at [344, 248] on button "Spam" at bounding box center [323, 249] width 69 height 26
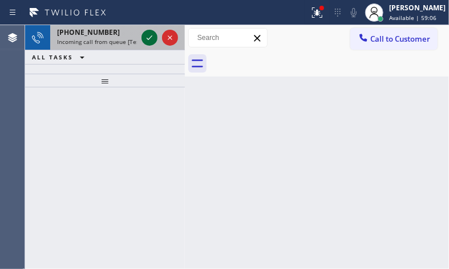
click at [152, 33] on icon at bounding box center [150, 38] width 14 height 14
click at [150, 34] on icon at bounding box center [150, 38] width 14 height 14
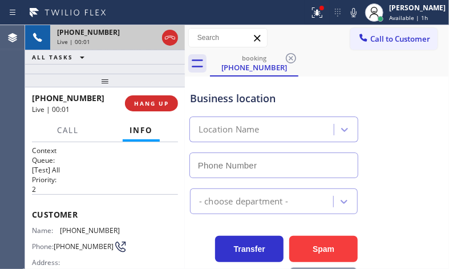
type input "(908) 554-3321"
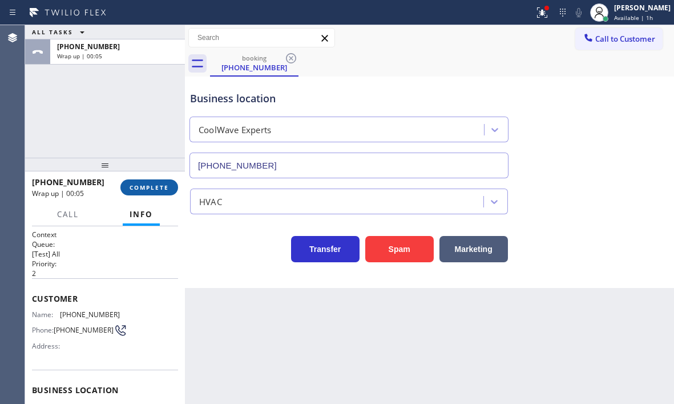
click at [159, 182] on button "COMPLETE" at bounding box center [149, 187] width 58 height 16
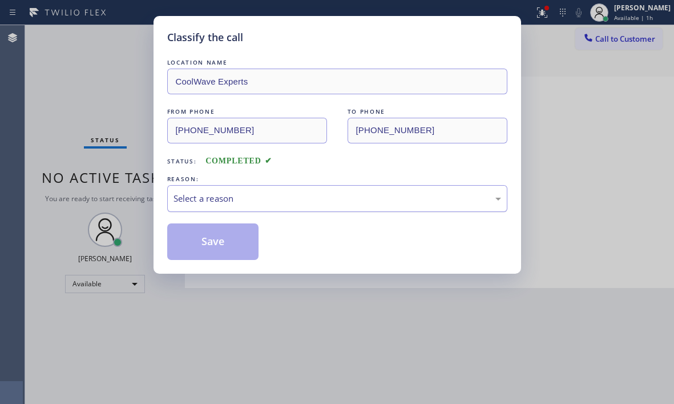
click at [372, 201] on div "Select a reason" at bounding box center [338, 198] width 328 height 13
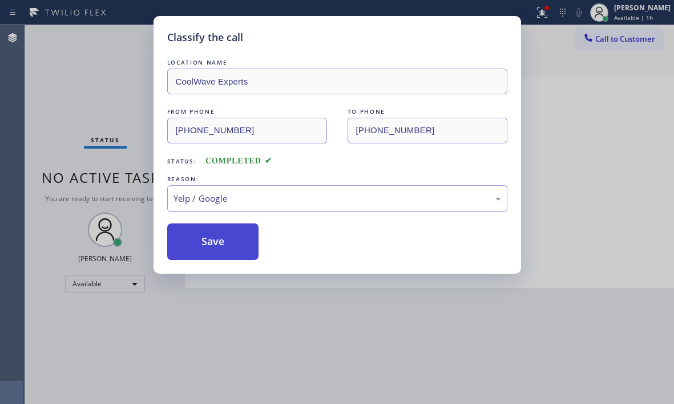
click at [216, 245] on button "Save" at bounding box center [213, 241] width 92 height 37
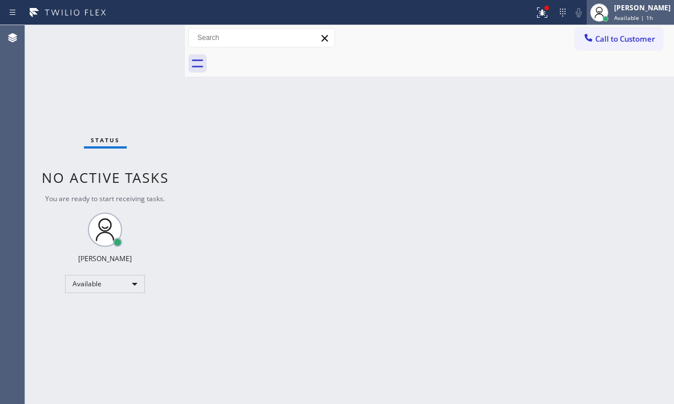
click at [619, 11] on div "[PERSON_NAME]" at bounding box center [642, 8] width 57 height 10
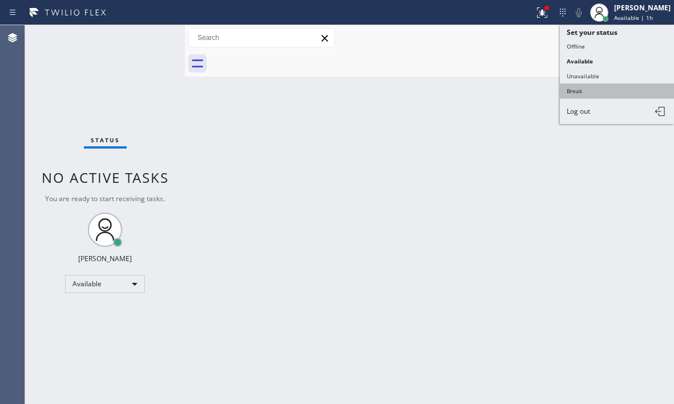
click at [583, 90] on button "Break" at bounding box center [617, 90] width 114 height 15
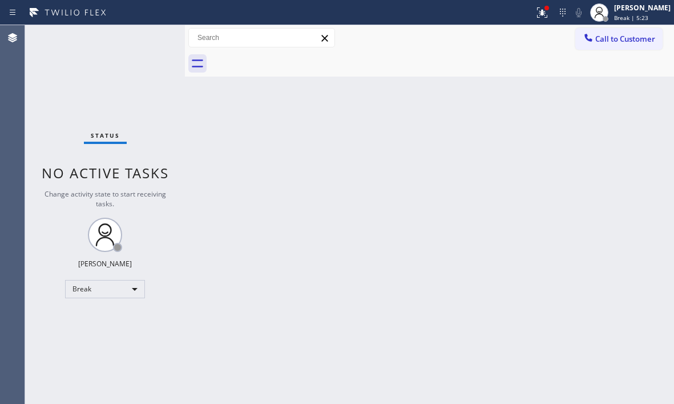
click at [111, 54] on div "Status No active tasks Change activity state to start receiving tasks. Judy Mae…" at bounding box center [105, 214] width 160 height 379
click at [614, 15] on span "Break | 5:26" at bounding box center [631, 18] width 34 height 8
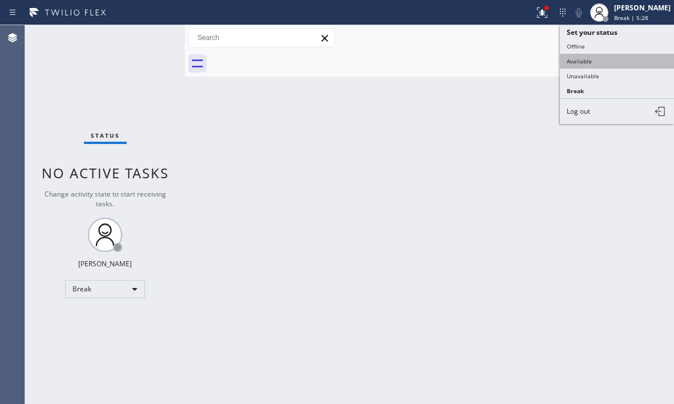
click at [603, 66] on button "Available" at bounding box center [617, 61] width 114 height 15
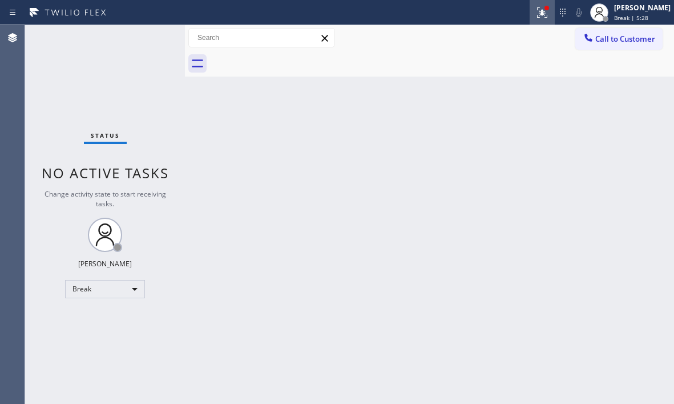
click at [536, 12] on icon at bounding box center [543, 13] width 14 height 14
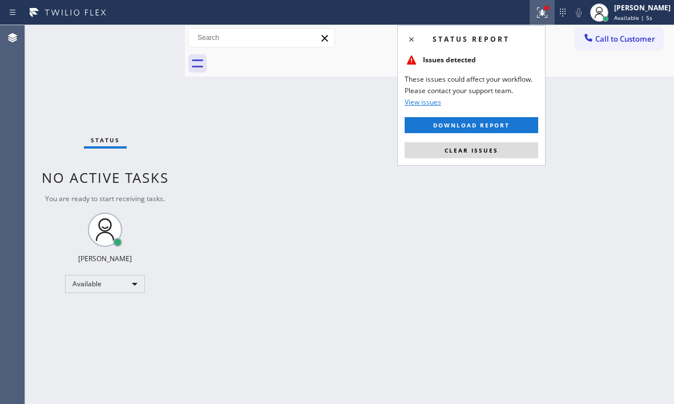
click at [494, 160] on div "Status report Issues detected These issues could affect your workflow. Please c…" at bounding box center [471, 95] width 148 height 140
click at [495, 154] on span "Clear issues" at bounding box center [472, 150] width 54 height 8
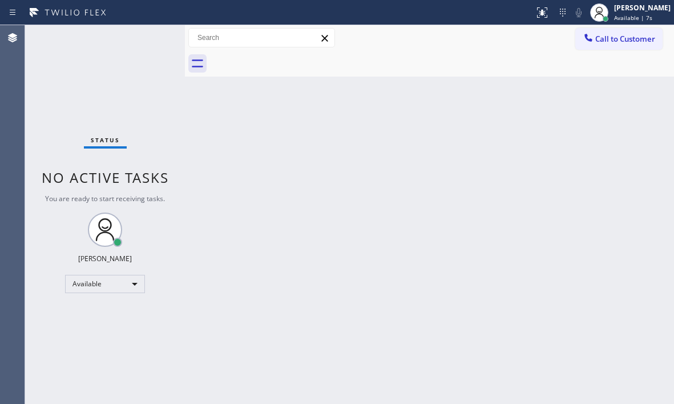
click at [336, 148] on div "Back to Dashboard Change Sender ID Customers Technicians Select a contact Outbo…" at bounding box center [429, 214] width 489 height 379
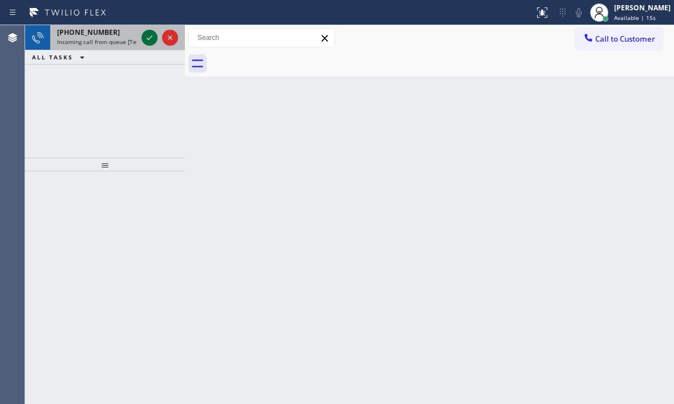
click at [151, 41] on icon at bounding box center [150, 38] width 14 height 14
click at [149, 33] on div at bounding box center [159, 37] width 41 height 25
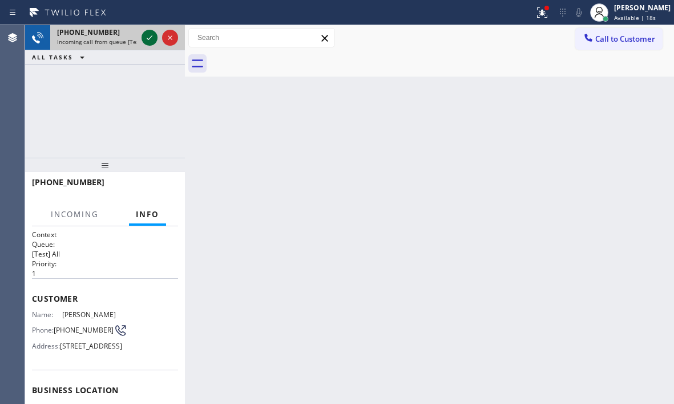
click at [148, 35] on icon at bounding box center [150, 38] width 14 height 14
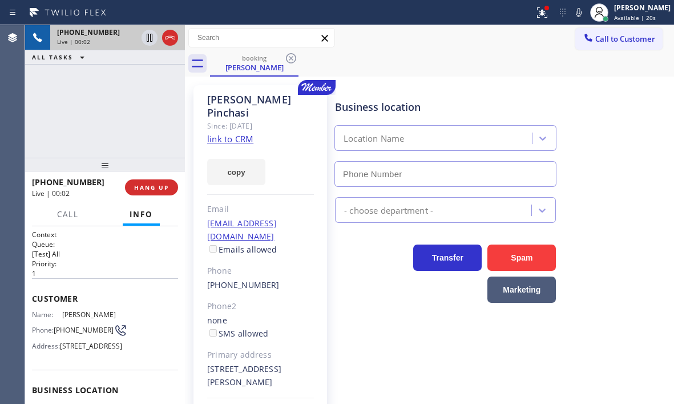
type input "(855) 731-4952"
click at [232, 133] on link "link to CRM" at bounding box center [230, 138] width 46 height 11
click at [148, 37] on icon at bounding box center [150, 38] width 14 height 14
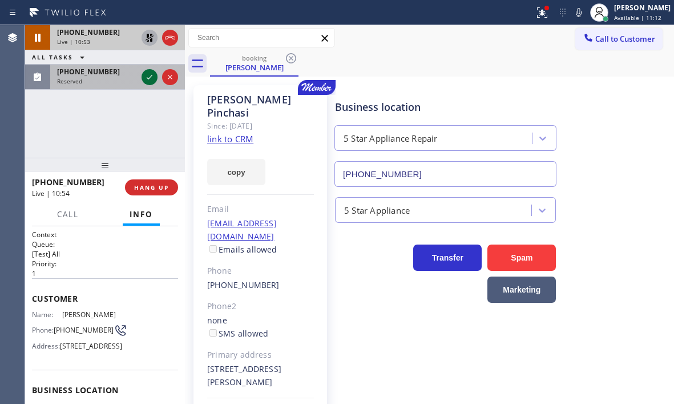
click at [149, 81] on icon at bounding box center [150, 77] width 14 height 14
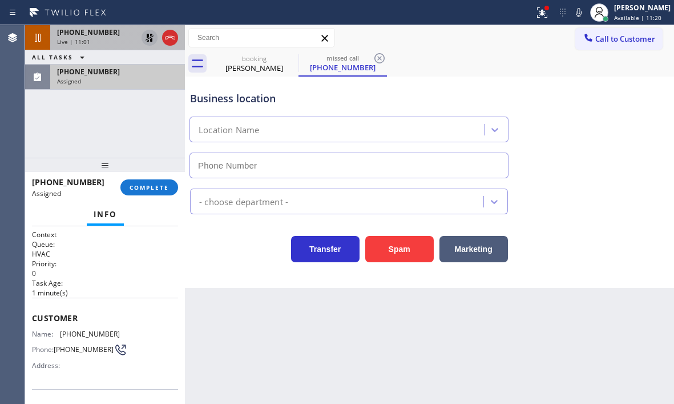
type input "(917) 773-1357"
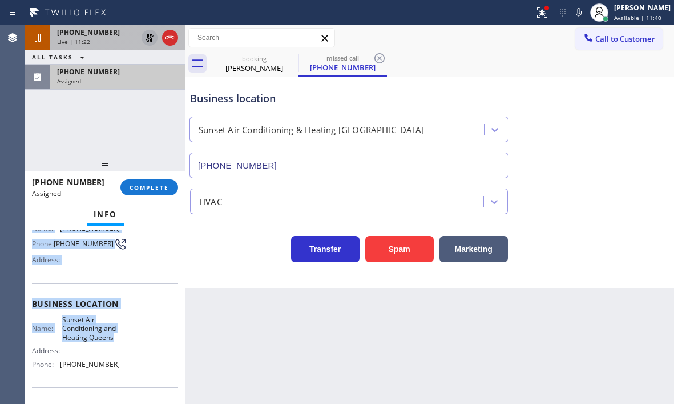
scroll to position [114, 0]
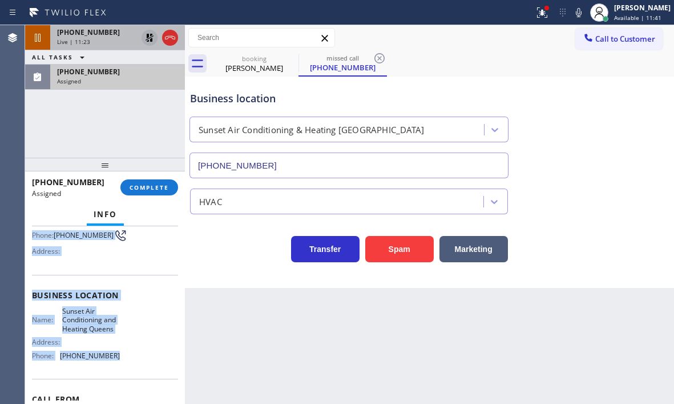
drag, startPoint x: 31, startPoint y: 315, endPoint x: 122, endPoint y: 370, distance: 105.8
click at [122, 370] on div "Context Queue: HVAC Priority: 0 Task Age: 1 minute(s) Customer Name: (917) 352-…" at bounding box center [105, 315] width 160 height 178
copy div "Customer Name: (917) 352-5290 Phone: (917) 352-5290 Address: Business location …"
click at [149, 37] on icon at bounding box center [150, 38] width 14 height 14
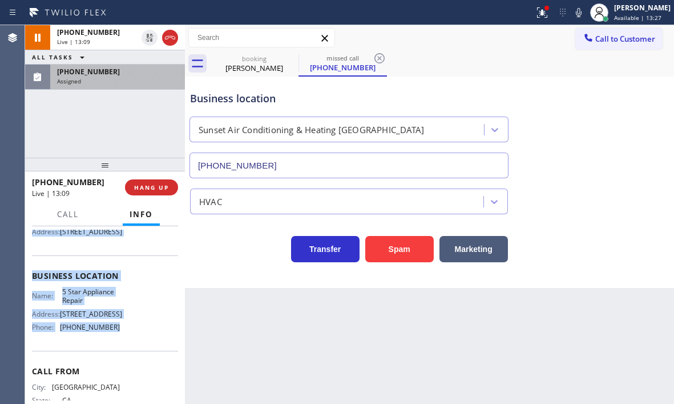
scroll to position [95, 0]
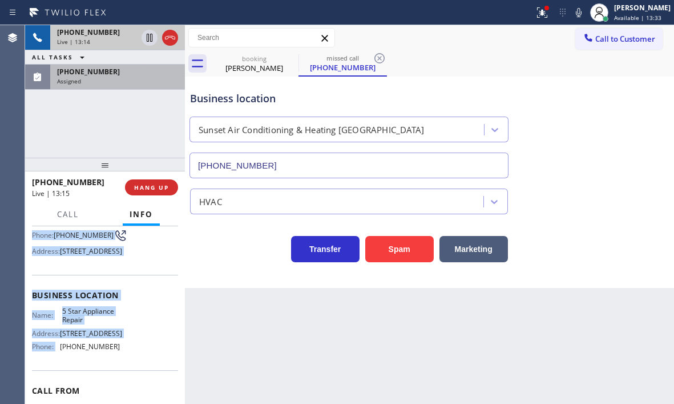
click at [107, 49] on div "+13104339199 Live | 13:14" at bounding box center [94, 37] width 89 height 25
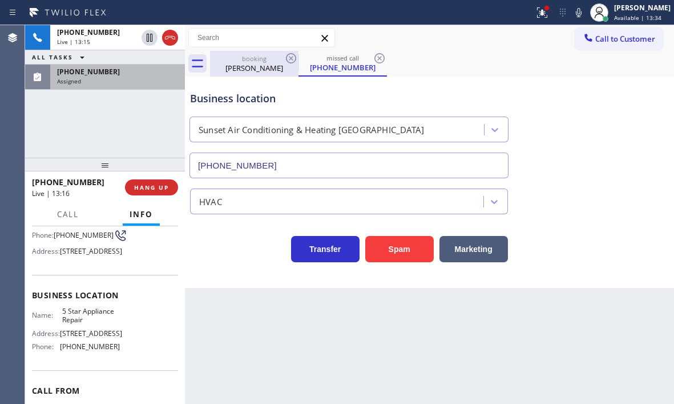
click at [250, 70] on div "Julia Pinchasi" at bounding box center [254, 68] width 86 height 10
type input "(855) 731-4952"
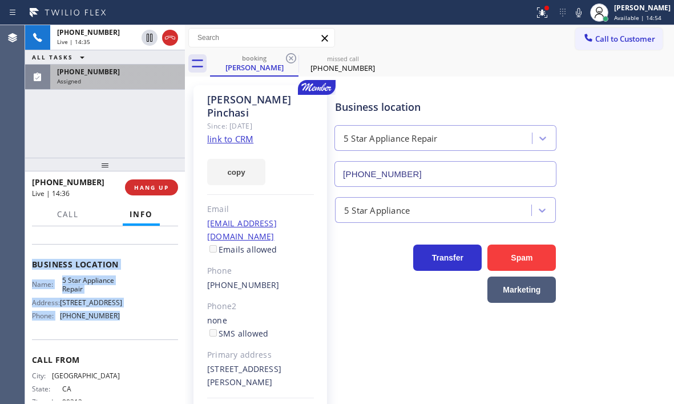
scroll to position [152, 0]
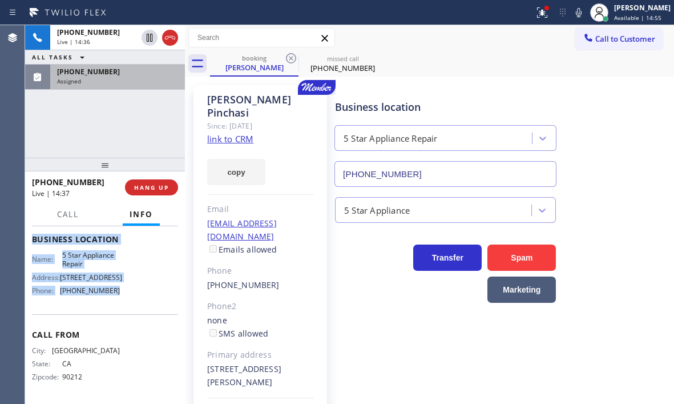
drag, startPoint x: 31, startPoint y: 260, endPoint x: 123, endPoint y: 323, distance: 111.2
click at [123, 323] on div "Context Queue: [Test] All Priority: 1 Customer Name: Julia Pinchasi Phone: (310…" at bounding box center [105, 315] width 160 height 178
copy div "Customer Name: Julia Pinchasi Phone: (310) 433-9199 Address: 1100 Benedict Cany…"
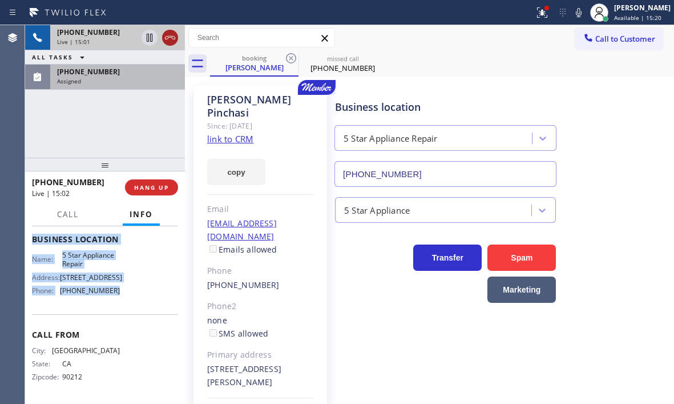
click at [170, 35] on icon at bounding box center [170, 38] width 14 height 14
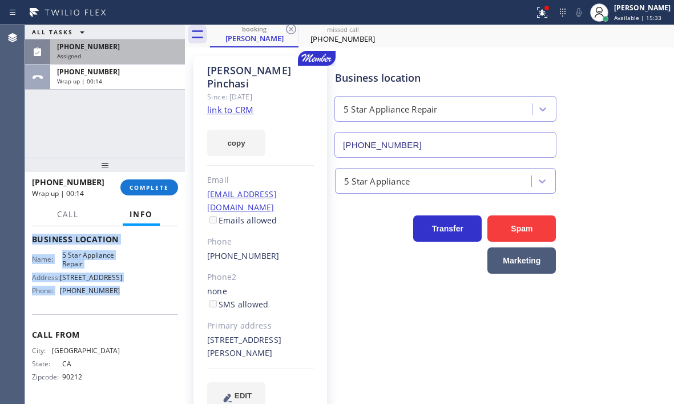
scroll to position [43, 0]
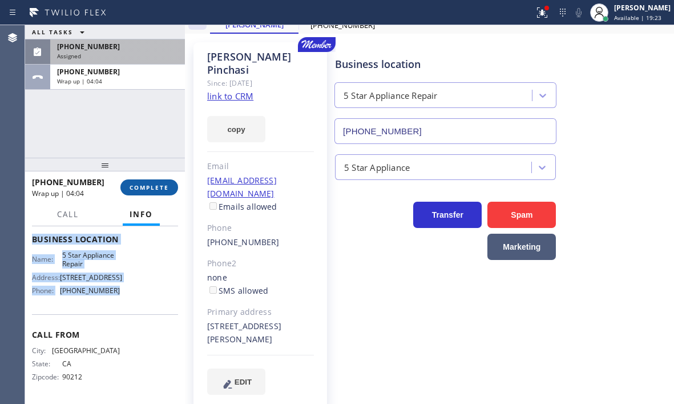
click at [149, 187] on span "COMPLETE" at bounding box center [149, 187] width 39 height 8
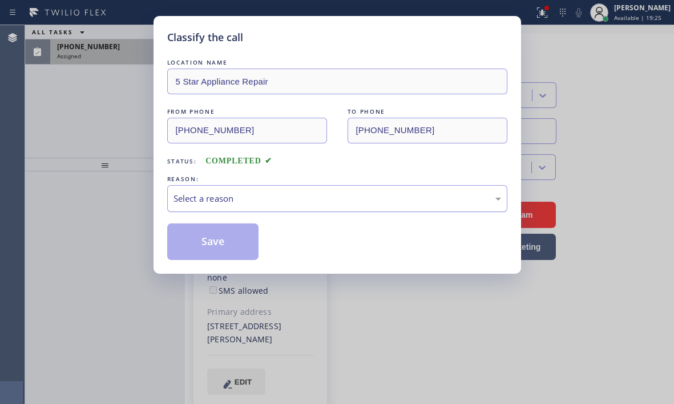
click at [319, 206] on div "Select a reason" at bounding box center [337, 198] width 340 height 27
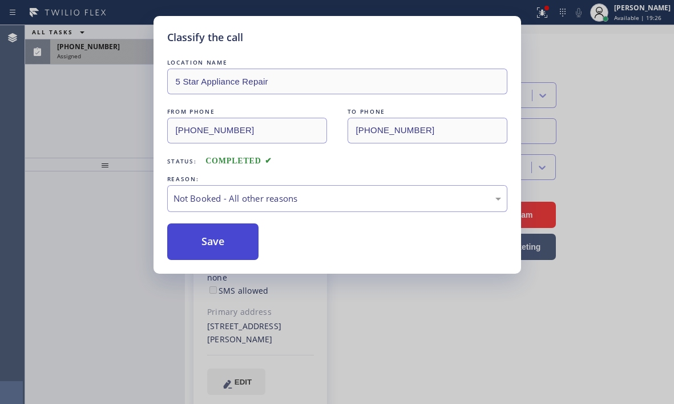
click at [203, 239] on button "Save" at bounding box center [213, 241] width 92 height 37
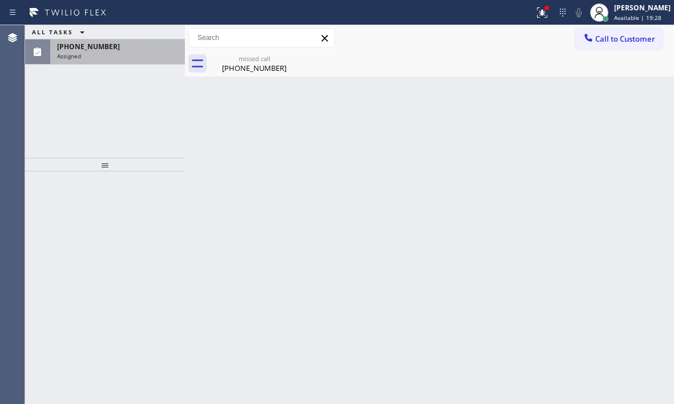
click at [134, 50] on div "(917) 352-5290" at bounding box center [117, 47] width 121 height 10
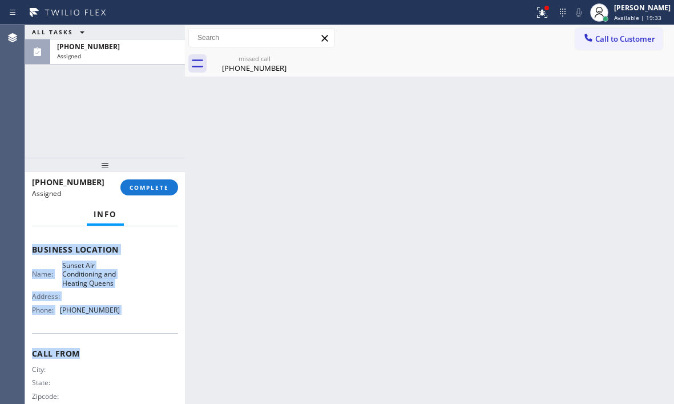
scroll to position [171, 0]
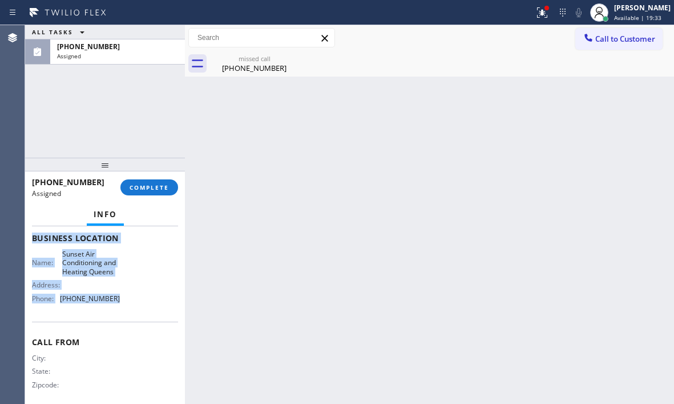
drag, startPoint x: 33, startPoint y: 314, endPoint x: 131, endPoint y: 318, distance: 98.3
click at [131, 318] on div "Context Queue: HVAC Priority: 0 Task Age: 9 minute(s) Customer Name: (917) 352-…" at bounding box center [105, 233] width 146 height 350
copy div "Customer Name: (917) 352-5290 Phone: (917) 352-5290 Address: Business location …"
click at [168, 188] on span "COMPLETE" at bounding box center [149, 187] width 39 height 8
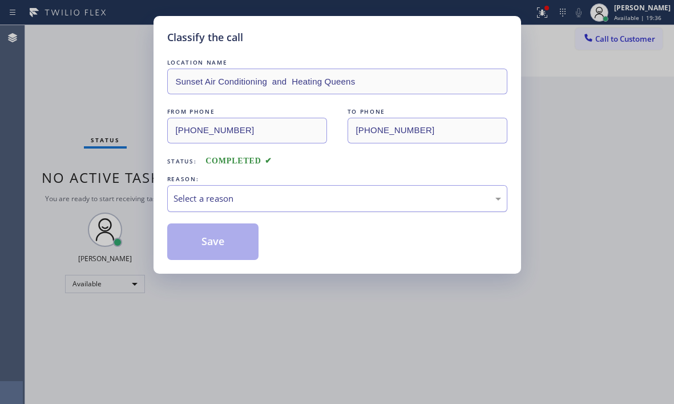
click at [322, 187] on div "Select a reason" at bounding box center [337, 198] width 340 height 27
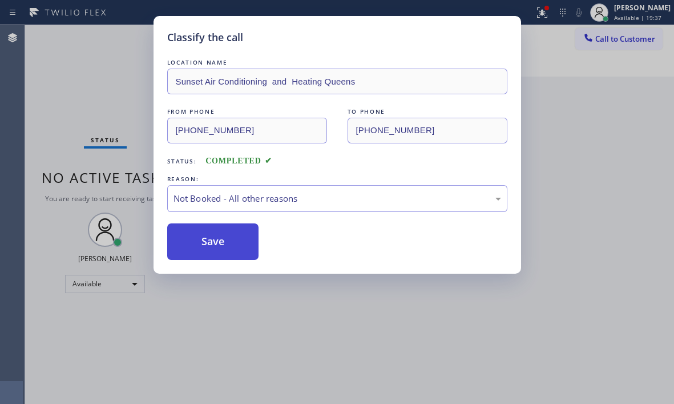
click at [208, 241] on button "Save" at bounding box center [213, 241] width 92 height 37
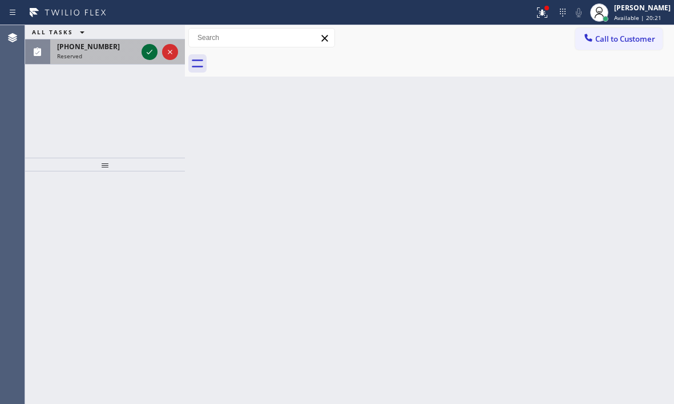
click at [145, 53] on icon at bounding box center [150, 52] width 14 height 14
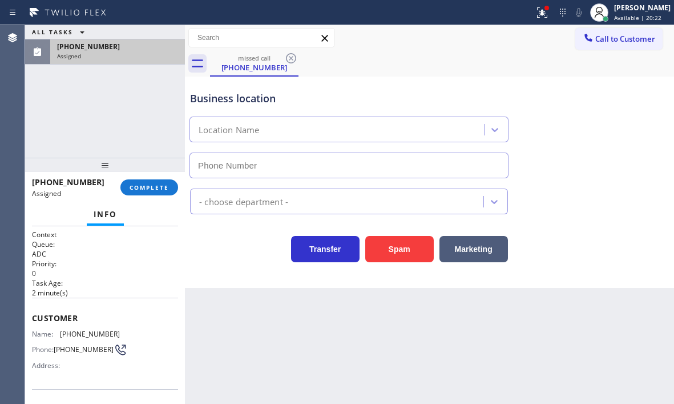
type input "(954) 833-4668"
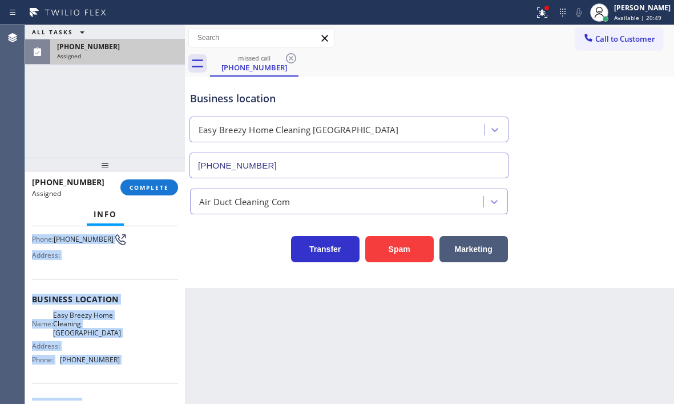
scroll to position [171, 0]
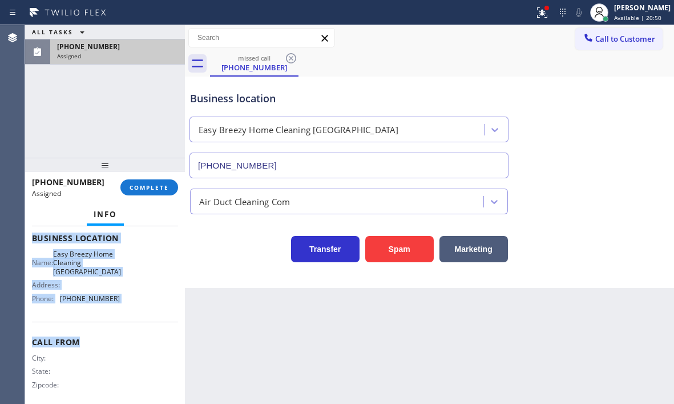
drag, startPoint x: 30, startPoint y: 256, endPoint x: 144, endPoint y: 327, distance: 134.3
click at [144, 327] on div "Context Queue: ADC Priority: 0 Task Age: 2 minute(s) Customer Name: (937) 243-8…" at bounding box center [105, 315] width 160 height 178
copy div "Customer Name: (937) 243-8155 Phone: (937) 243-8155 Address: Business location …"
click at [151, 194] on button "COMPLETE" at bounding box center [149, 187] width 58 height 16
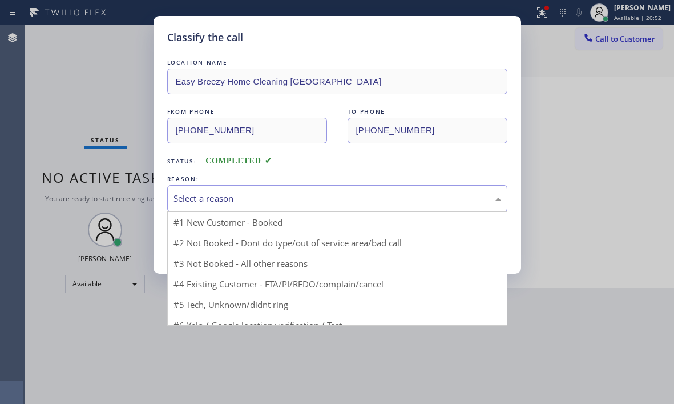
click at [275, 202] on div "Select a reason" at bounding box center [338, 198] width 328 height 13
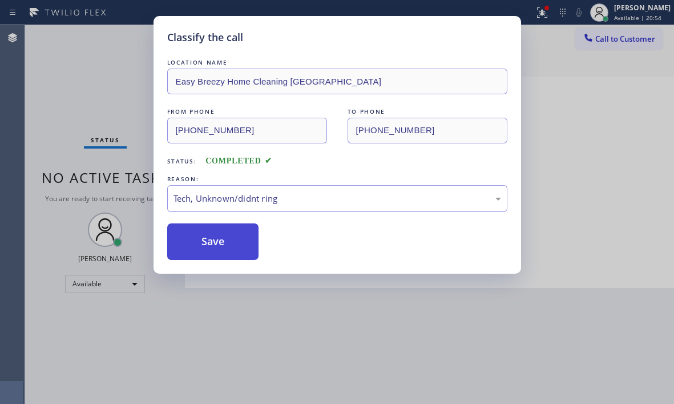
click at [207, 238] on button "Save" at bounding box center [213, 241] width 92 height 37
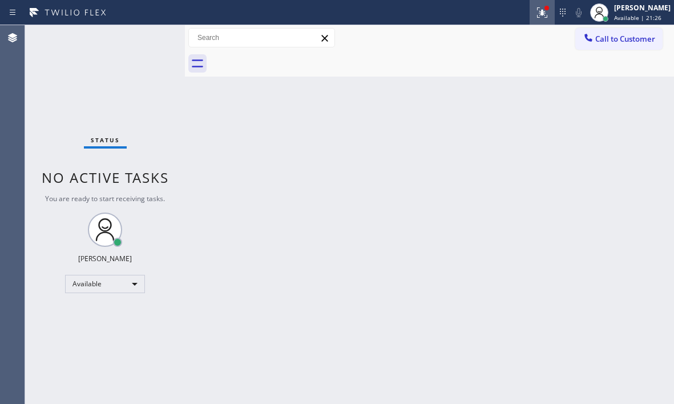
click at [537, 11] on icon at bounding box center [542, 12] width 10 height 10
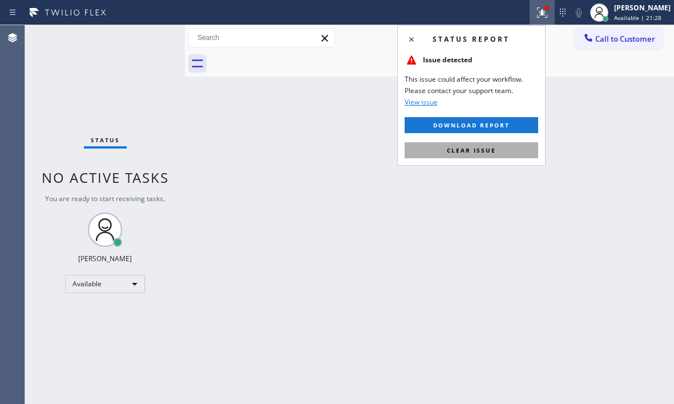
click at [487, 149] on span "Clear issue" at bounding box center [471, 150] width 49 height 8
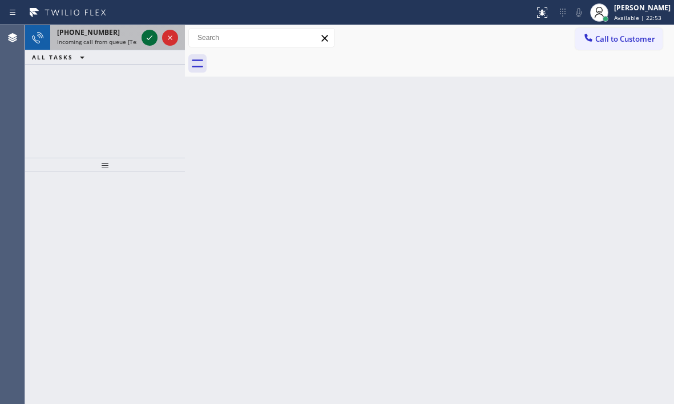
click at [145, 35] on icon at bounding box center [150, 38] width 14 height 14
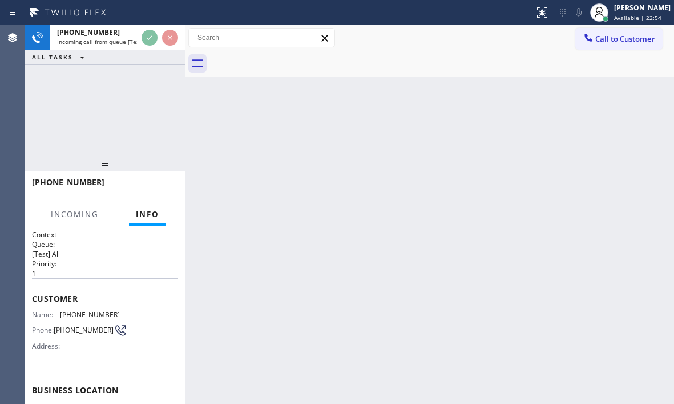
scroll to position [163, 0]
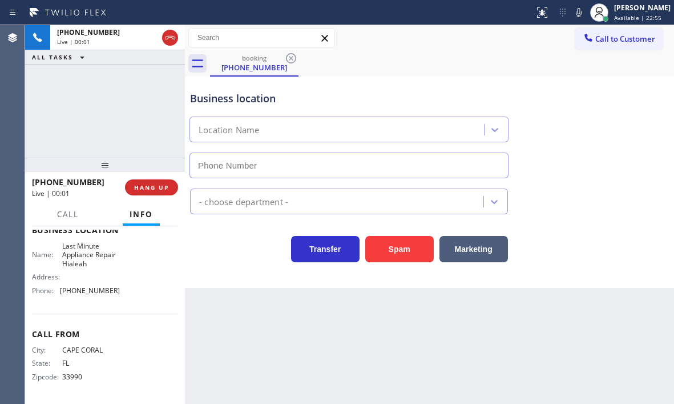
type input "(786) 305-6077"
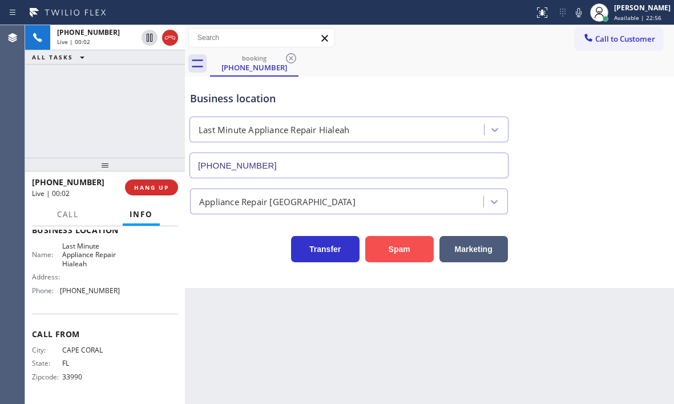
click at [399, 253] on button "Spam" at bounding box center [399, 249] width 69 height 26
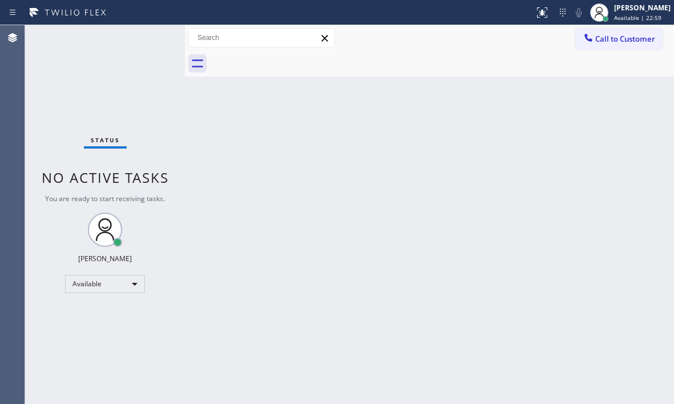
click at [147, 37] on div "Status No active tasks You are ready to start receiving tasks. Judy Mae Saturin…" at bounding box center [105, 214] width 160 height 379
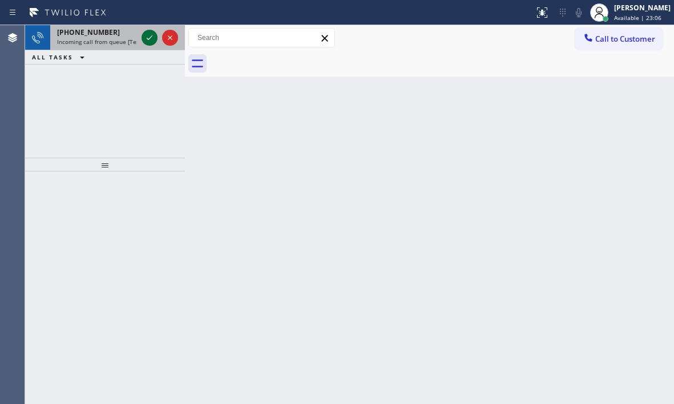
click at [148, 32] on icon at bounding box center [150, 38] width 14 height 14
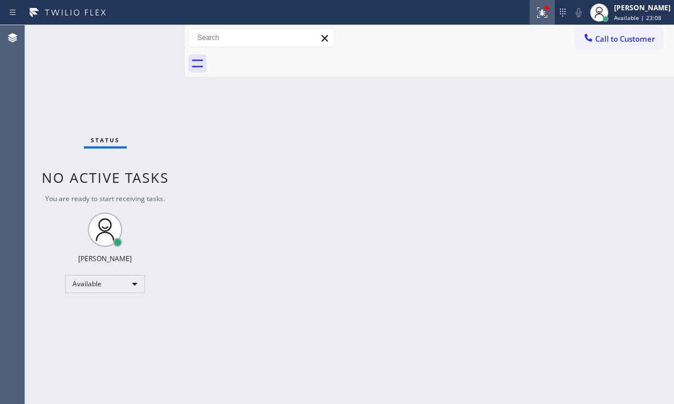
click at [537, 11] on icon at bounding box center [540, 11] width 7 height 8
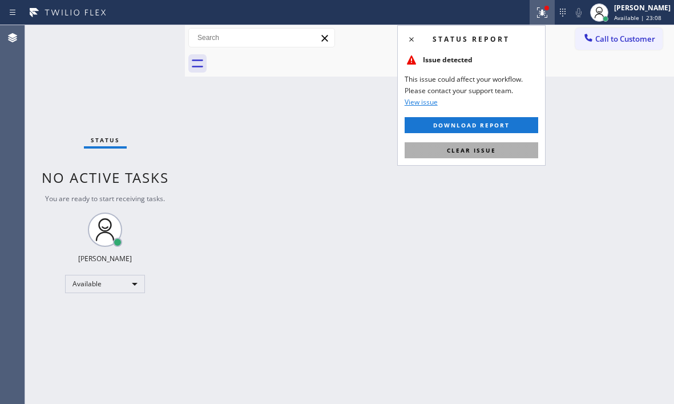
click at [505, 145] on button "Clear issue" at bounding box center [472, 150] width 134 height 16
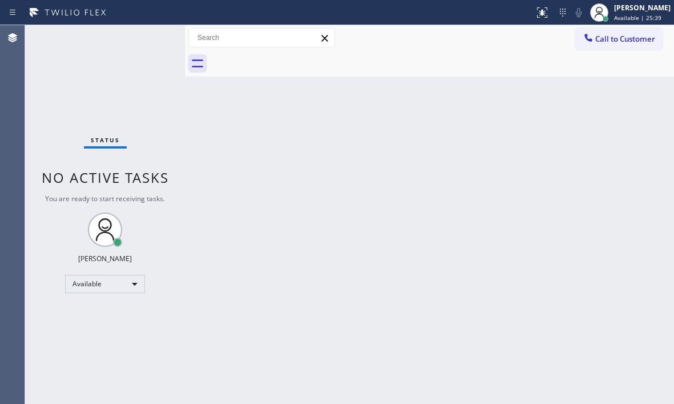
click at [153, 35] on div "Status No active tasks You are ready to start receiving tasks. Judy Mae Saturin…" at bounding box center [105, 214] width 160 height 379
click at [634, 9] on div "[PERSON_NAME]" at bounding box center [642, 8] width 57 height 10
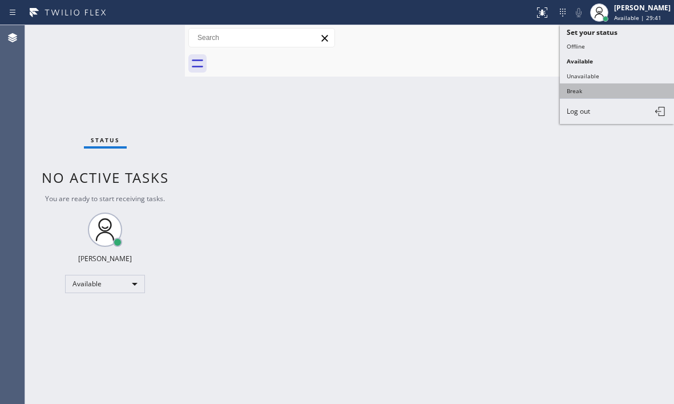
click at [571, 90] on button "Break" at bounding box center [617, 90] width 114 height 15
